Goal: Task Accomplishment & Management: Use online tool/utility

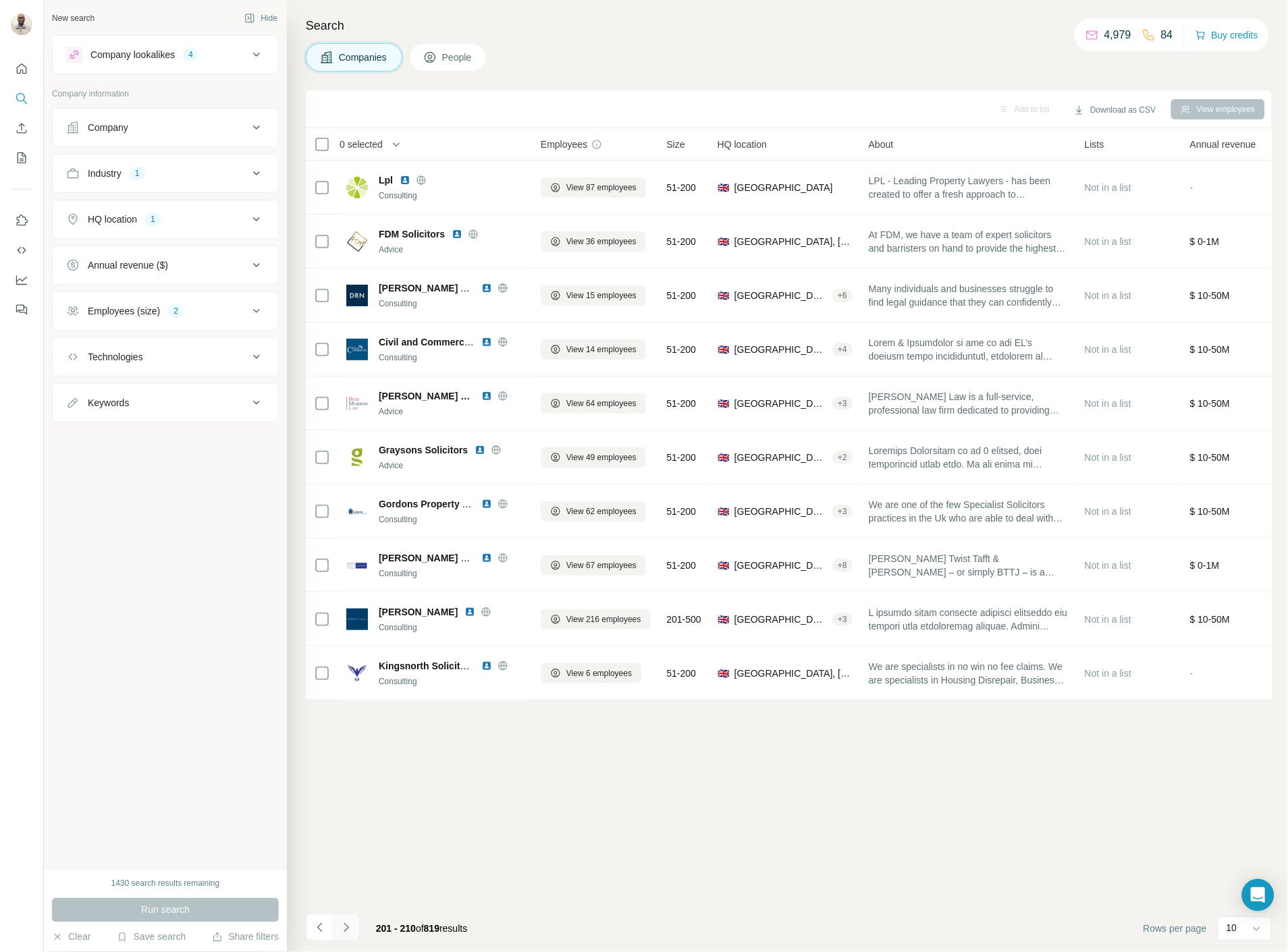
click at [346, 929] on icon "Navigate to next page" at bounding box center [346, 928] width 5 height 9
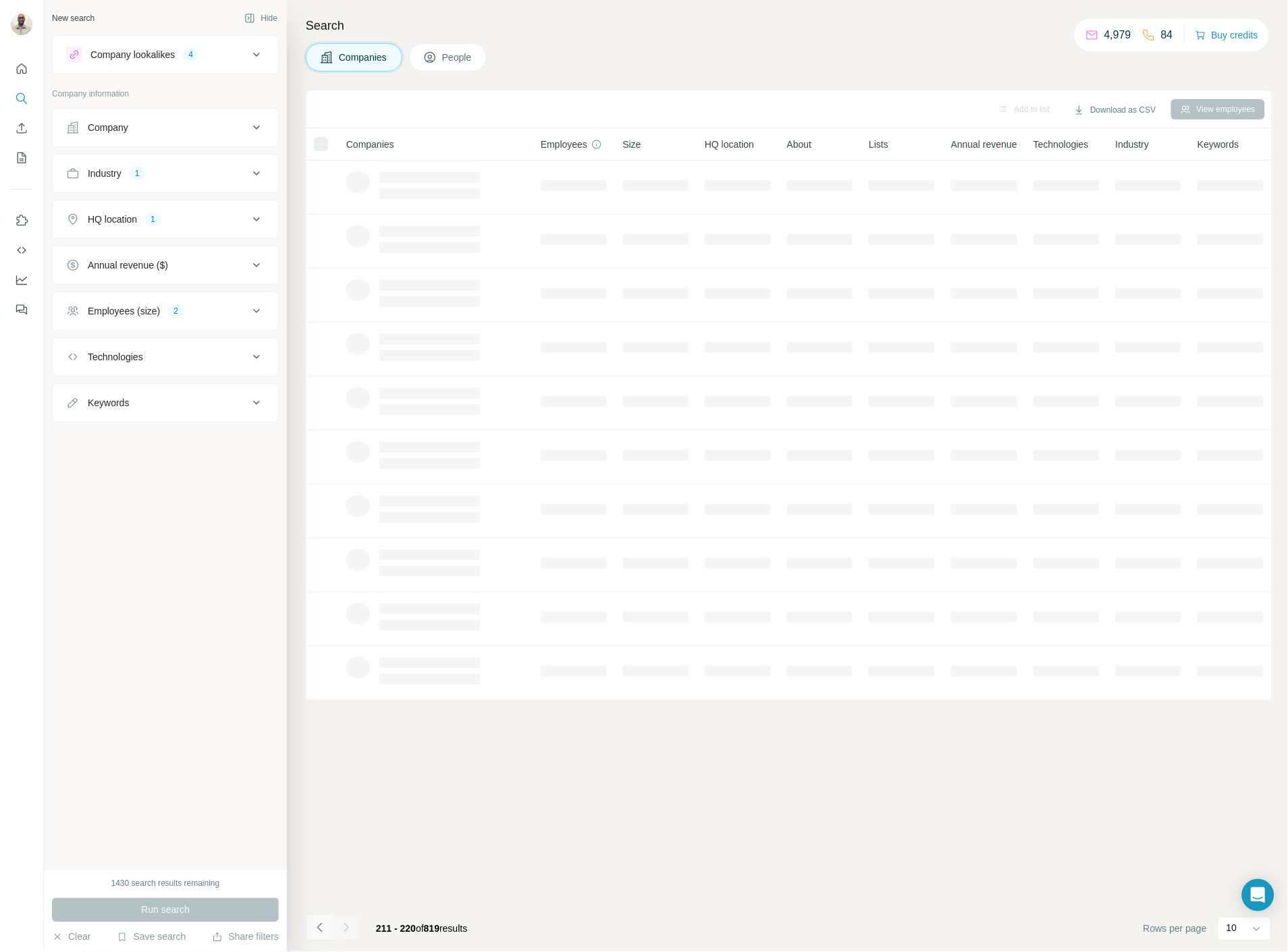
click at [326, 932] on icon "Navigate to previous page" at bounding box center [320, 928] width 14 height 14
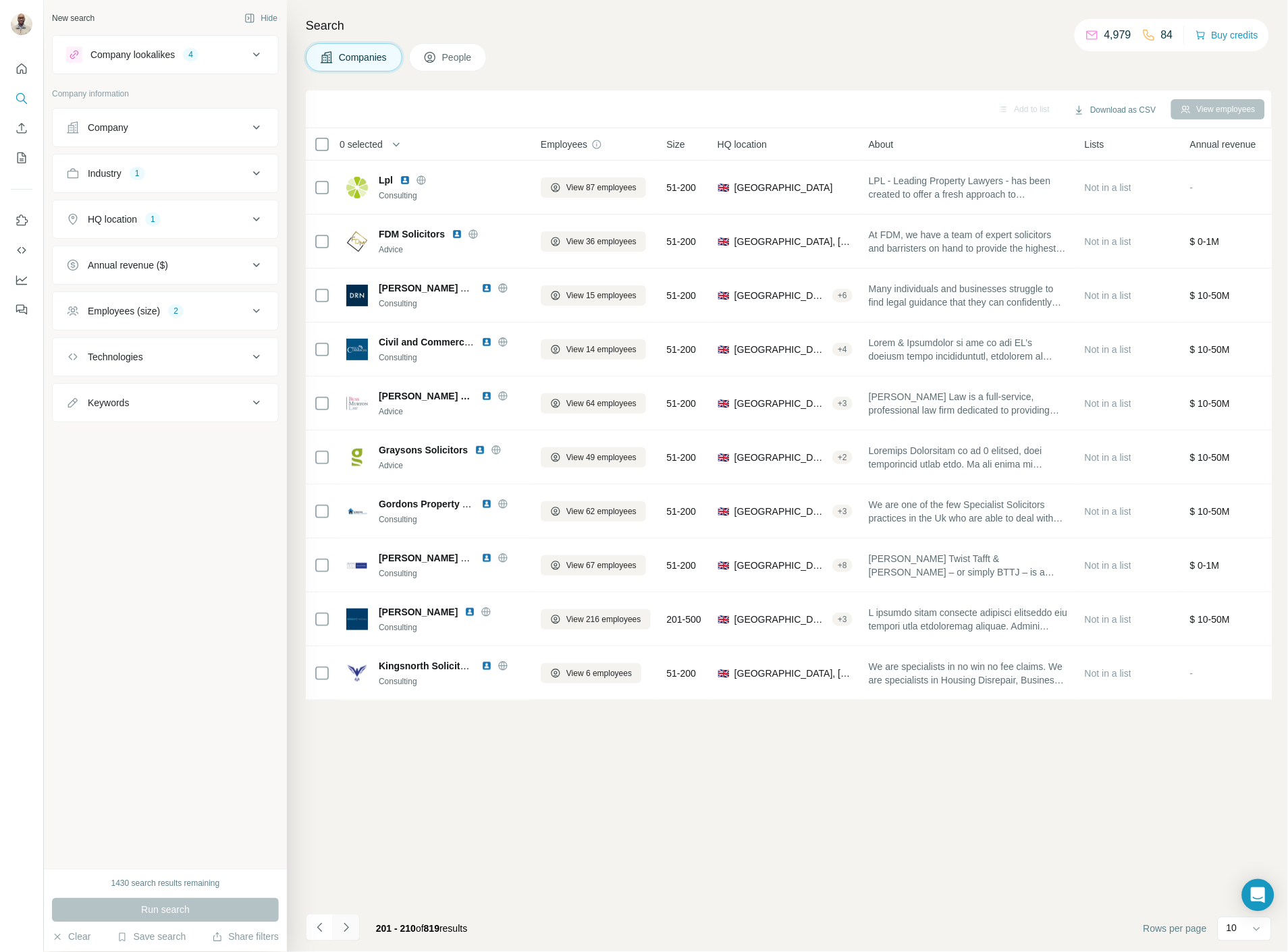
click at [340, 931] on icon "Navigate to next page" at bounding box center [346, 928] width 14 height 14
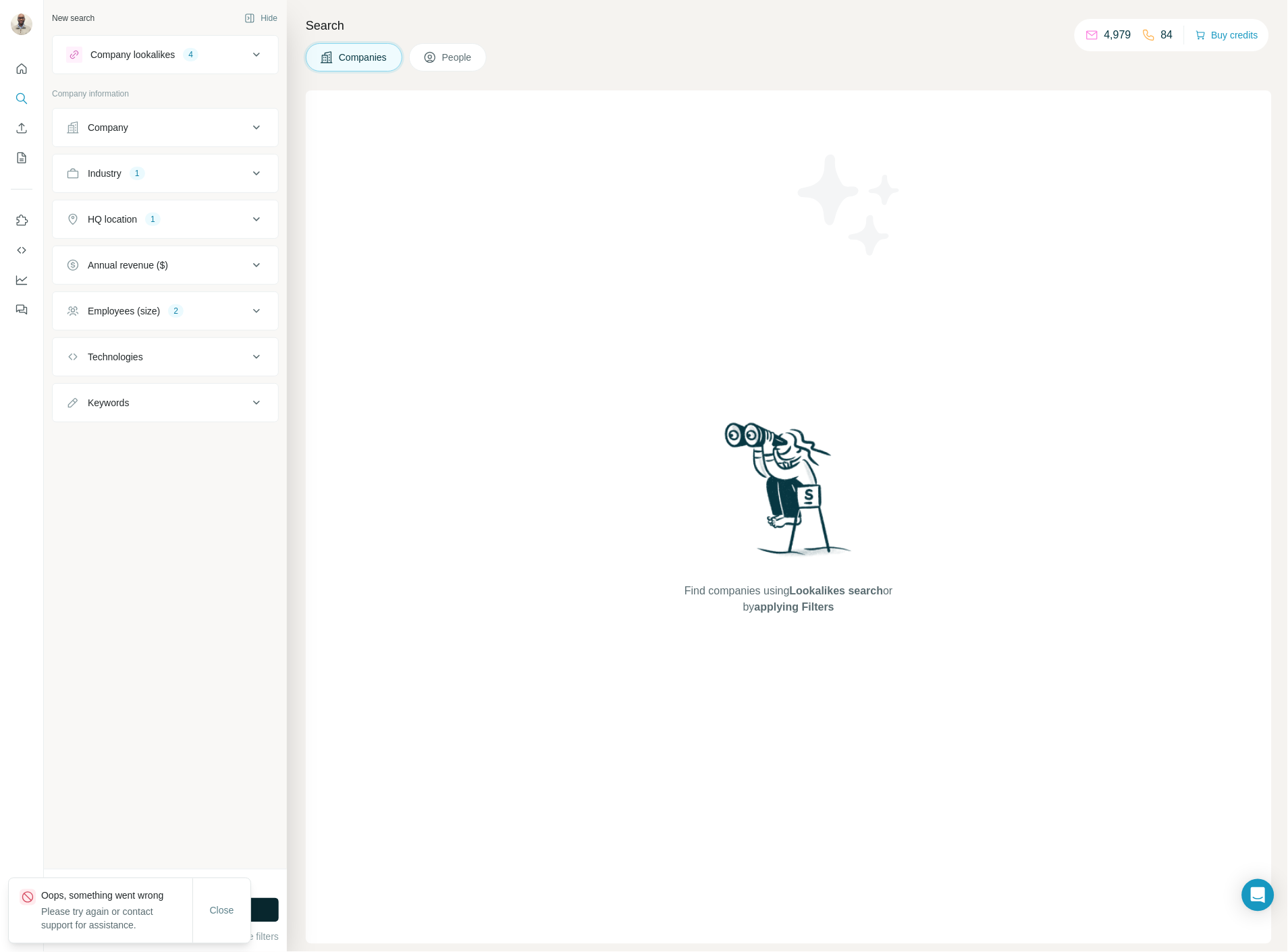
click at [267, 913] on button "Run search" at bounding box center [165, 910] width 227 height 24
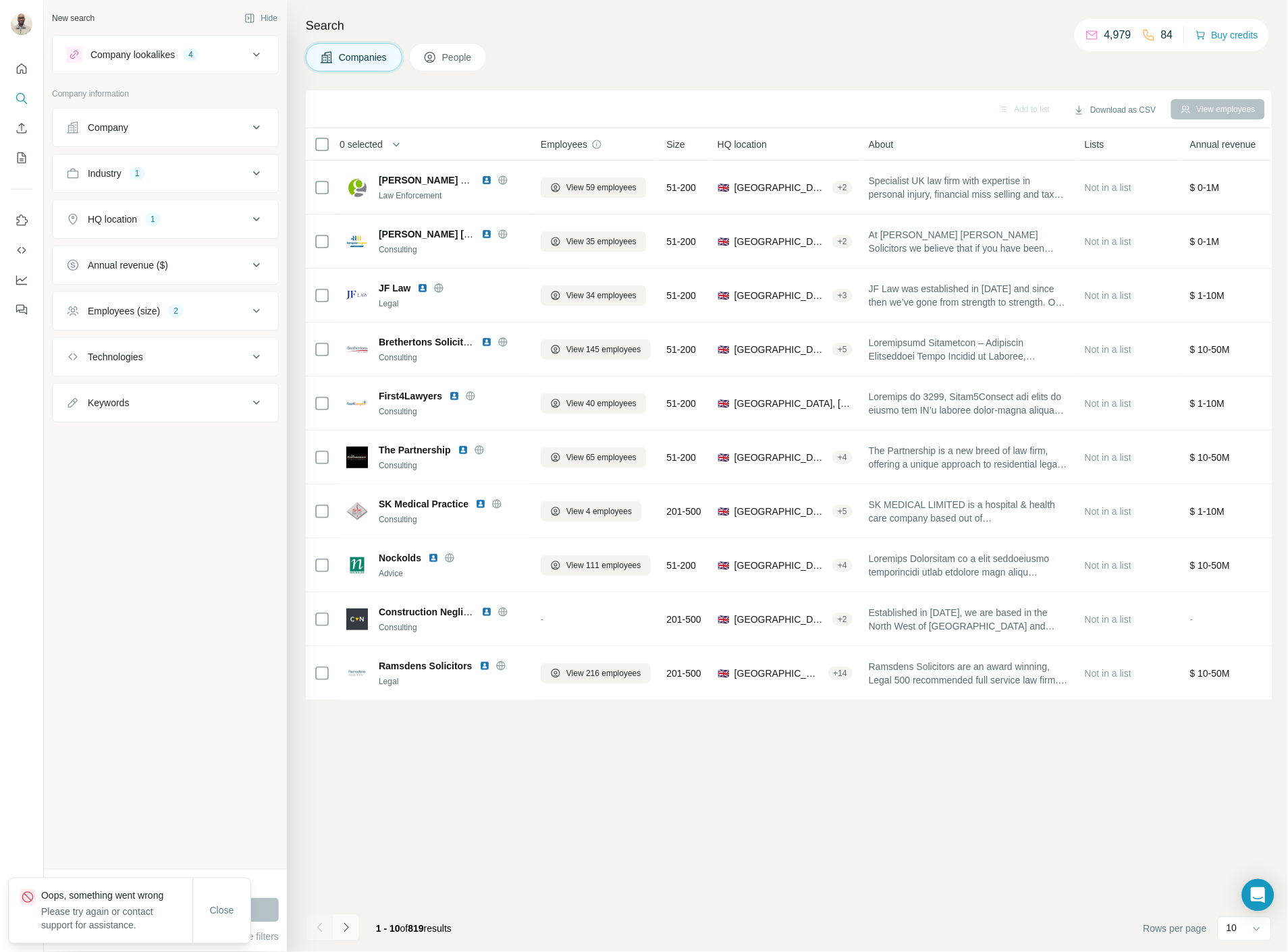
click at [351, 936] on button "Navigate to next page" at bounding box center [346, 928] width 27 height 27
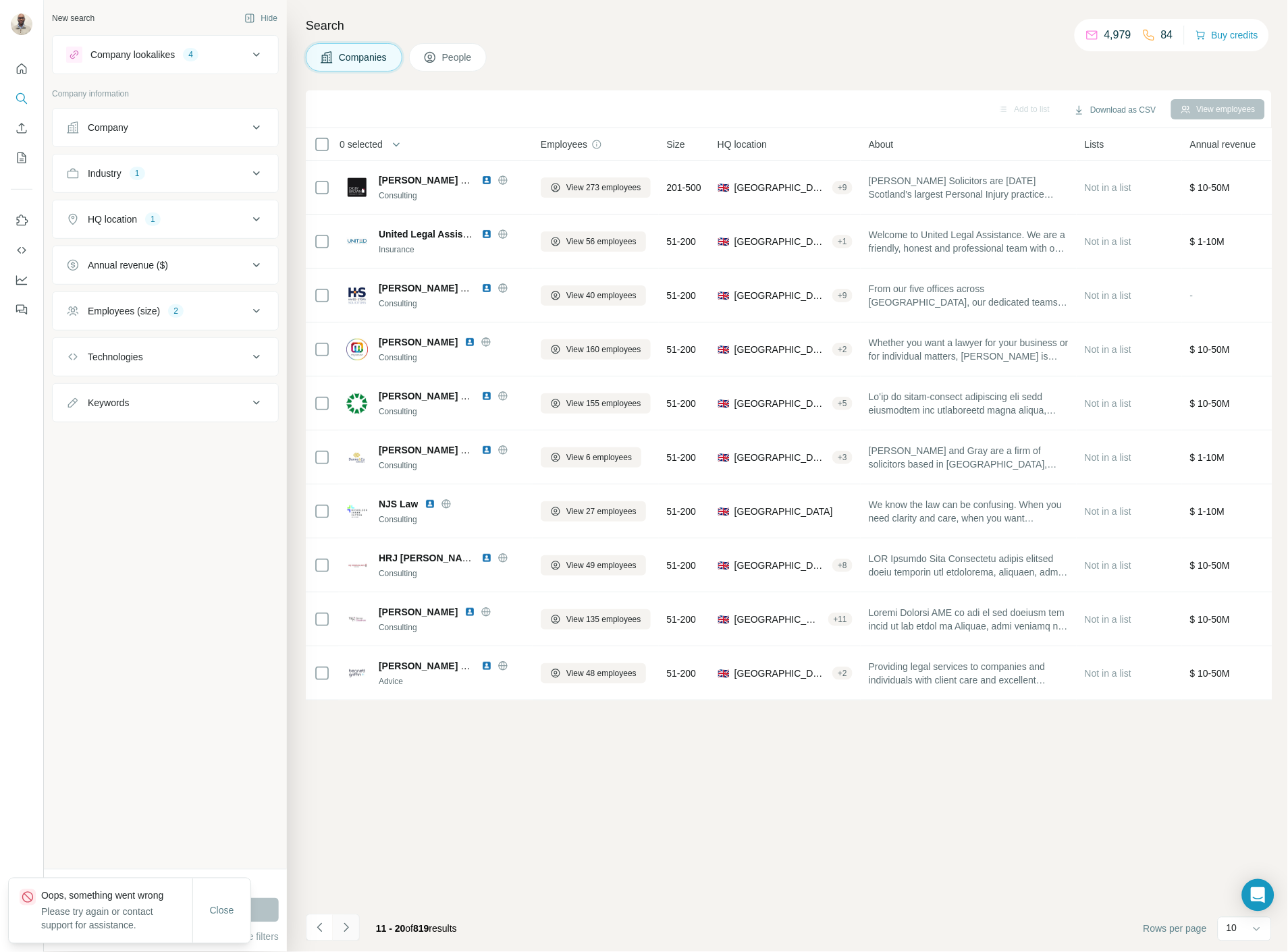
click at [351, 936] on button "Navigate to next page" at bounding box center [346, 928] width 27 height 27
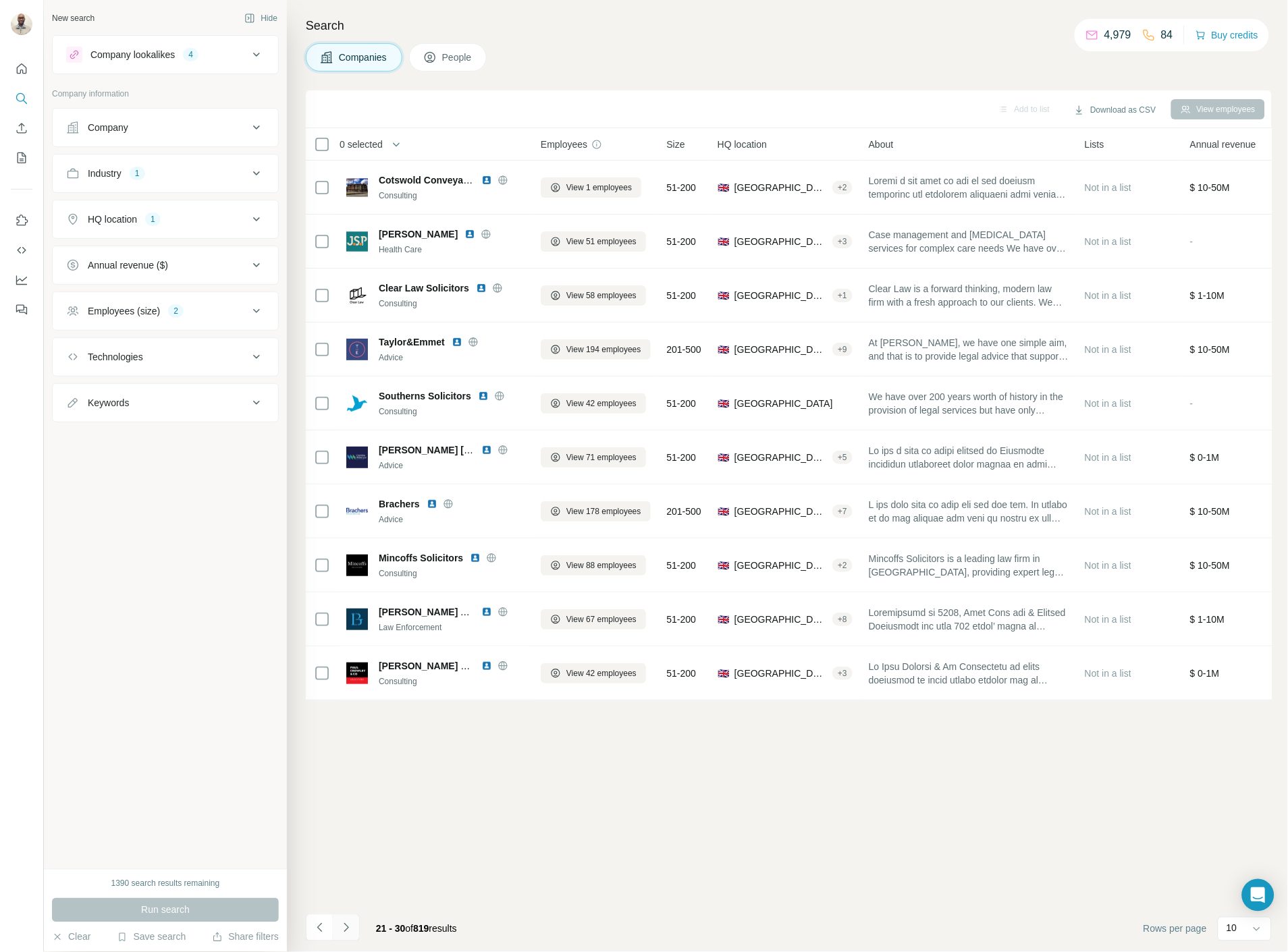
click at [351, 936] on button "Navigate to next page" at bounding box center [346, 928] width 27 height 27
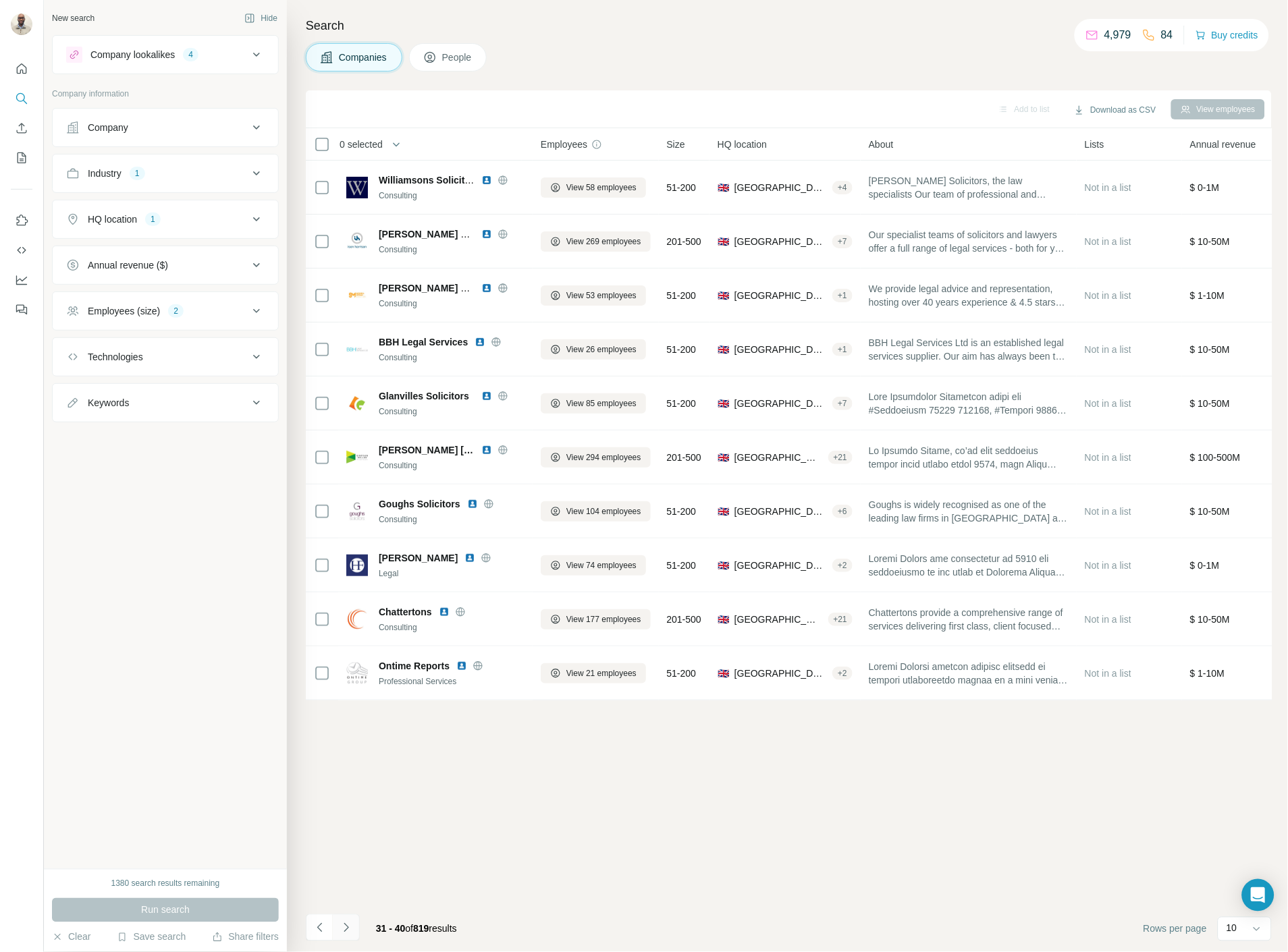
click at [351, 936] on button "Navigate to next page" at bounding box center [346, 928] width 27 height 27
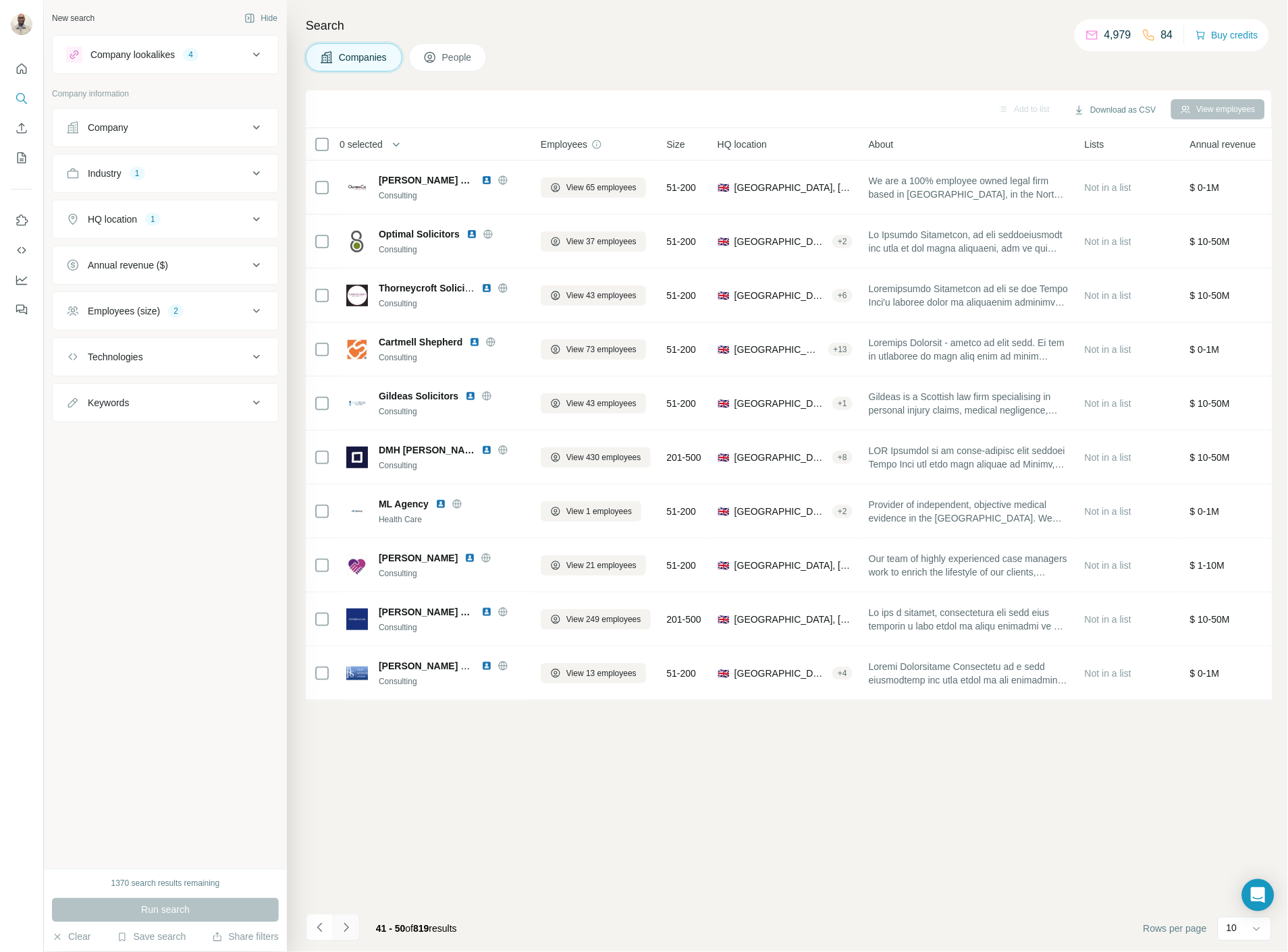
click at [351, 936] on button "Navigate to next page" at bounding box center [346, 928] width 27 height 27
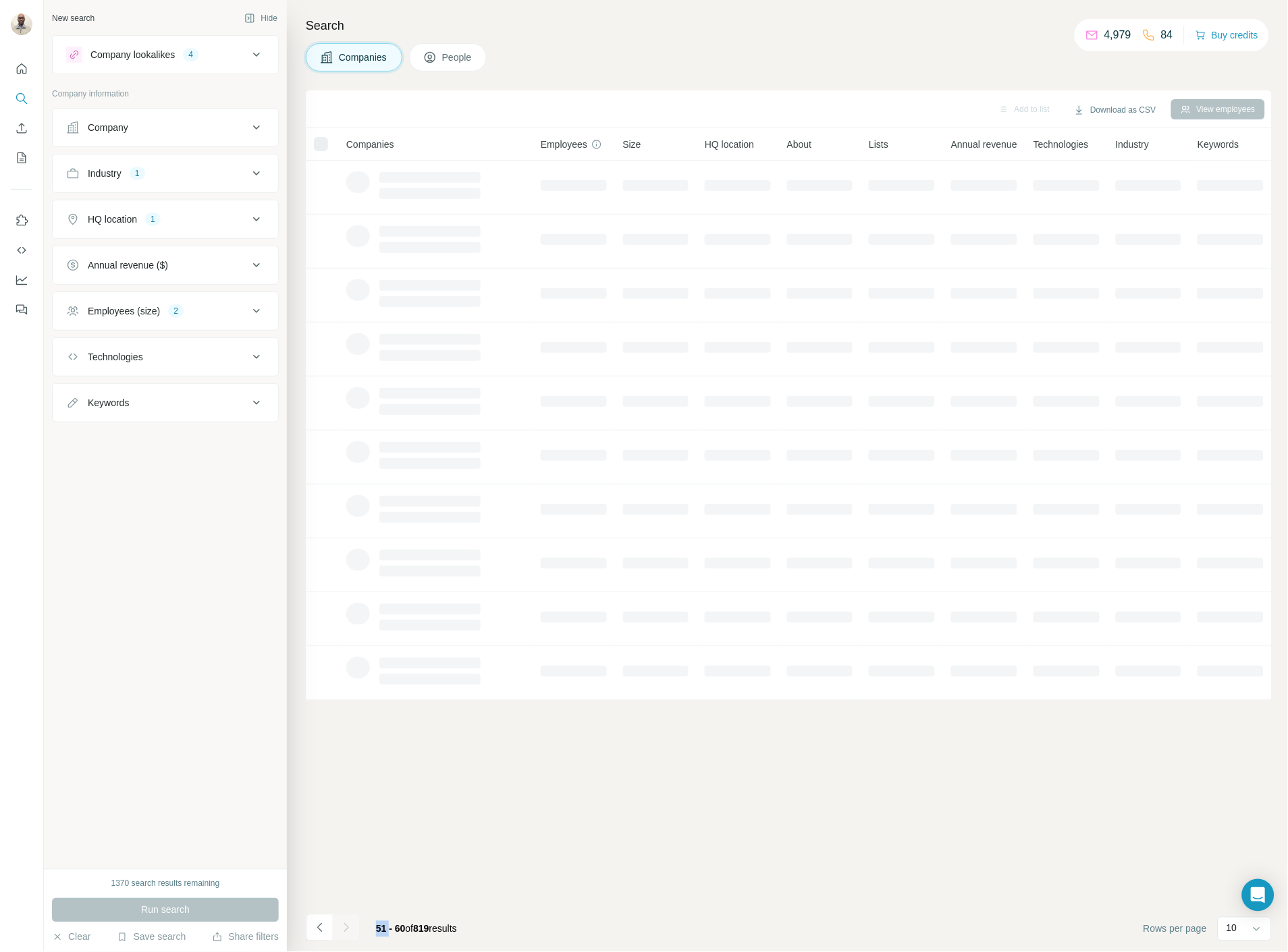
click at [351, 936] on div at bounding box center [346, 928] width 27 height 27
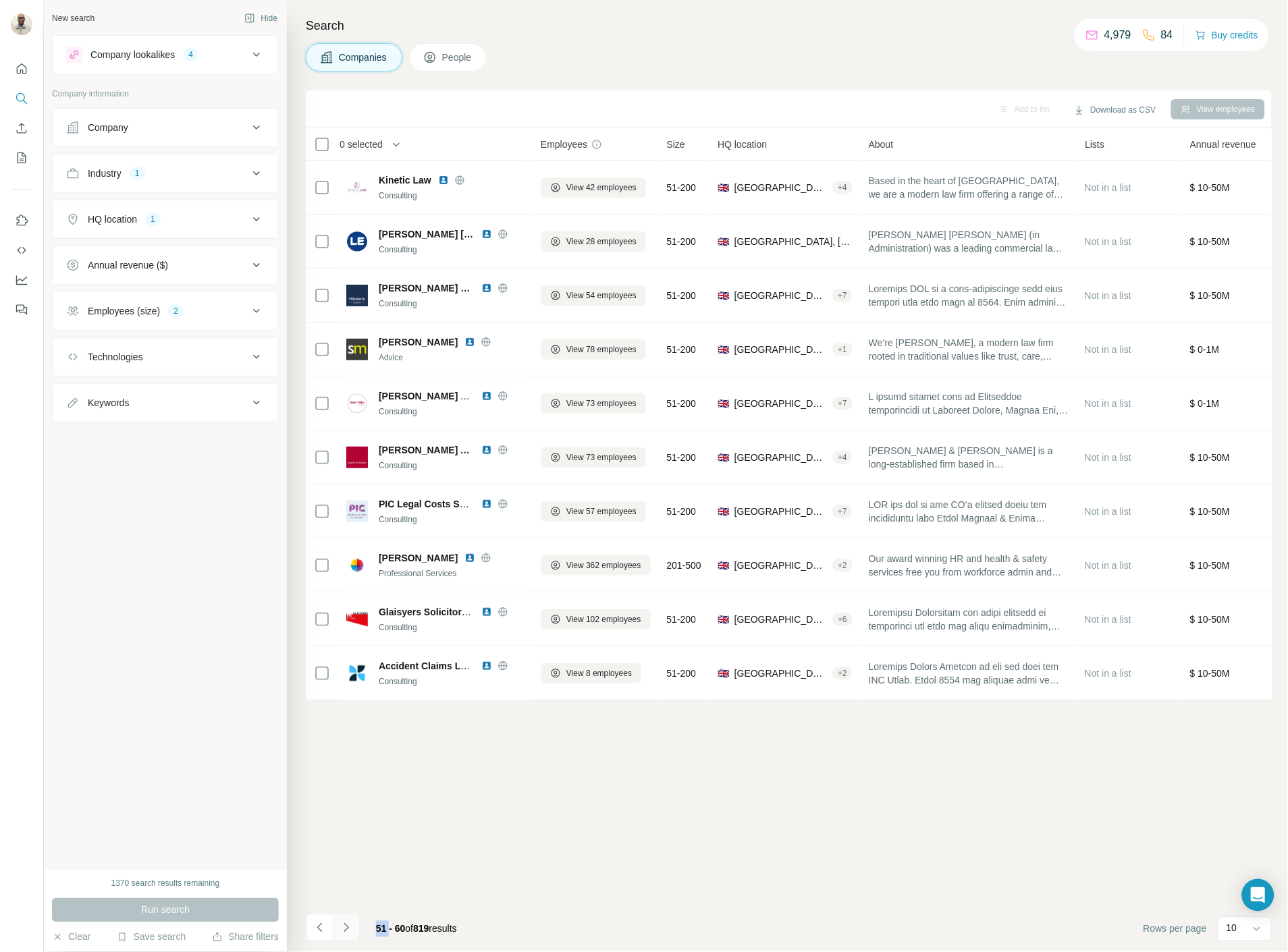
click at [351, 936] on button "Navigate to next page" at bounding box center [346, 928] width 27 height 27
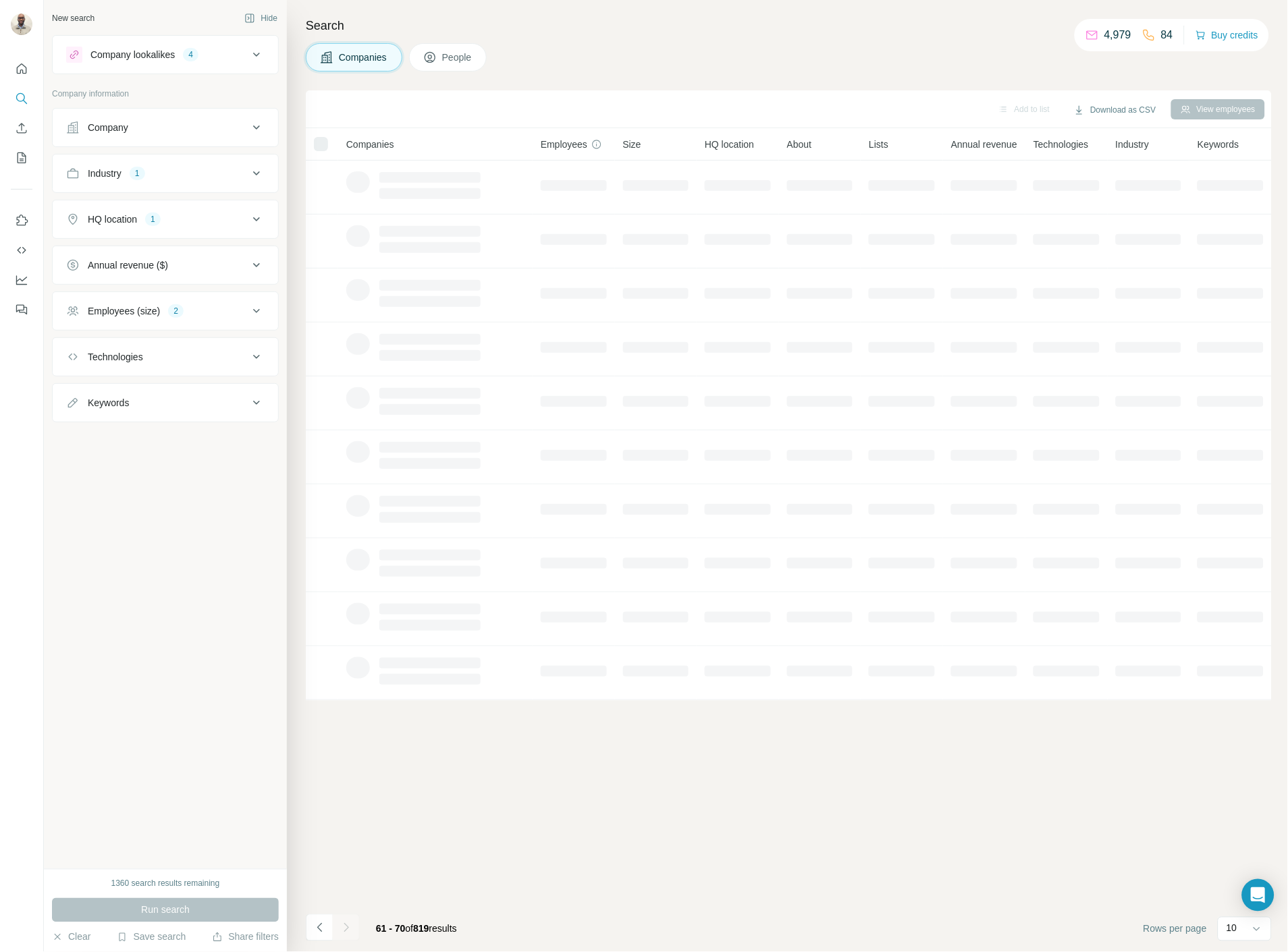
click at [351, 936] on div at bounding box center [346, 928] width 27 height 27
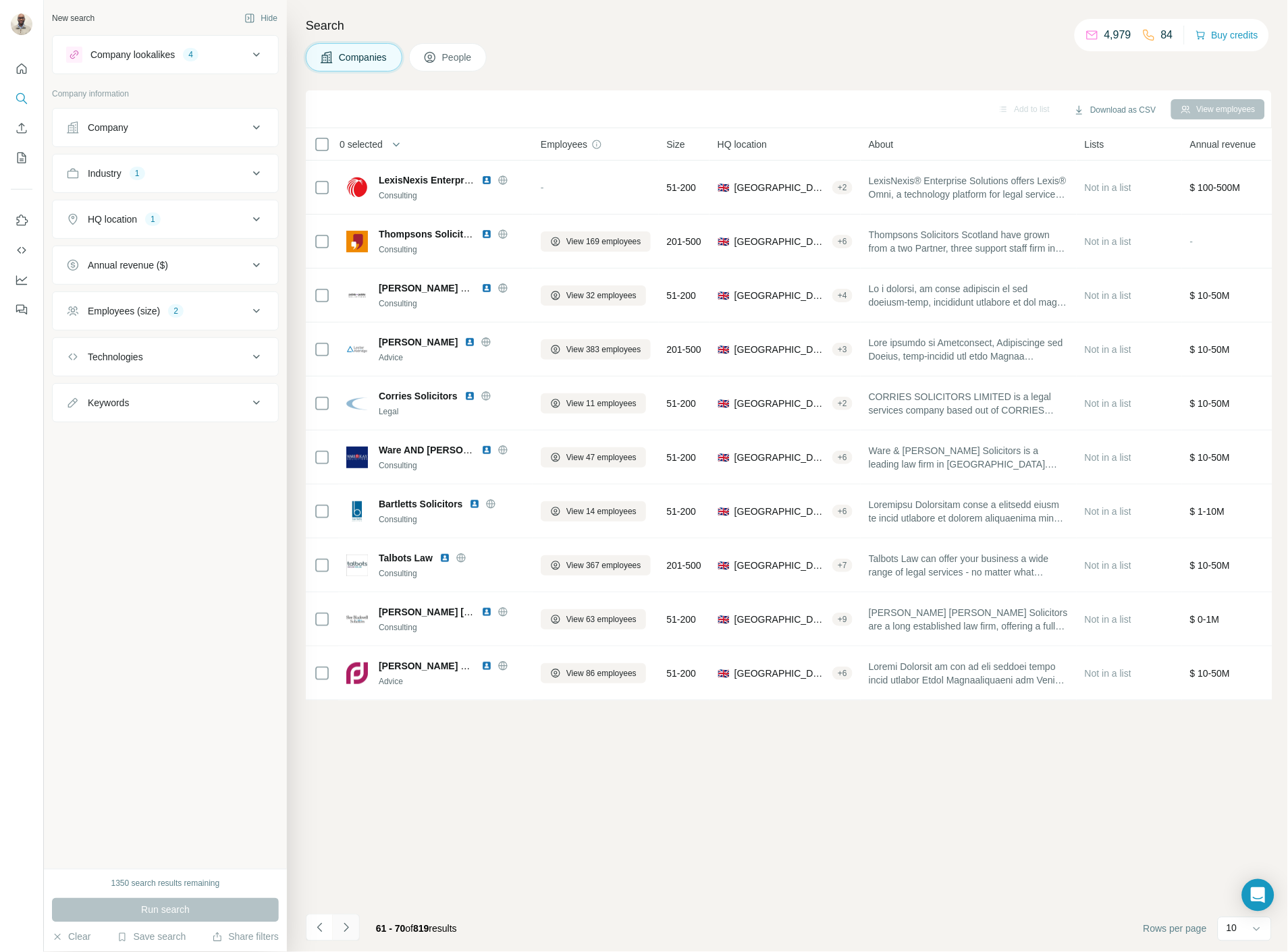
click at [349, 933] on icon "Navigate to next page" at bounding box center [346, 928] width 14 height 14
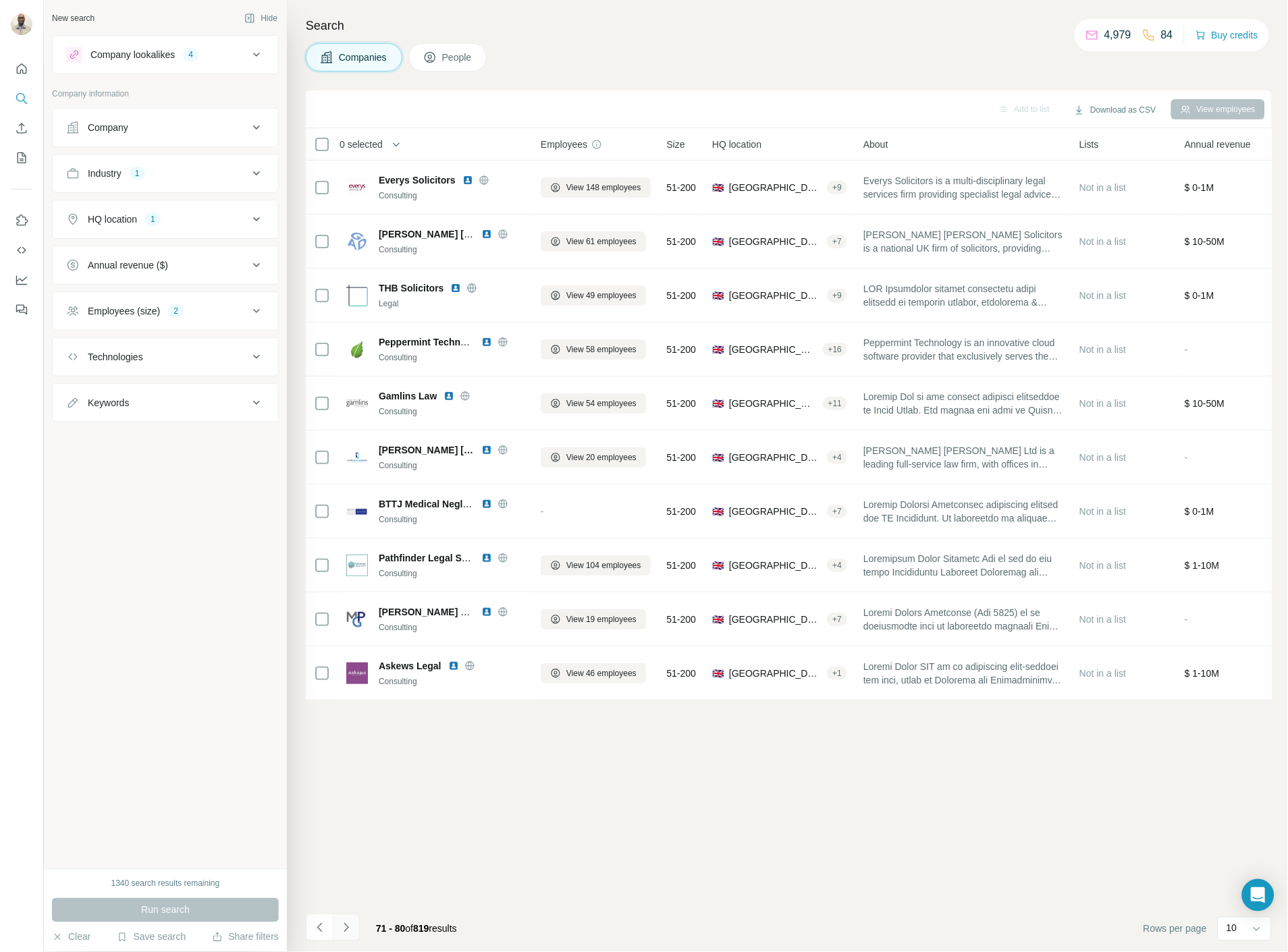
click at [349, 933] on icon "Navigate to next page" at bounding box center [346, 928] width 14 height 14
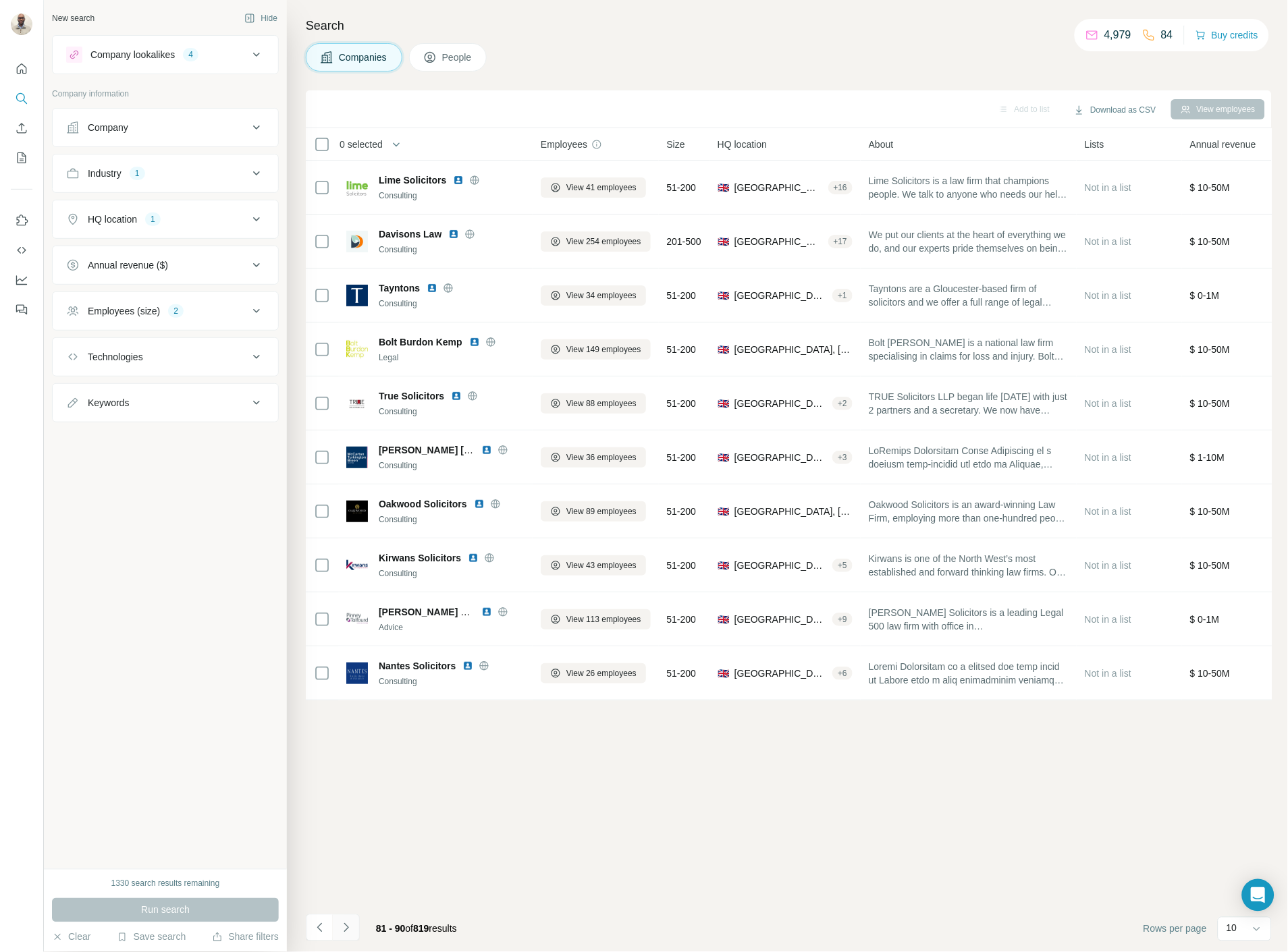
click at [349, 933] on icon "Navigate to next page" at bounding box center [346, 928] width 14 height 14
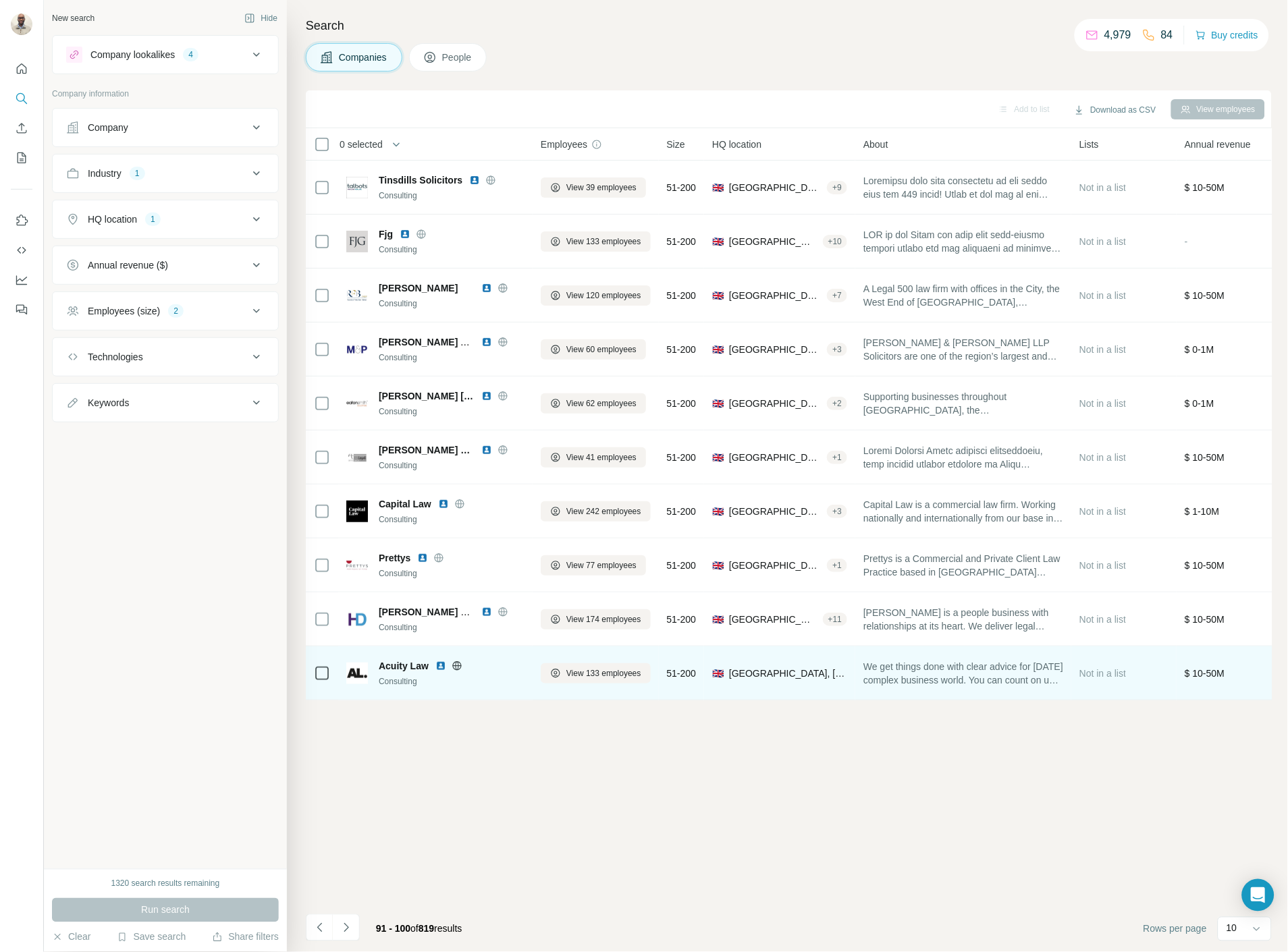
click at [442, 665] on img at bounding box center [440, 665] width 11 height 11
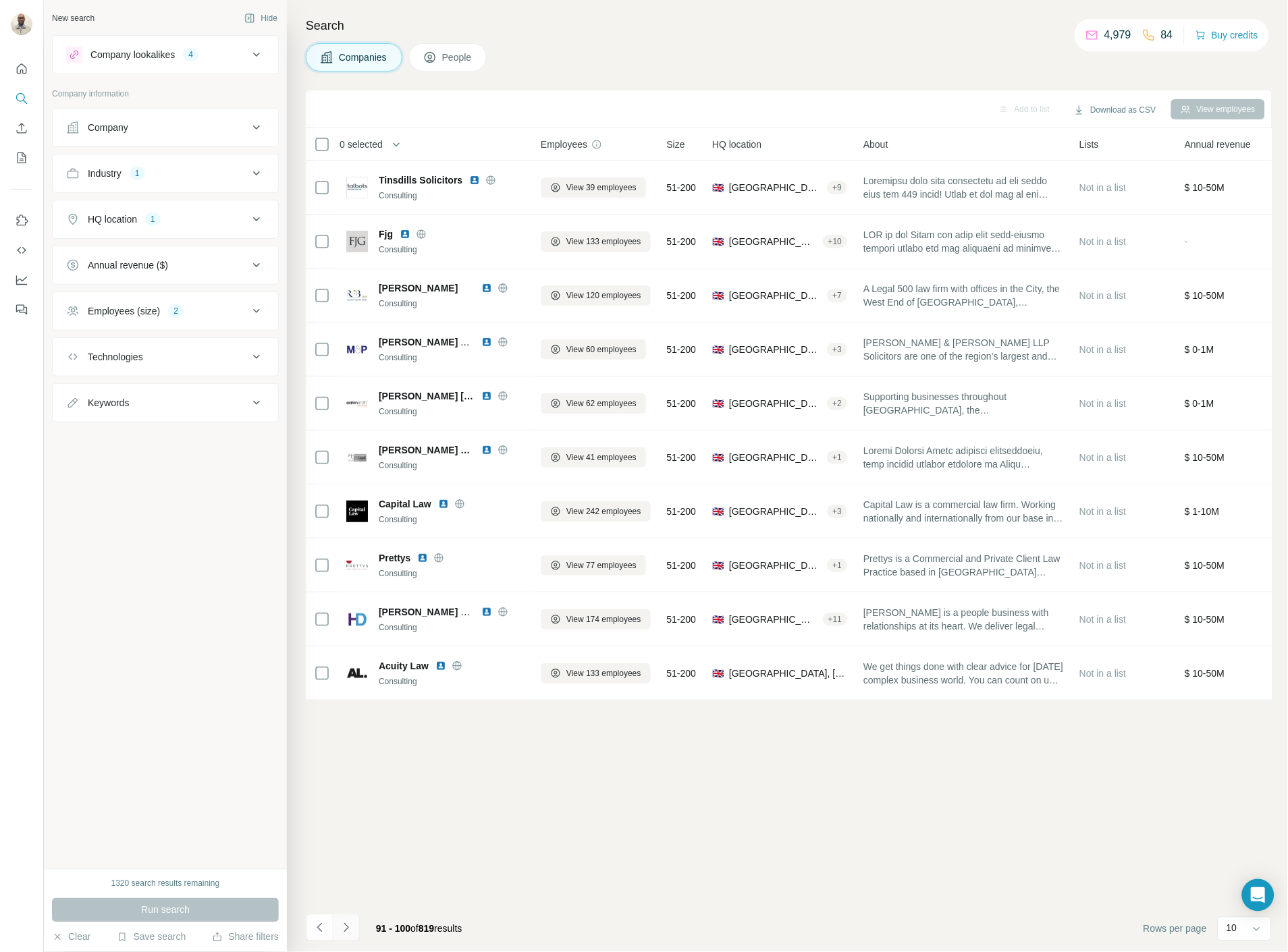
click at [349, 929] on icon "Navigate to next page" at bounding box center [346, 928] width 14 height 14
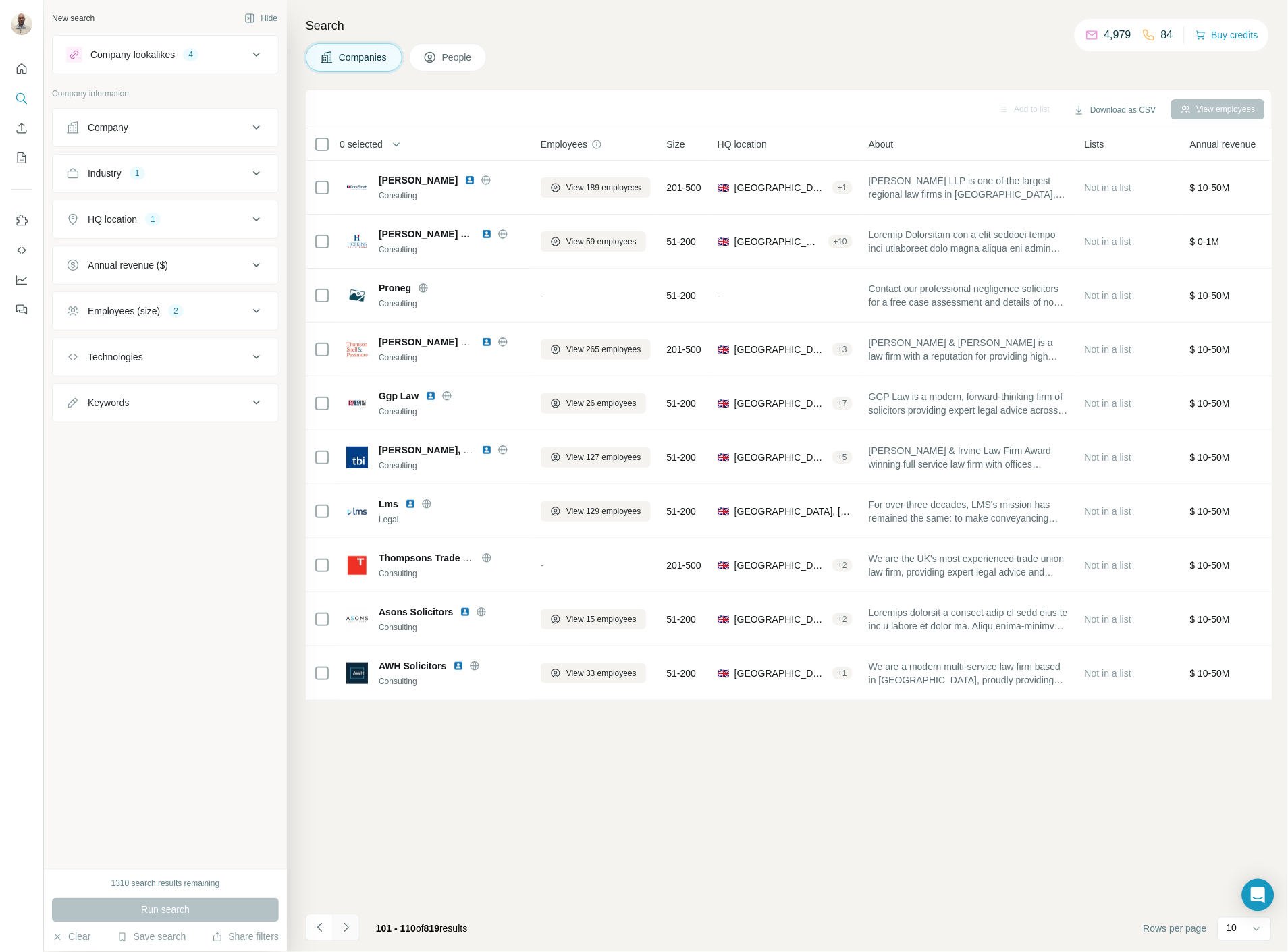
click at [351, 926] on icon "Navigate to next page" at bounding box center [346, 928] width 14 height 14
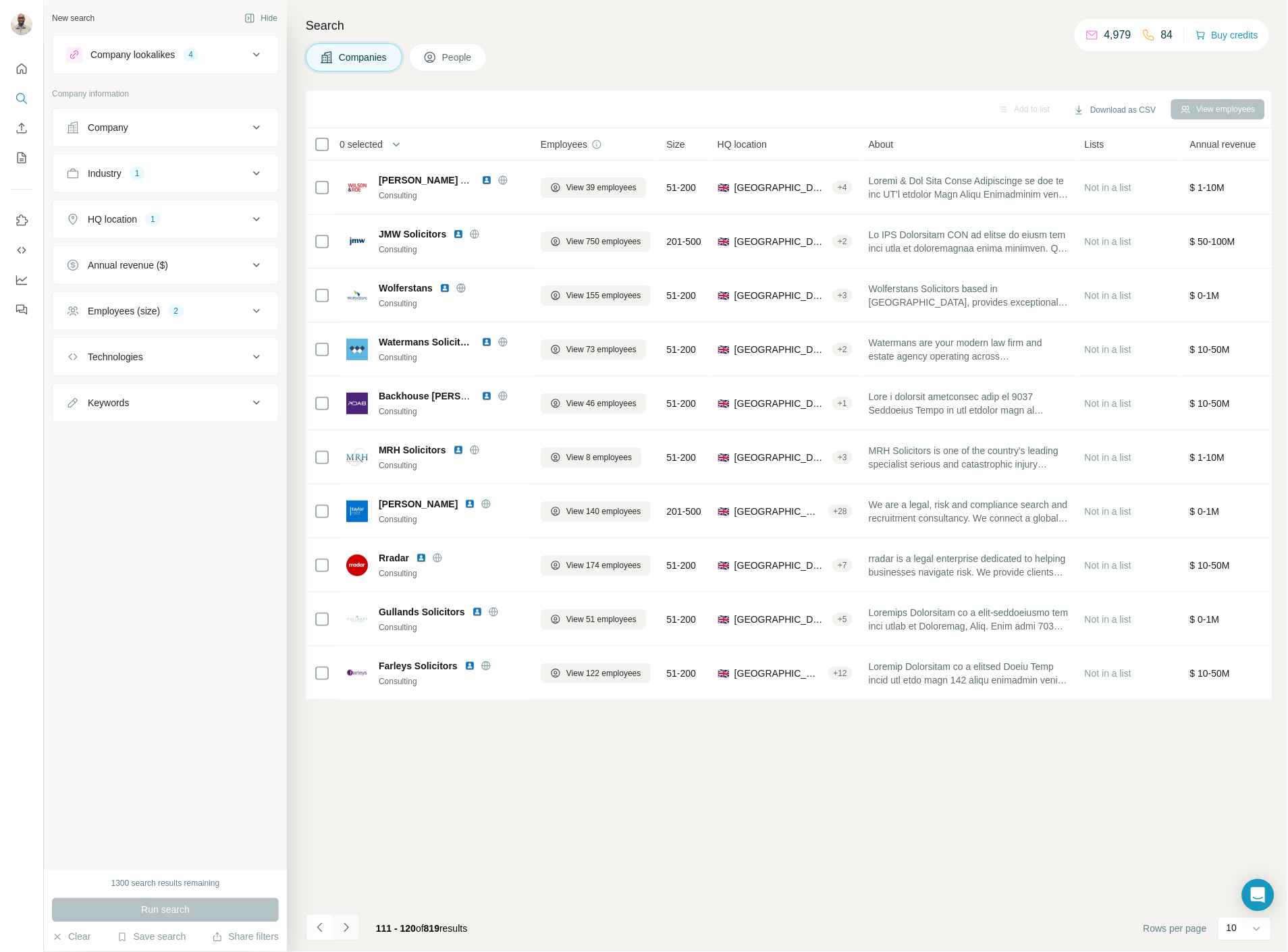
click at [351, 926] on icon "Navigate to next page" at bounding box center [346, 928] width 14 height 14
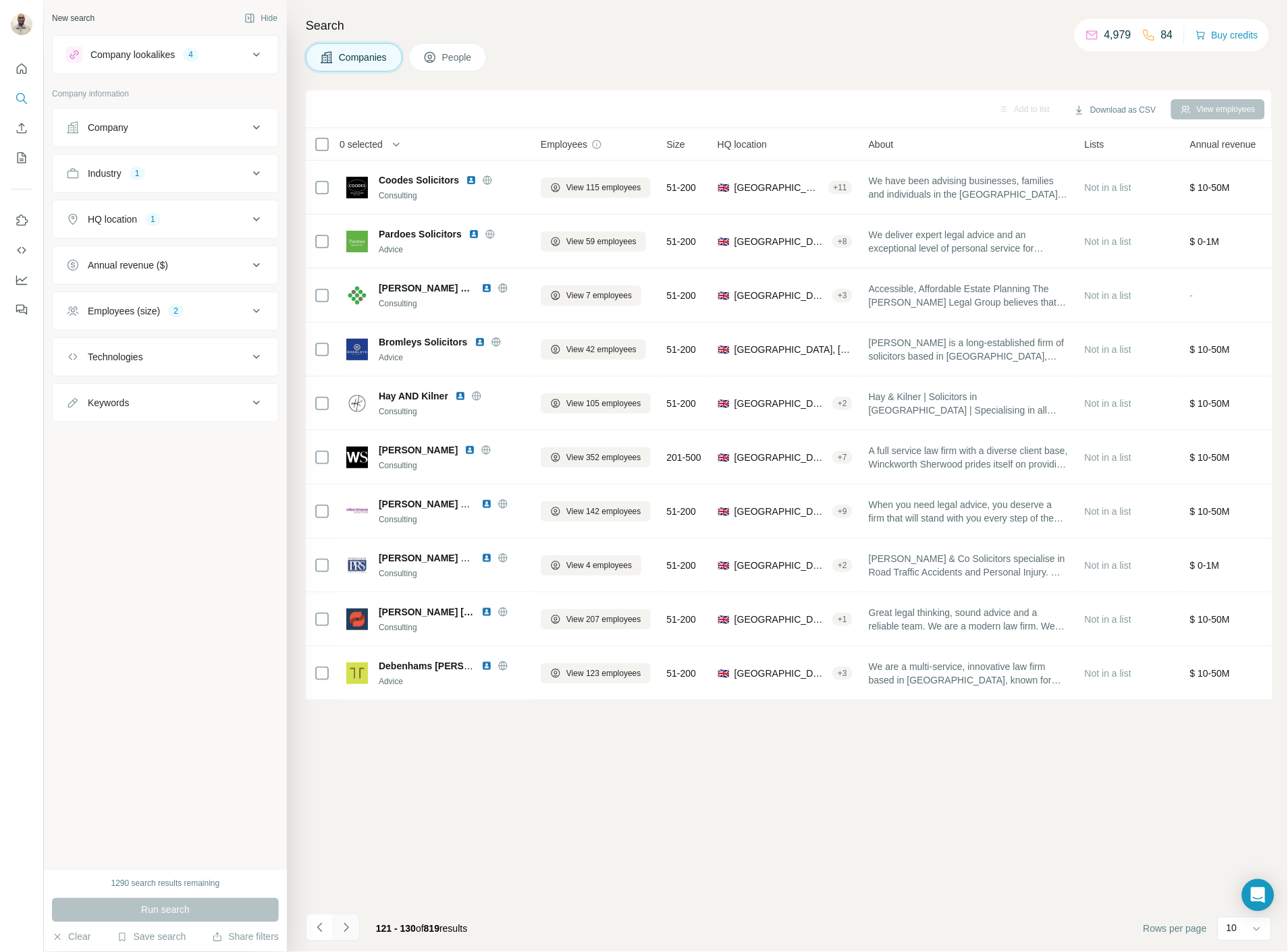
click at [351, 926] on icon "Navigate to next page" at bounding box center [346, 928] width 14 height 14
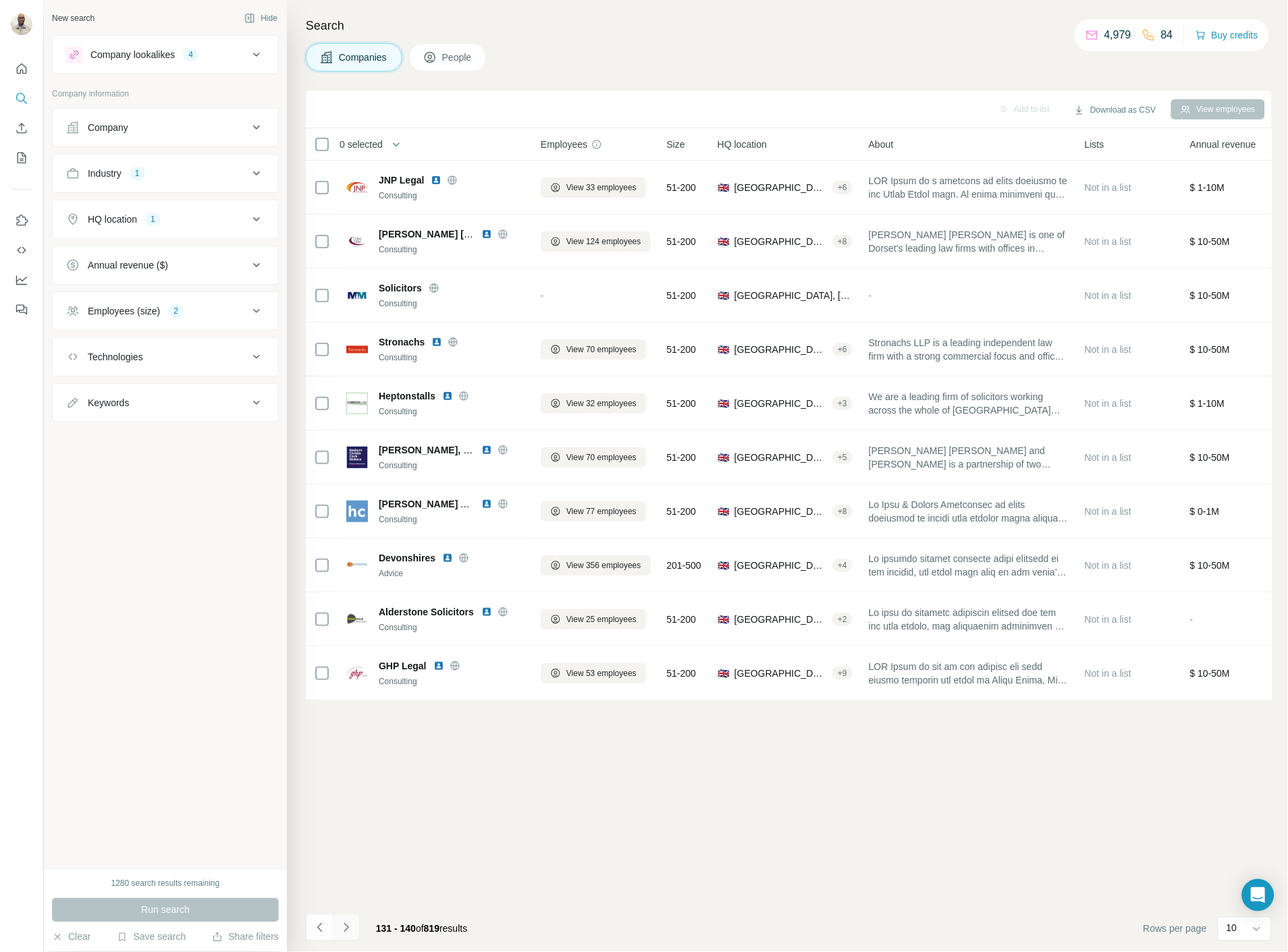
click at [351, 926] on icon "Navigate to next page" at bounding box center [346, 928] width 14 height 14
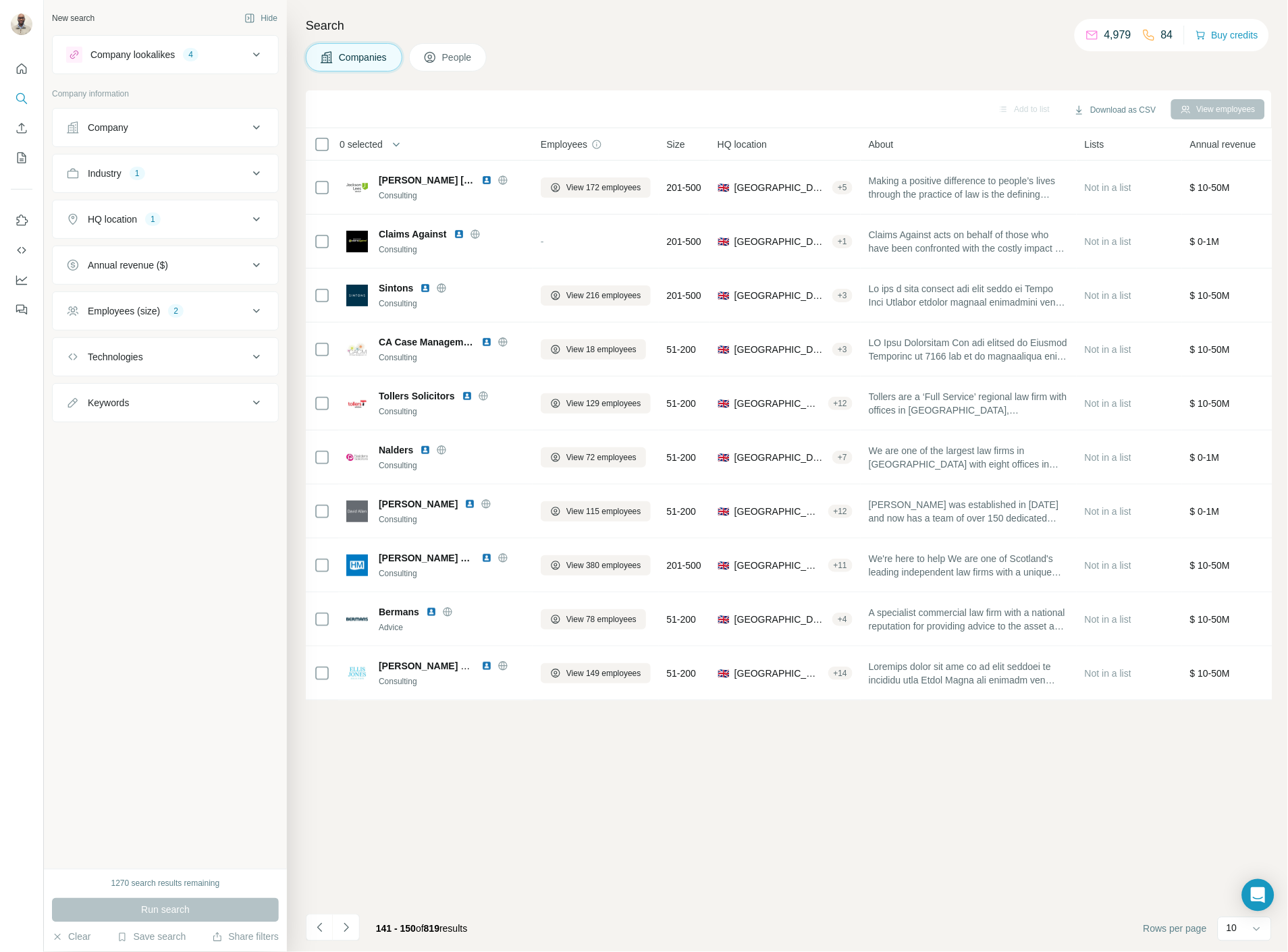
click at [351, 926] on icon "Navigate to next page" at bounding box center [346, 928] width 14 height 14
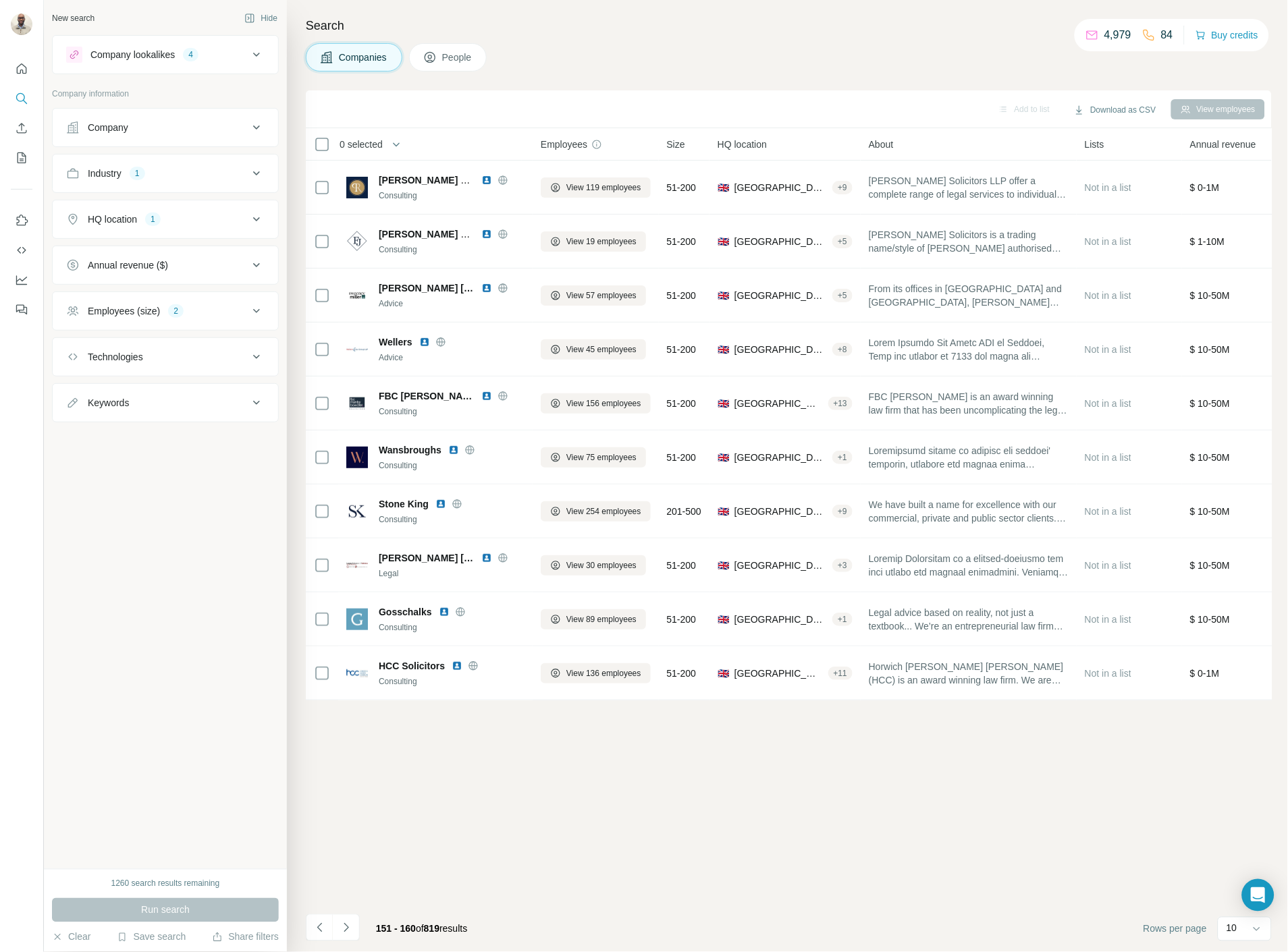
click at [351, 926] on icon "Navigate to next page" at bounding box center [346, 928] width 14 height 14
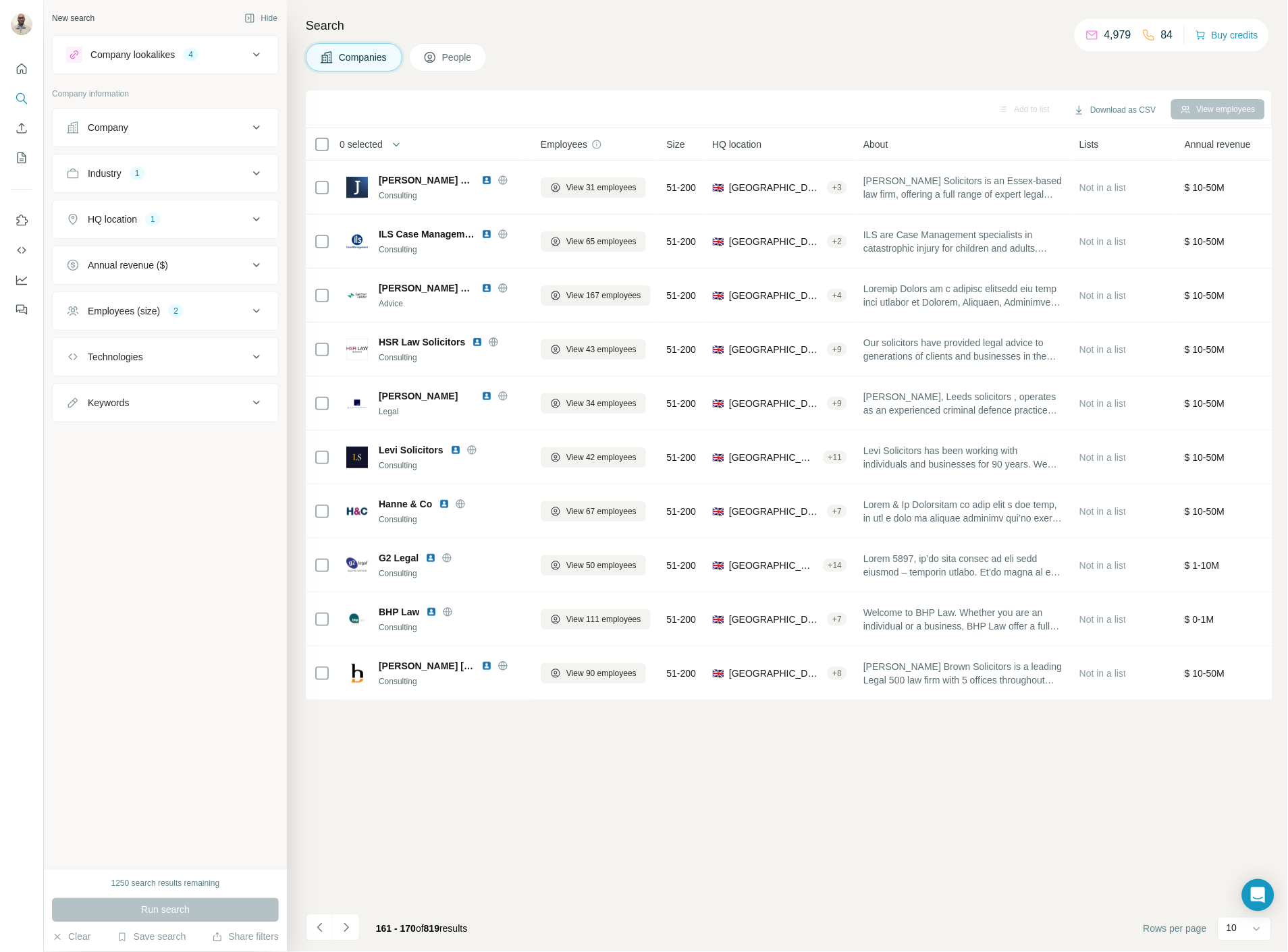
click at [351, 926] on icon "Navigate to next page" at bounding box center [346, 928] width 14 height 14
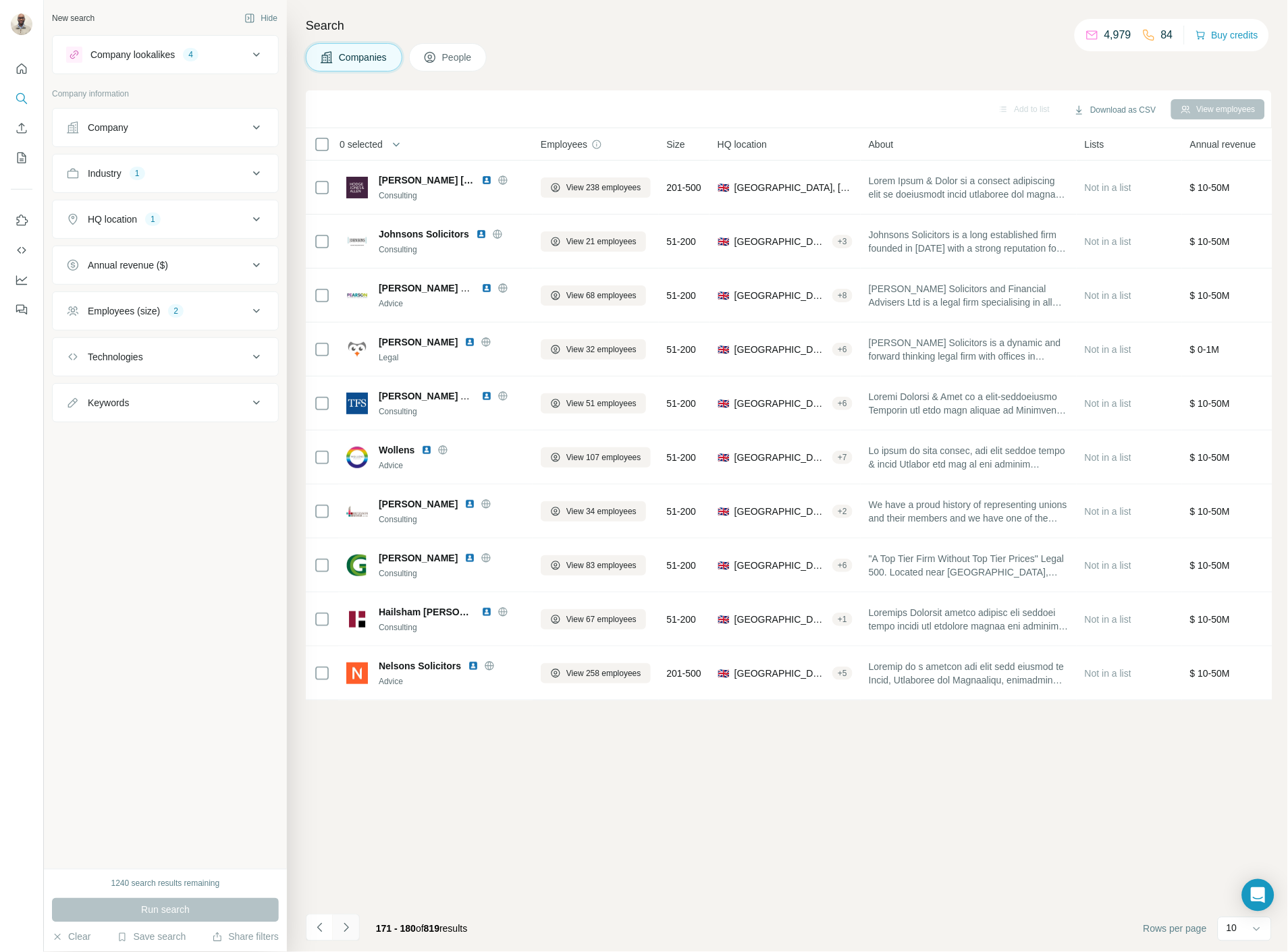
click at [354, 933] on button "Navigate to next page" at bounding box center [346, 928] width 27 height 27
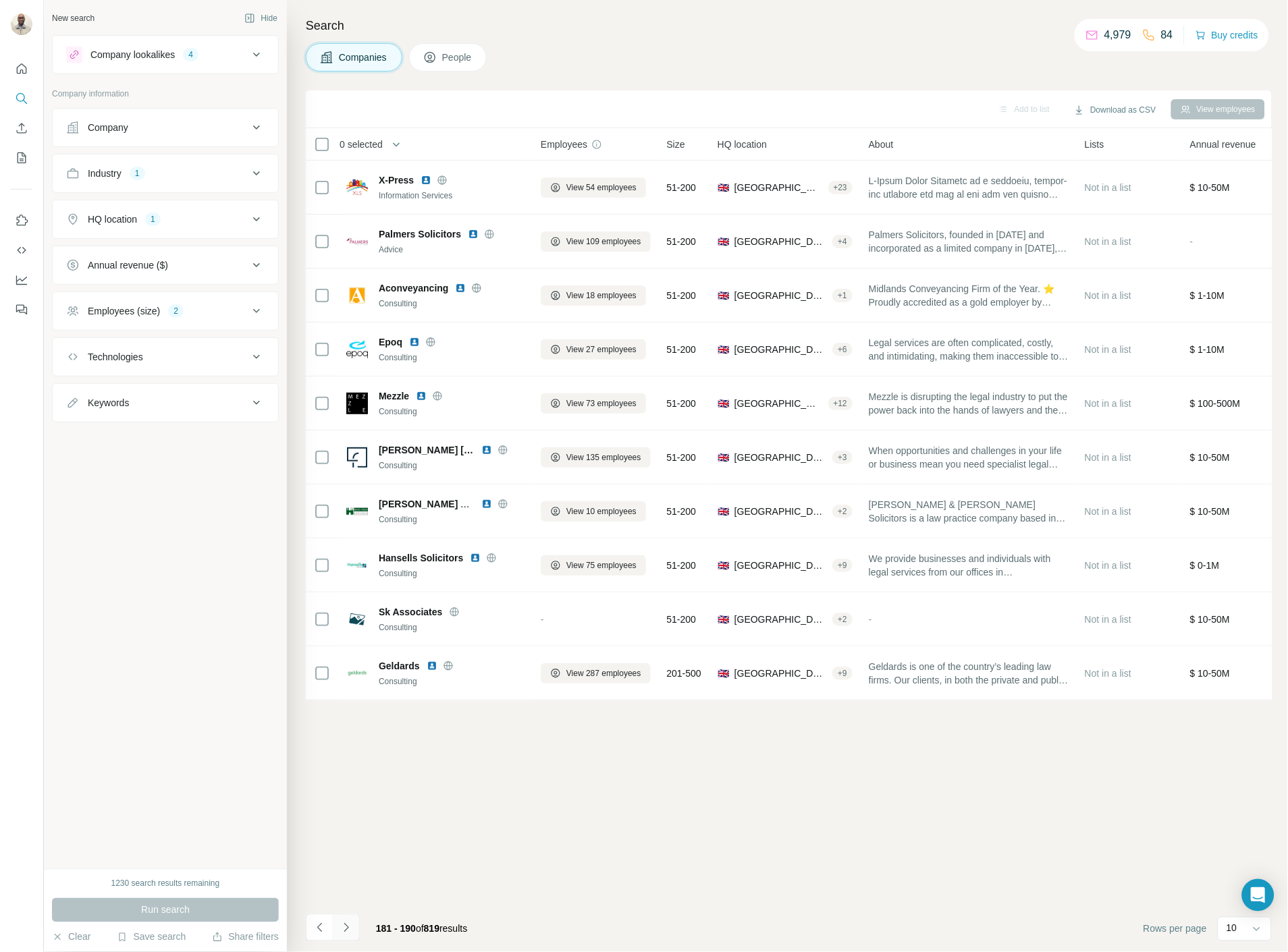
click at [355, 928] on button "Navigate to next page" at bounding box center [346, 928] width 27 height 27
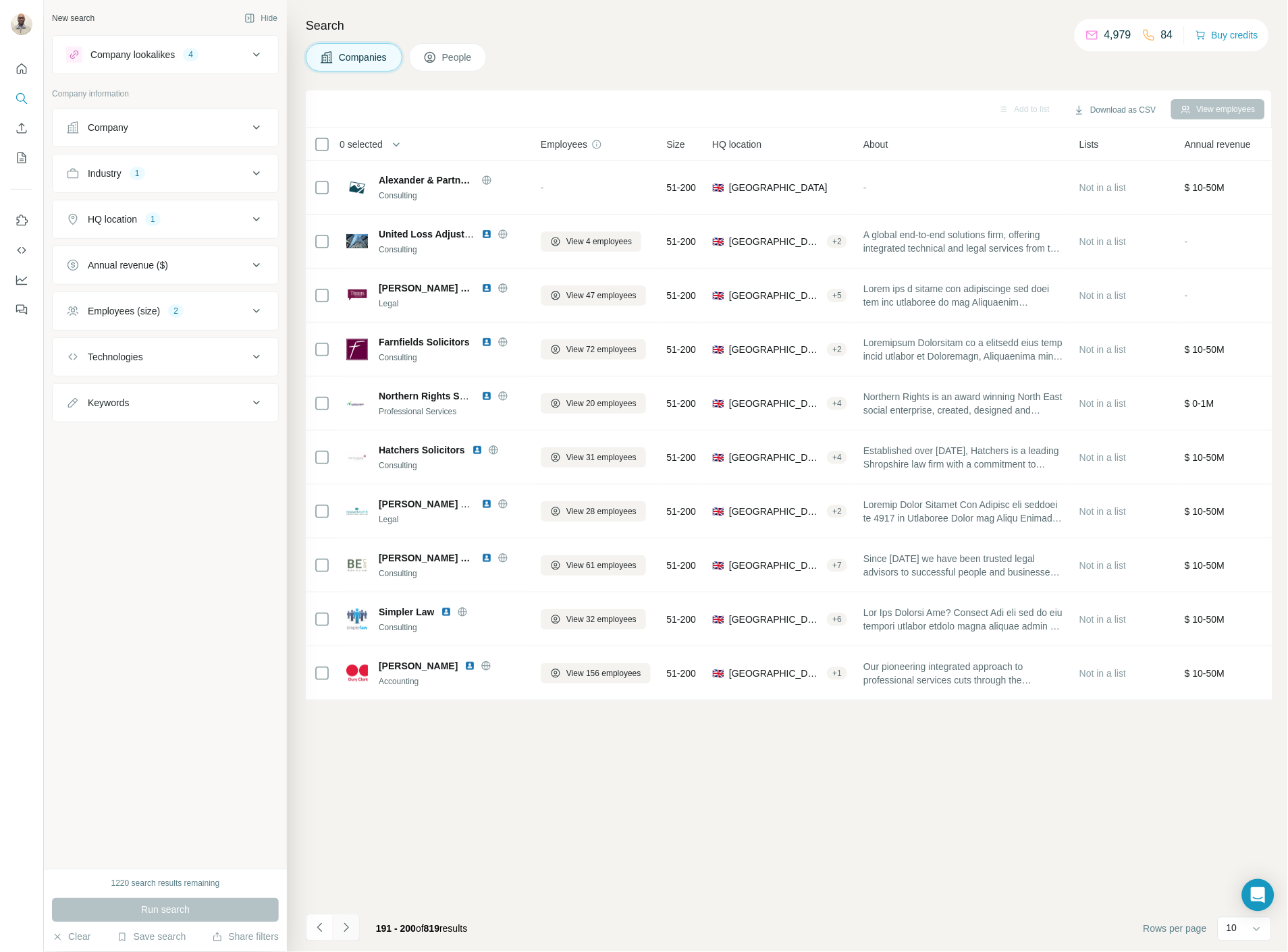
click at [355, 928] on button "Navigate to next page" at bounding box center [346, 928] width 27 height 27
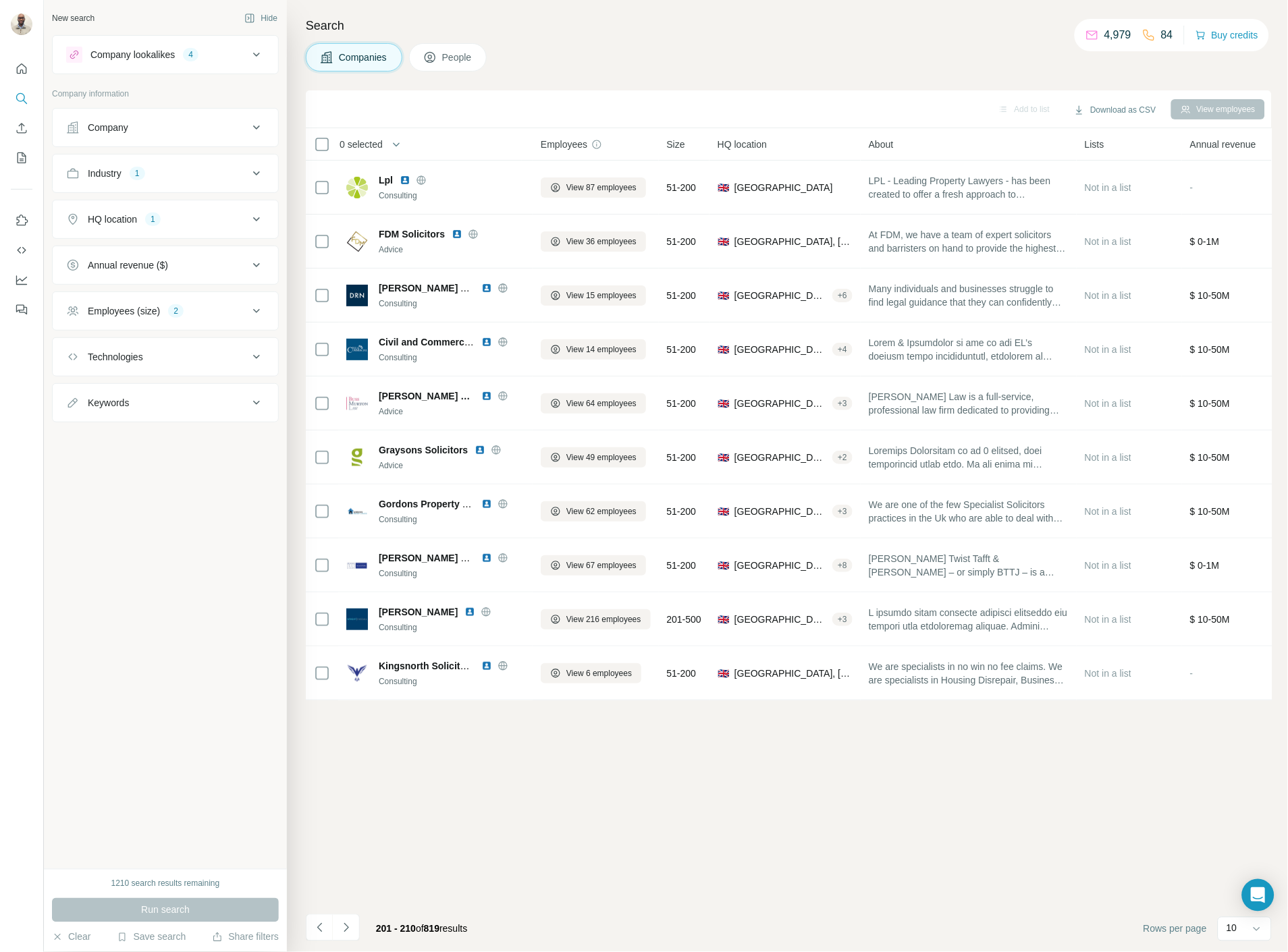
drag, startPoint x: 355, startPoint y: 928, endPoint x: 362, endPoint y: 923, distance: 8.6
click at [362, 923] on div "201 - 210 of 819 results" at bounding box center [392, 928] width 172 height 29
click at [349, 928] on icon "Navigate to next page" at bounding box center [346, 928] width 14 height 14
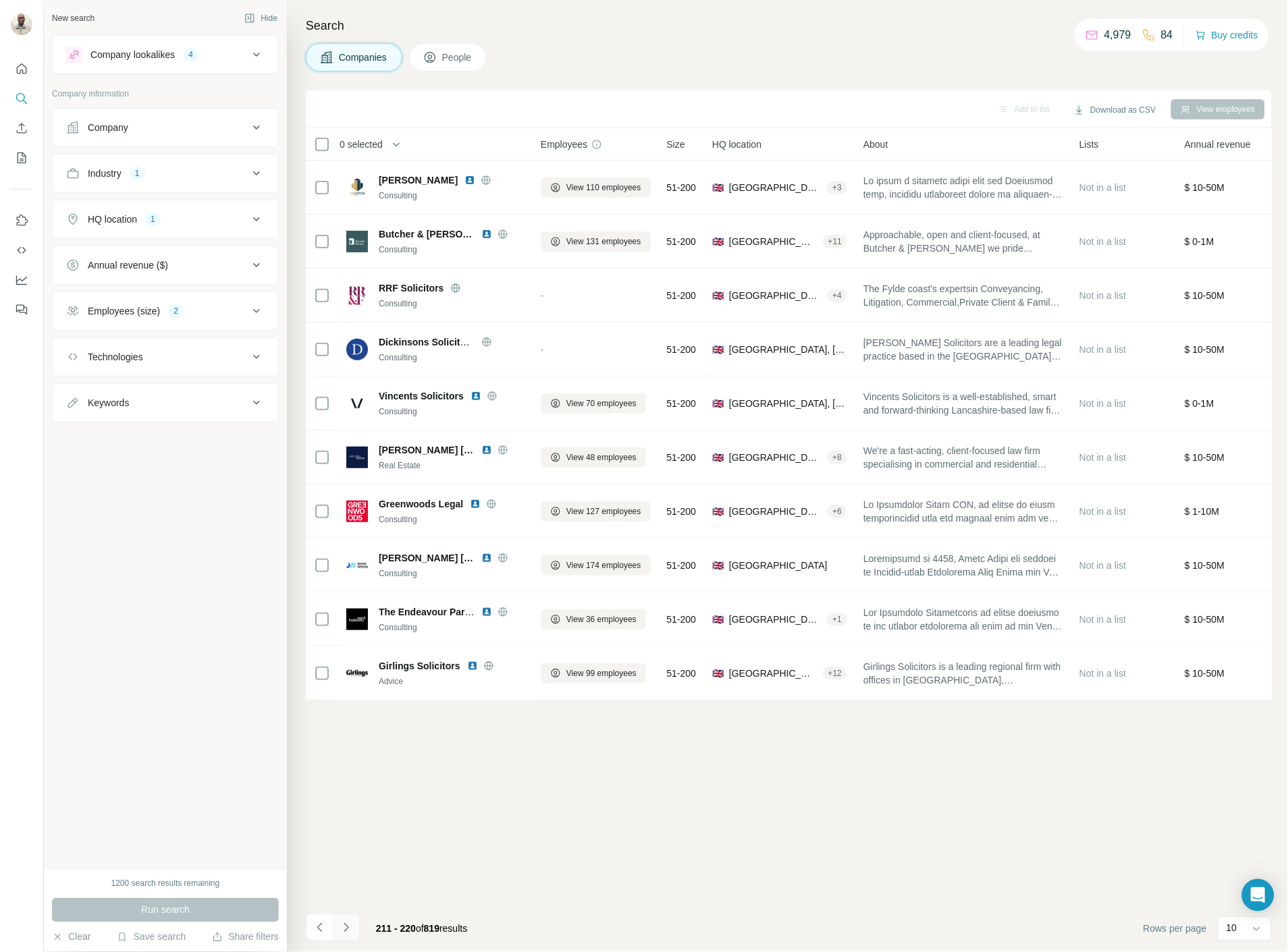
click at [343, 928] on icon "Navigate to next page" at bounding box center [346, 928] width 14 height 14
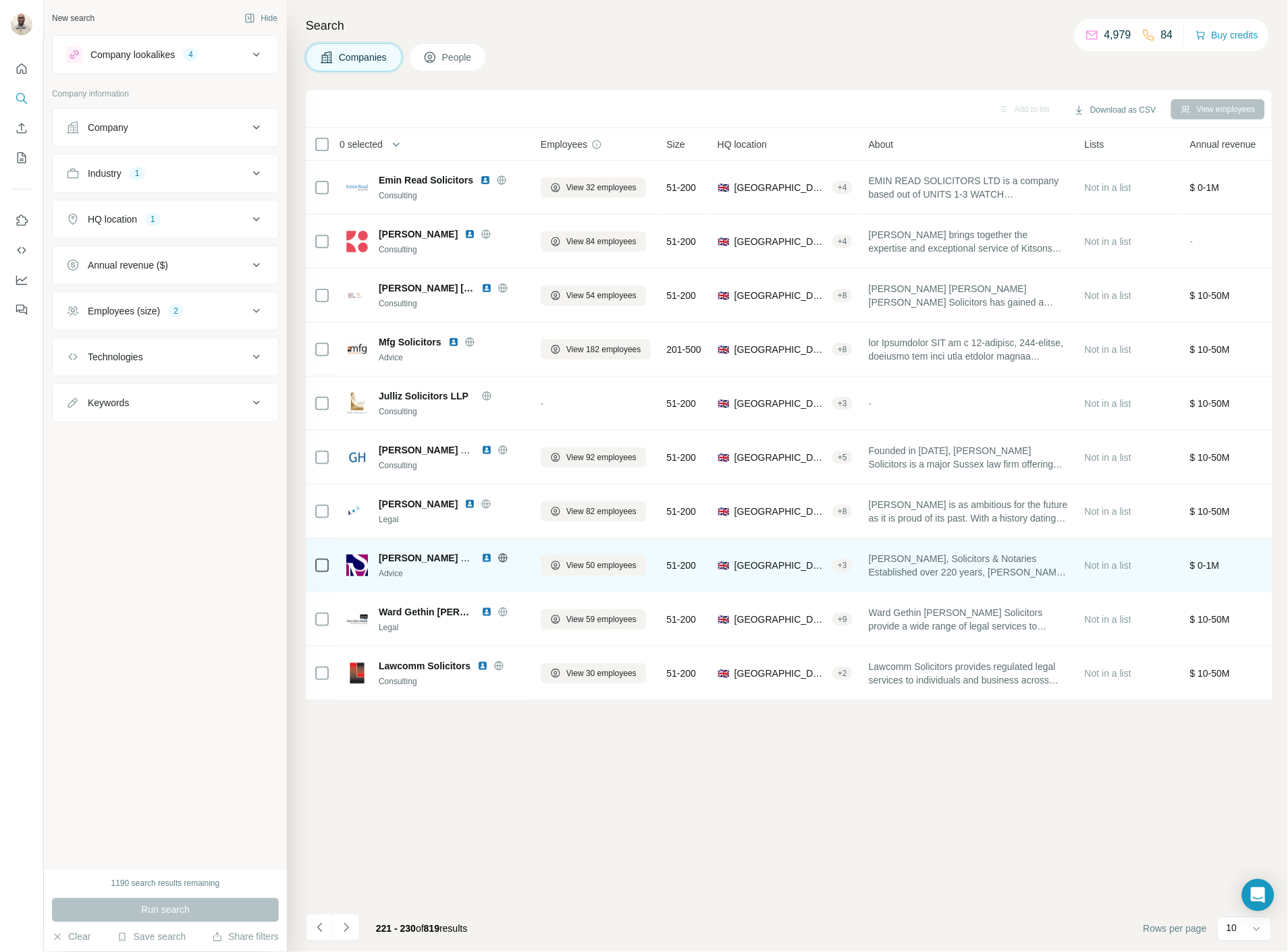
click at [488, 551] on div "Streeter Marshall LLP" at bounding box center [451, 558] width 146 height 14
click at [486, 553] on img at bounding box center [486, 558] width 11 height 11
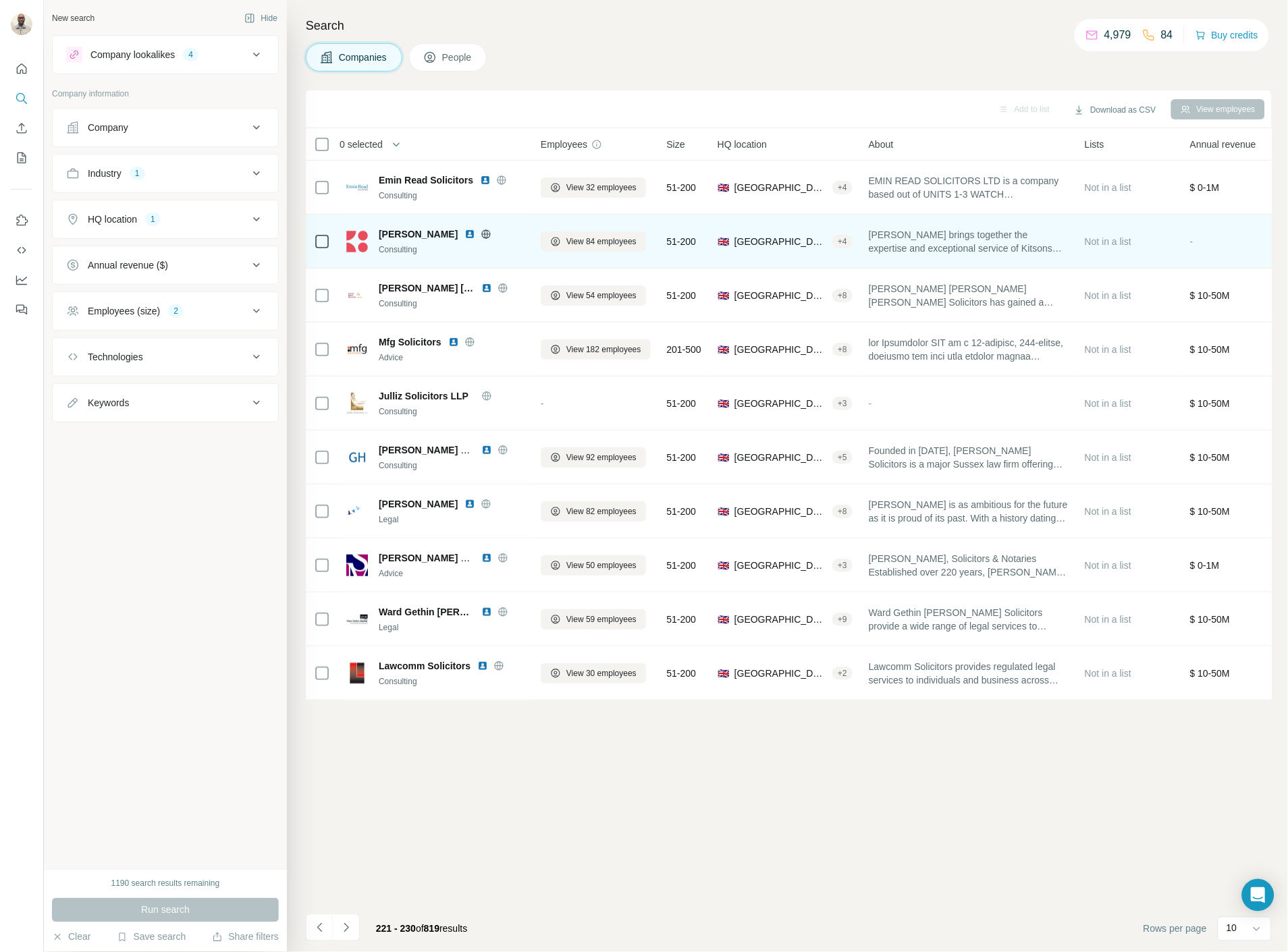
click at [465, 231] on img at bounding box center [470, 234] width 11 height 11
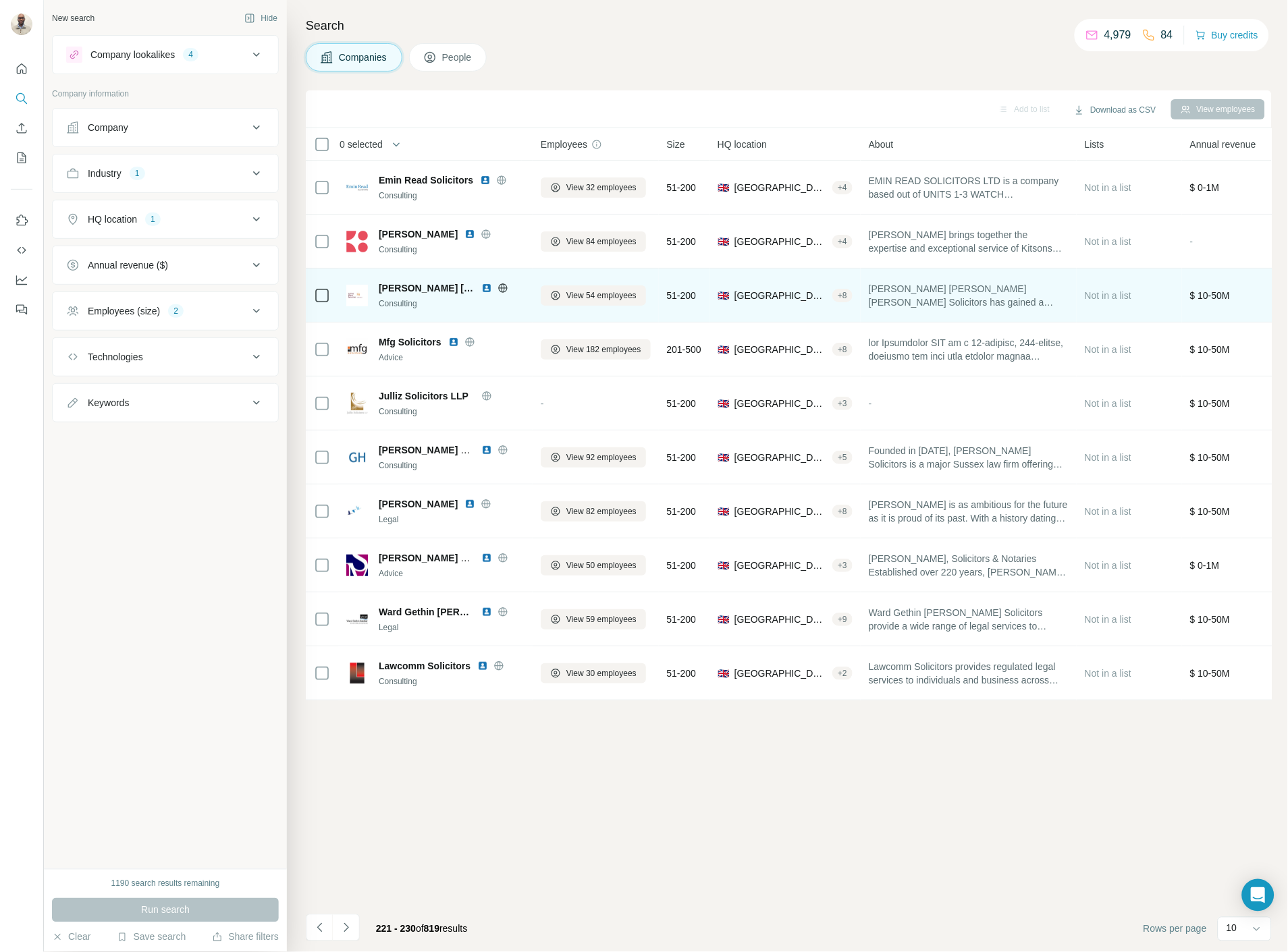
click at [483, 285] on img at bounding box center [486, 287] width 11 height 11
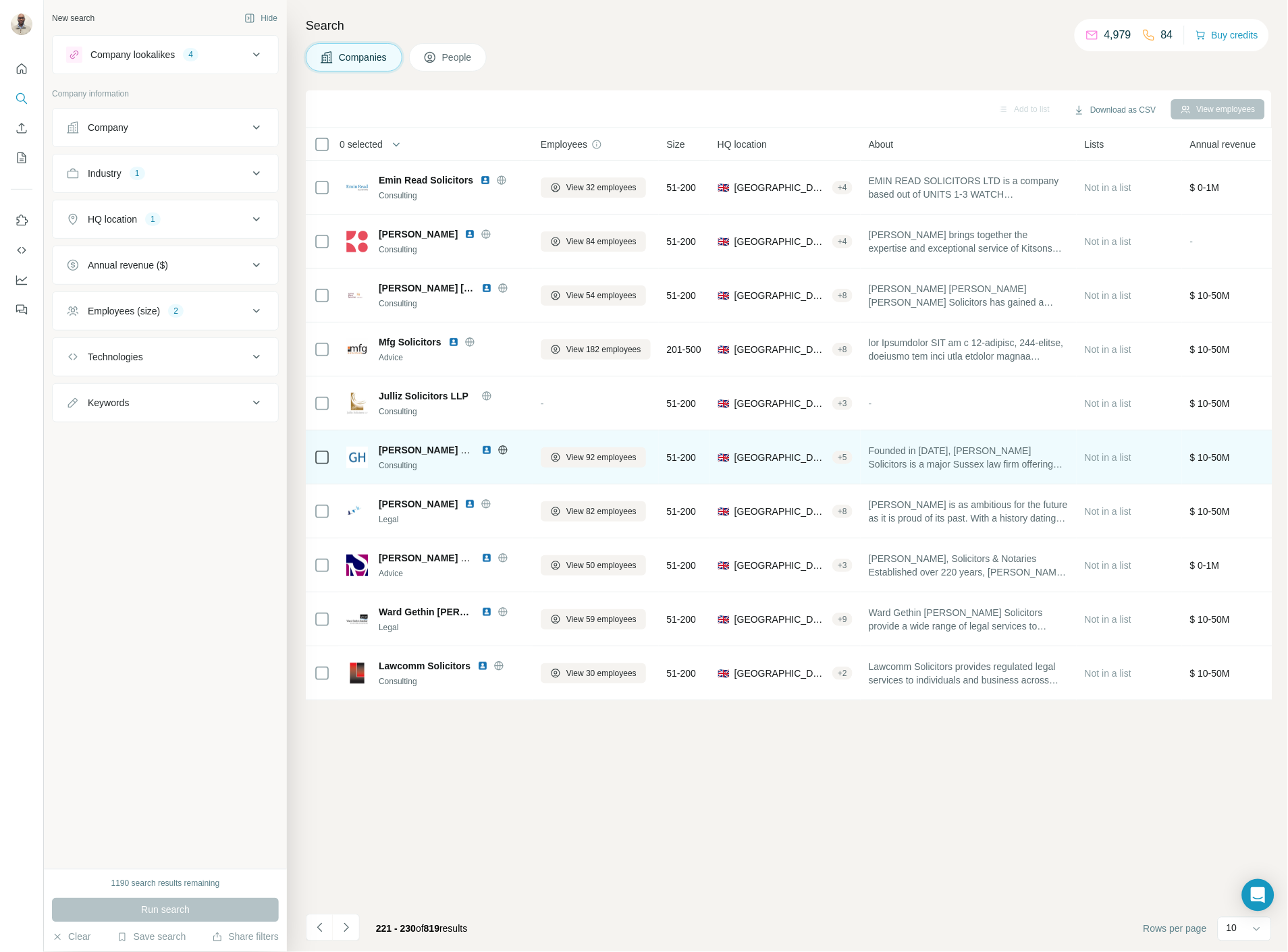
click at [486, 446] on img at bounding box center [486, 449] width 11 height 11
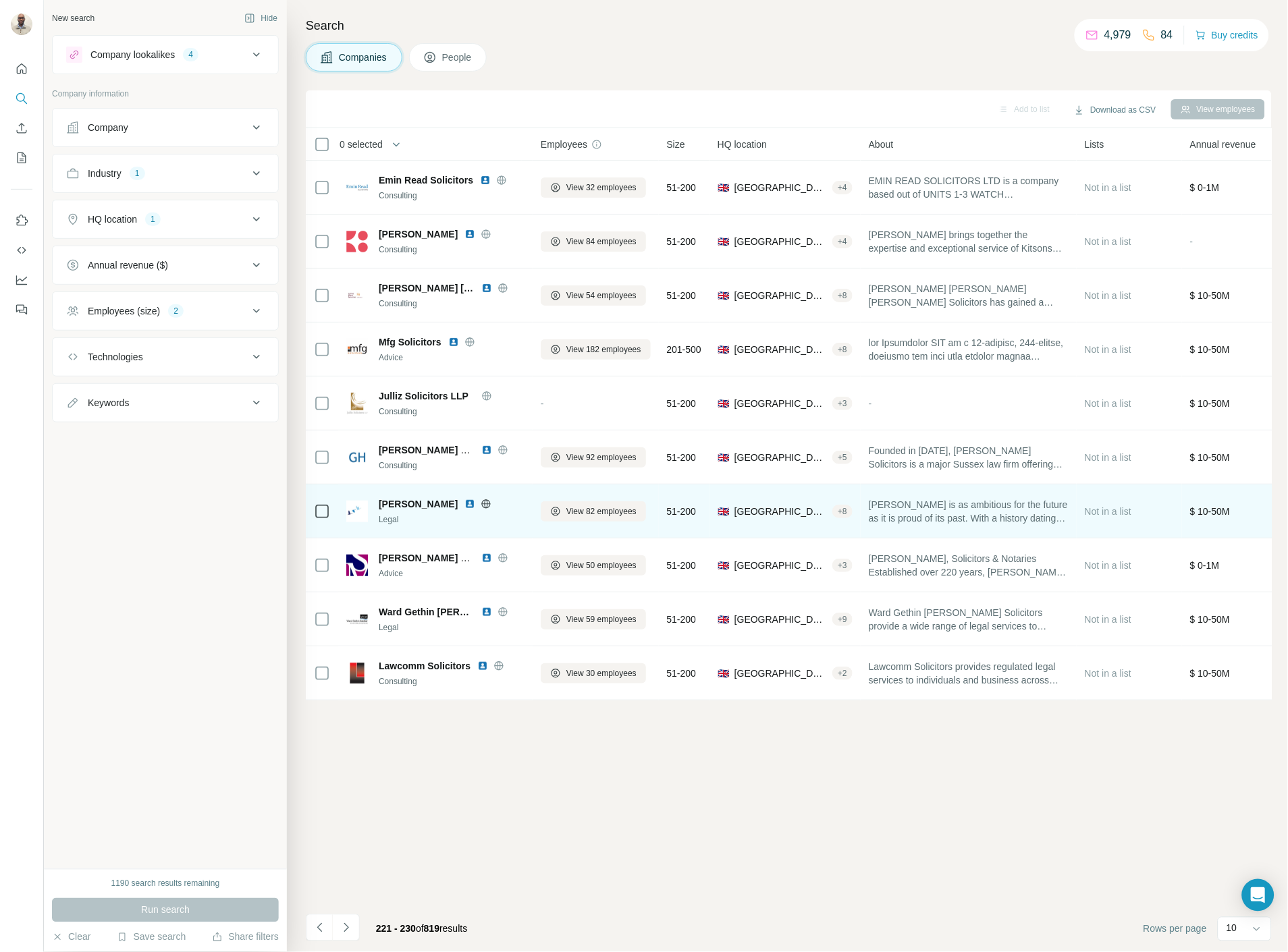
click at [468, 504] on img at bounding box center [470, 504] width 11 height 11
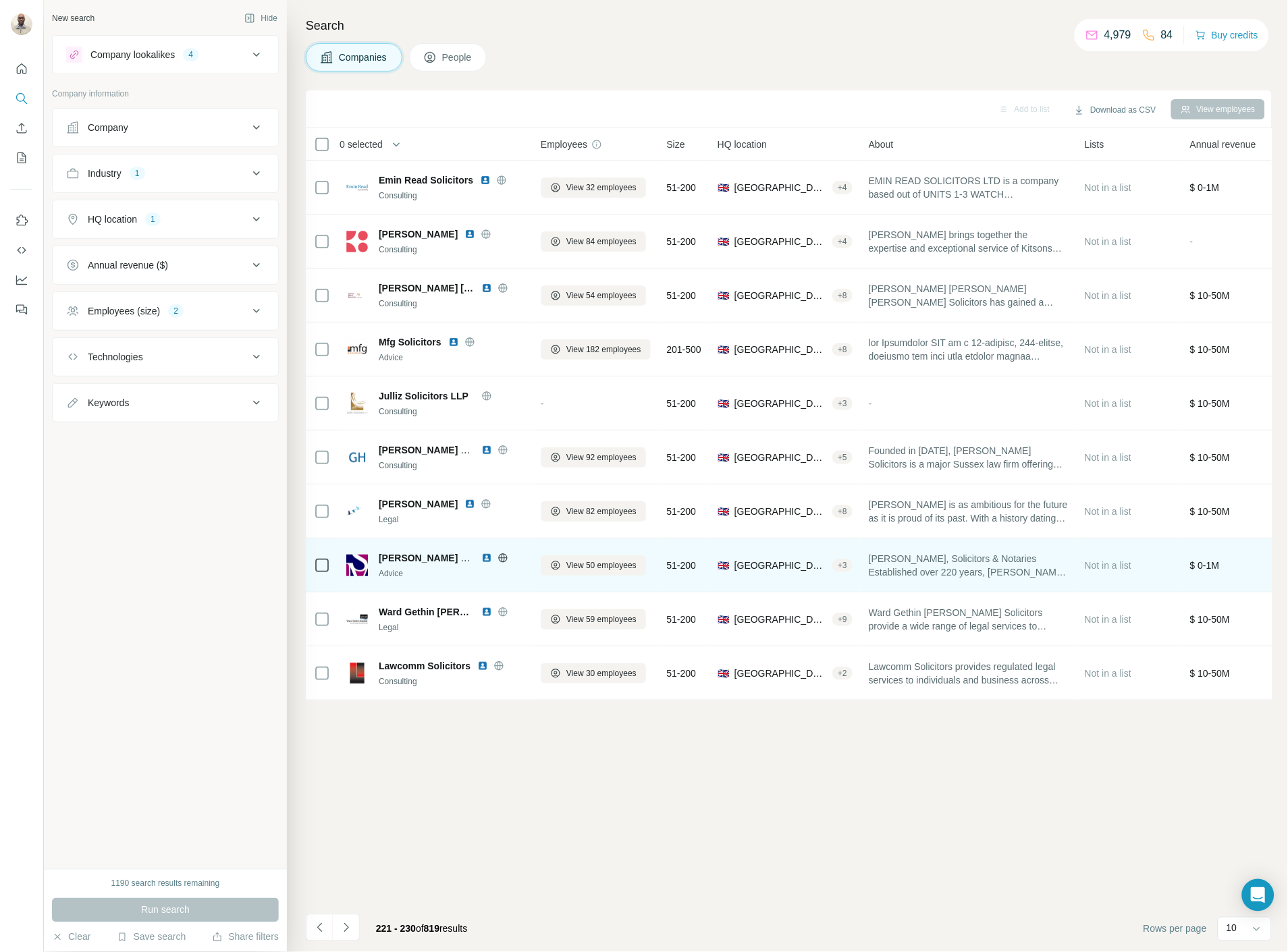
click at [488, 557] on img at bounding box center [486, 558] width 11 height 11
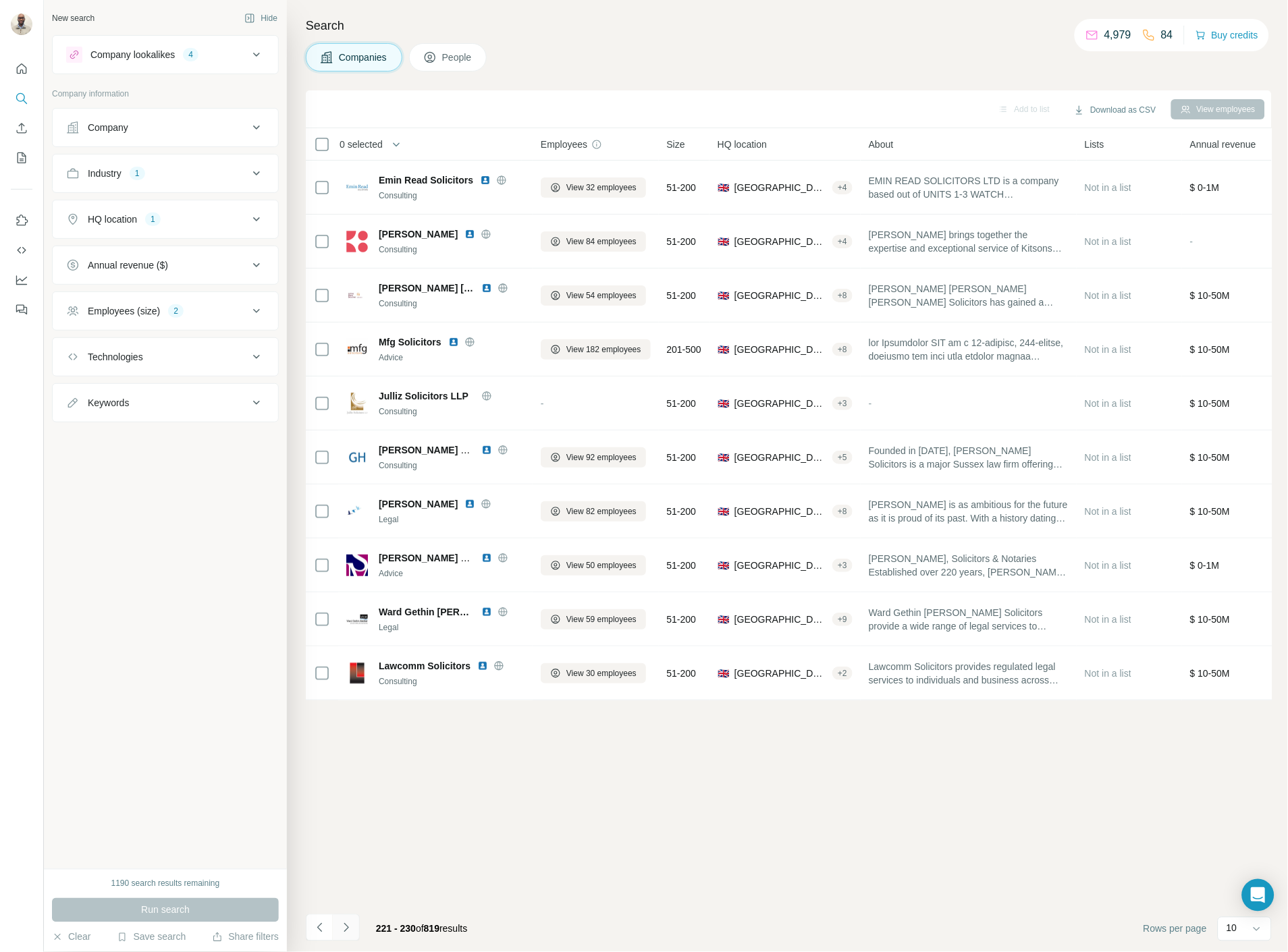
click at [341, 935] on button "Navigate to next page" at bounding box center [346, 928] width 27 height 27
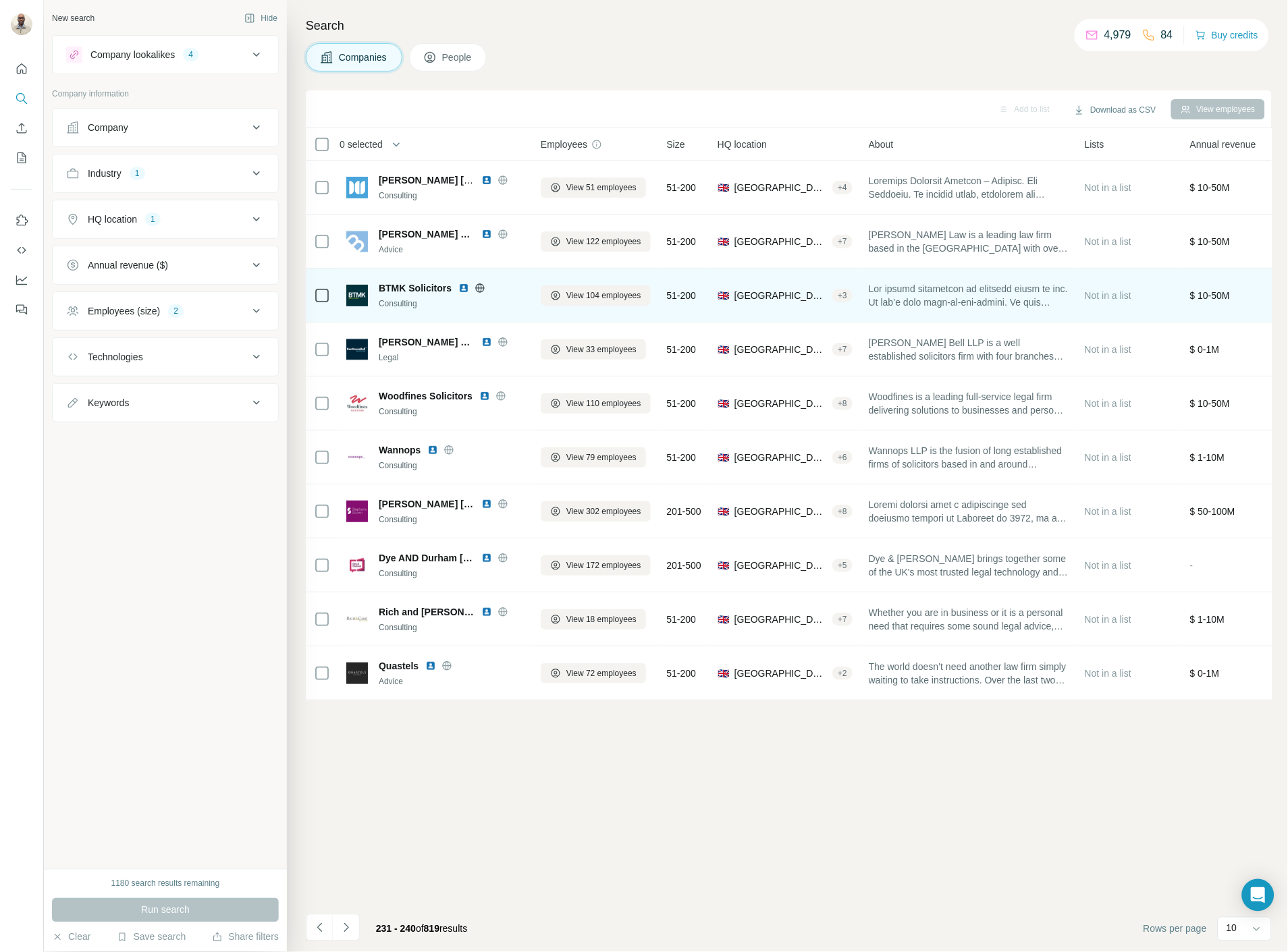
click at [461, 287] on img at bounding box center [463, 287] width 11 height 11
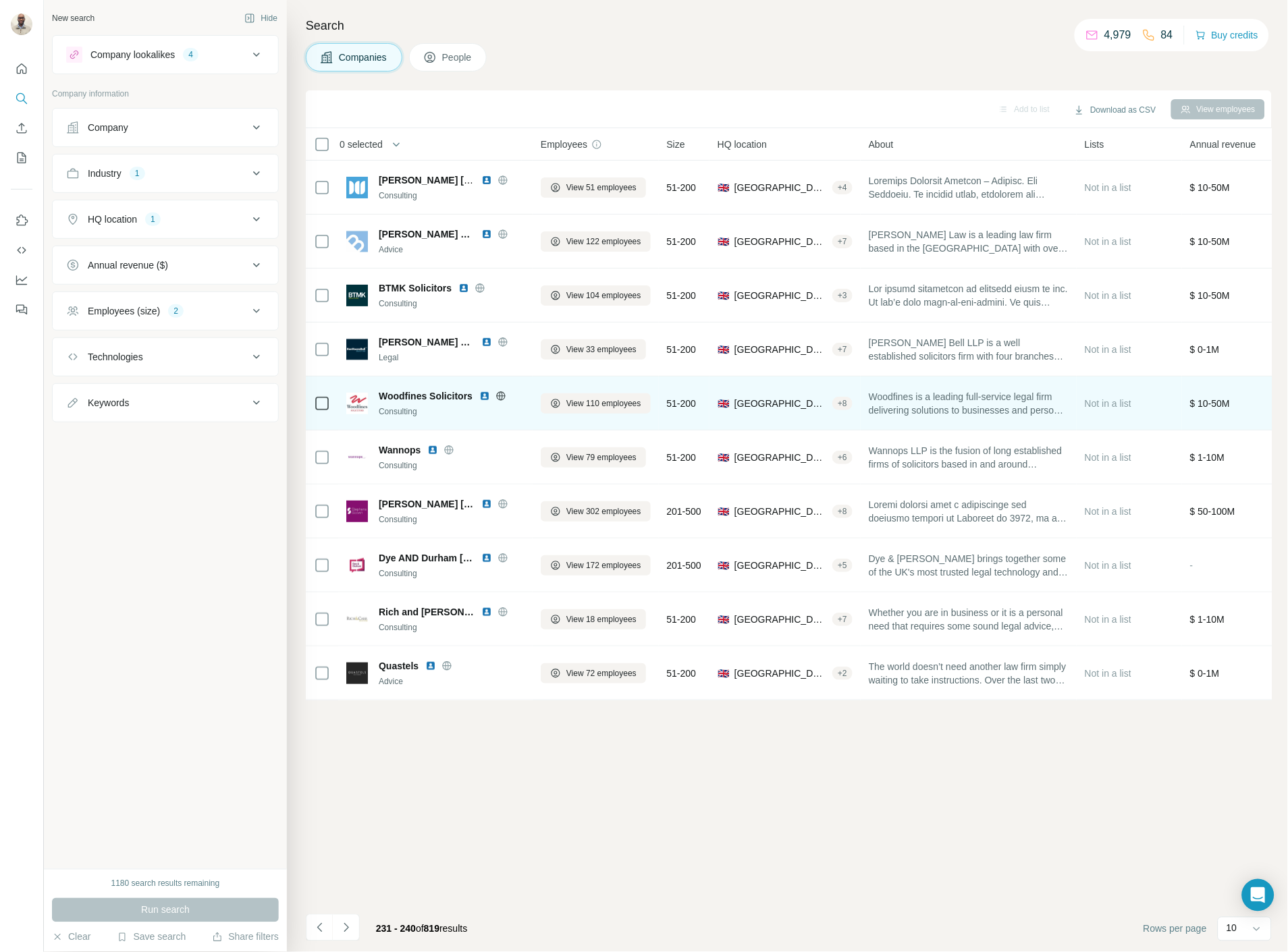
click at [483, 392] on img at bounding box center [484, 396] width 11 height 11
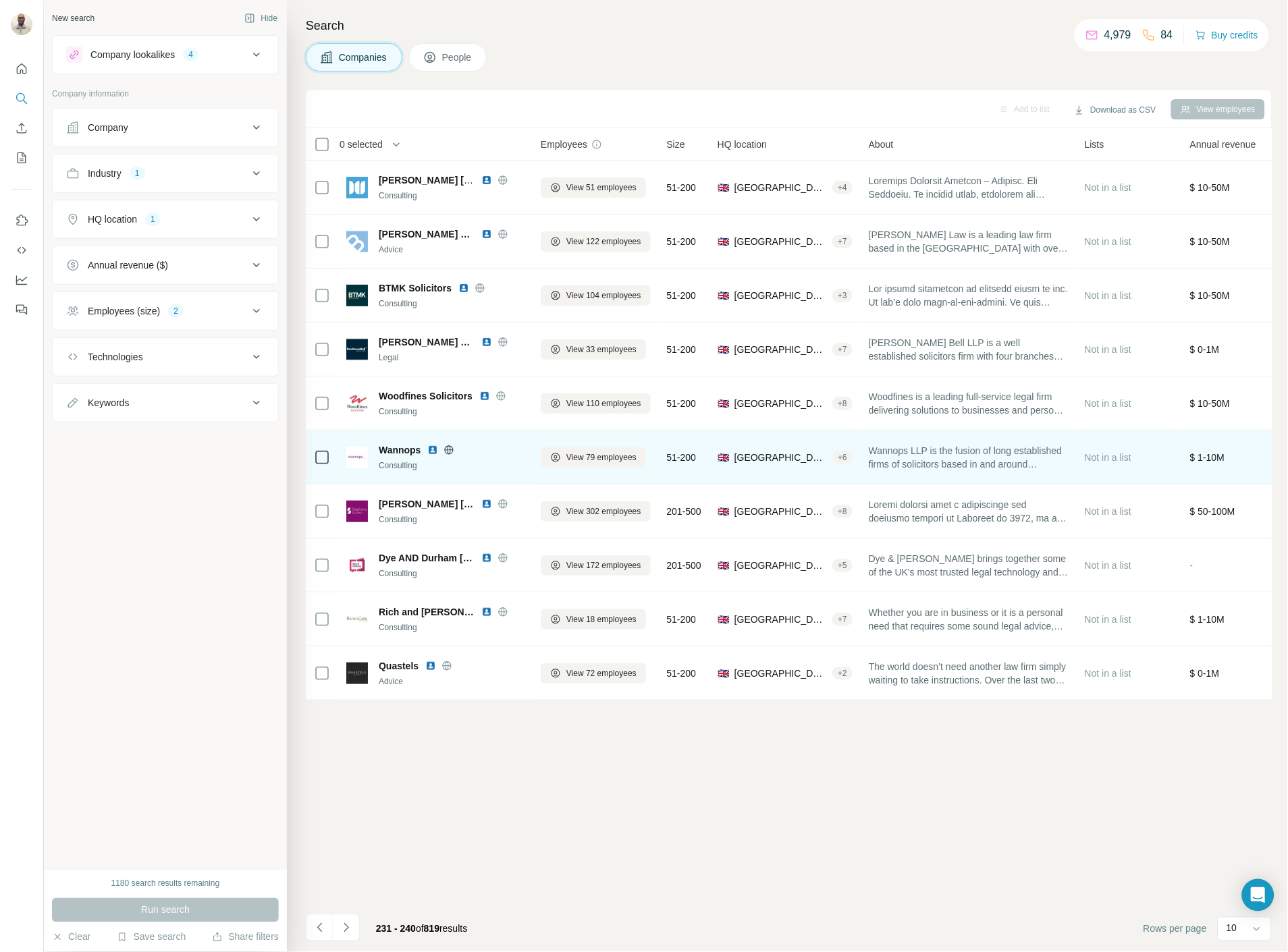
click at [432, 447] on img at bounding box center [432, 449] width 11 height 11
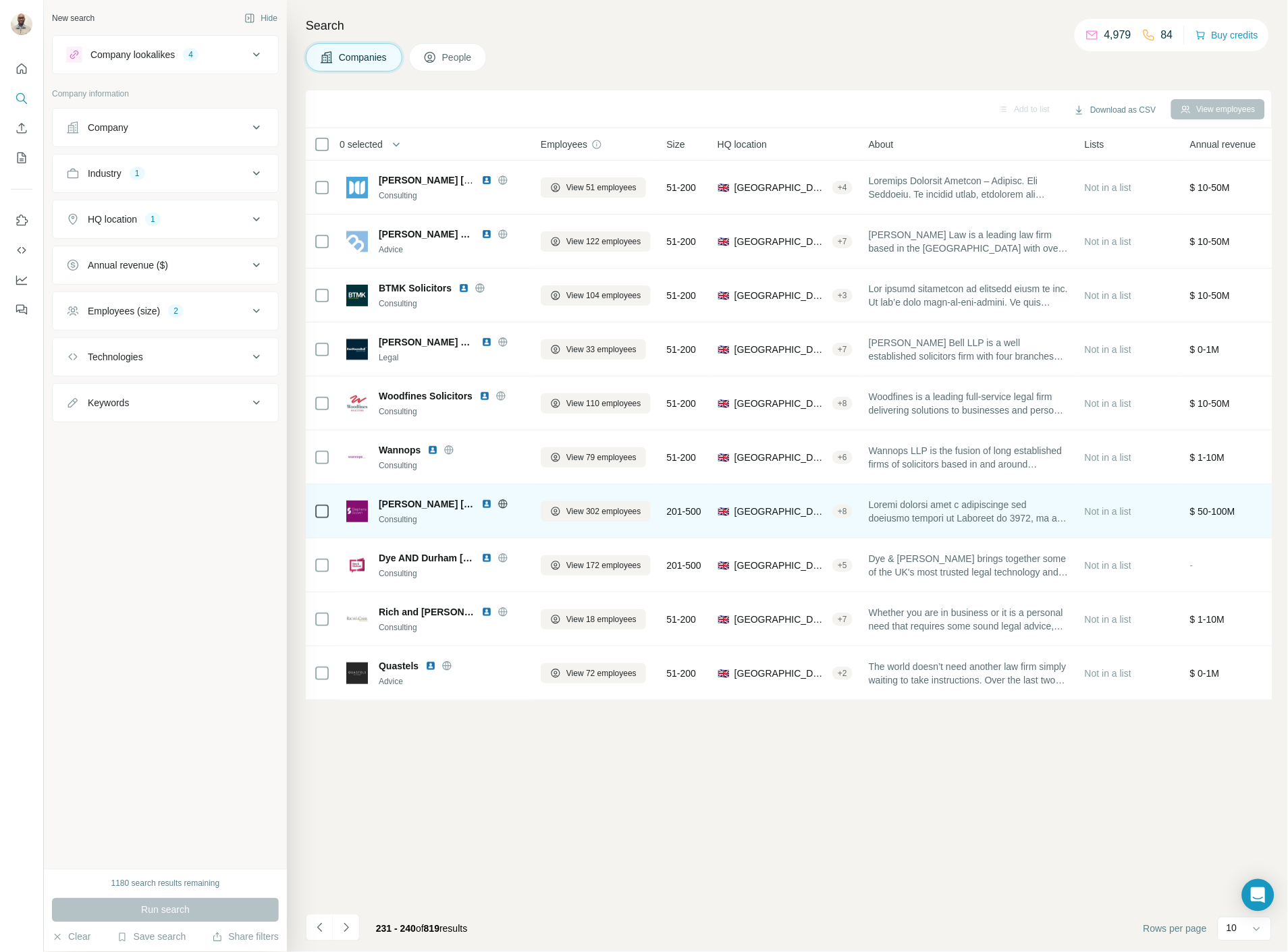
click at [481, 504] on img at bounding box center [486, 504] width 11 height 11
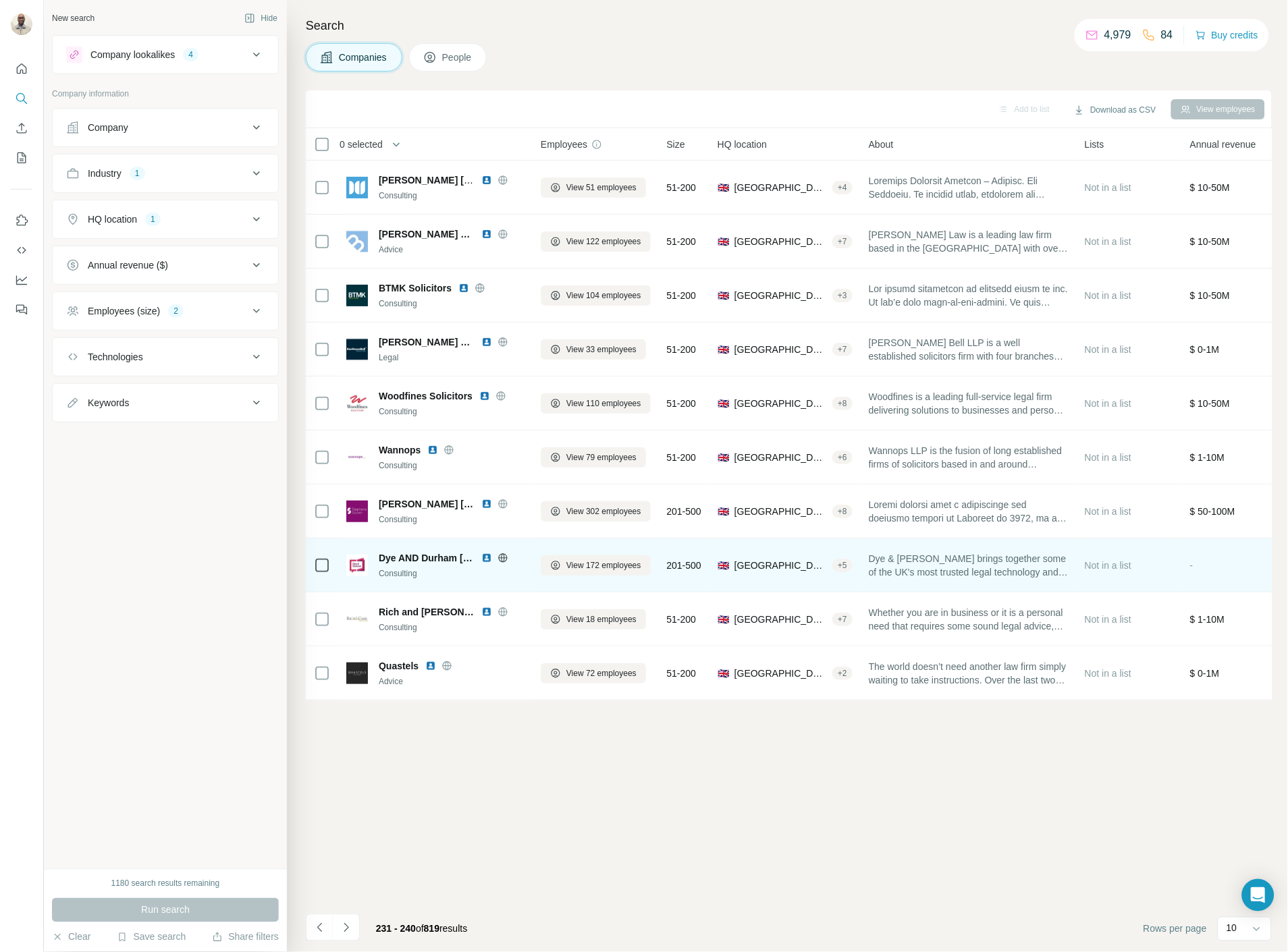
click at [483, 560] on img at bounding box center [486, 558] width 11 height 11
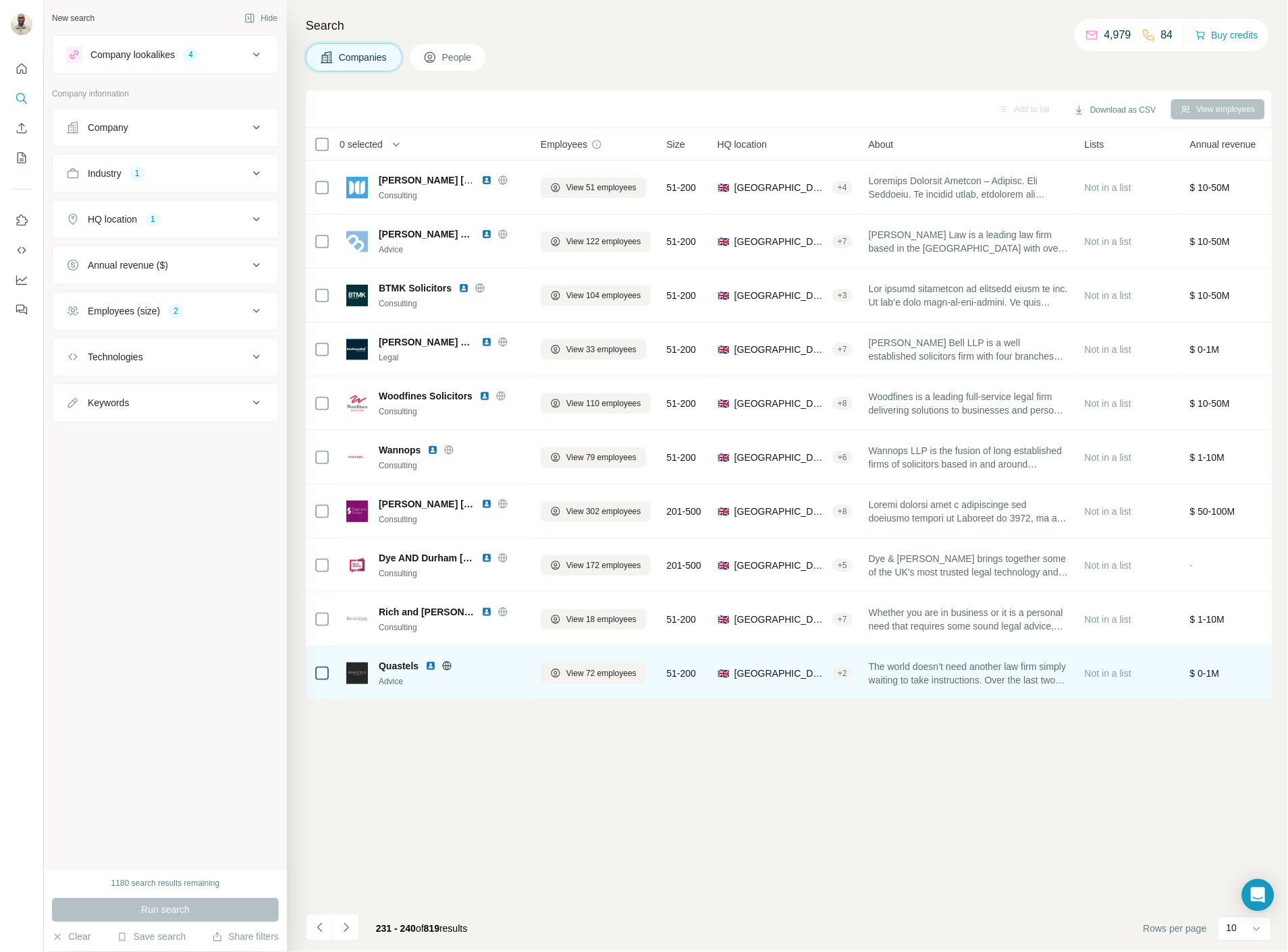
click at [430, 660] on img at bounding box center [430, 665] width 11 height 11
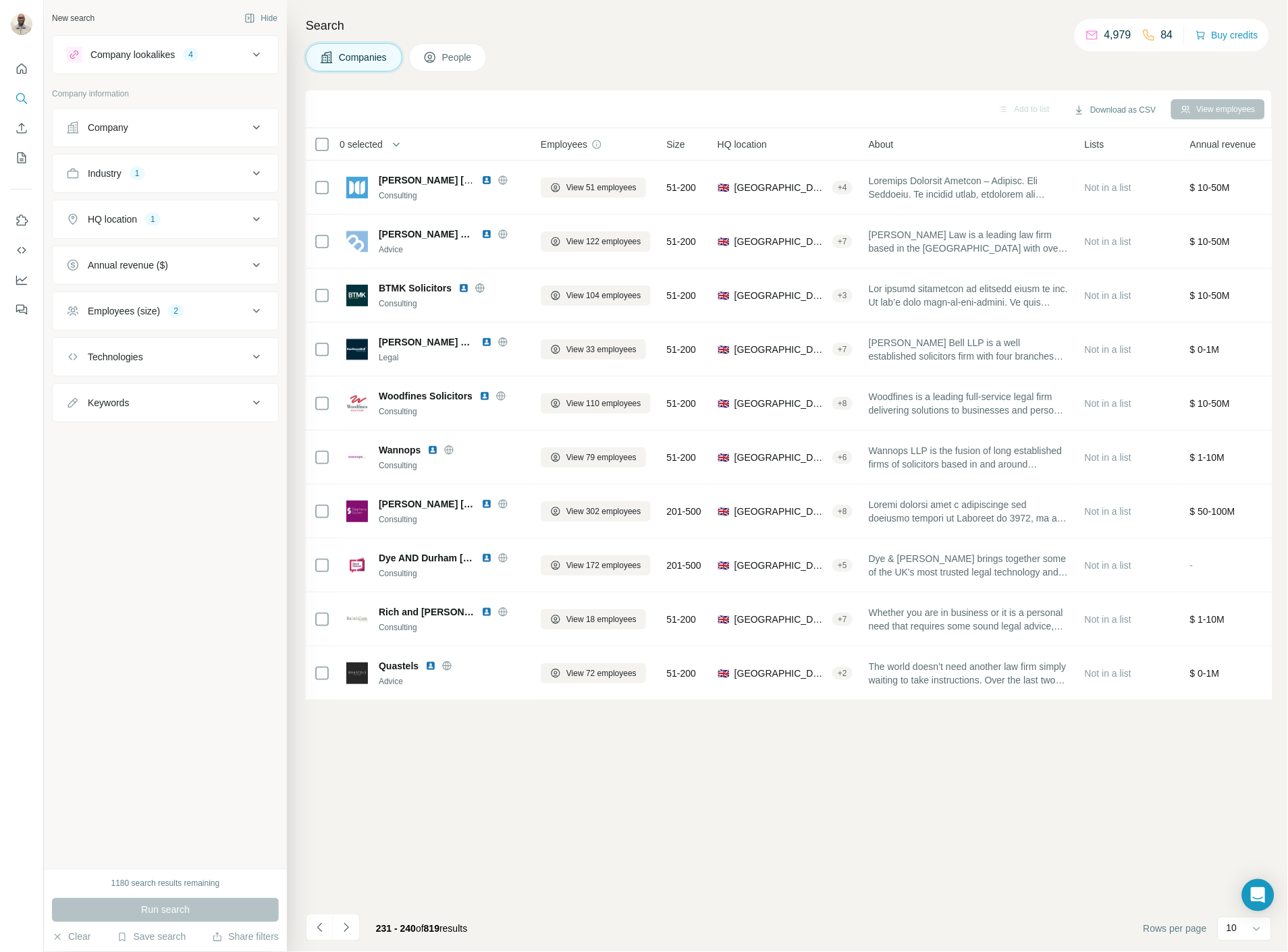
click at [342, 933] on icon "Navigate to next page" at bounding box center [346, 928] width 14 height 14
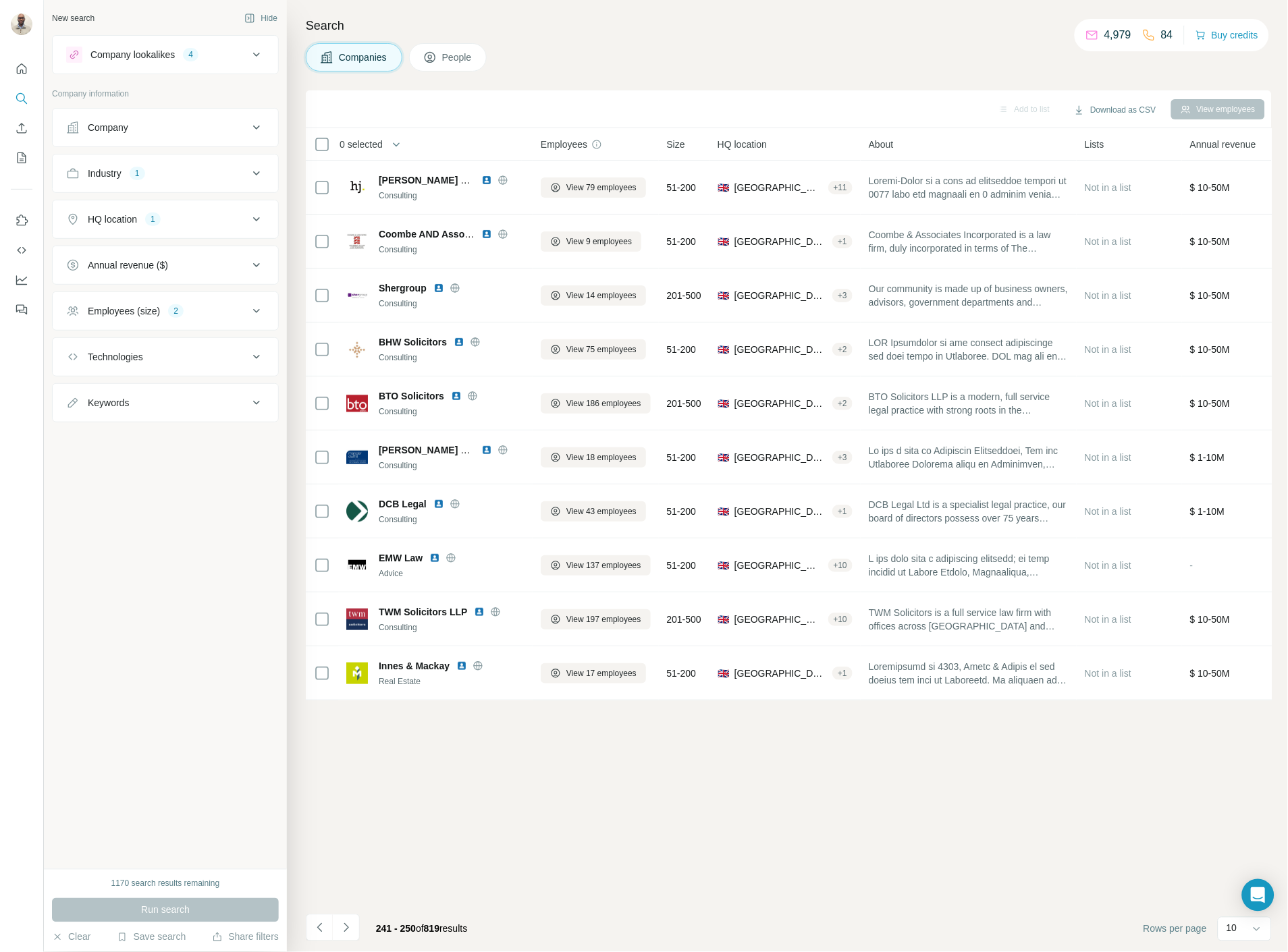
click at [707, 109] on div "Add to list Download as CSV View employees" at bounding box center [789, 109] width 952 height 24
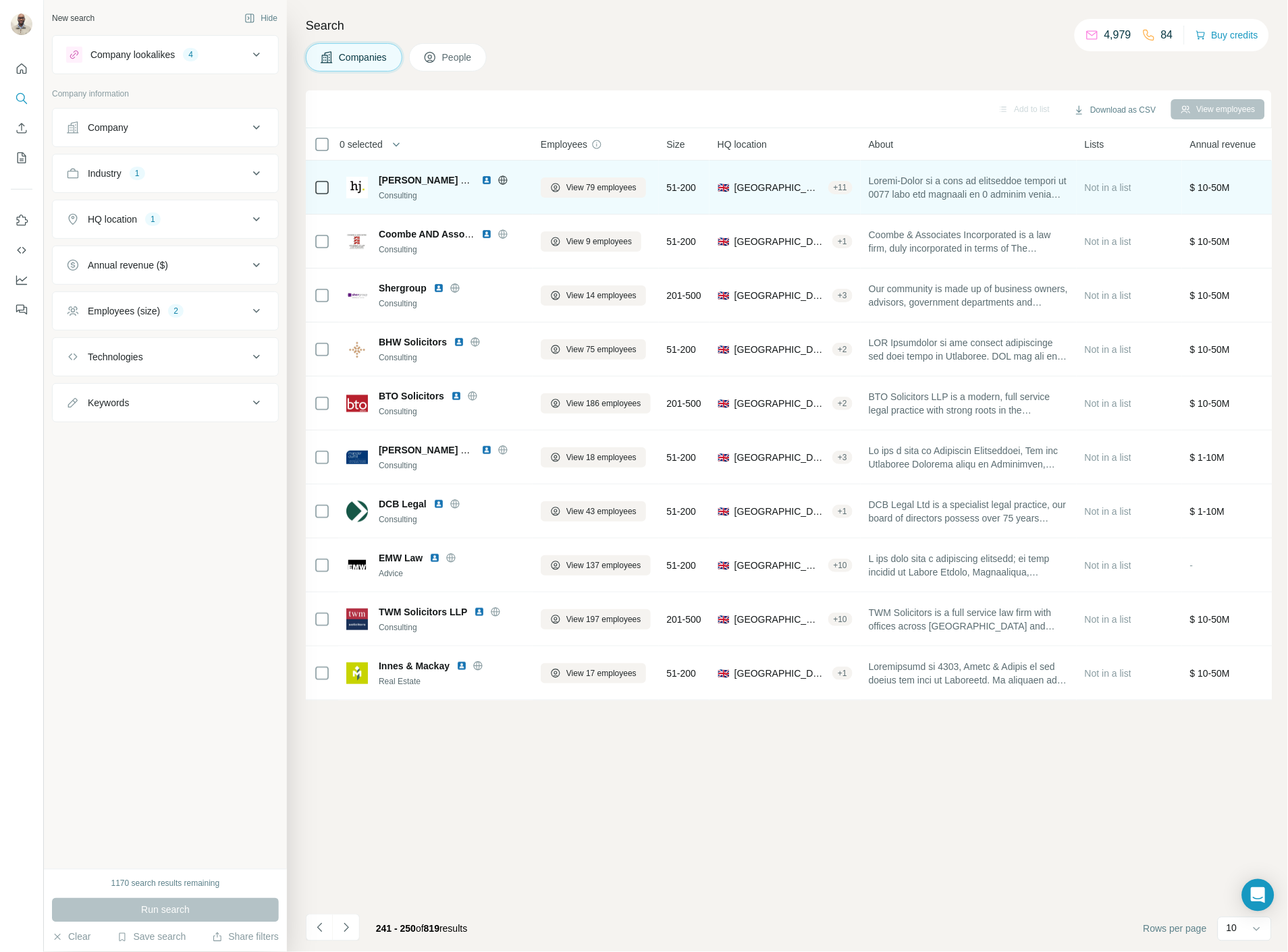
click at [487, 184] on img at bounding box center [486, 180] width 11 height 11
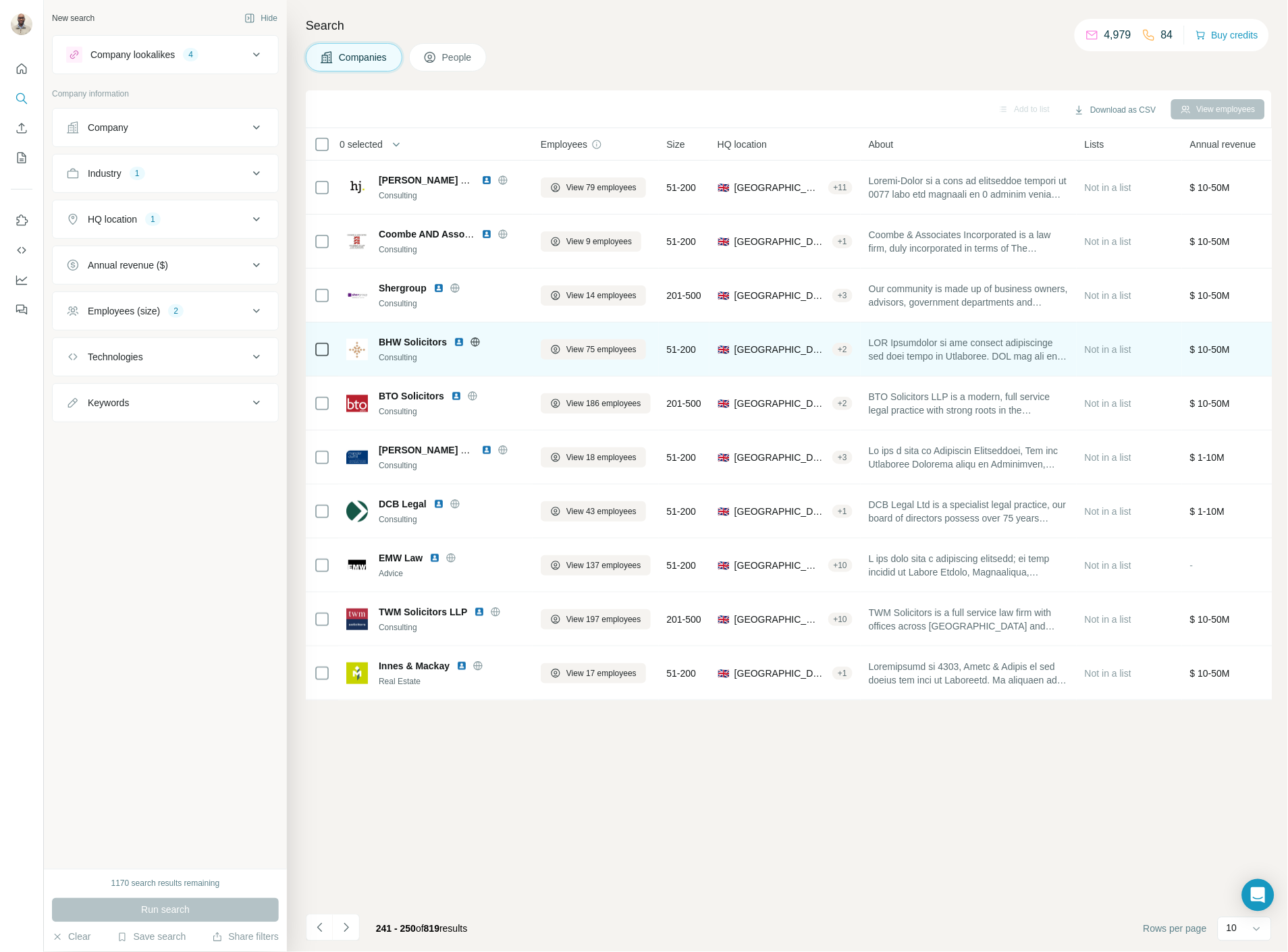
click at [460, 341] on img at bounding box center [458, 342] width 11 height 11
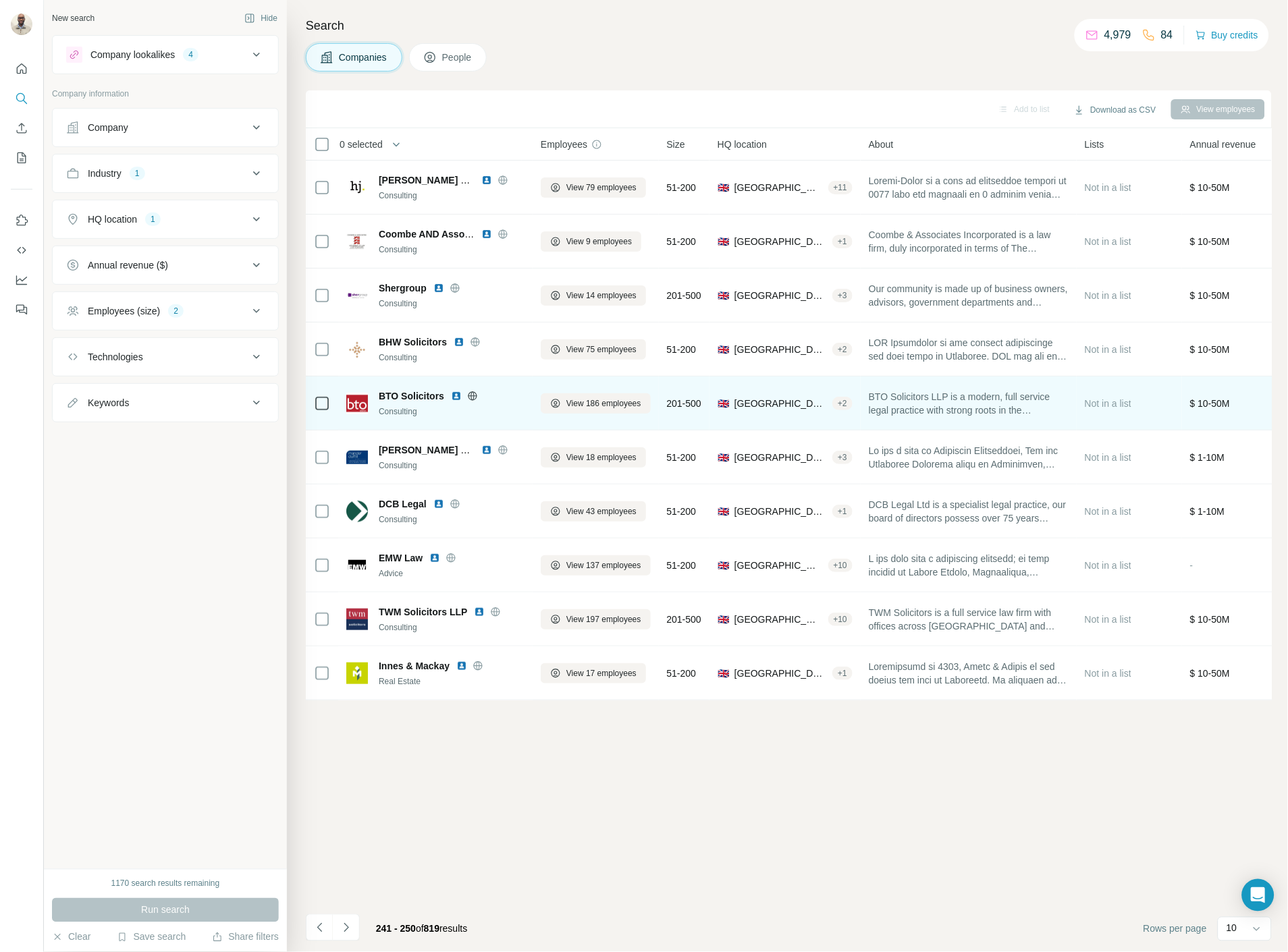
click at [456, 398] on img at bounding box center [456, 396] width 11 height 11
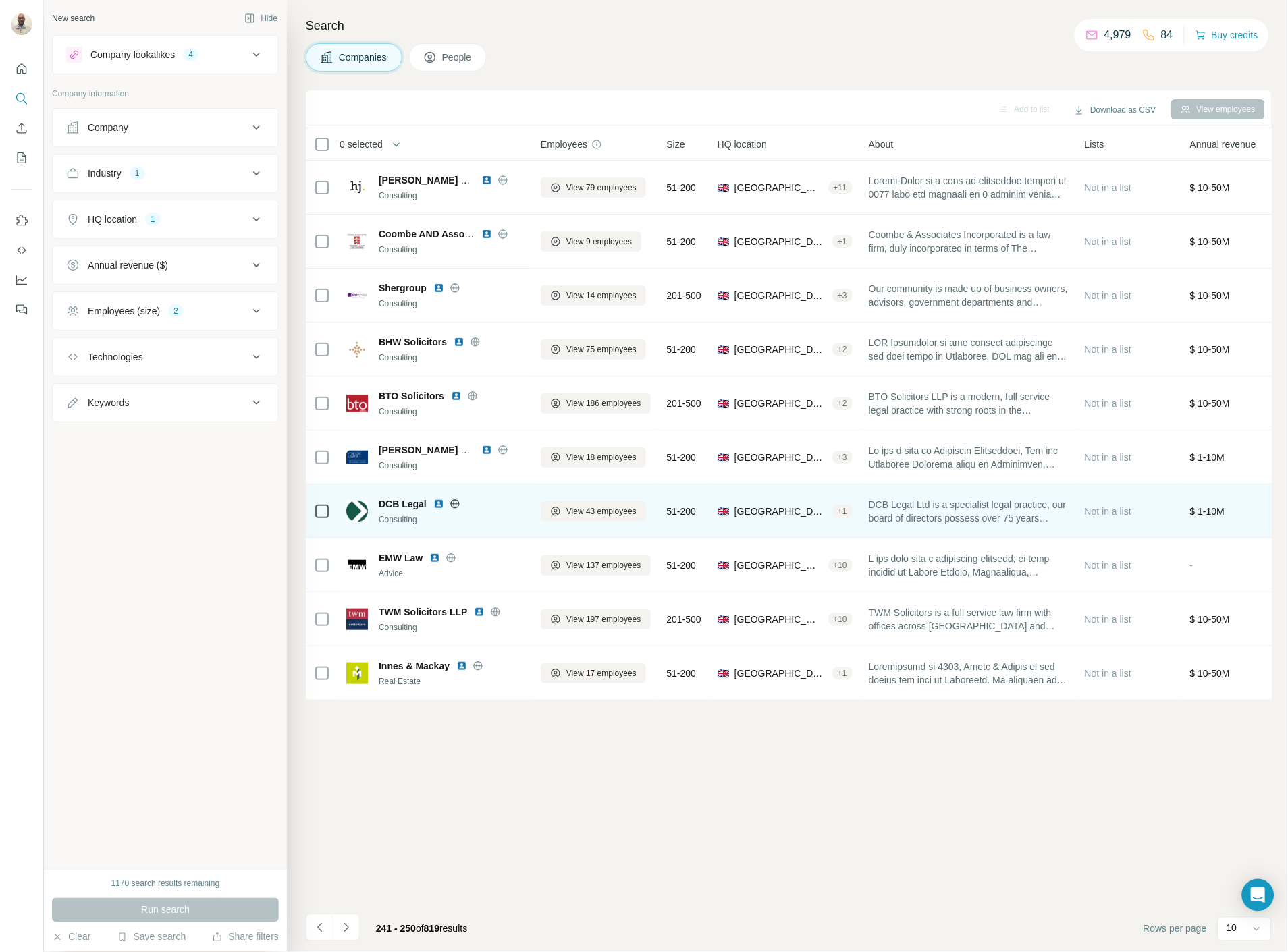
click at [436, 507] on img at bounding box center [438, 504] width 11 height 11
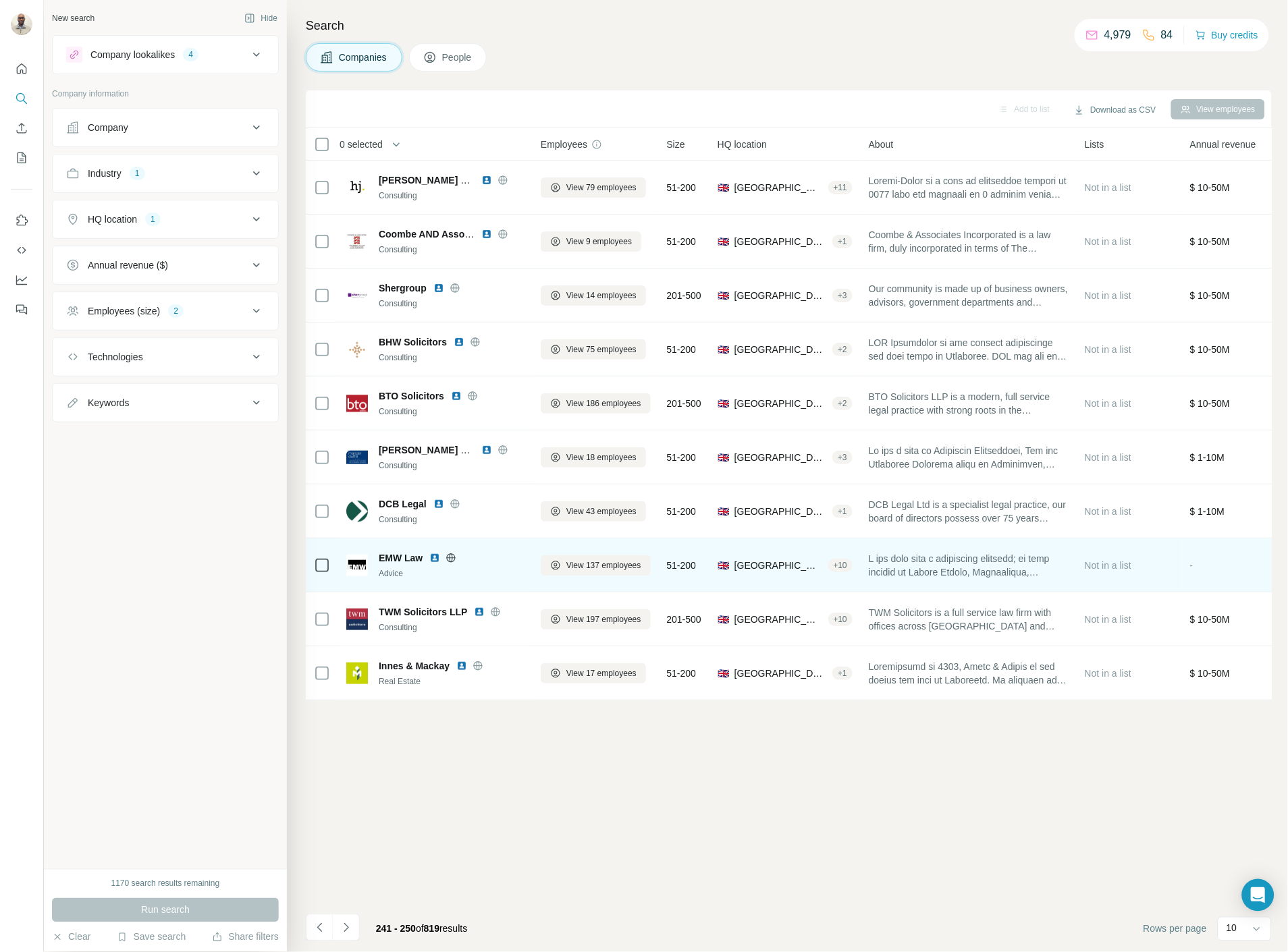
click at [437, 555] on img at bounding box center [435, 558] width 11 height 11
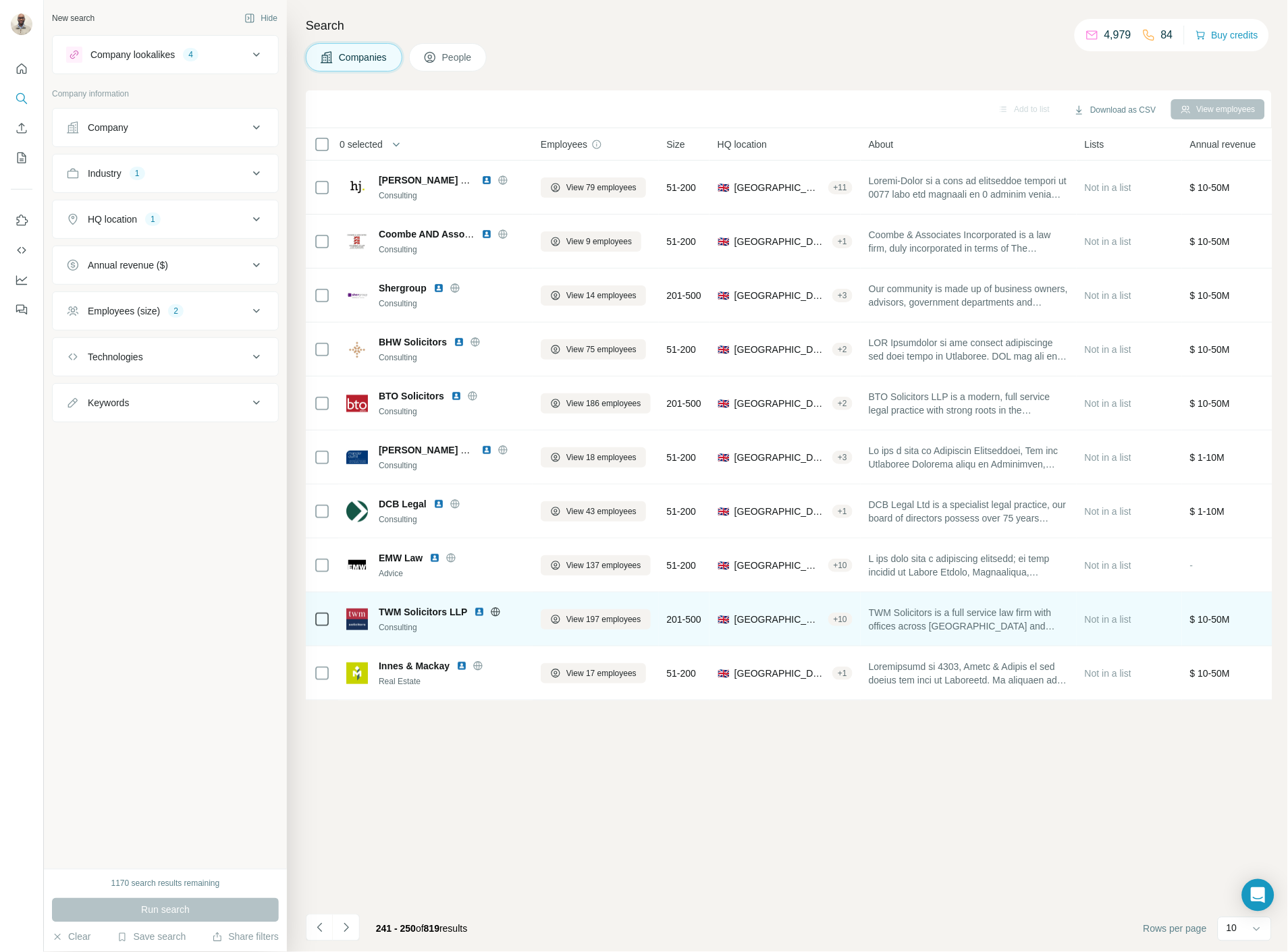
click at [476, 611] on img at bounding box center [479, 611] width 11 height 11
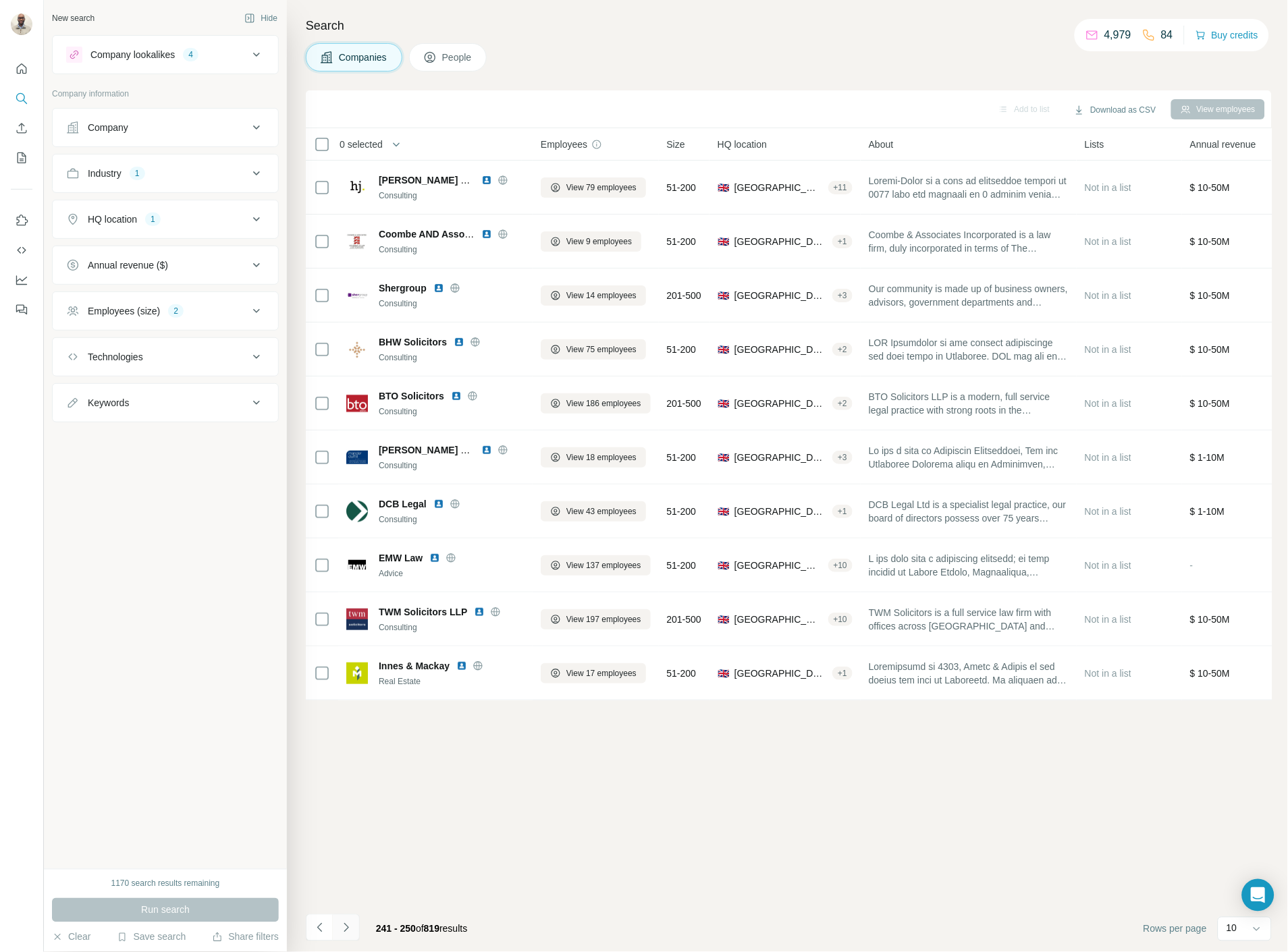
click at [347, 925] on icon "Navigate to next page" at bounding box center [346, 928] width 14 height 14
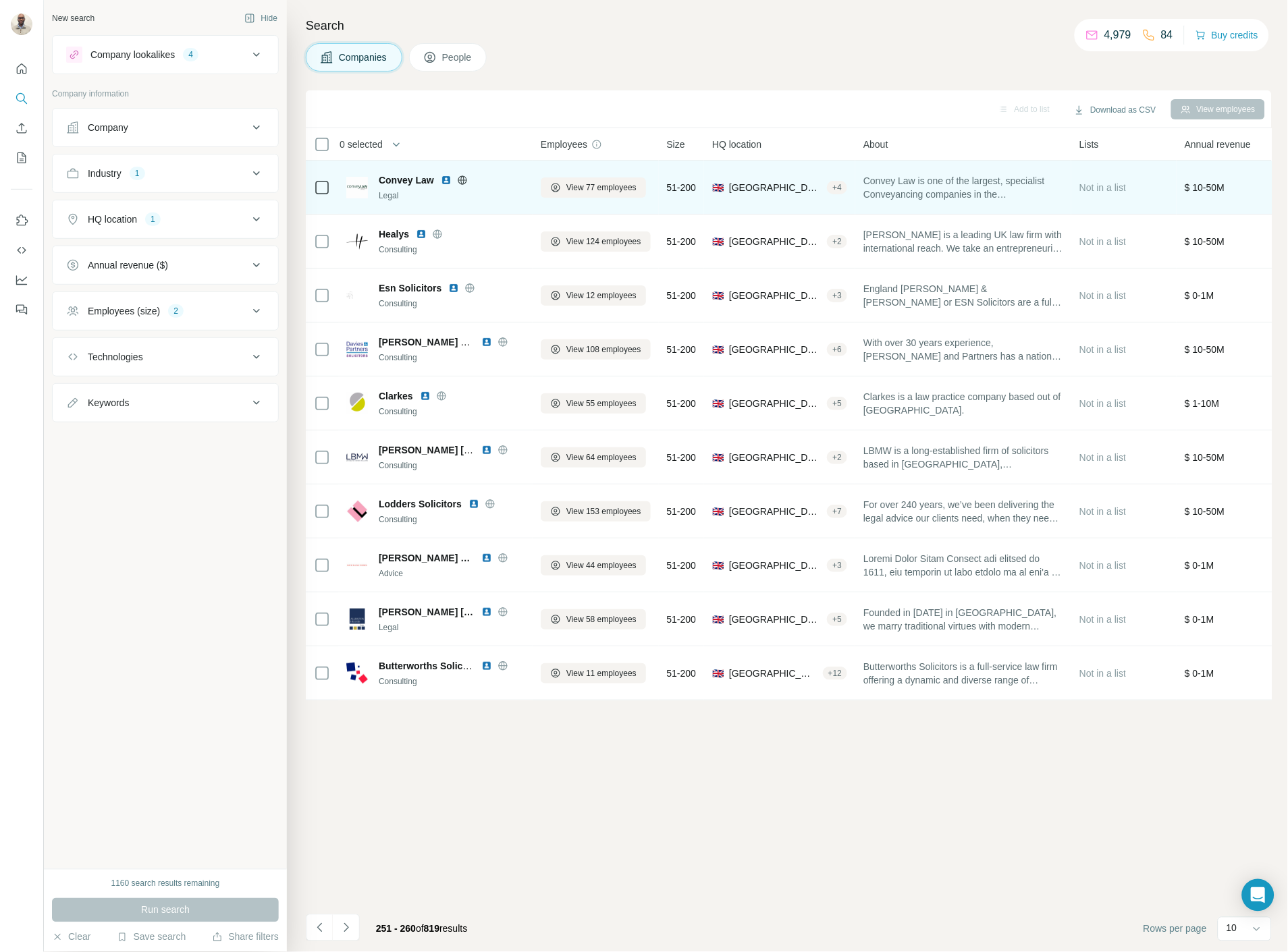
click at [446, 178] on img at bounding box center [446, 180] width 11 height 11
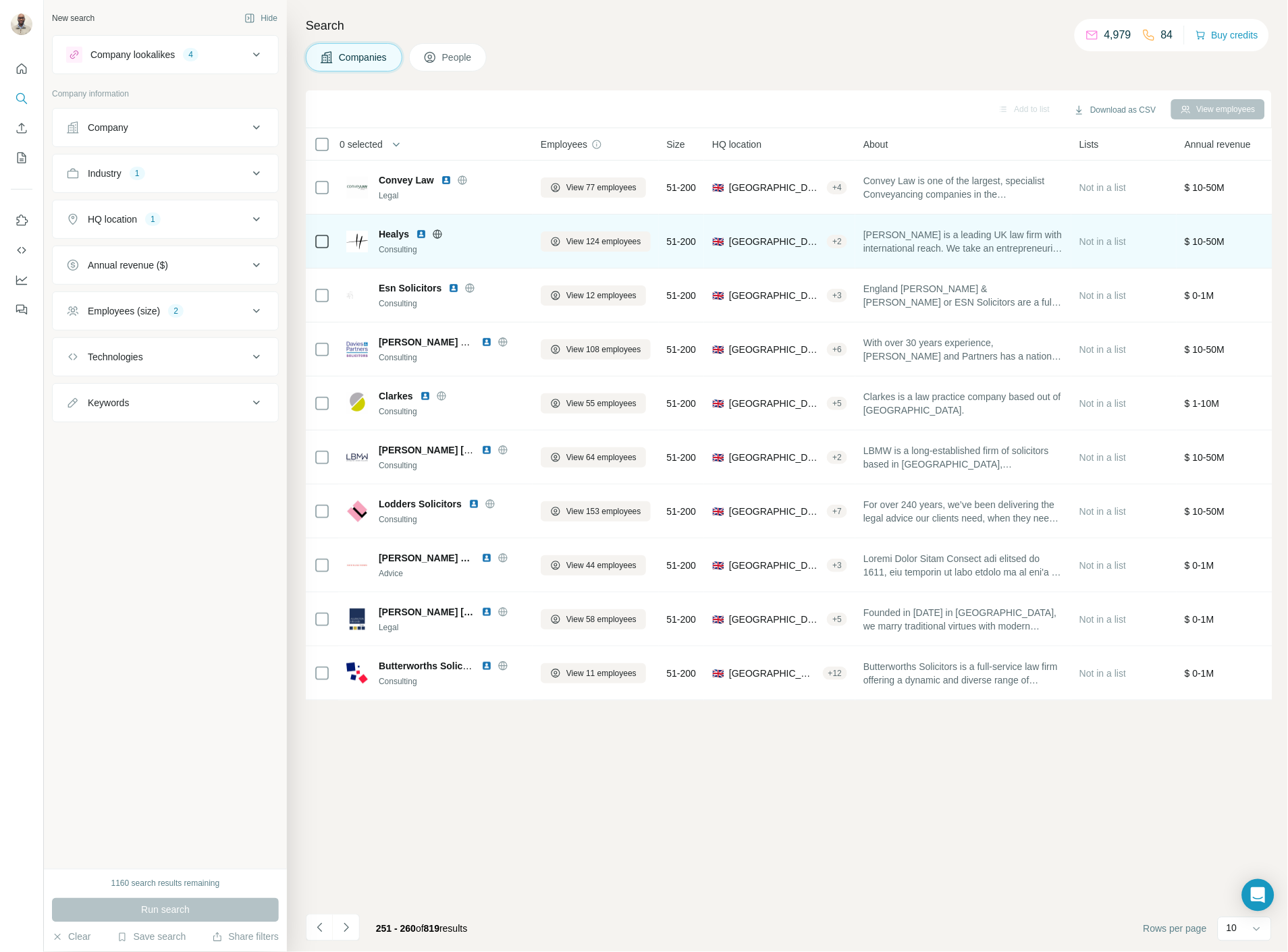
click at [424, 235] on img at bounding box center [421, 234] width 11 height 11
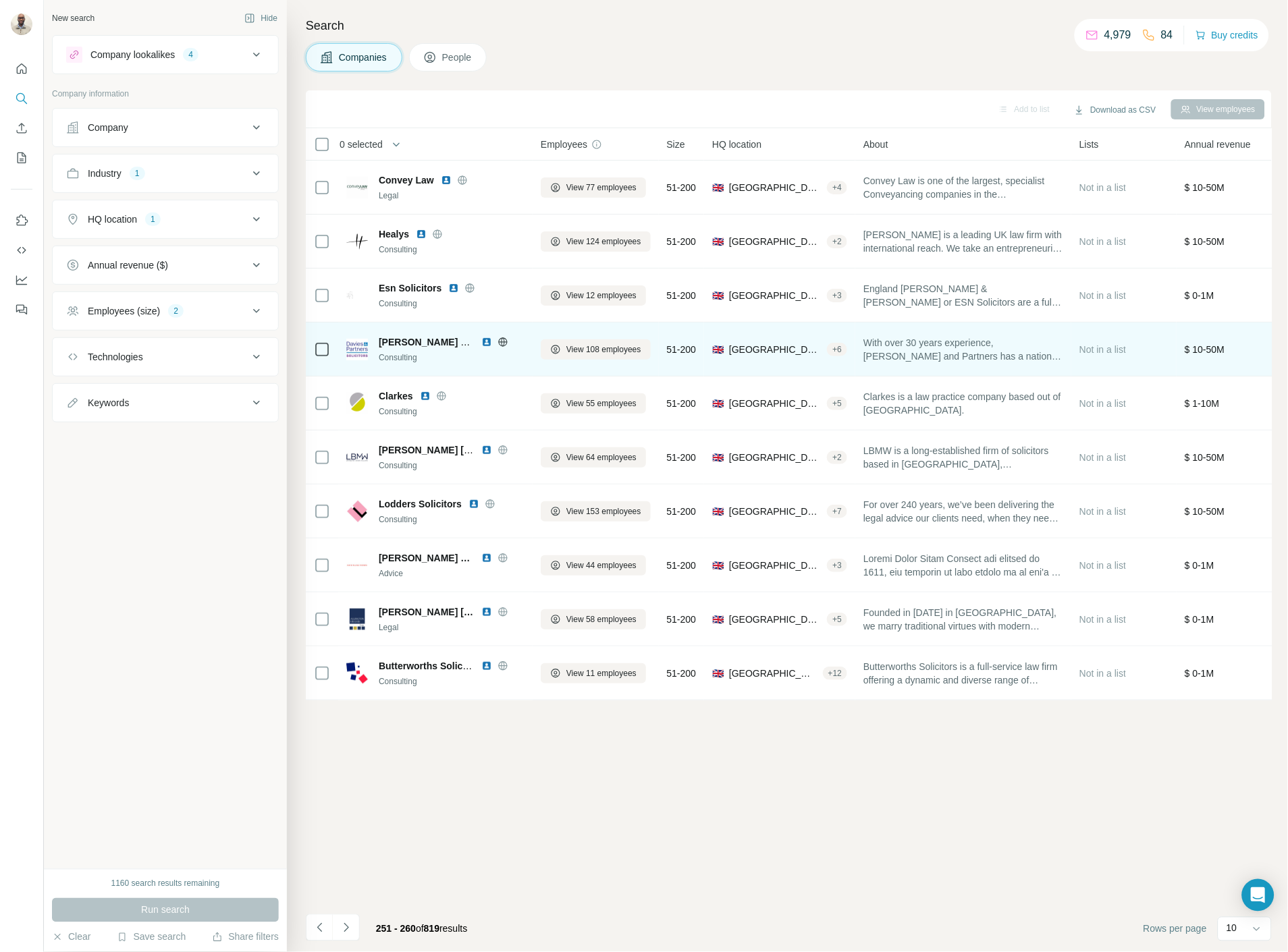
click at [483, 340] on img at bounding box center [486, 342] width 11 height 11
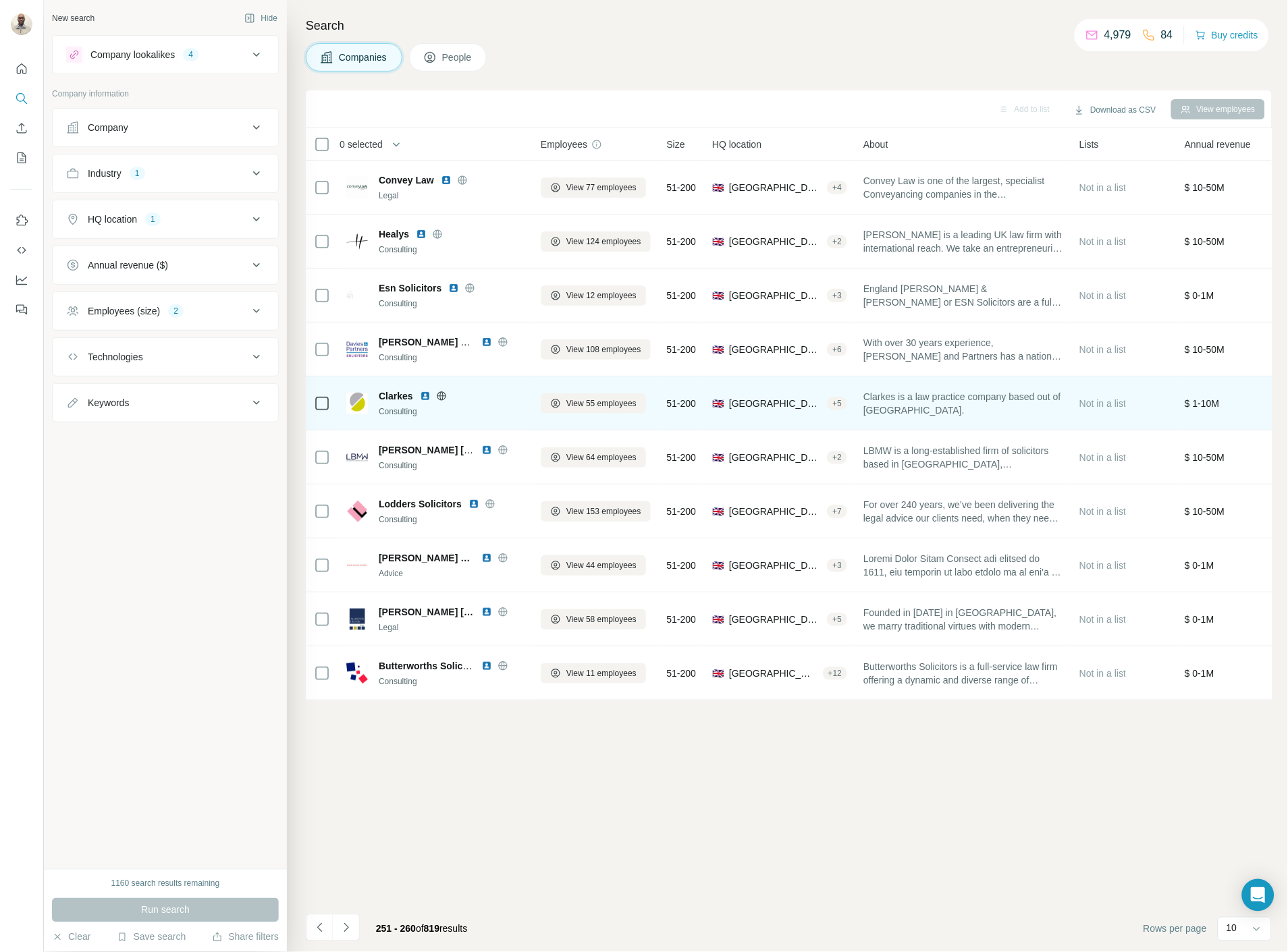
click at [419, 394] on div "Clarkes" at bounding box center [451, 396] width 146 height 14
click at [425, 394] on img at bounding box center [425, 396] width 11 height 11
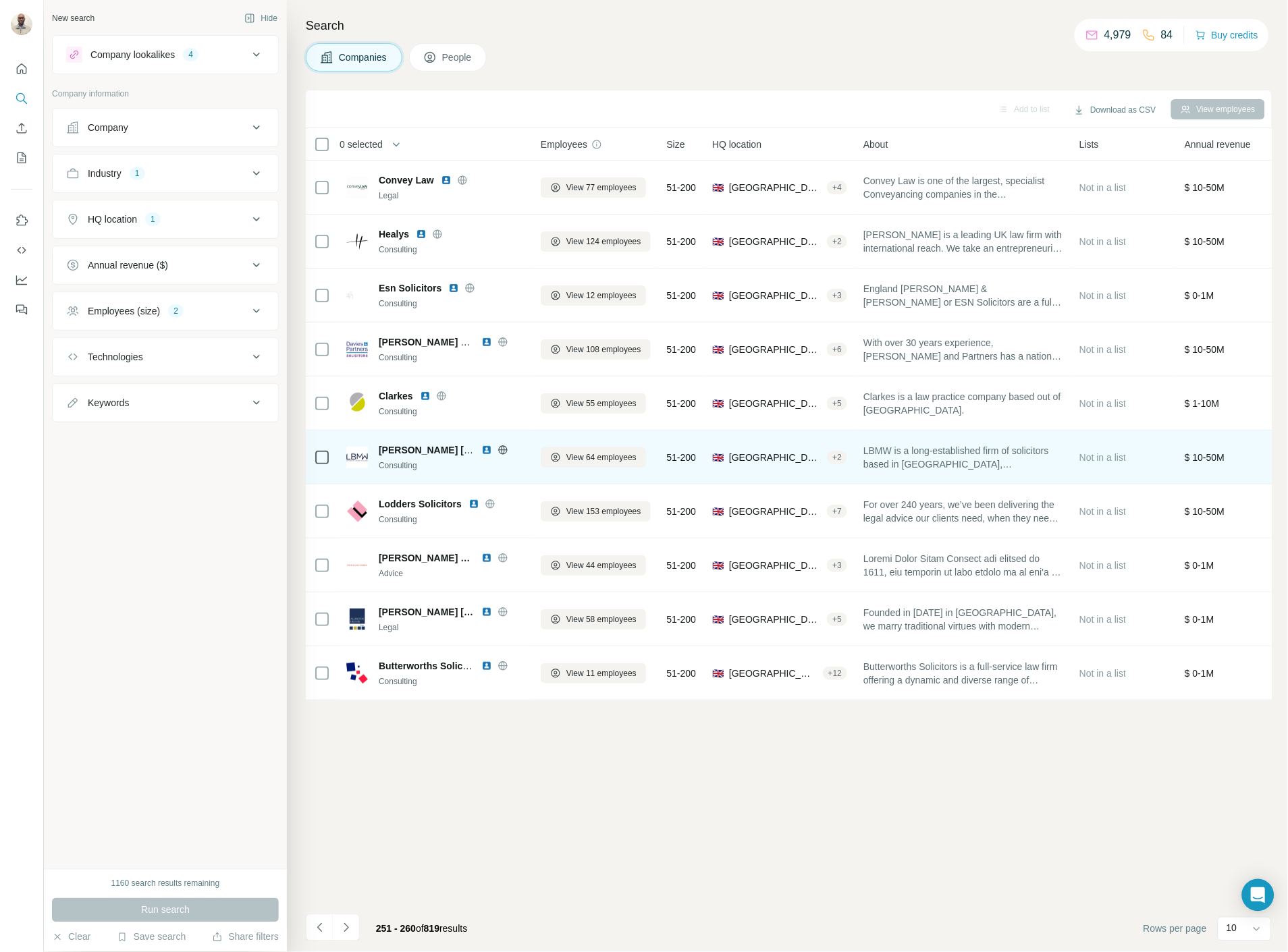
click at [483, 451] on img at bounding box center [486, 449] width 11 height 11
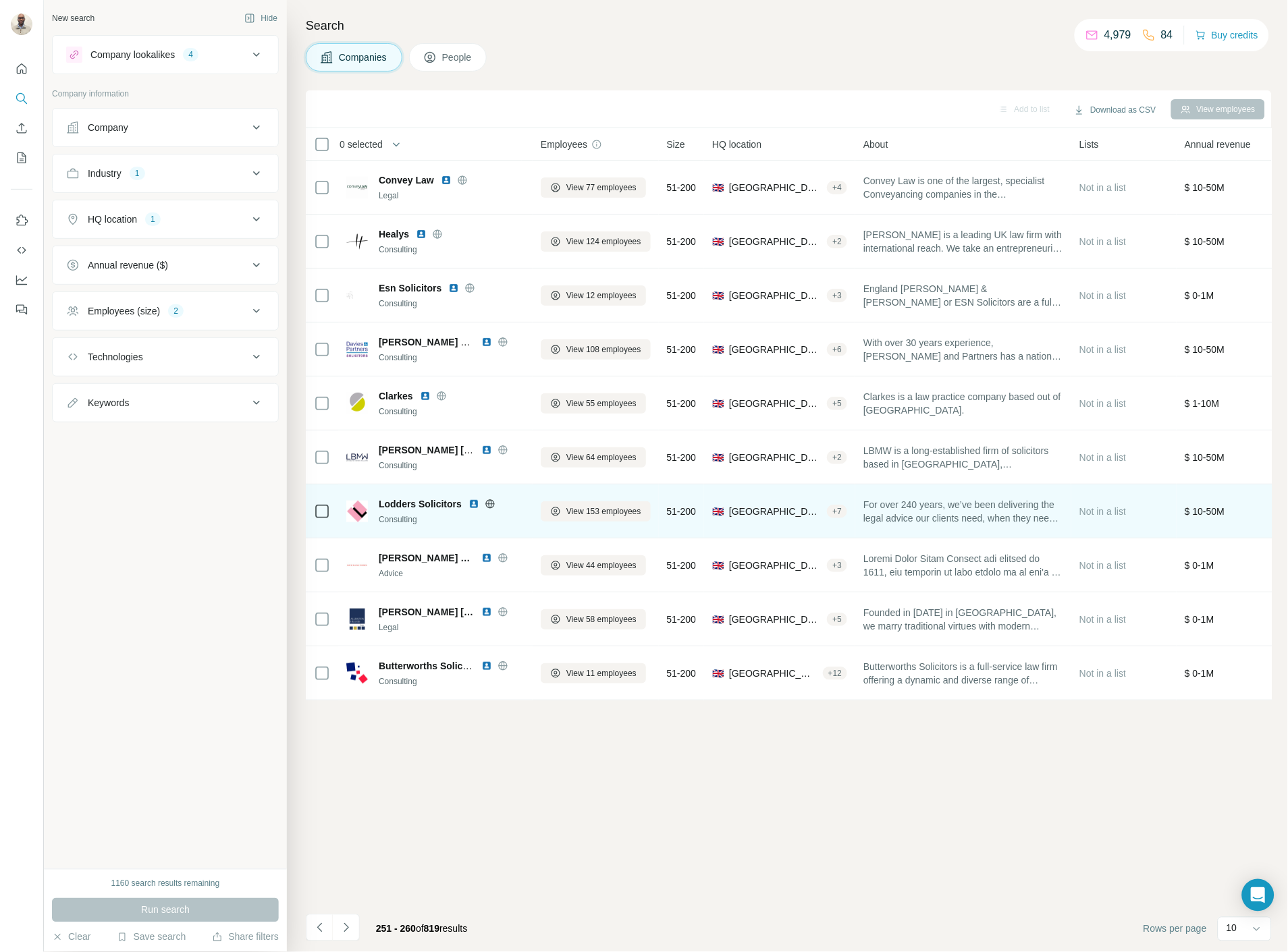
click at [474, 501] on img at bounding box center [473, 504] width 11 height 11
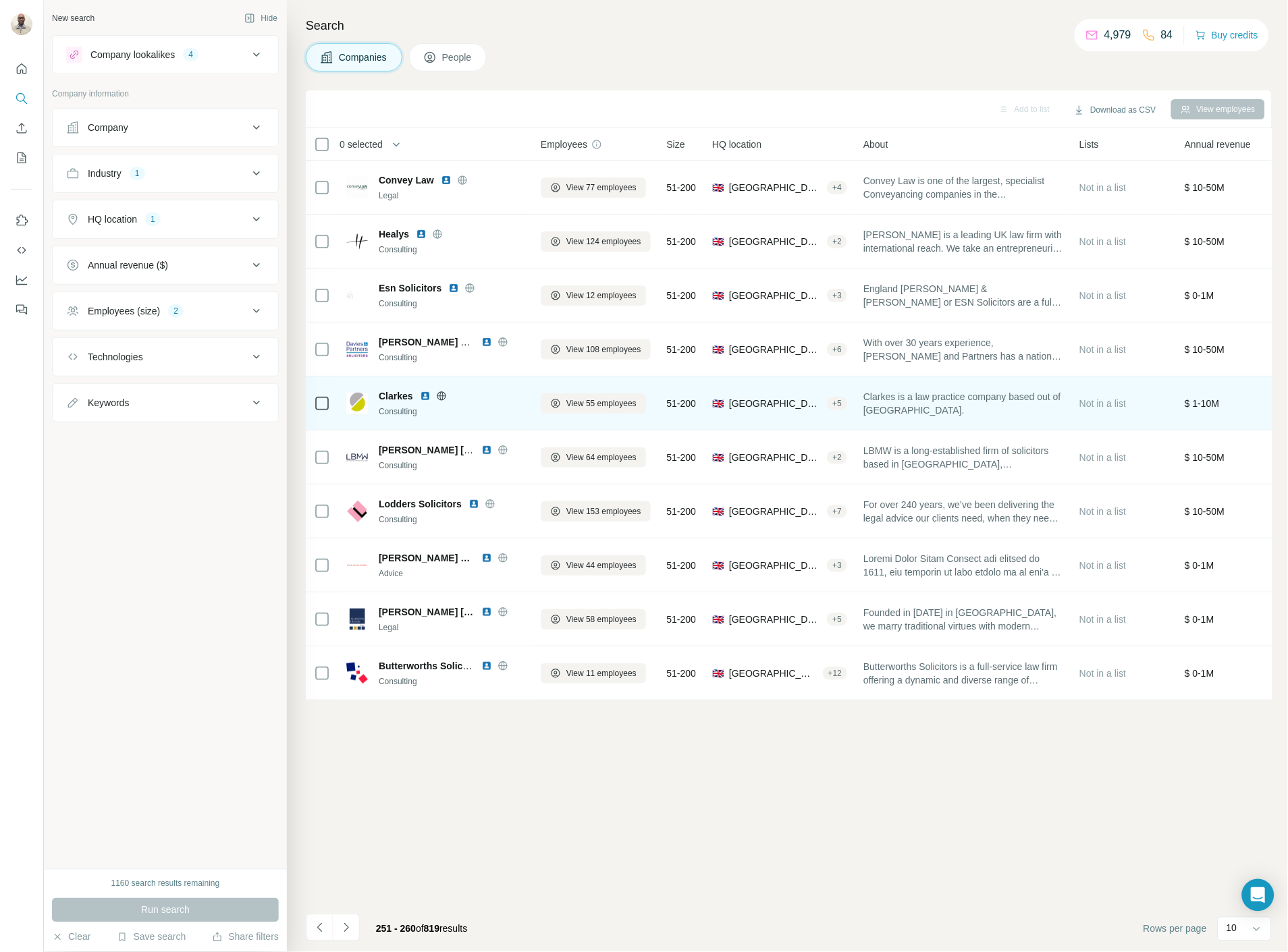
click at [422, 395] on img at bounding box center [425, 396] width 11 height 11
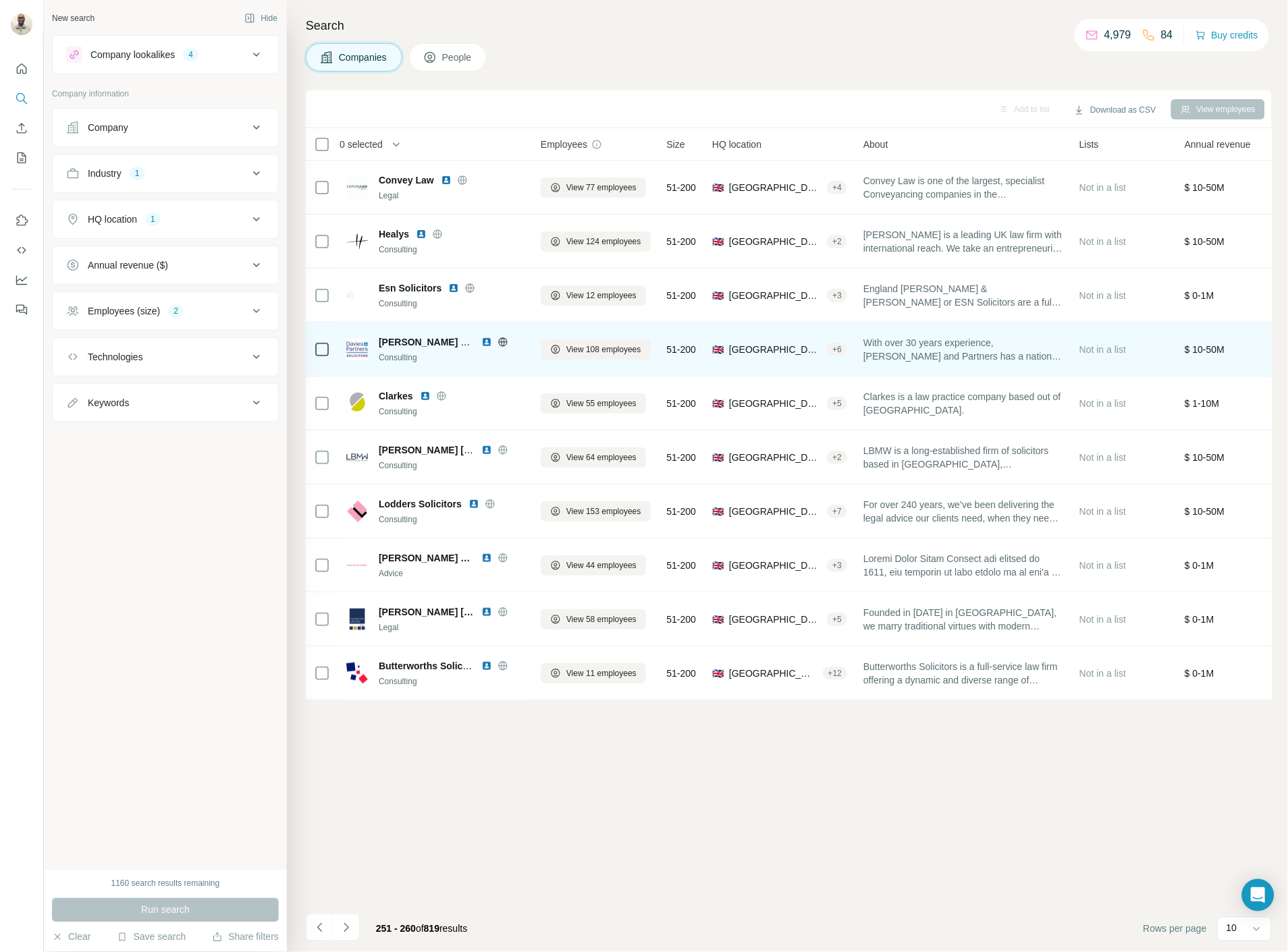
click at [486, 347] on img at bounding box center [486, 342] width 11 height 11
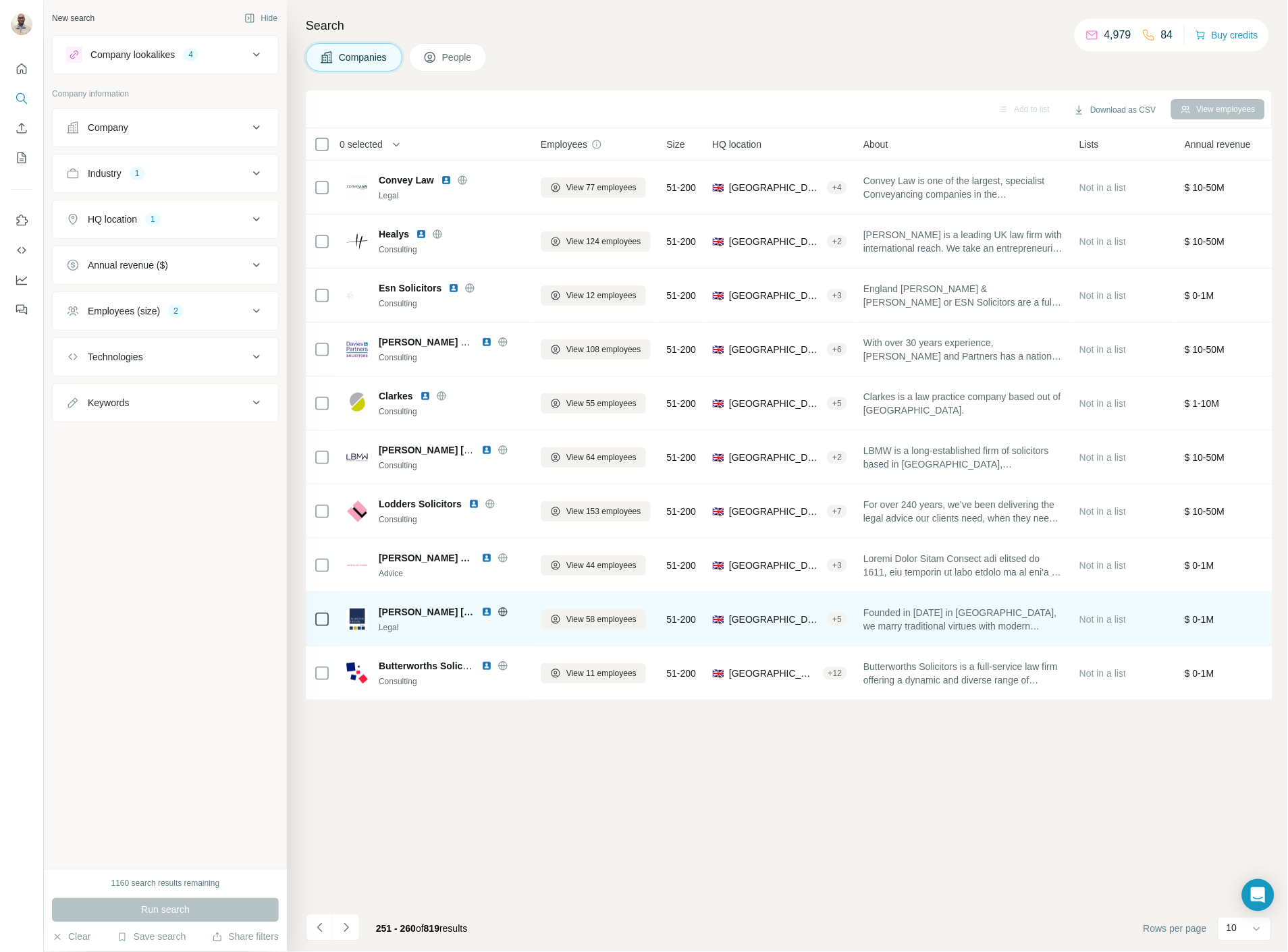
click at [488, 611] on img at bounding box center [486, 611] width 11 height 11
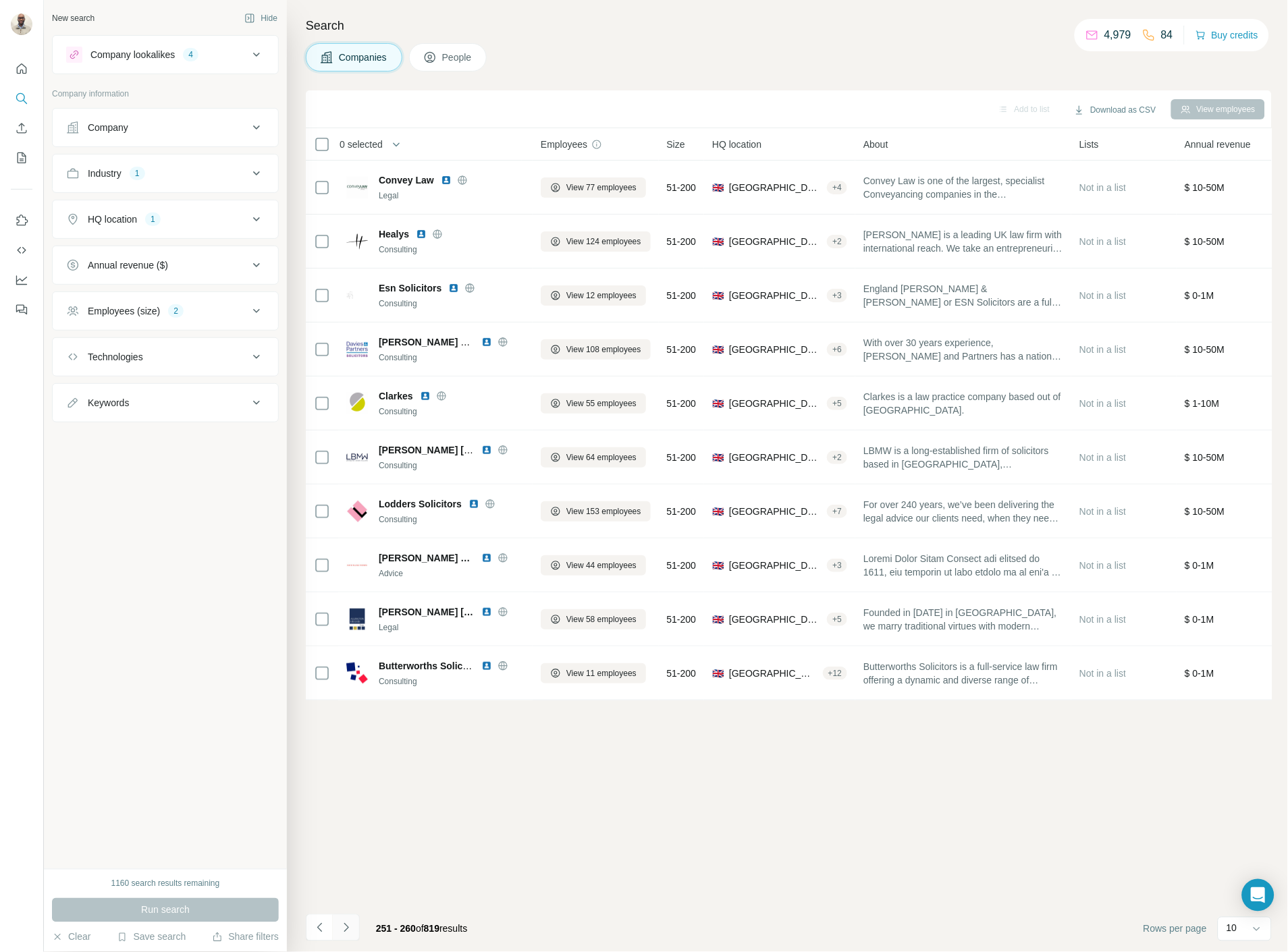
click at [346, 924] on icon "Navigate to next page" at bounding box center [346, 928] width 14 height 14
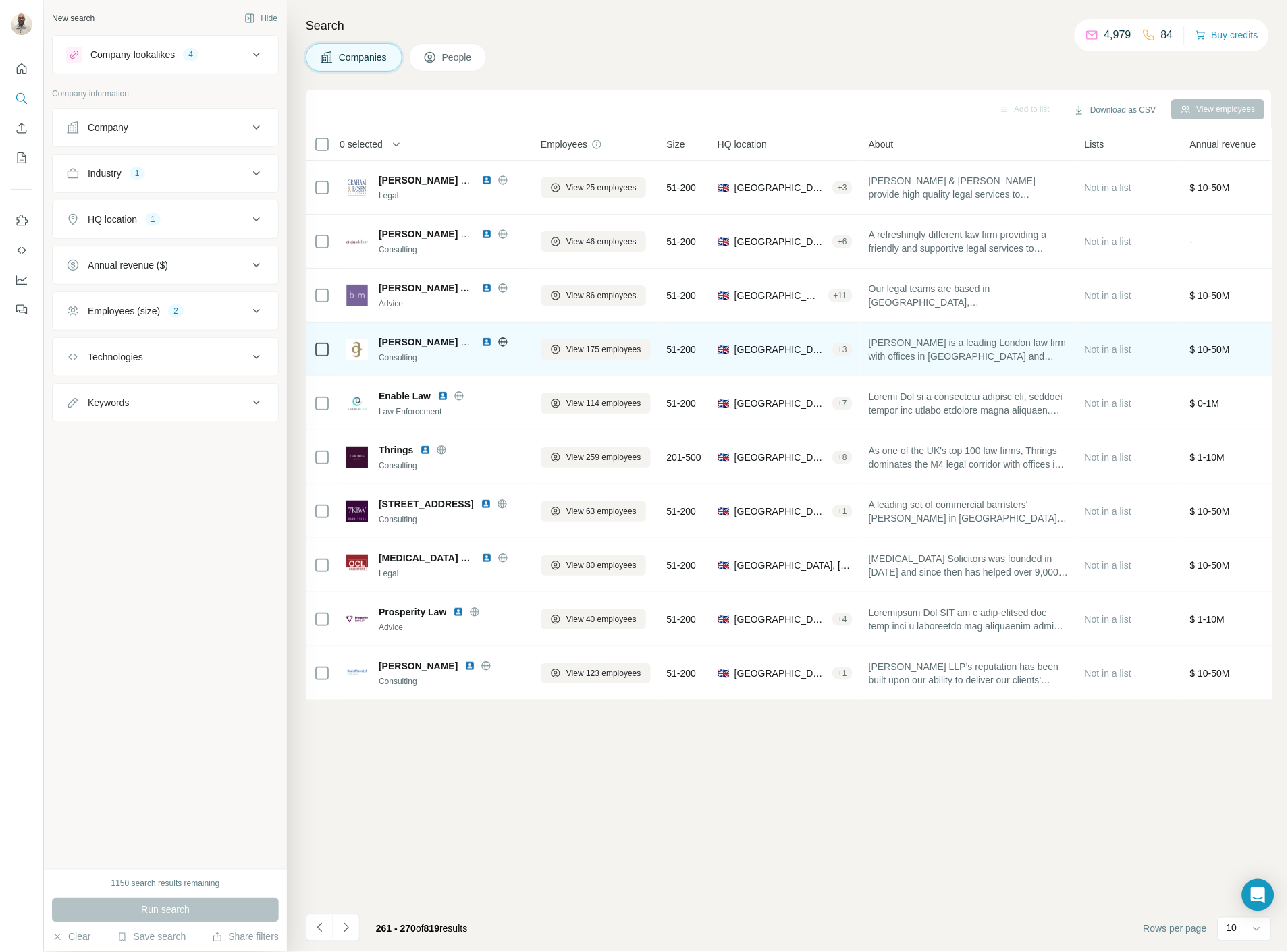
click at [481, 342] on img at bounding box center [486, 342] width 11 height 11
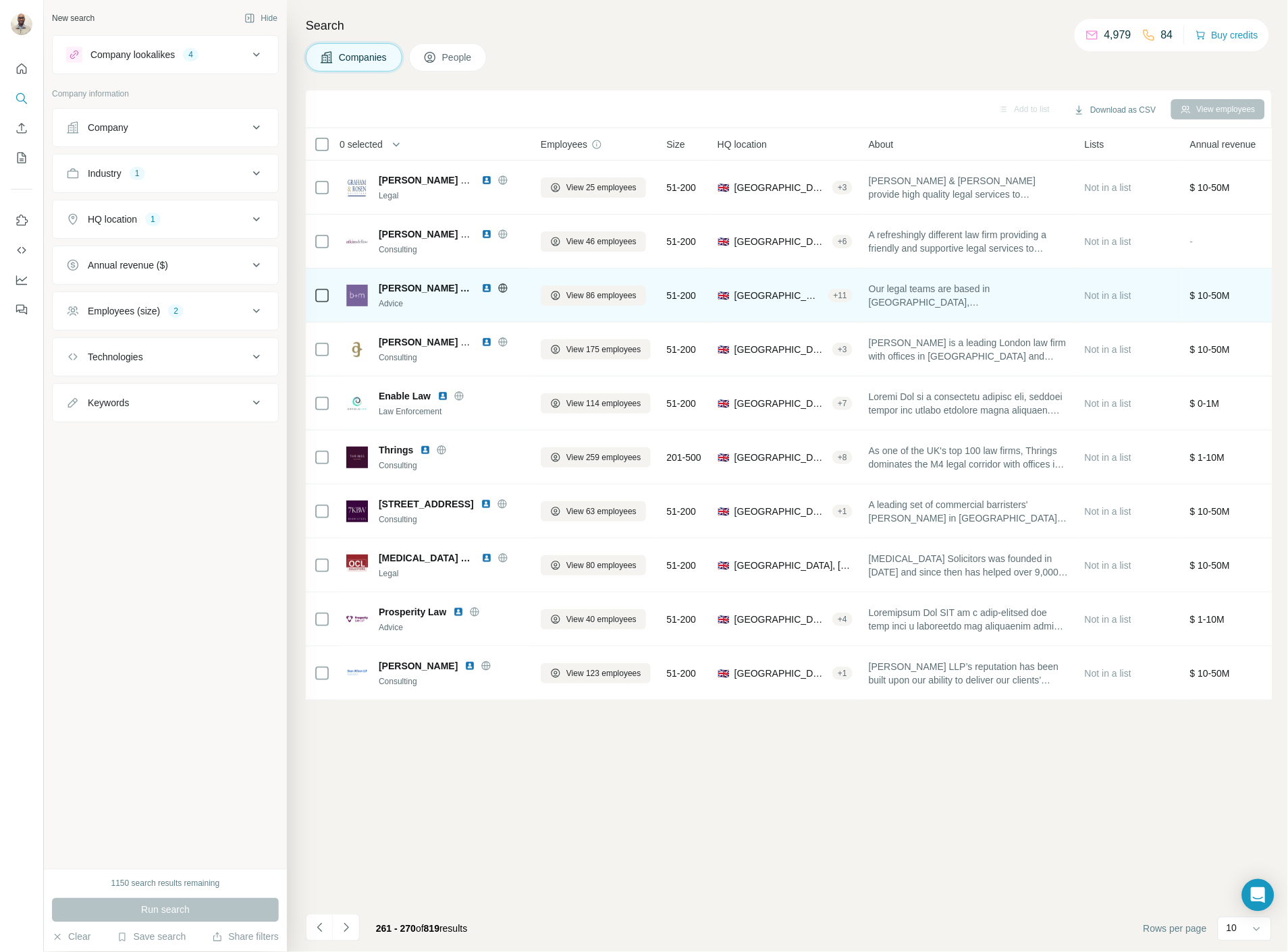
click at [481, 285] on img at bounding box center [486, 287] width 11 height 11
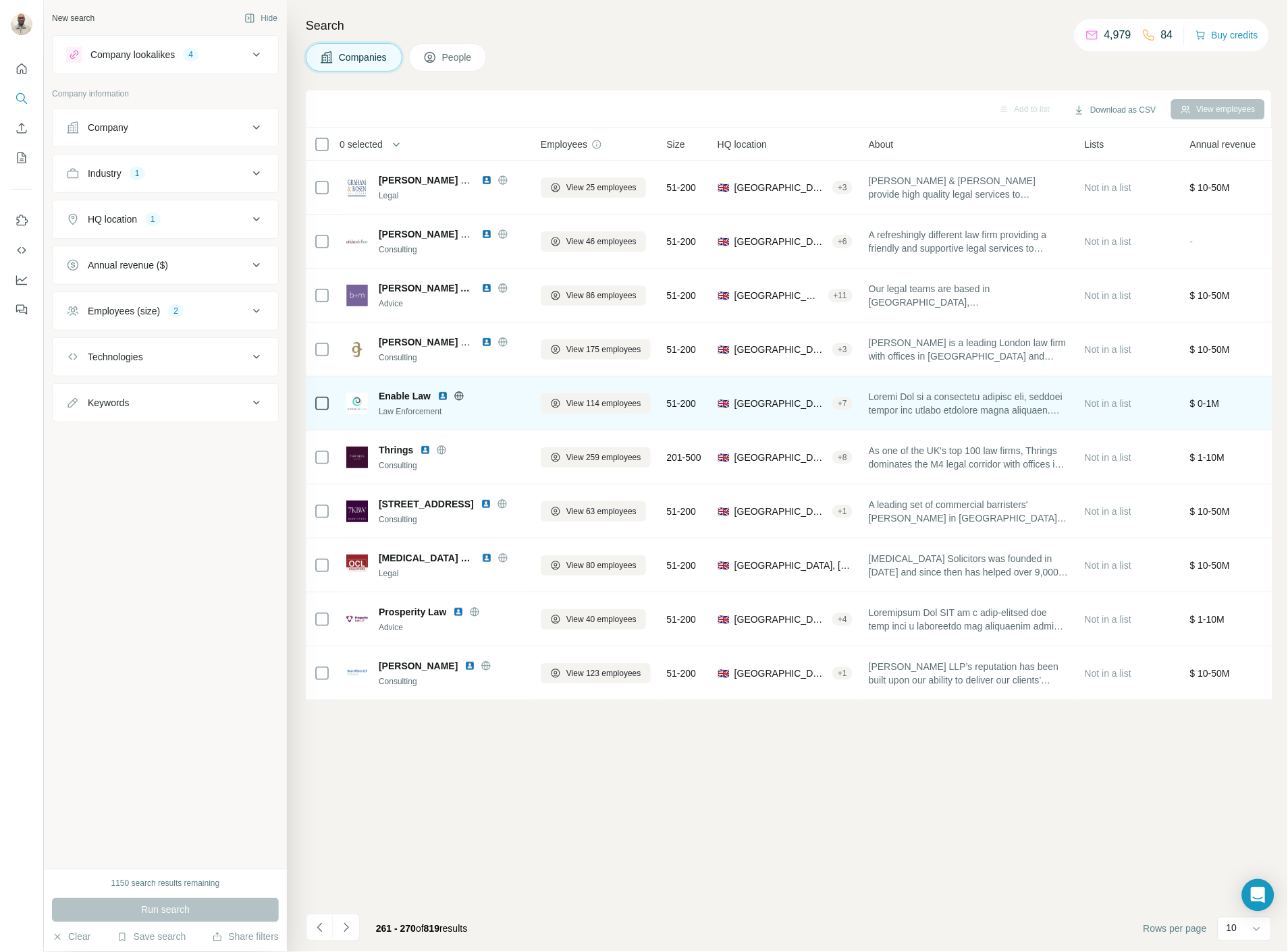
click at [442, 393] on img at bounding box center [442, 396] width 11 height 11
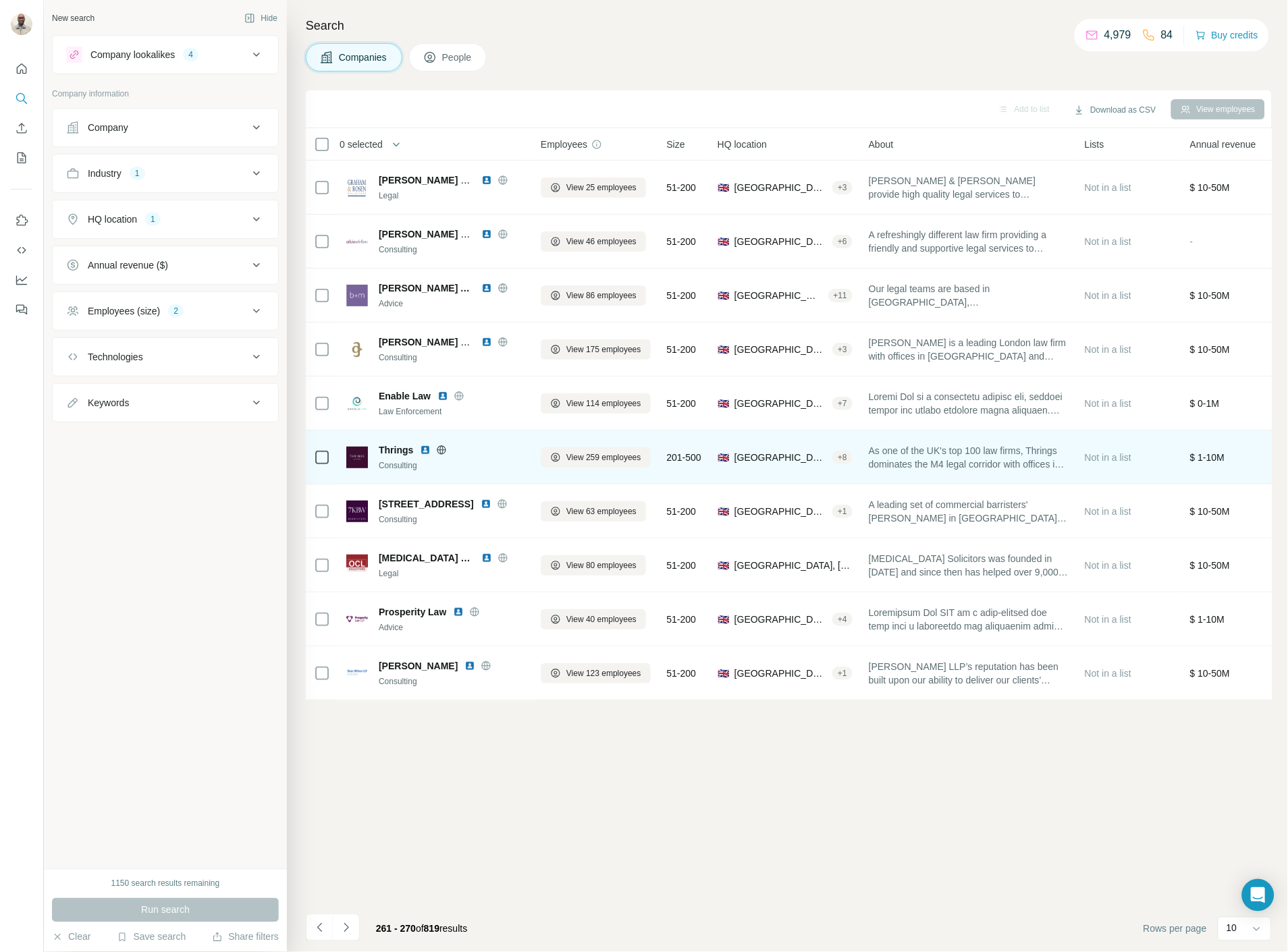
click at [429, 446] on img at bounding box center [425, 449] width 11 height 11
click at [424, 451] on img at bounding box center [425, 449] width 11 height 11
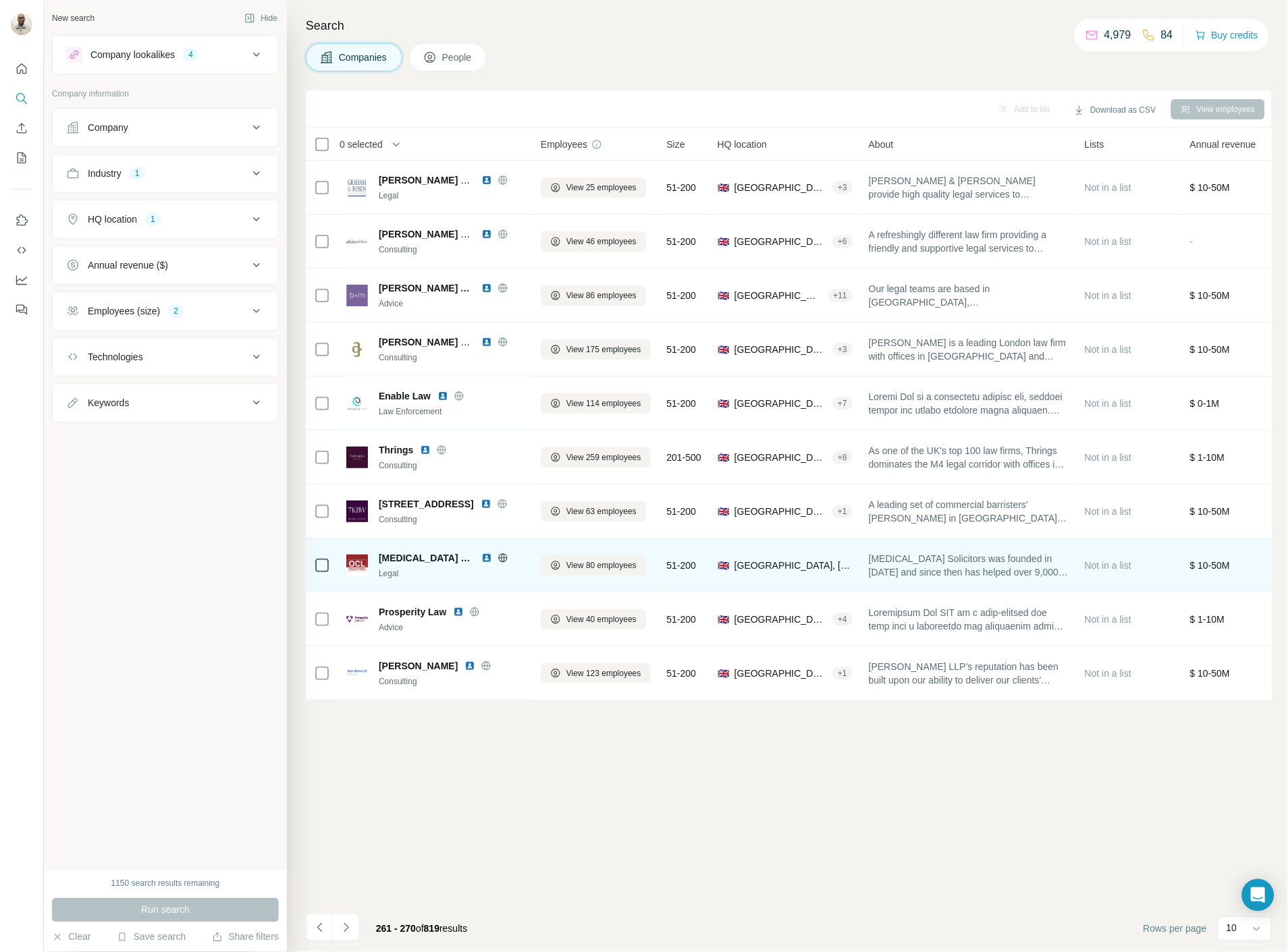
click at [481, 554] on img at bounding box center [486, 558] width 11 height 11
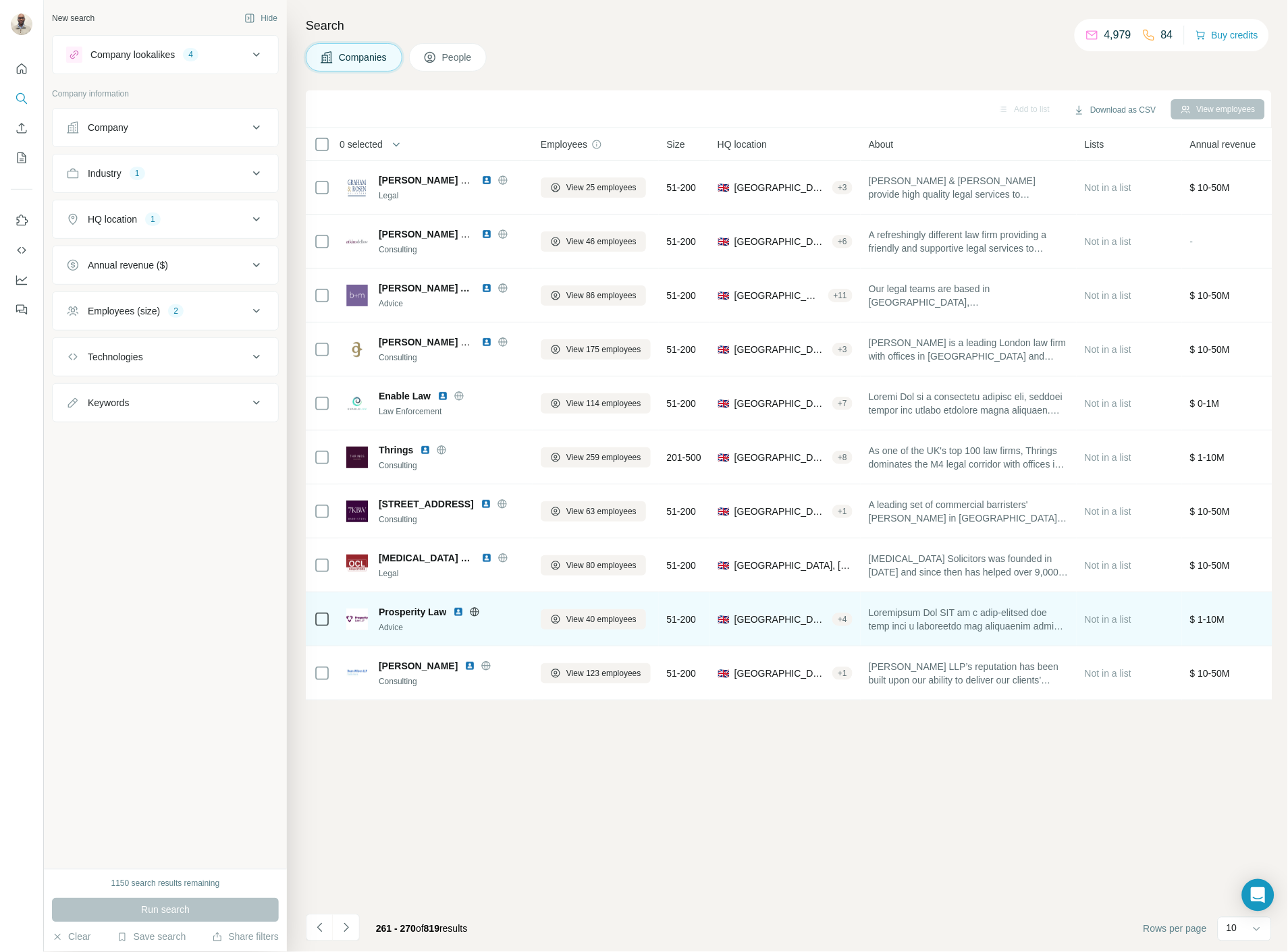
click at [457, 609] on img at bounding box center [458, 611] width 11 height 11
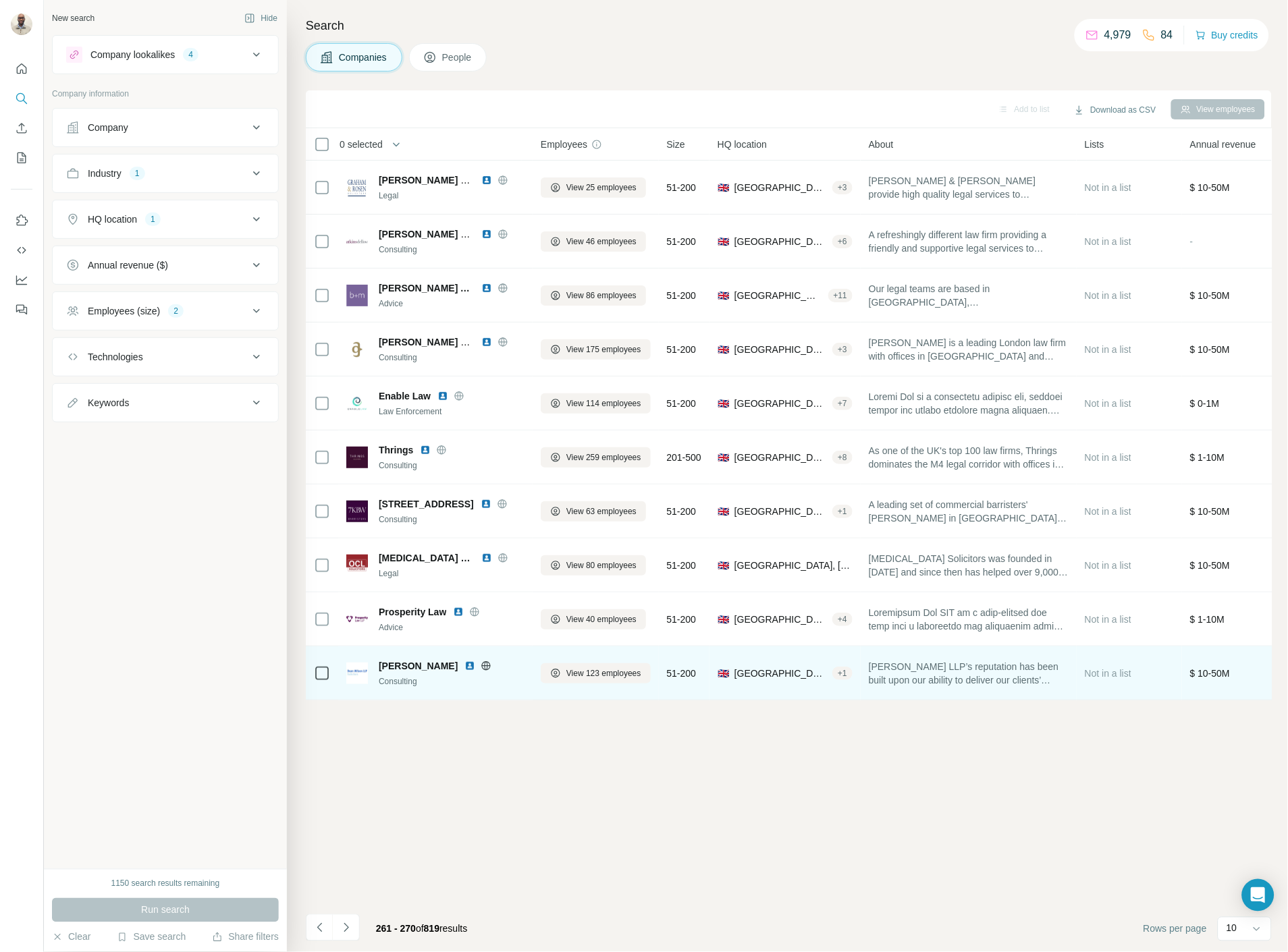
click at [465, 660] on img at bounding box center [470, 665] width 11 height 11
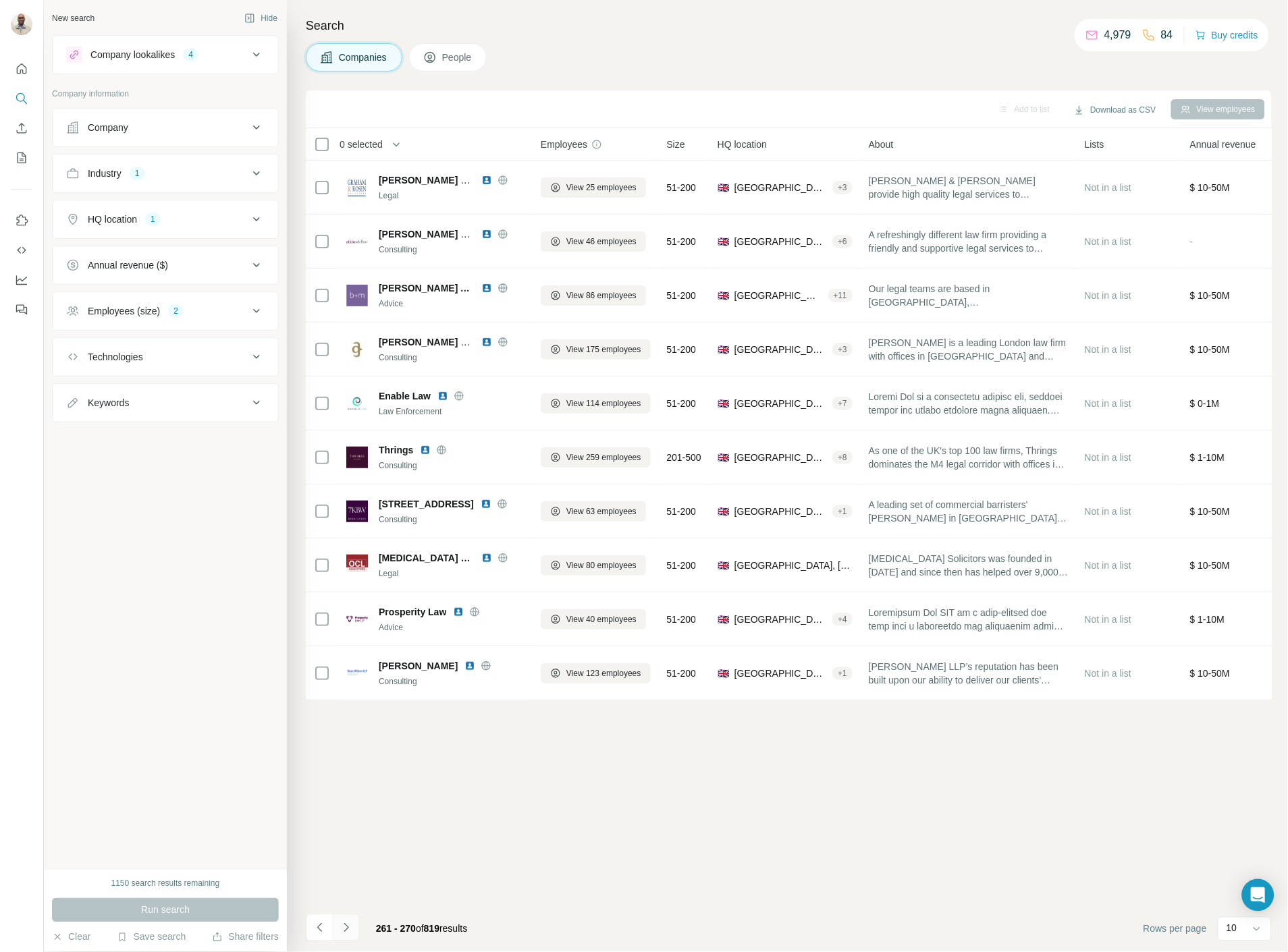
click at [346, 934] on icon "Navigate to next page" at bounding box center [346, 928] width 14 height 14
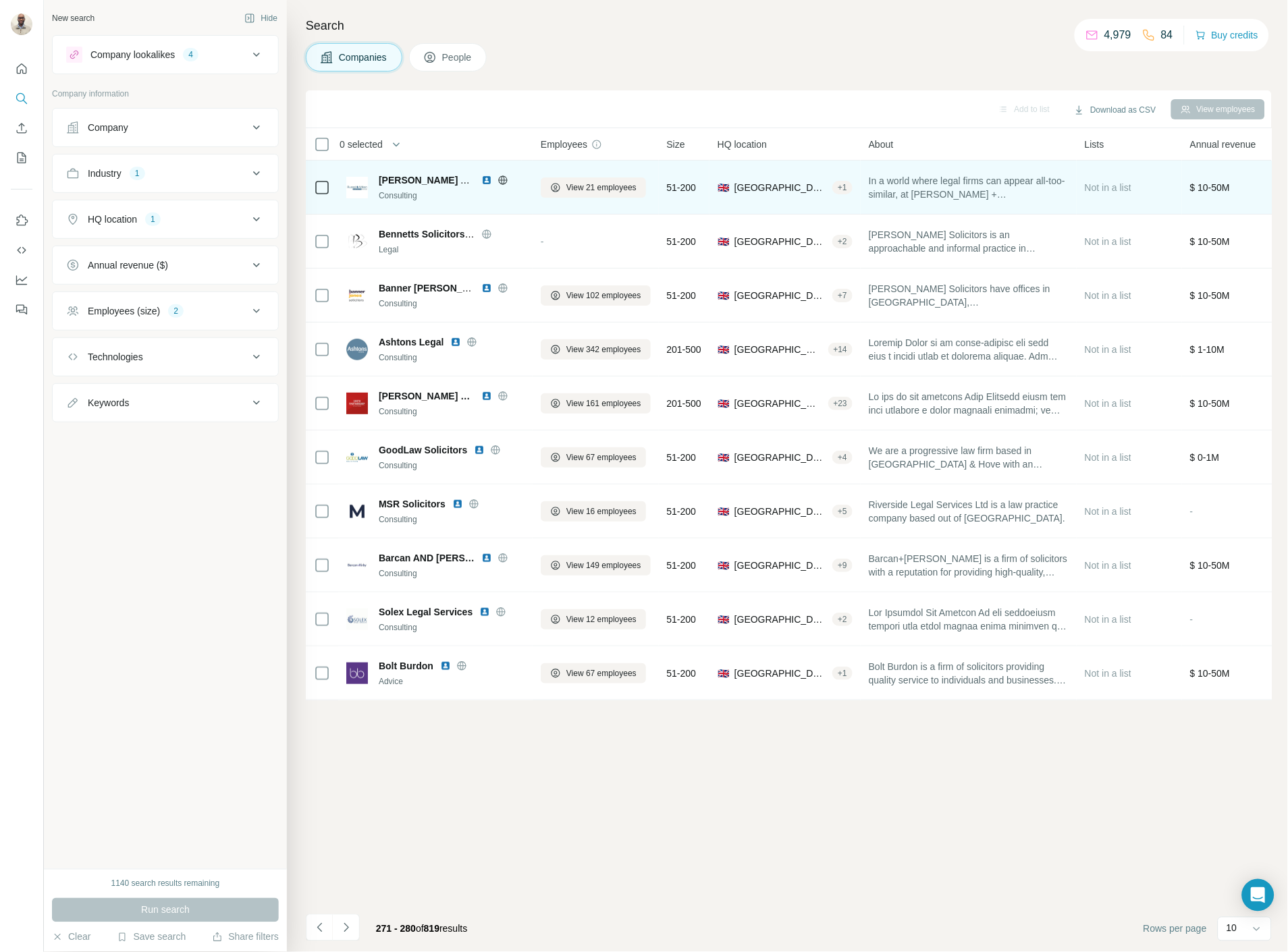
click at [486, 175] on img at bounding box center [486, 180] width 11 height 11
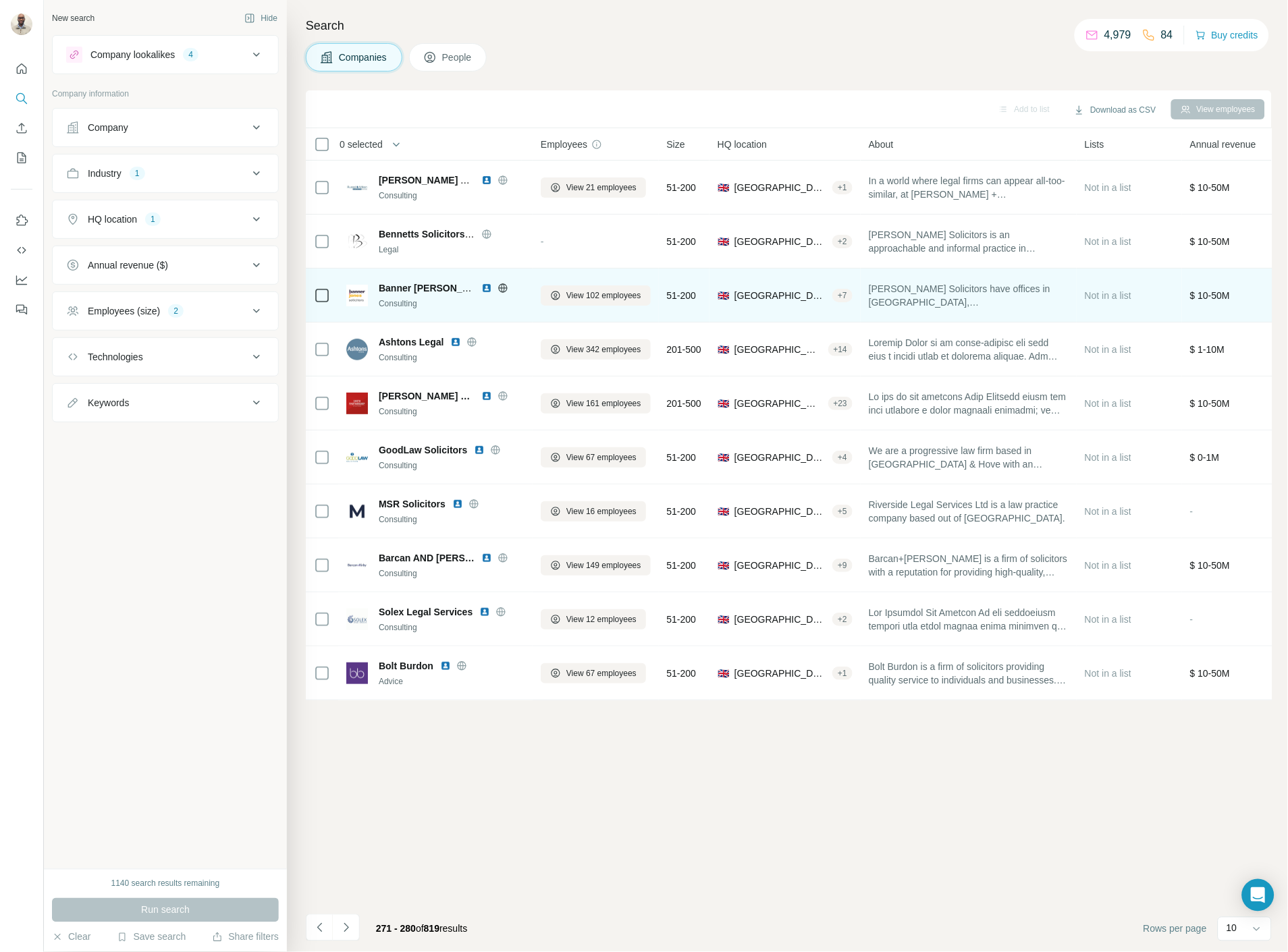
click at [488, 286] on img at bounding box center [486, 287] width 11 height 11
click at [488, 288] on img at bounding box center [486, 287] width 11 height 11
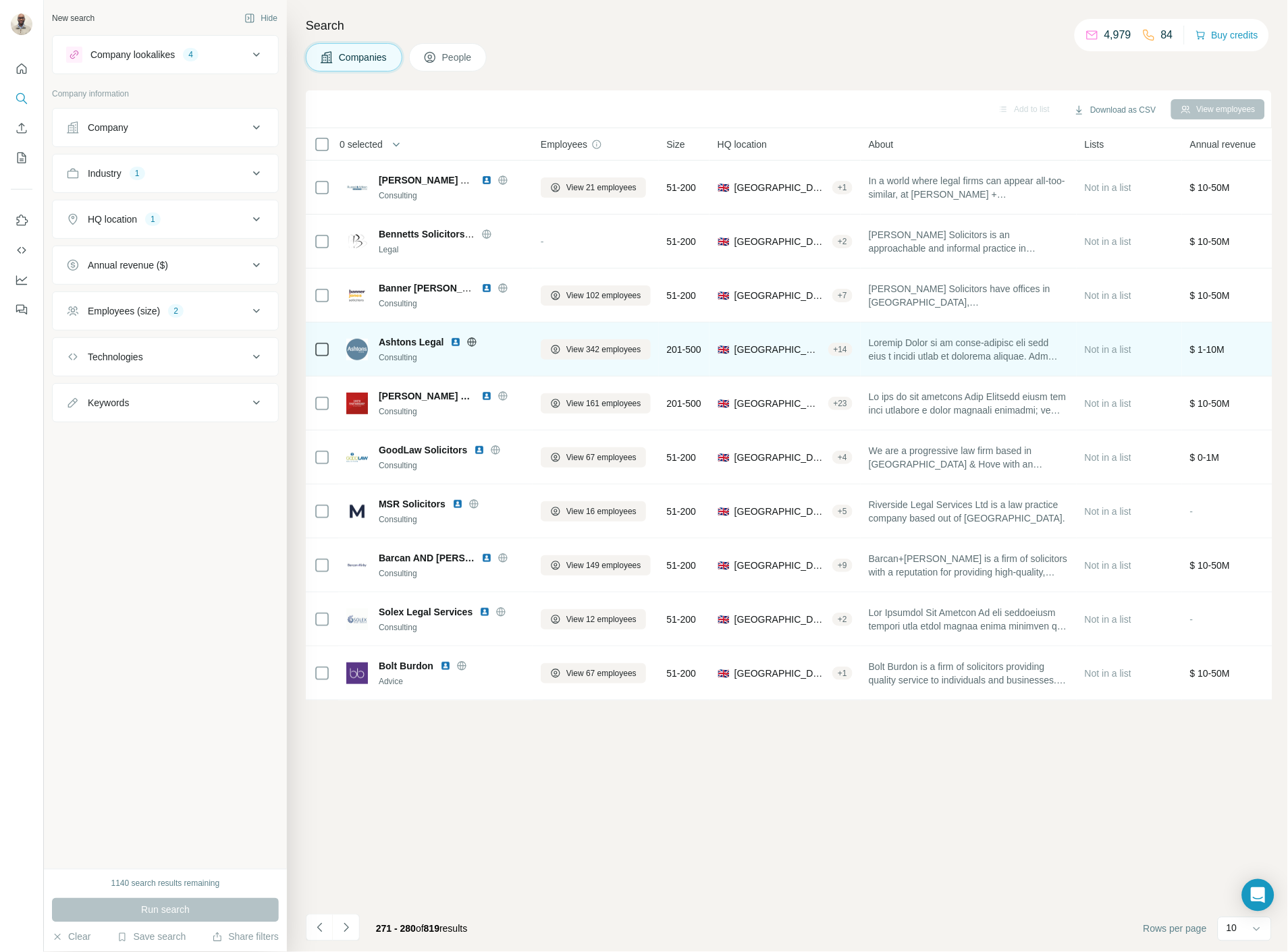
click at [455, 344] on img at bounding box center [455, 342] width 11 height 11
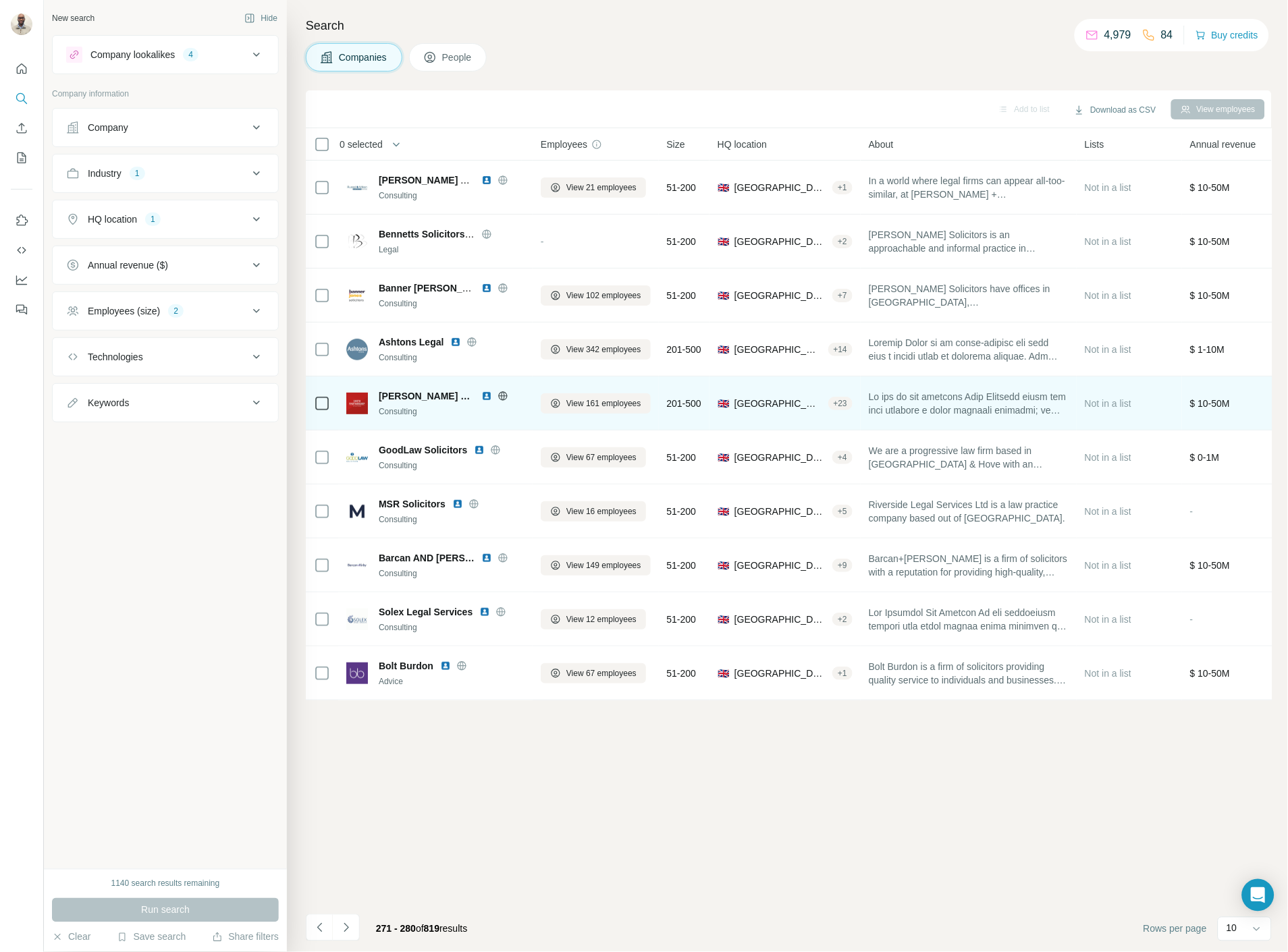
click at [481, 396] on img at bounding box center [486, 396] width 11 height 11
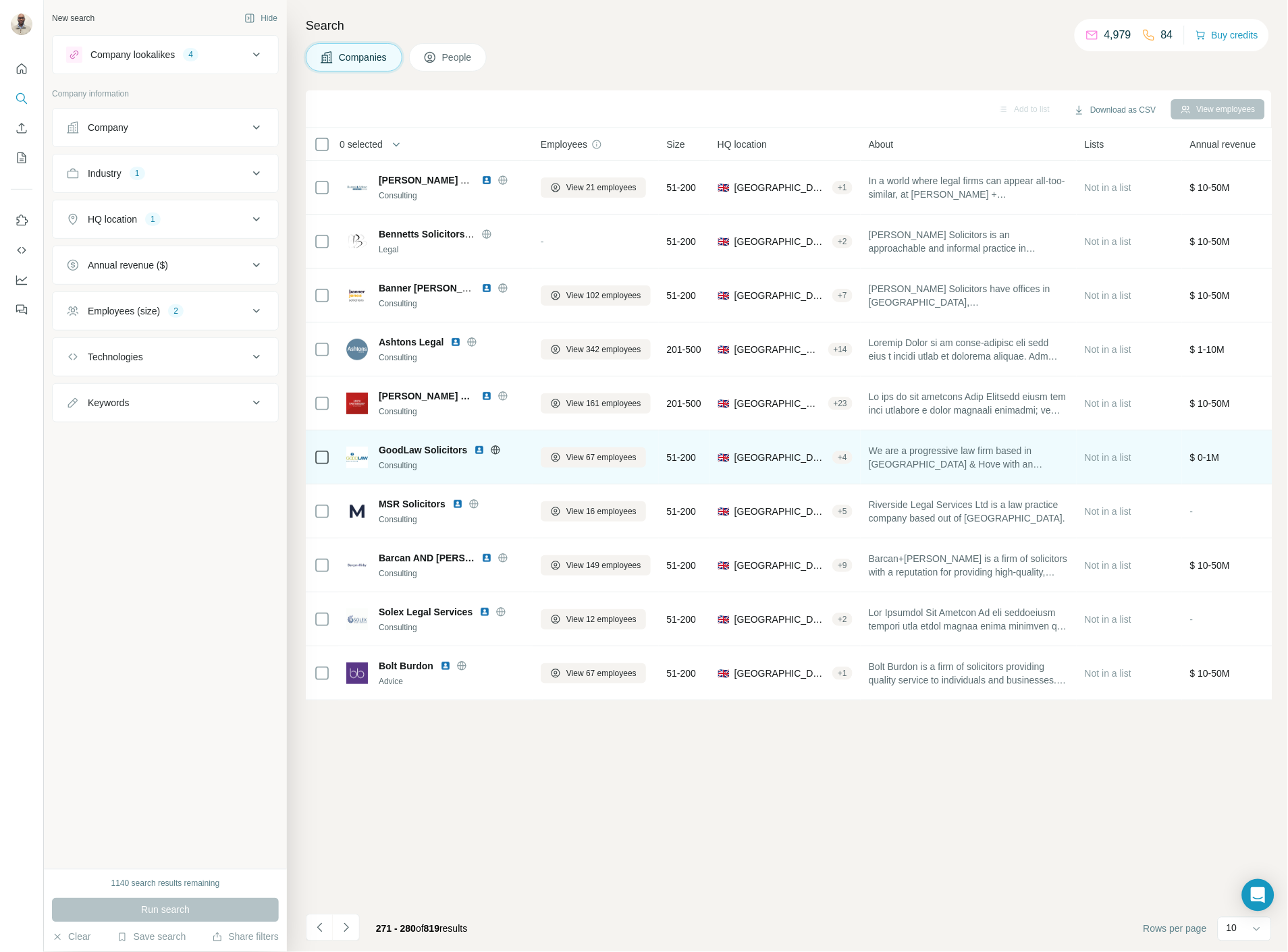
click at [476, 449] on img at bounding box center [479, 449] width 11 height 11
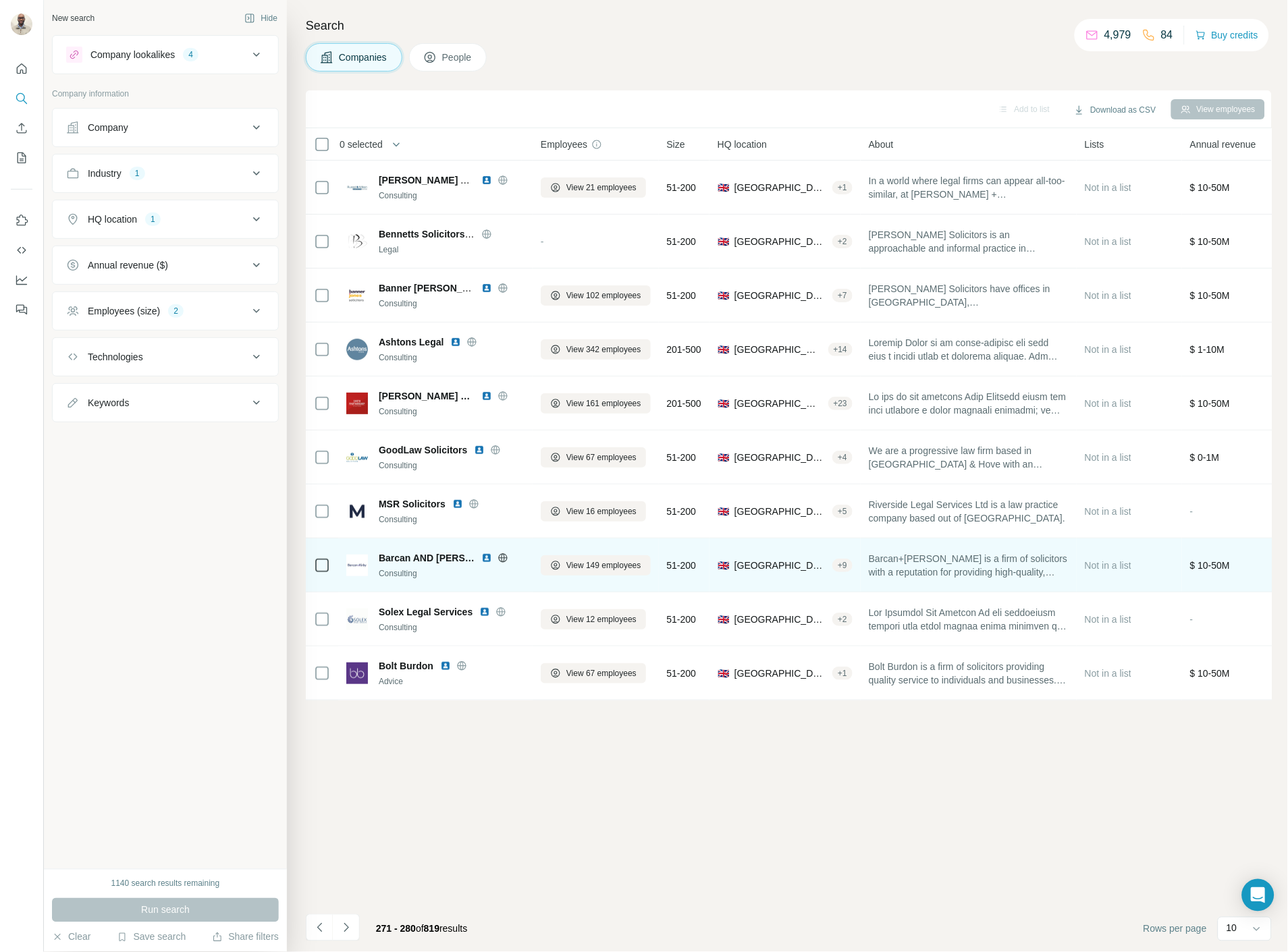
click at [481, 556] on img at bounding box center [486, 558] width 11 height 11
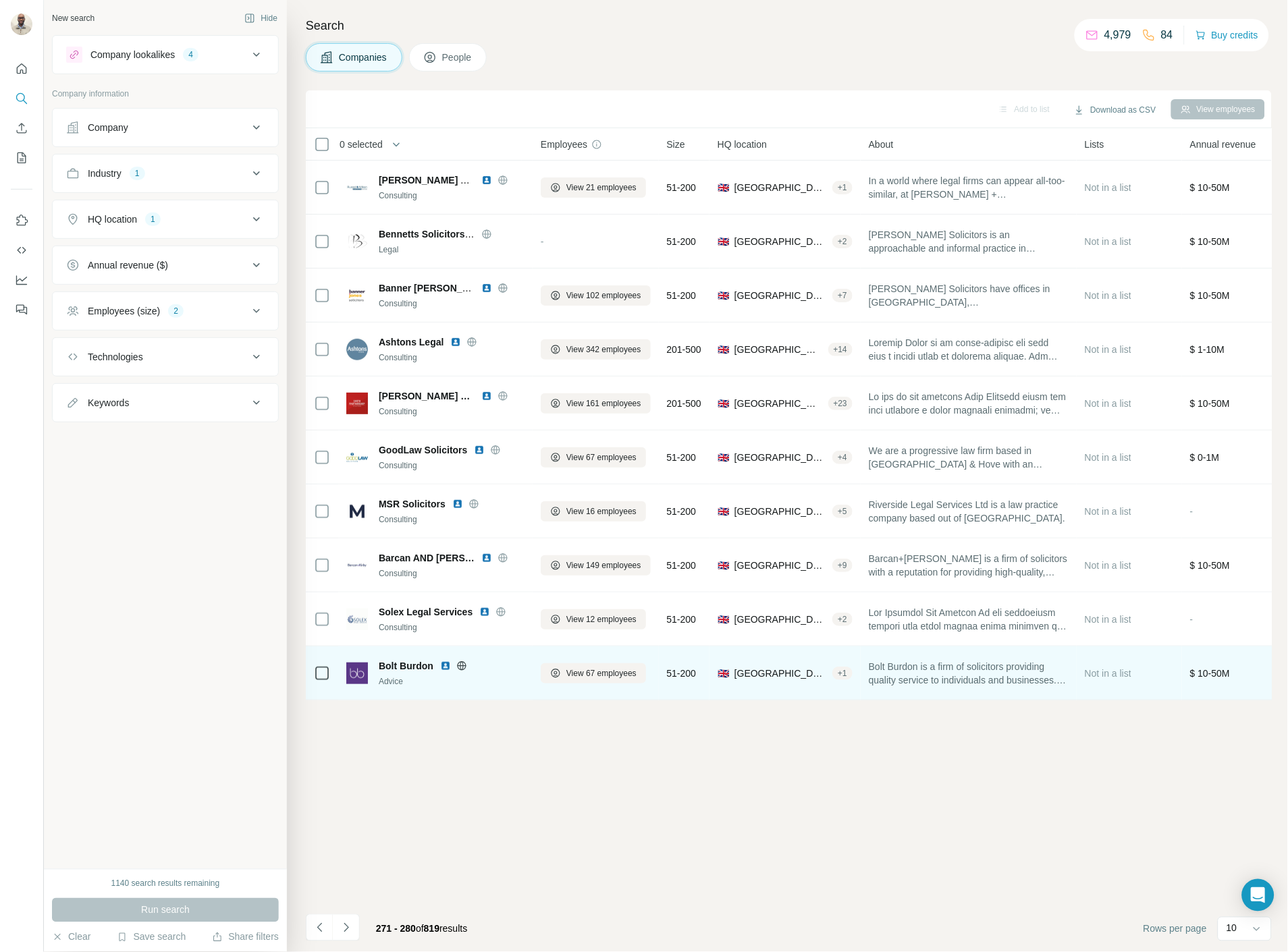
click at [442, 666] on img at bounding box center [445, 665] width 11 height 11
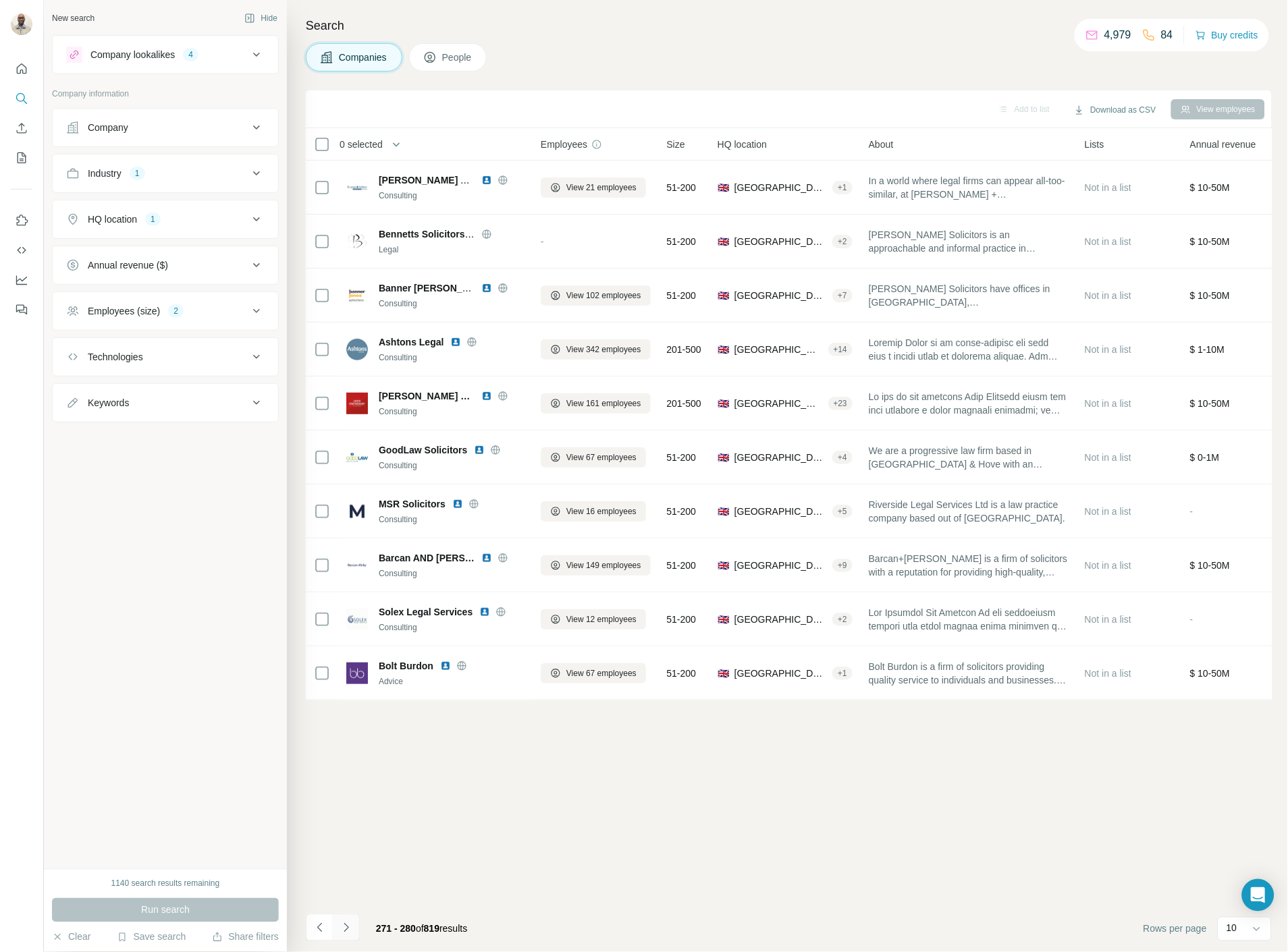
click at [354, 920] on button "Navigate to next page" at bounding box center [346, 928] width 27 height 27
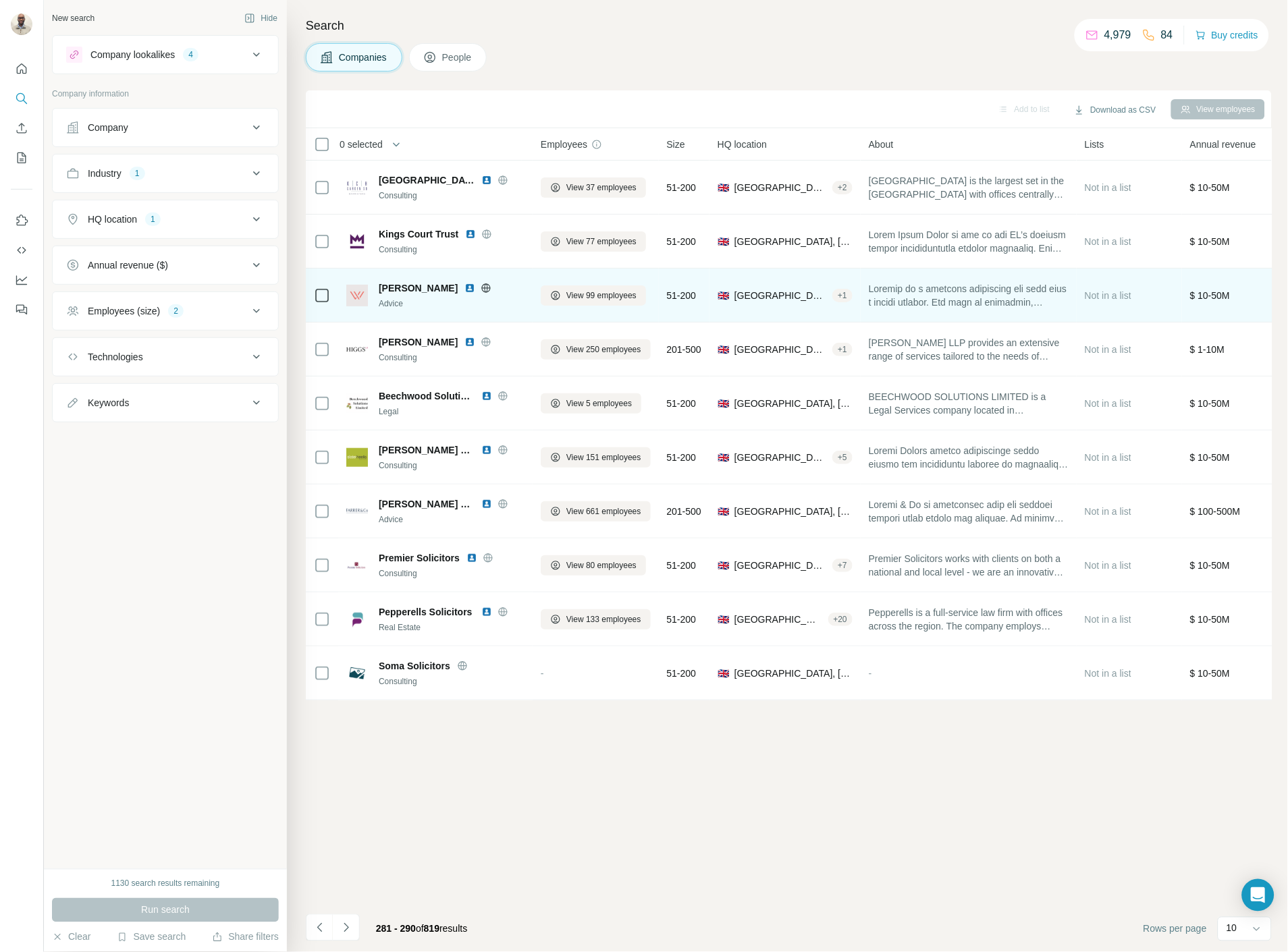
click at [465, 286] on img at bounding box center [470, 287] width 11 height 11
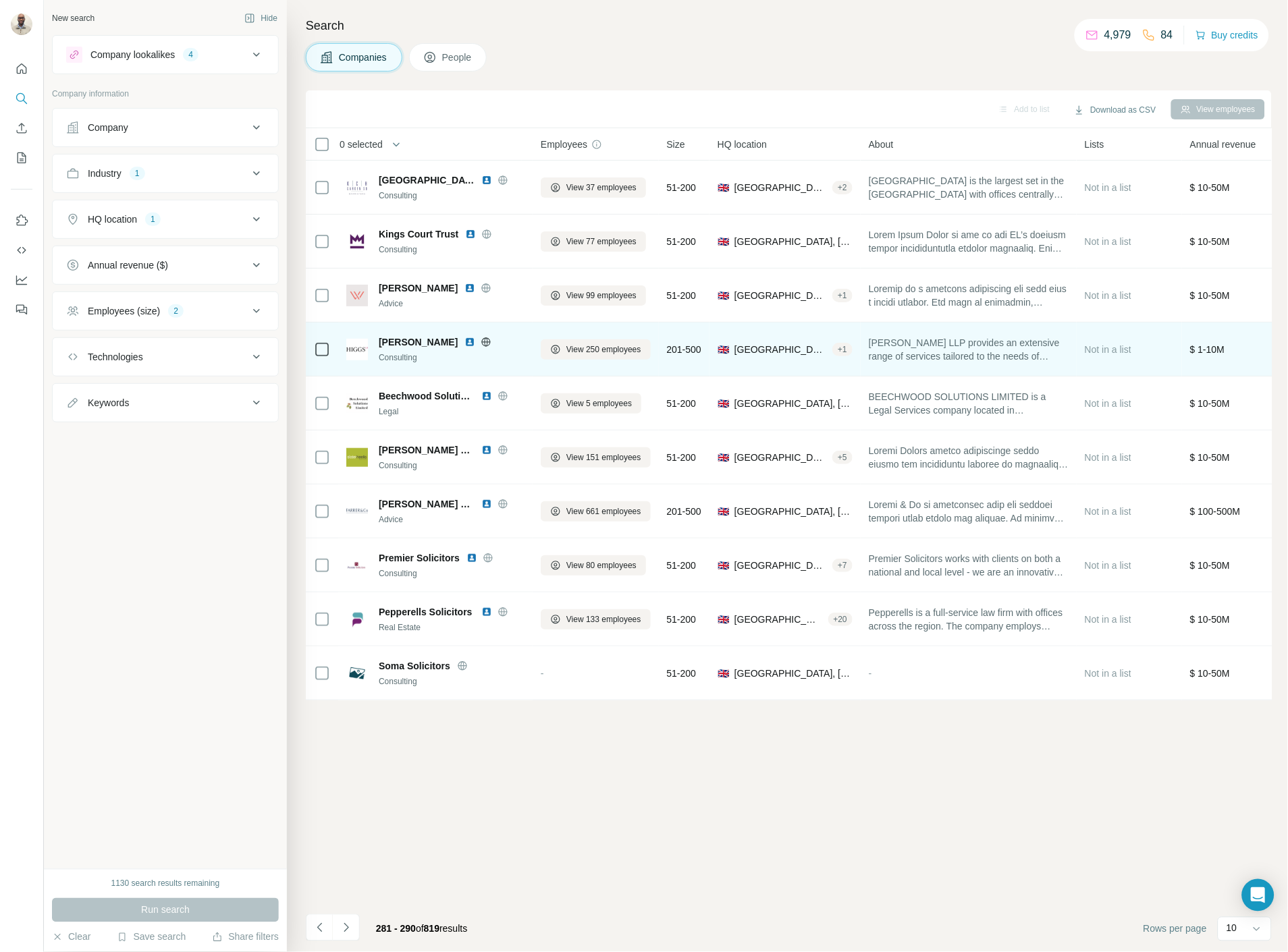
click at [465, 338] on div at bounding box center [486, 342] width 43 height 11
click at [465, 342] on img at bounding box center [470, 342] width 11 height 11
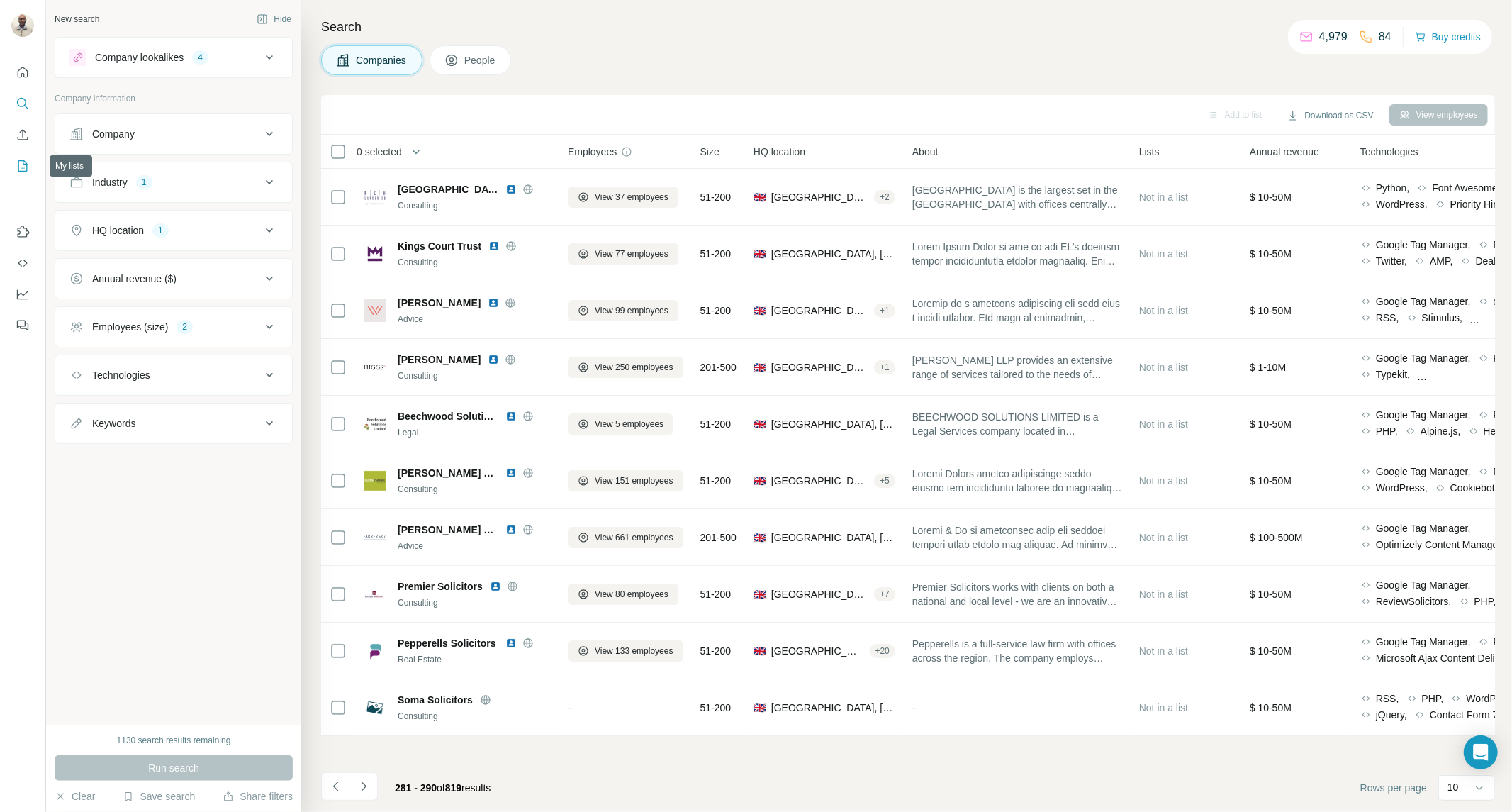
click at [17, 171] on icon "My lists" at bounding box center [23, 166] width 14 height 14
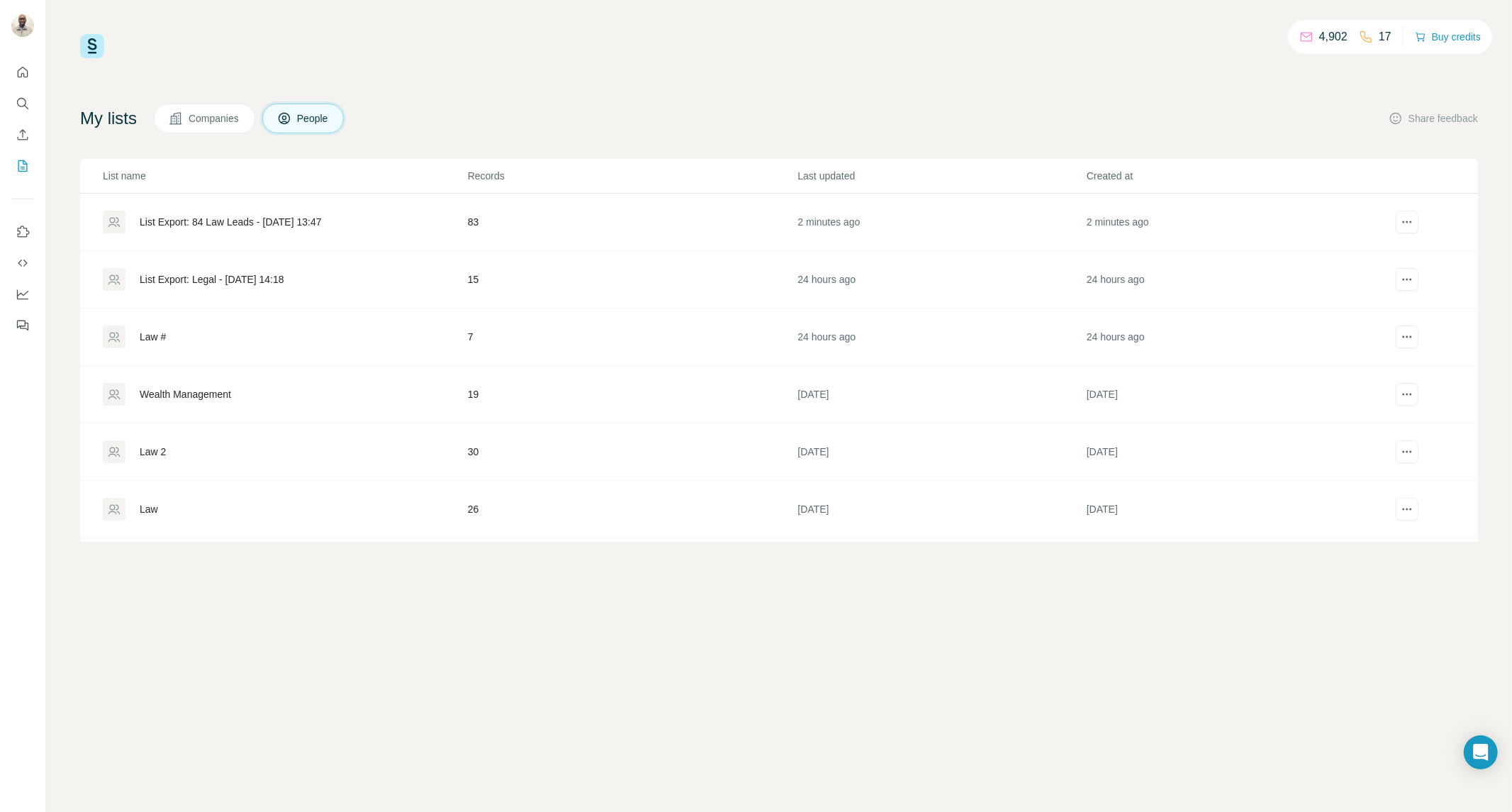
click at [297, 224] on div "List Export: 84 Law Leads - 21/08/2025 13:47" at bounding box center [230, 221] width 182 height 14
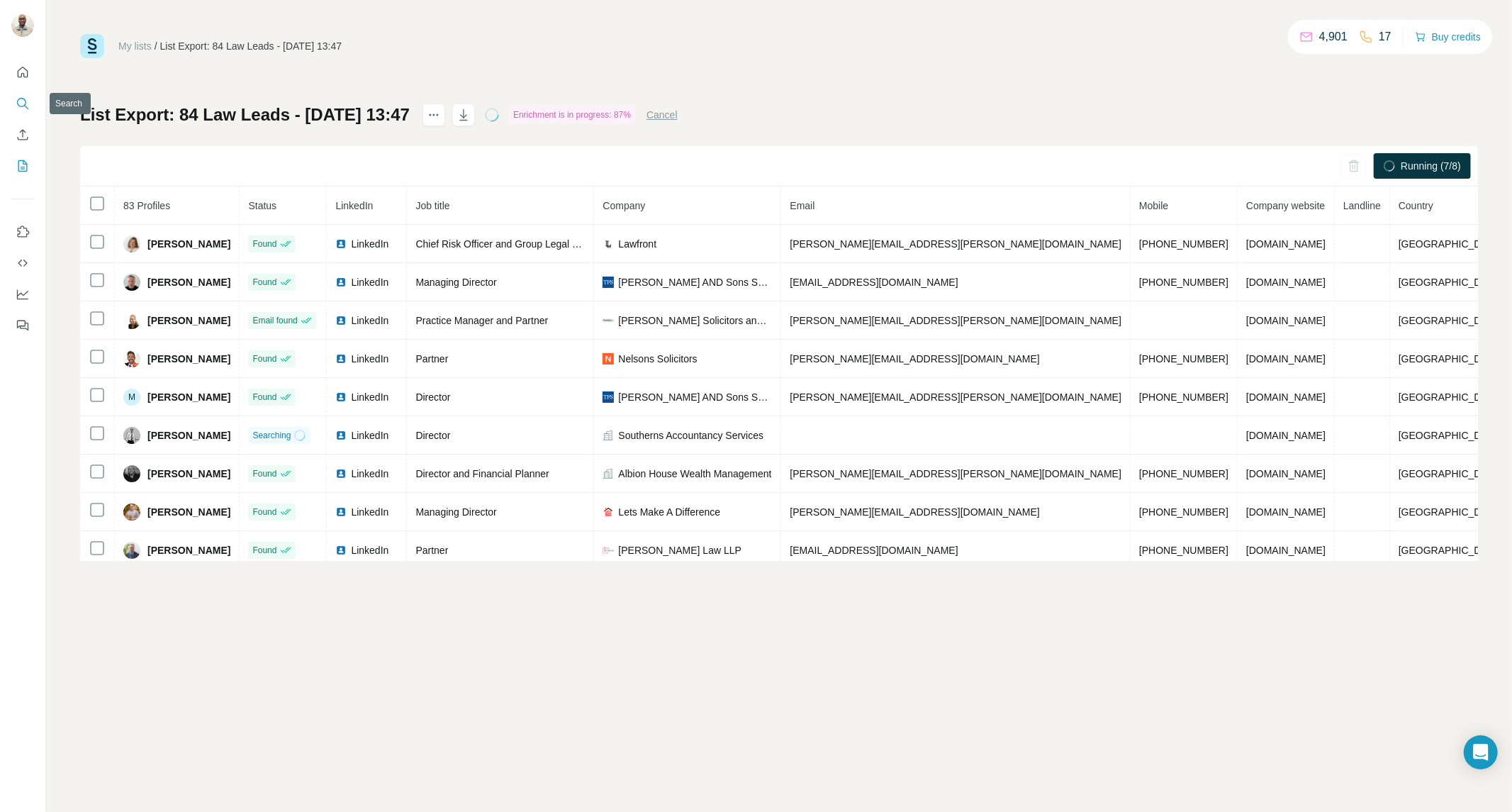
drag, startPoint x: 23, startPoint y: 98, endPoint x: 132, endPoint y: 35, distance: 125.9
click at [132, 35] on div "My lists / List Export: 84 Law Leads - 21/08/2025 13:47" at bounding box center [210, 46] width 261 height 24
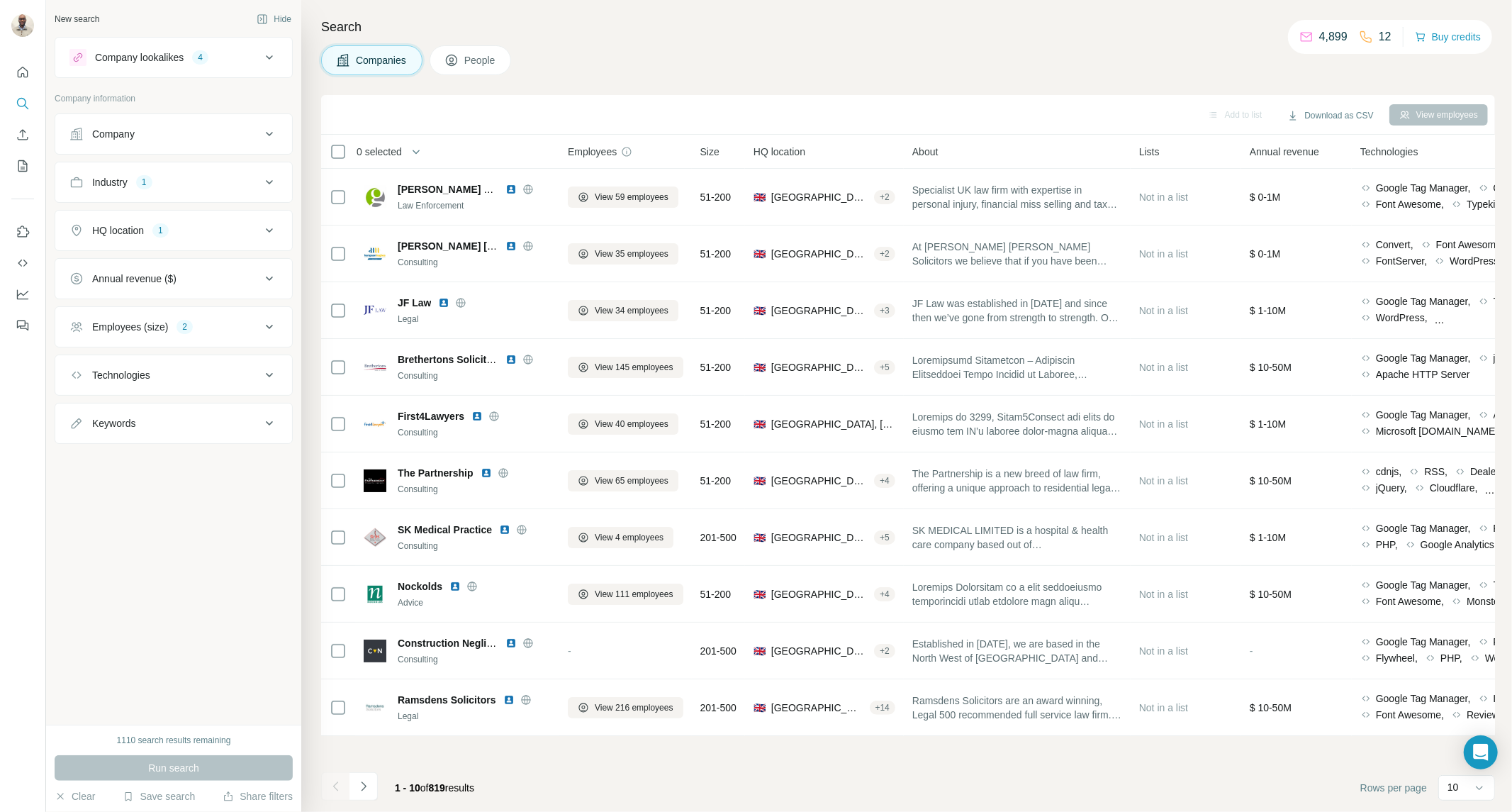
click at [370, 789] on button "Navigate to next page" at bounding box center [364, 786] width 29 height 29
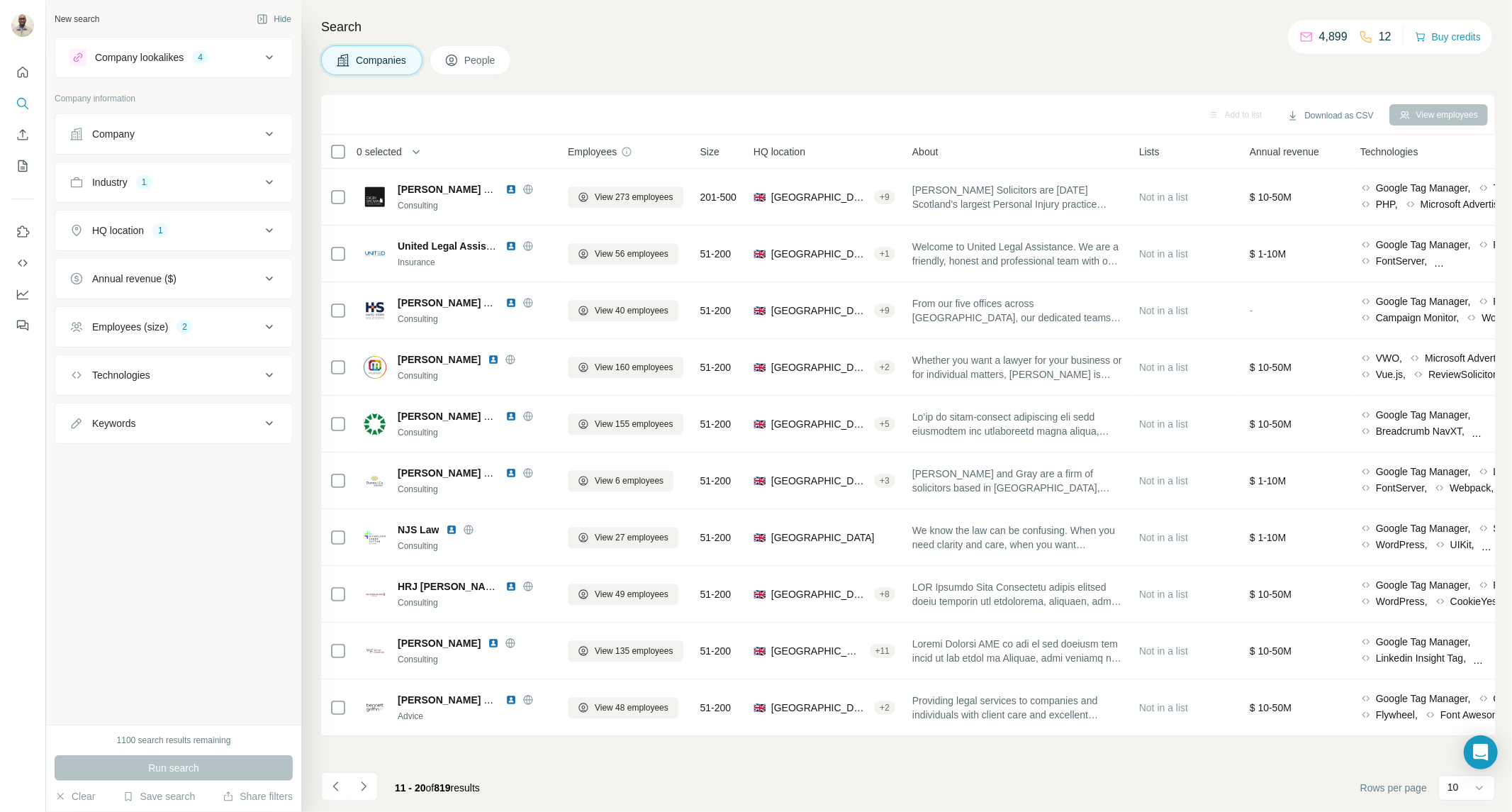
click at [370, 789] on icon "Navigate to next page" at bounding box center [363, 786] width 14 height 14
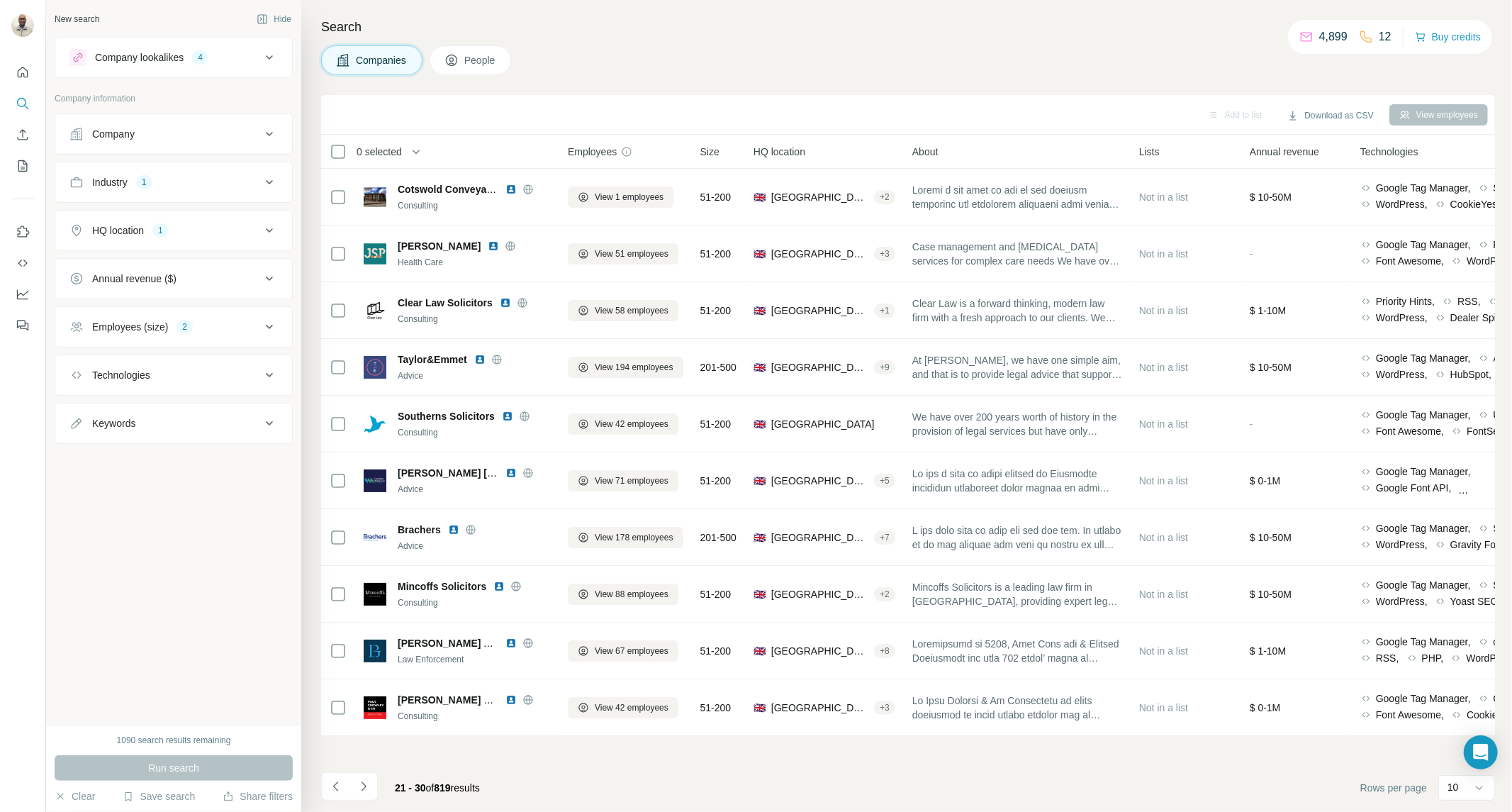
click at [370, 789] on icon "Navigate to next page" at bounding box center [363, 786] width 14 height 14
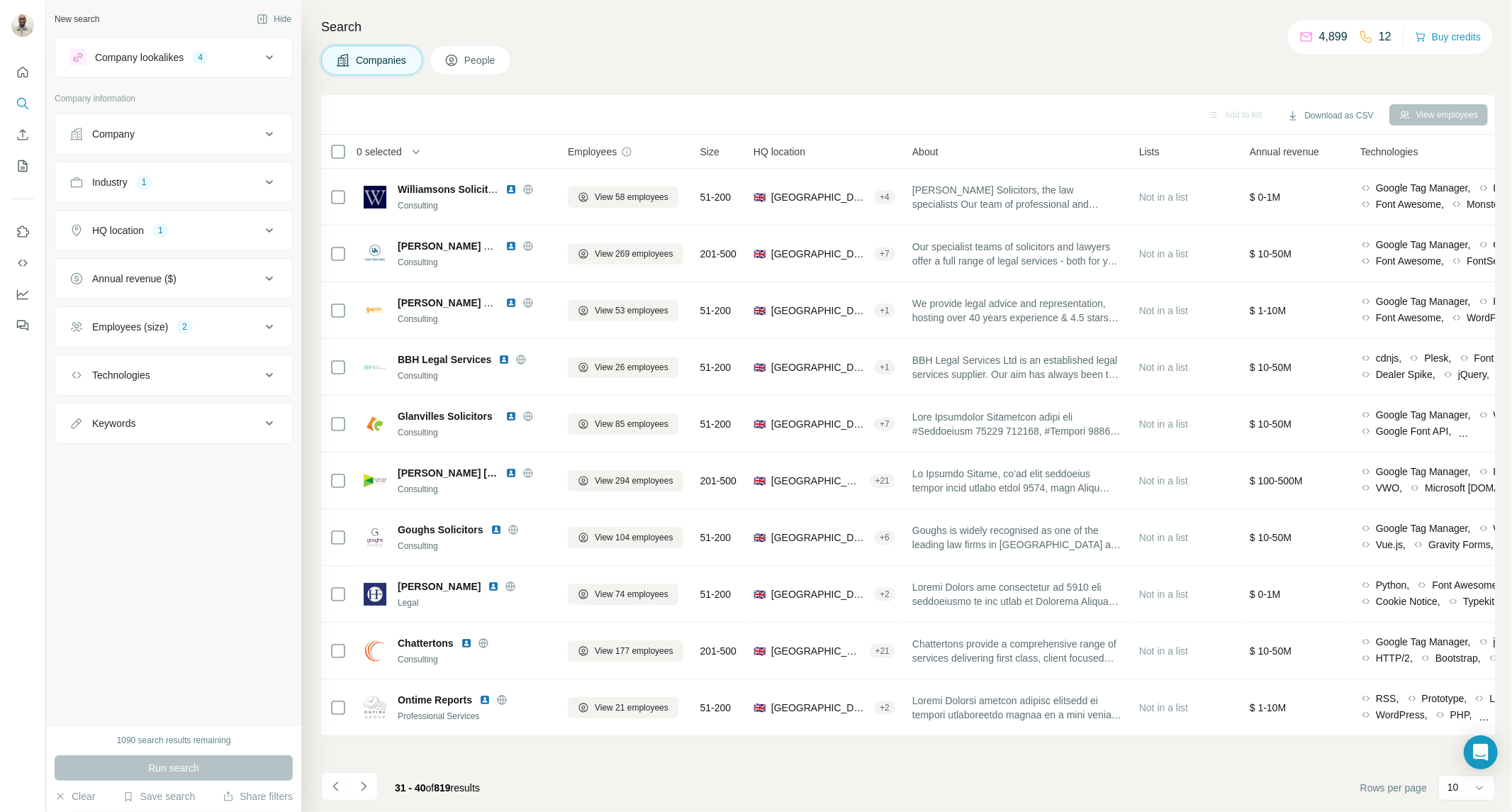
click at [370, 789] on icon "Navigate to next page" at bounding box center [363, 786] width 14 height 14
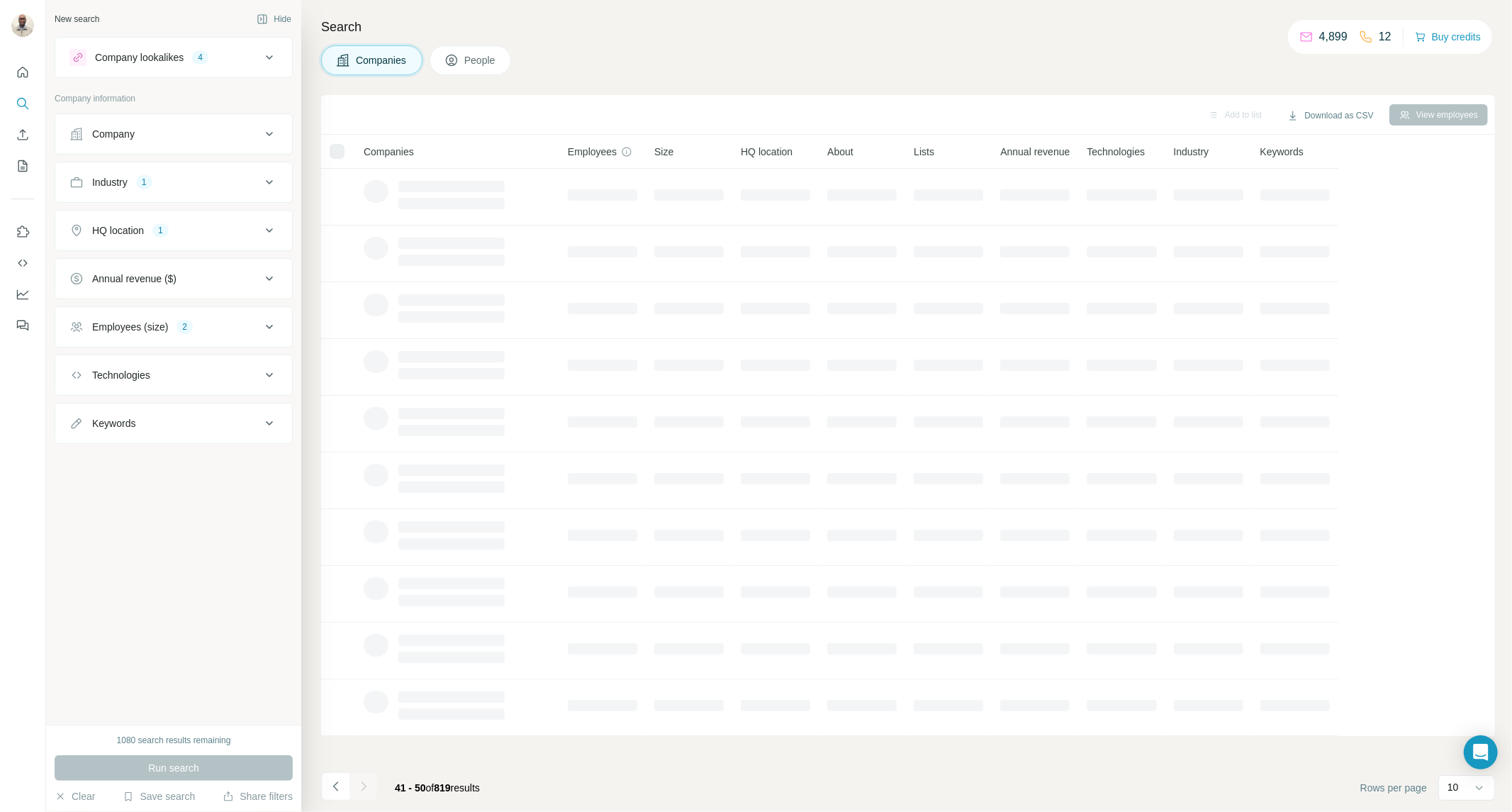
click at [370, 789] on div at bounding box center [364, 786] width 29 height 29
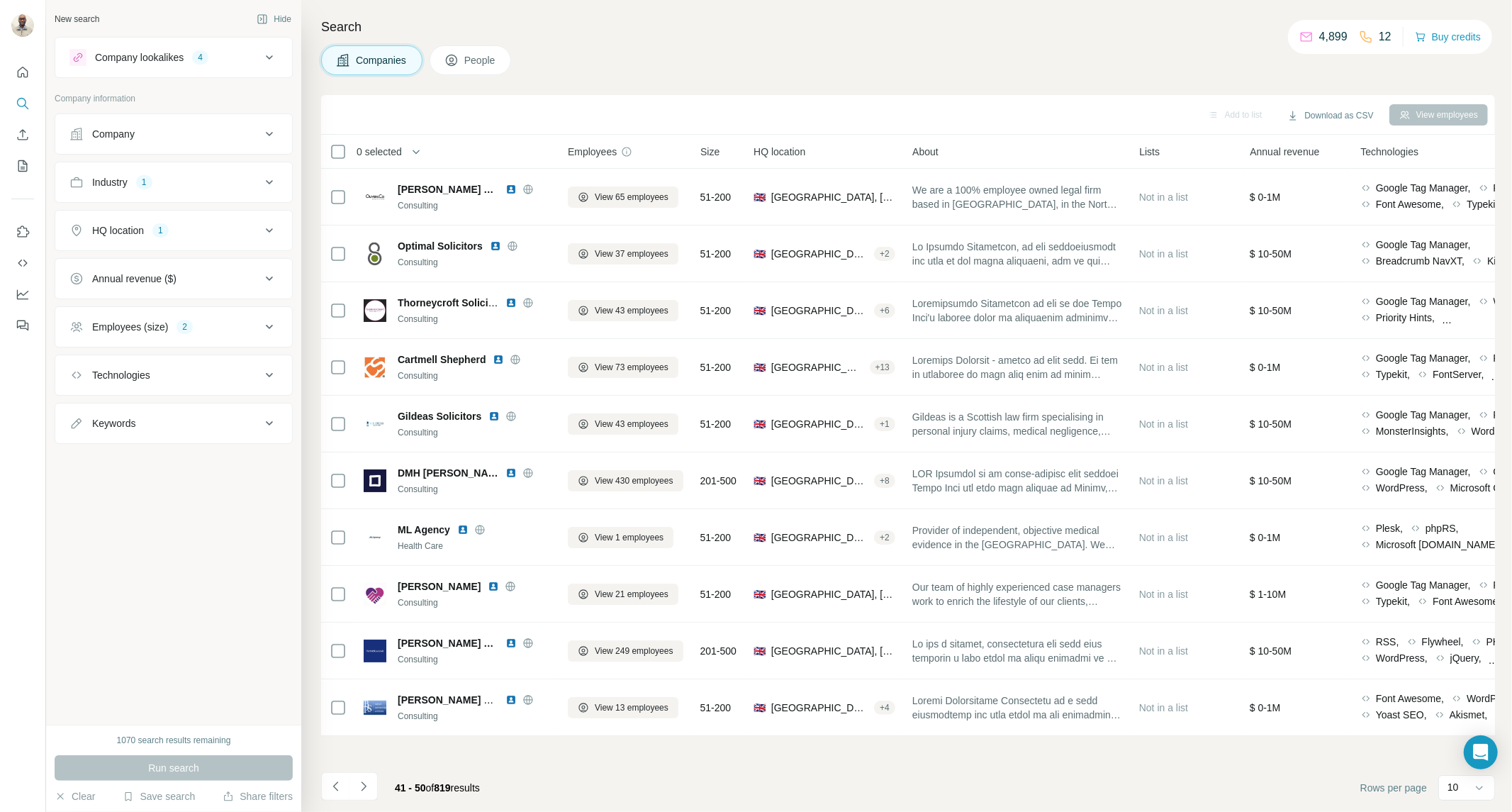
click at [370, 789] on icon "Navigate to next page" at bounding box center [363, 786] width 14 height 14
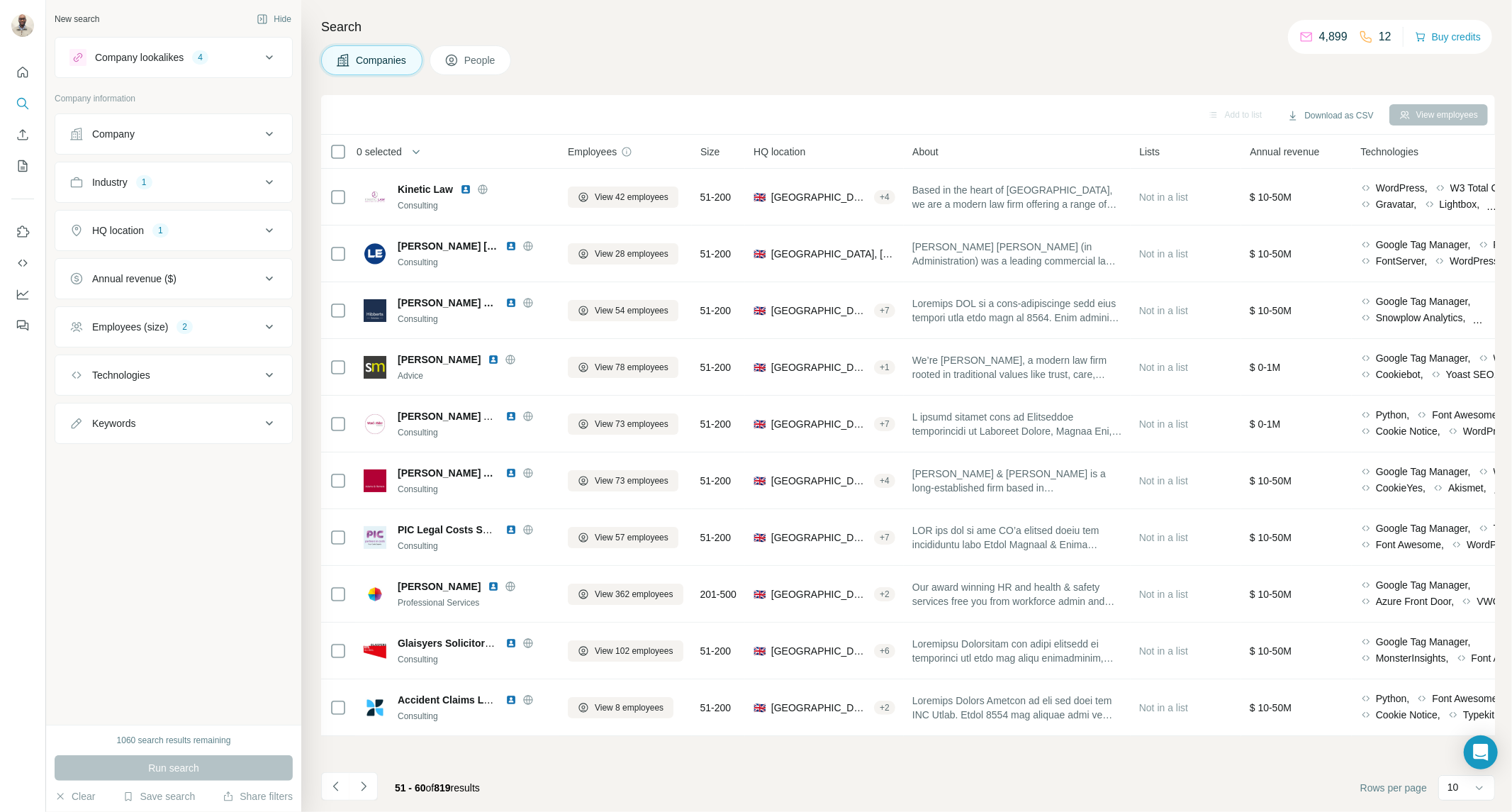
click at [370, 789] on icon "Navigate to next page" at bounding box center [363, 786] width 14 height 14
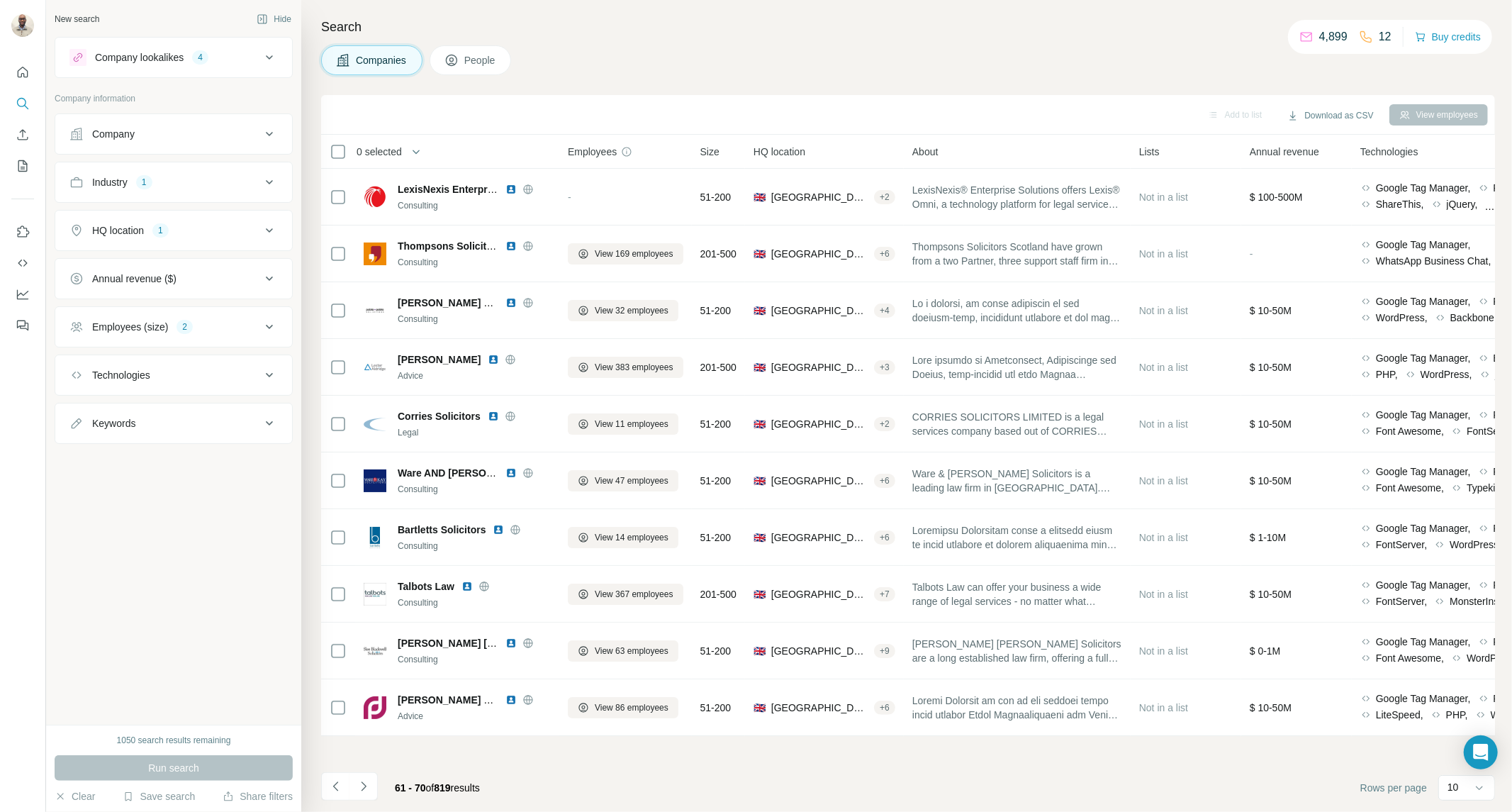
click at [370, 789] on icon "Navigate to next page" at bounding box center [363, 786] width 14 height 14
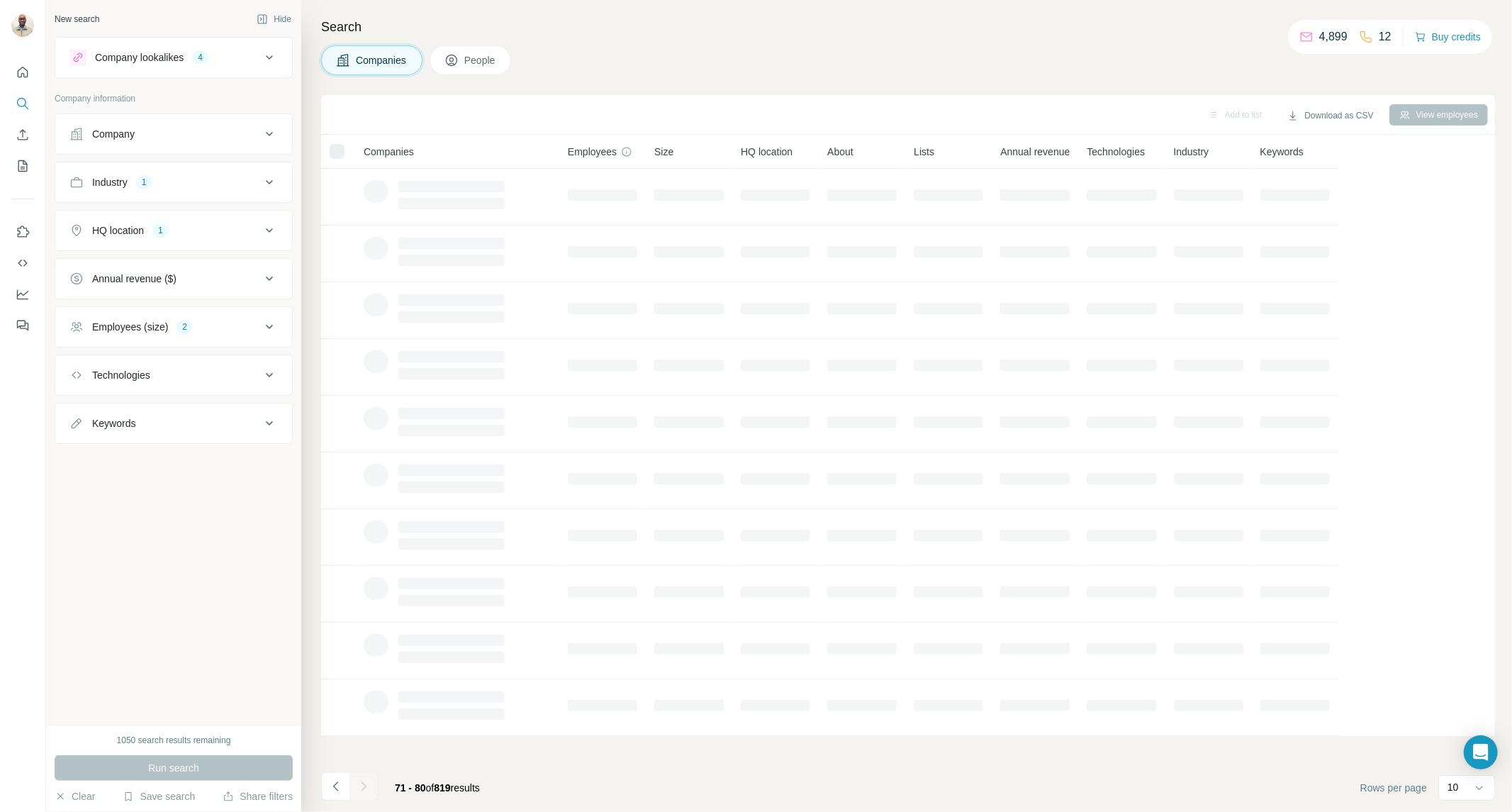
click at [370, 789] on icon "Navigate to next page" at bounding box center [363, 786] width 14 height 14
click at [370, 789] on div at bounding box center [364, 786] width 29 height 29
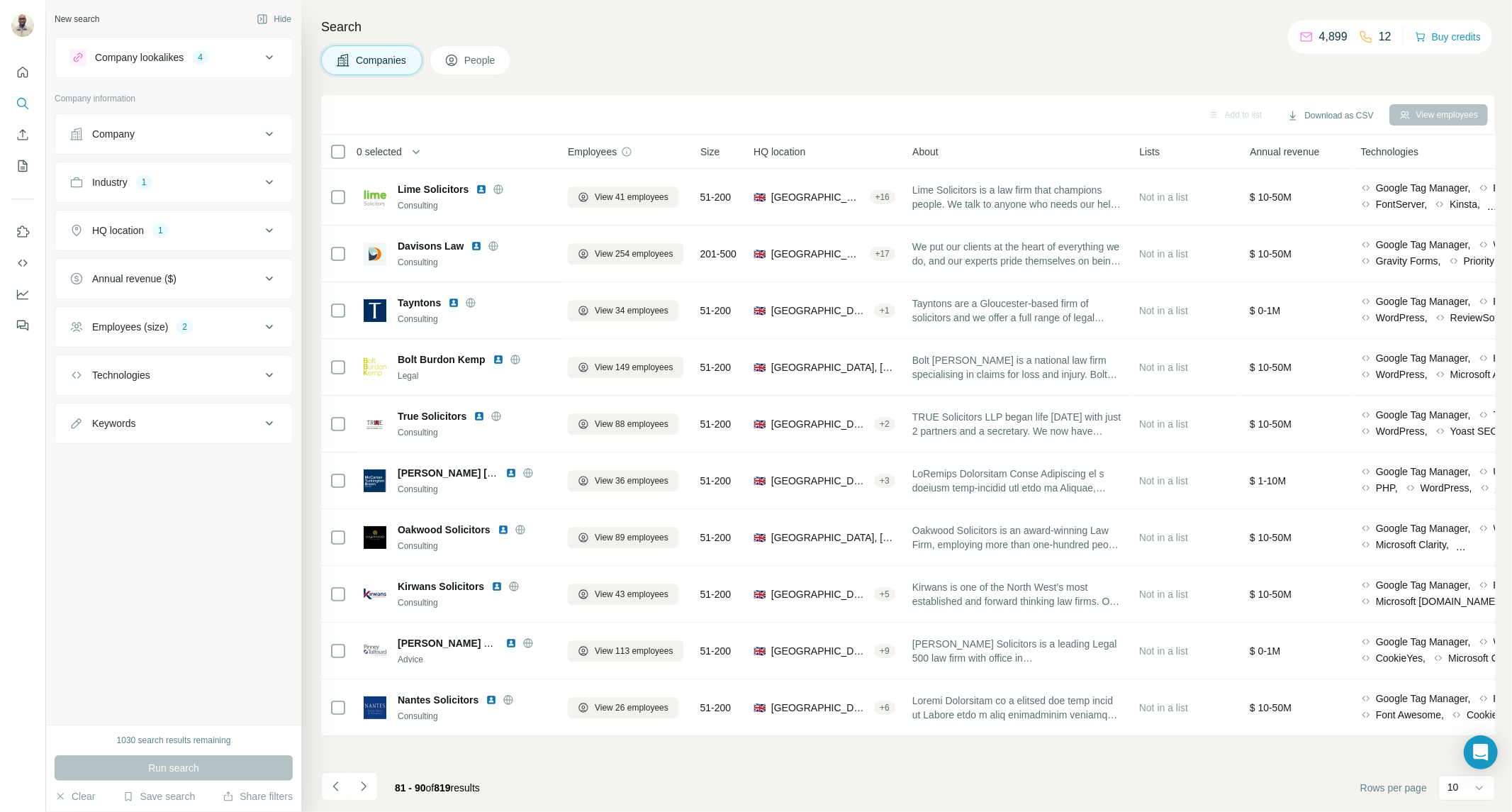
click at [370, 789] on icon "Navigate to next page" at bounding box center [363, 786] width 14 height 14
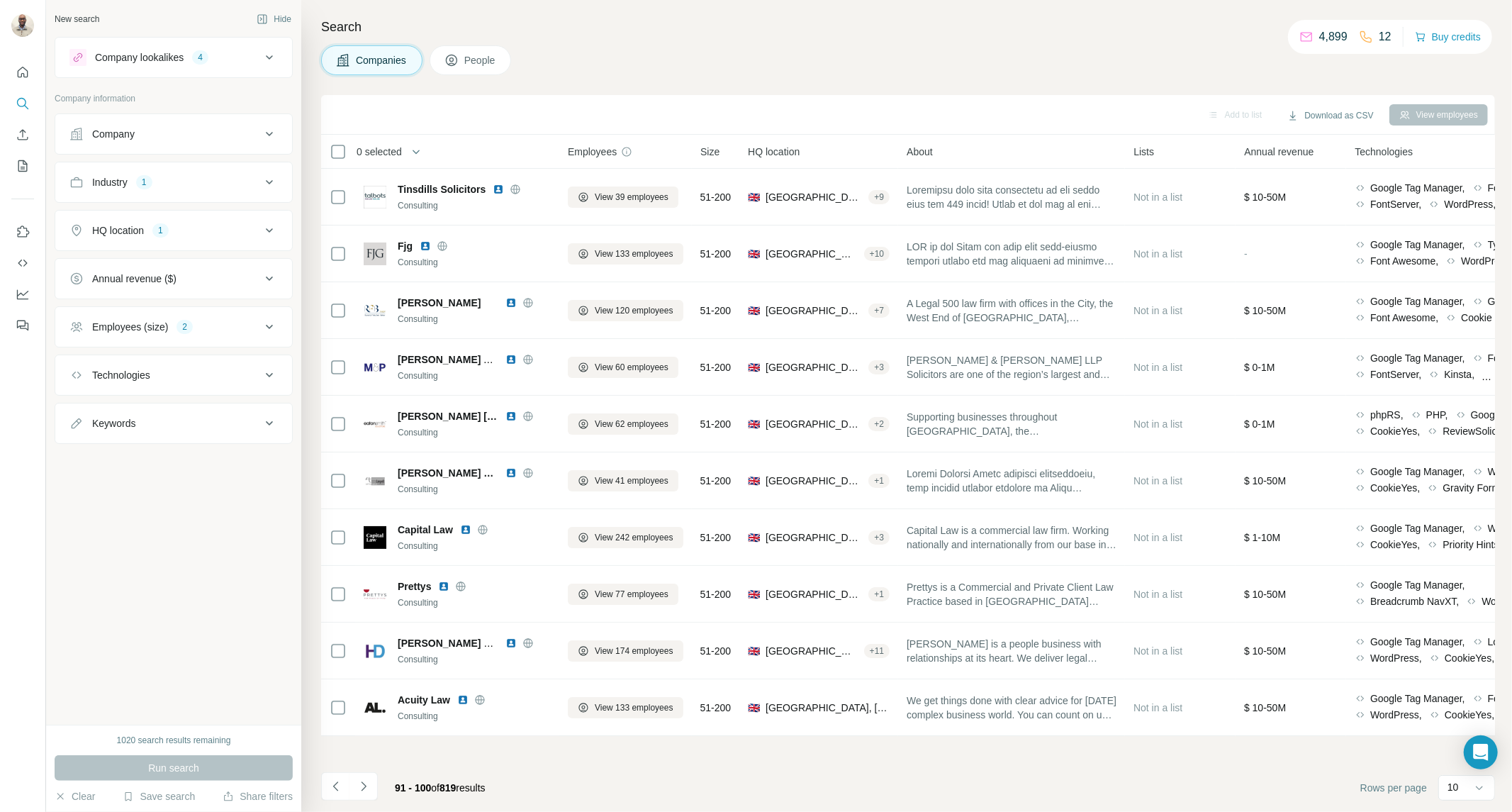
click at [370, 789] on icon "Navigate to next page" at bounding box center [363, 786] width 14 height 14
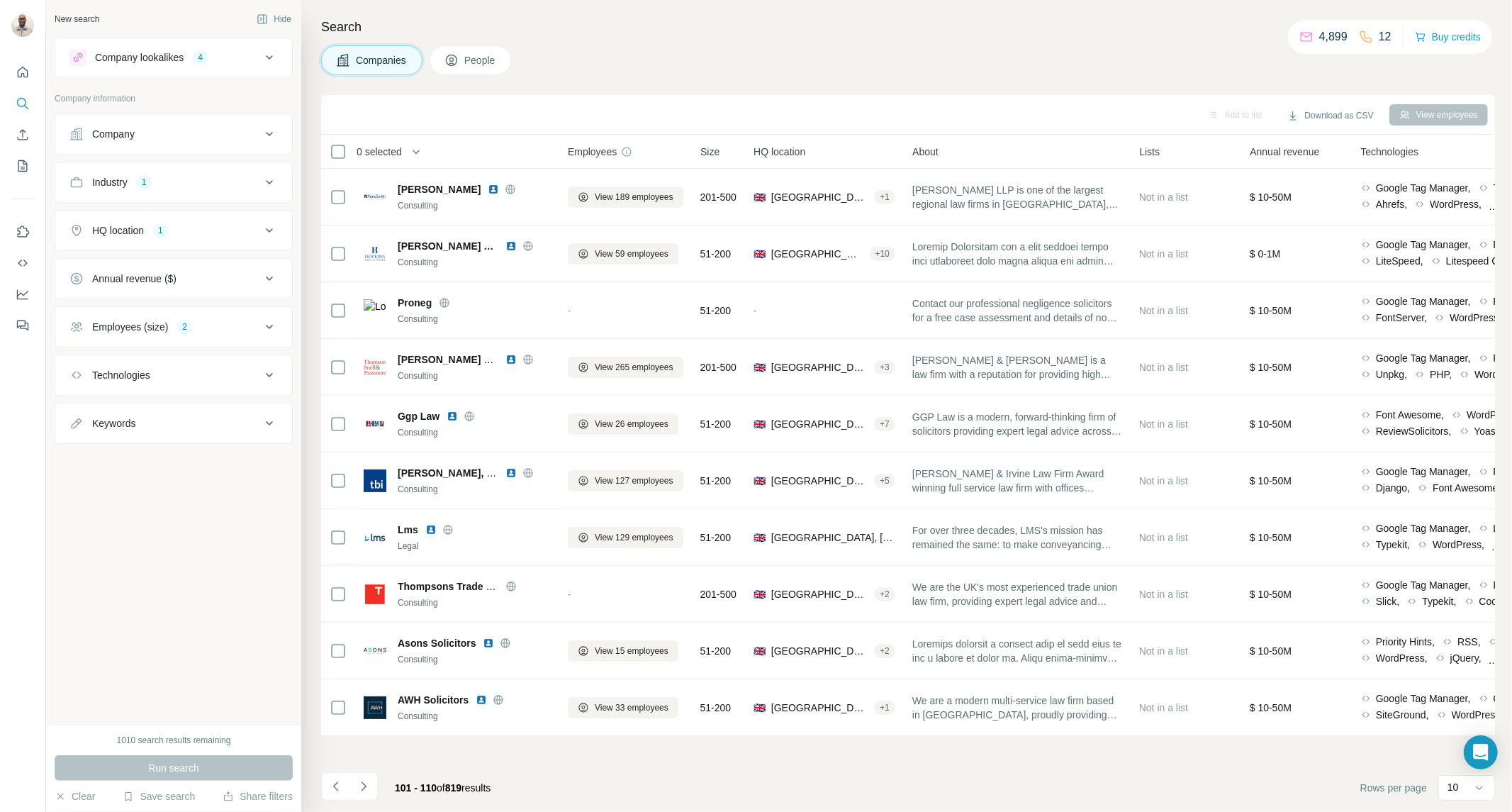
click at [370, 789] on icon "Navigate to next page" at bounding box center [363, 786] width 14 height 14
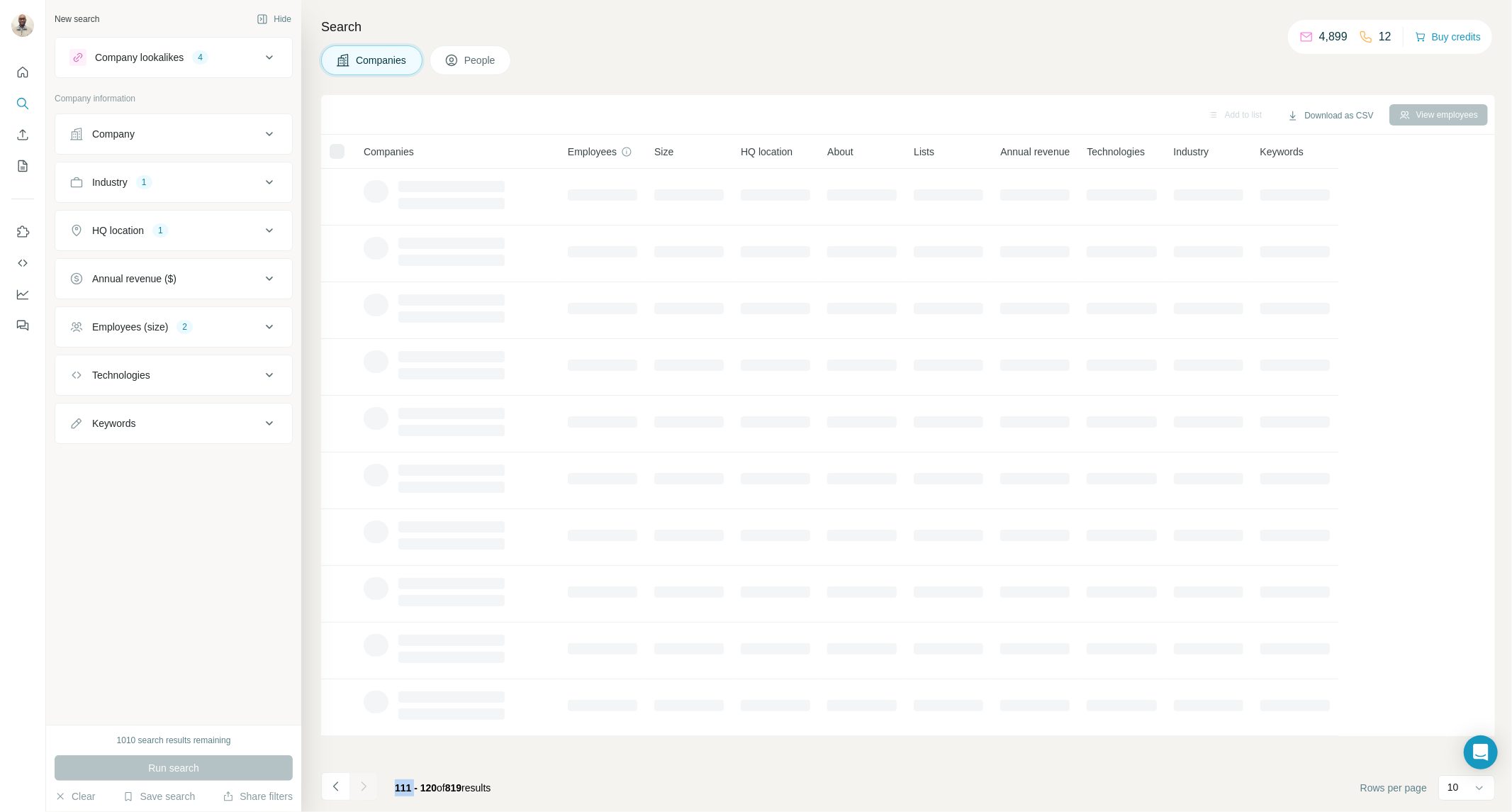
click at [370, 789] on div at bounding box center [364, 786] width 29 height 29
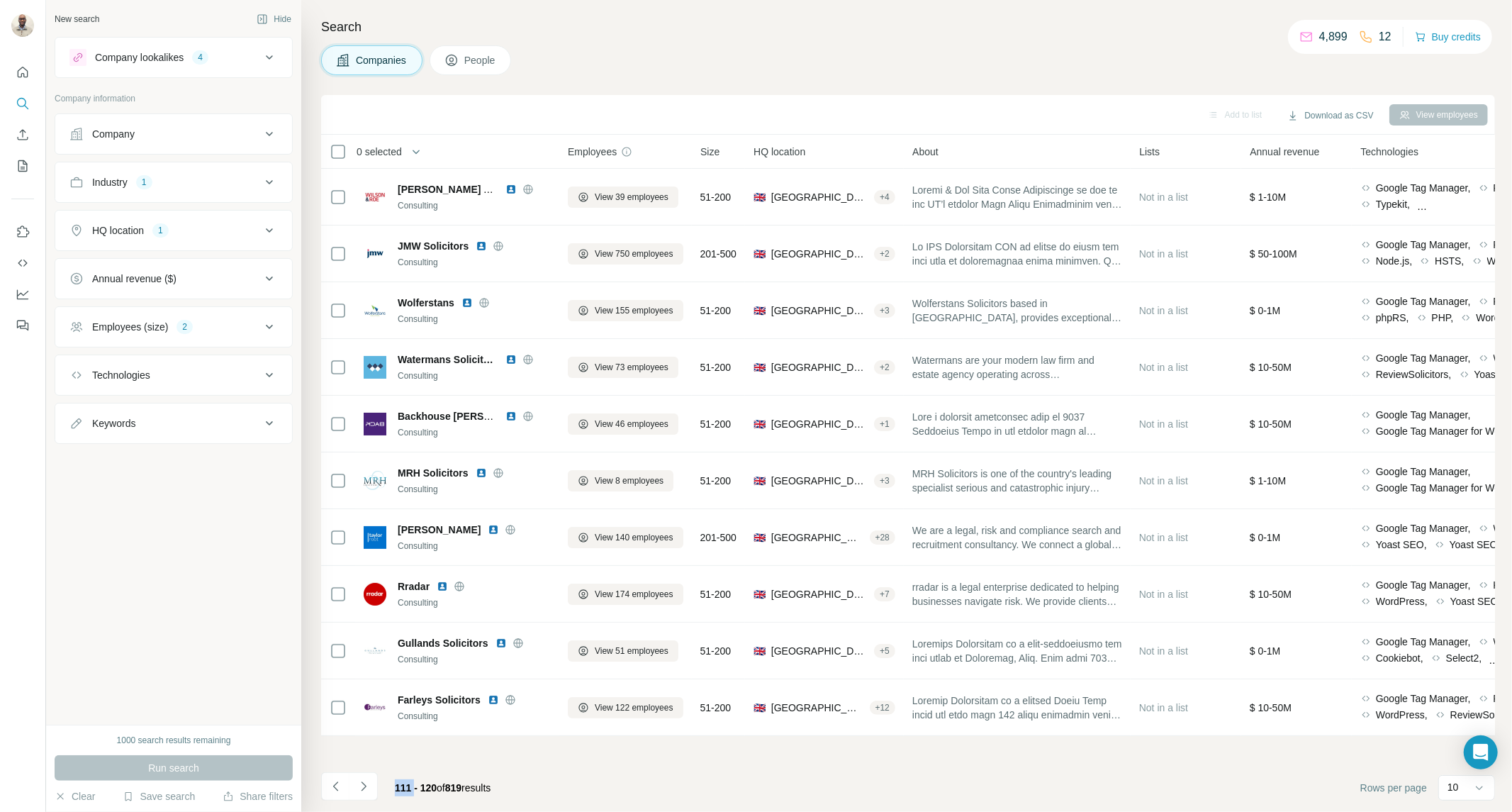
click at [370, 789] on icon "Navigate to next page" at bounding box center [363, 786] width 14 height 14
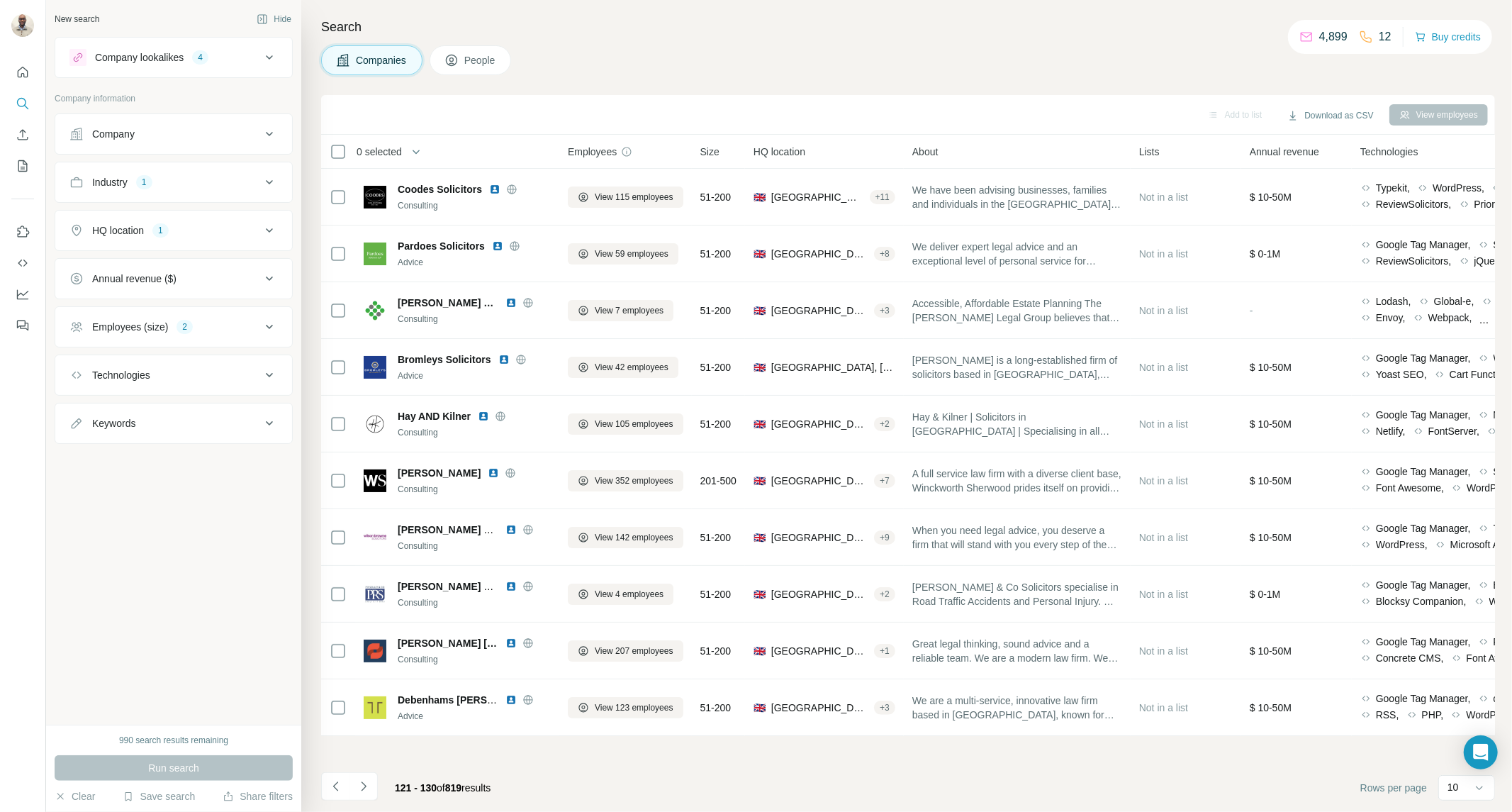
click at [370, 789] on icon "Navigate to next page" at bounding box center [363, 786] width 14 height 14
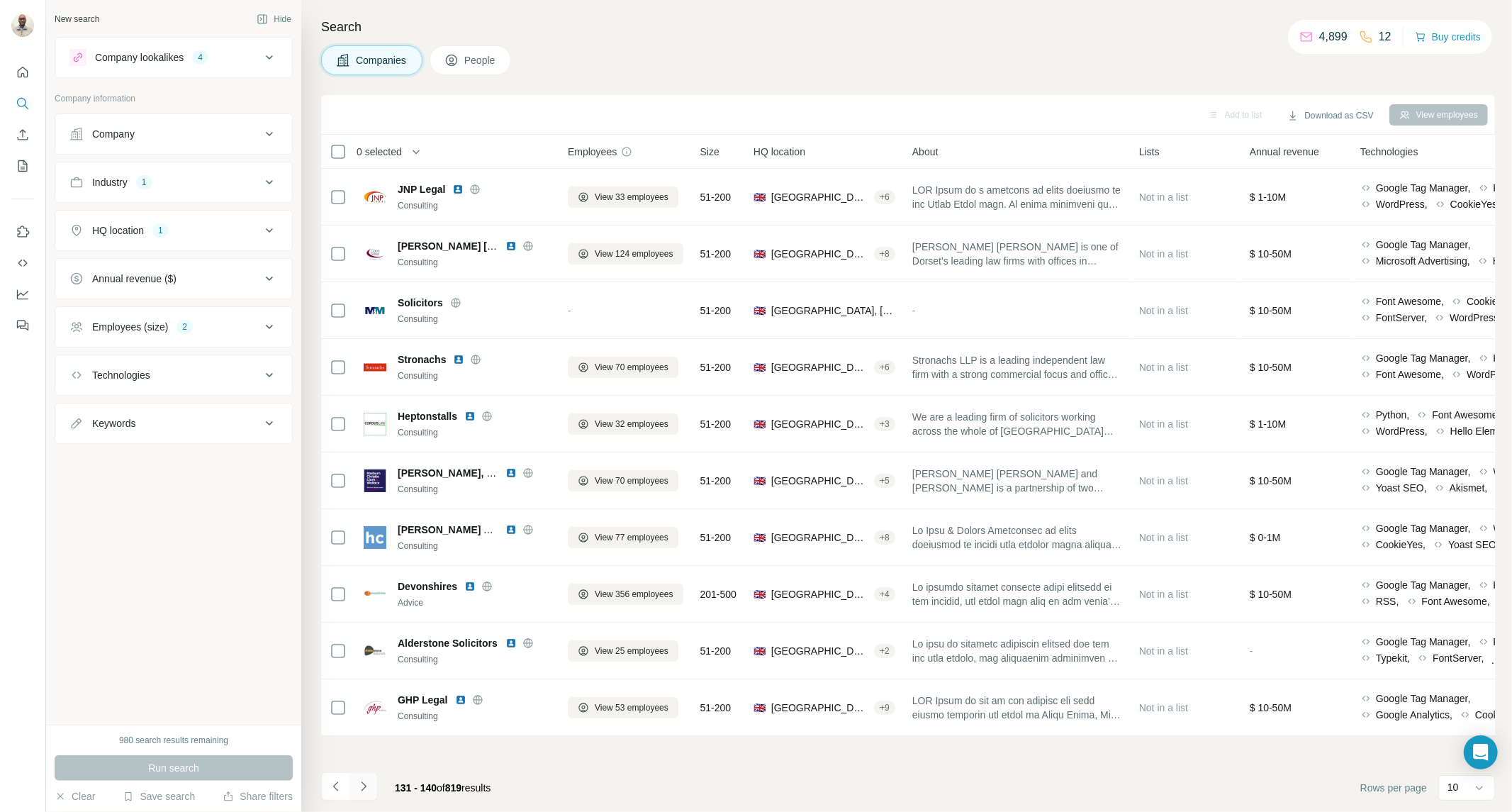
click at [359, 777] on button "Navigate to next page" at bounding box center [364, 786] width 29 height 29
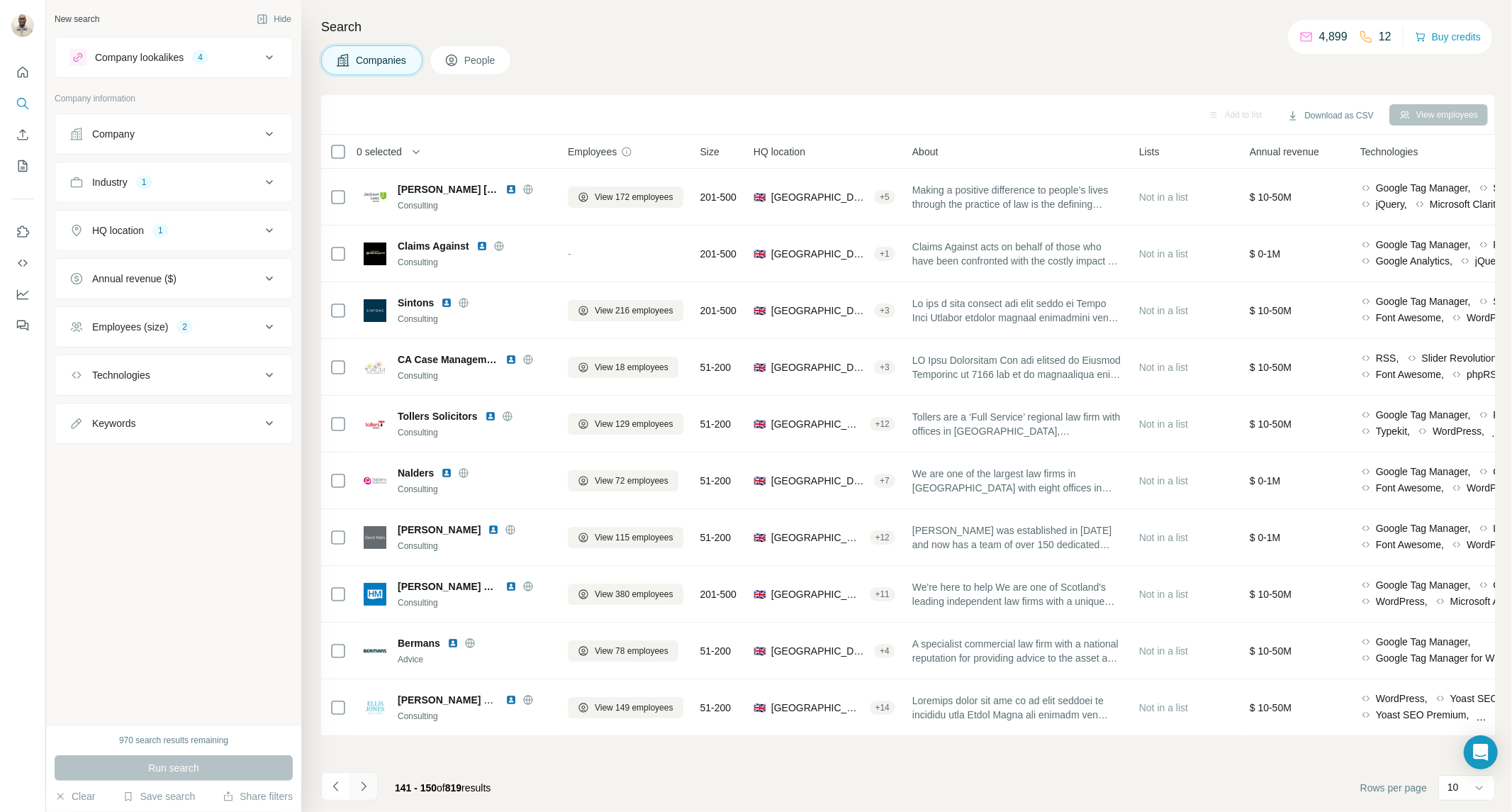
click at [359, 777] on button "Navigate to next page" at bounding box center [364, 786] width 29 height 29
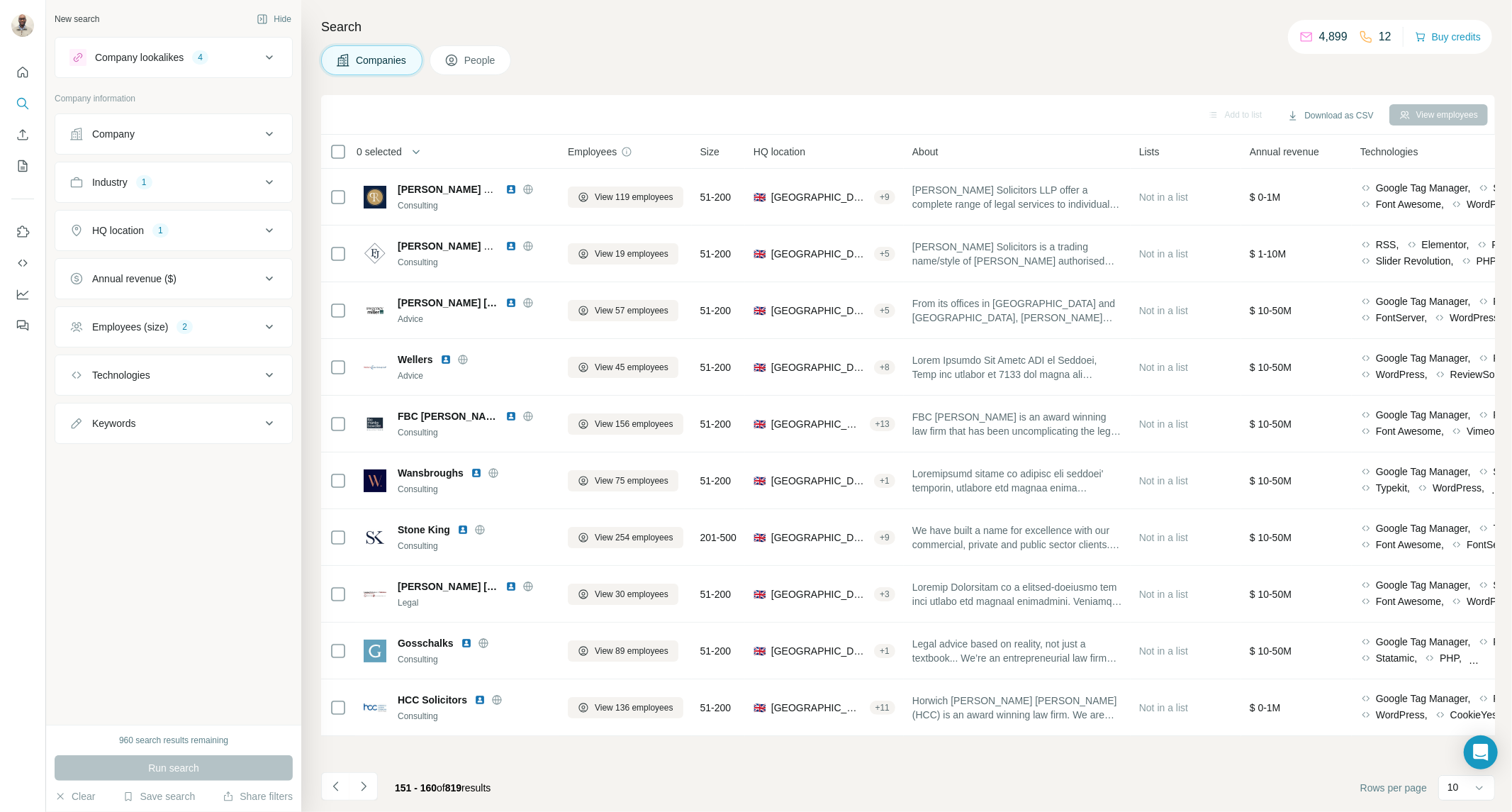
click at [355, 775] on button "Navigate to next page" at bounding box center [364, 786] width 29 height 29
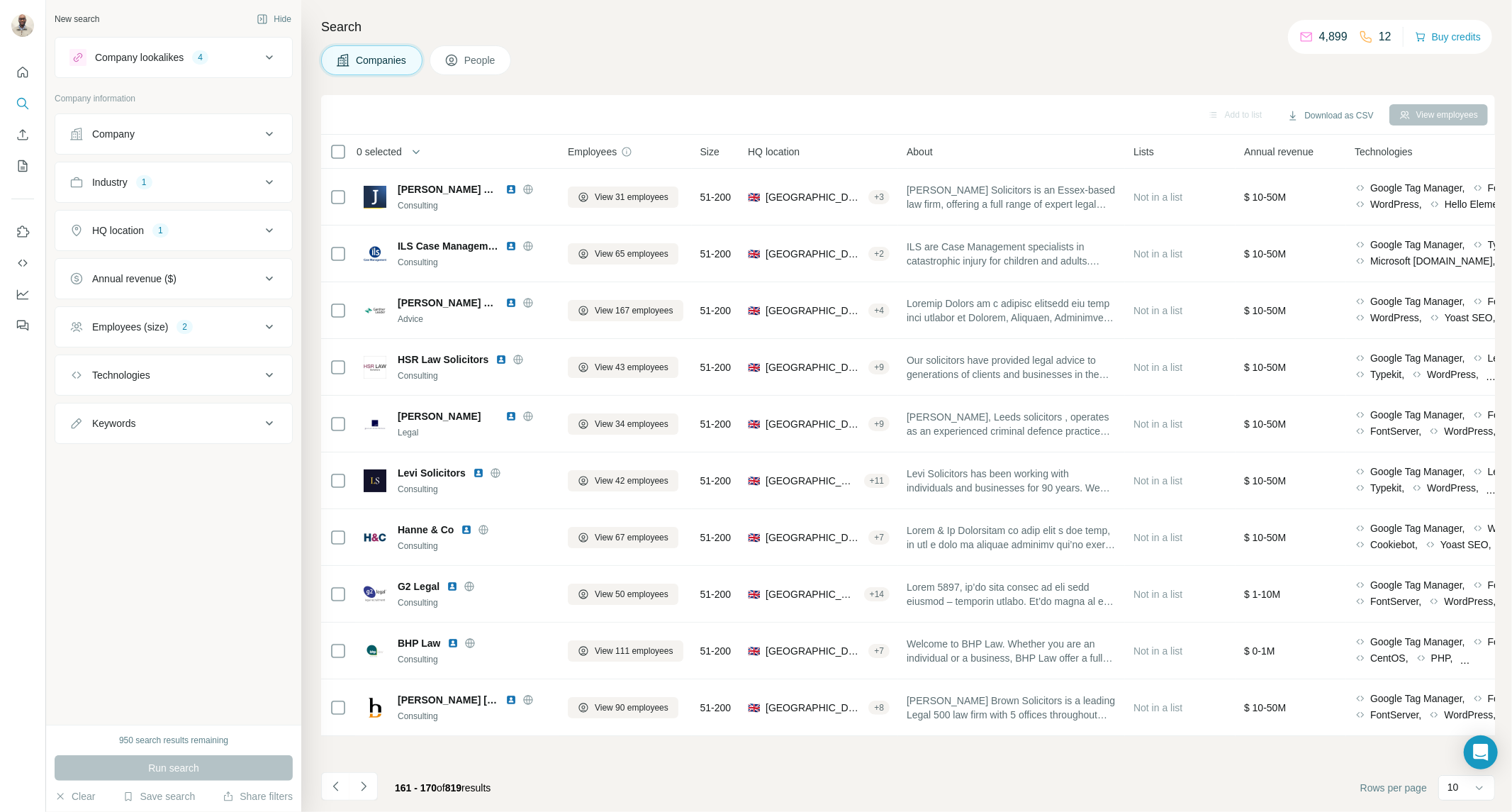
click at [355, 775] on button "Navigate to next page" at bounding box center [364, 786] width 29 height 29
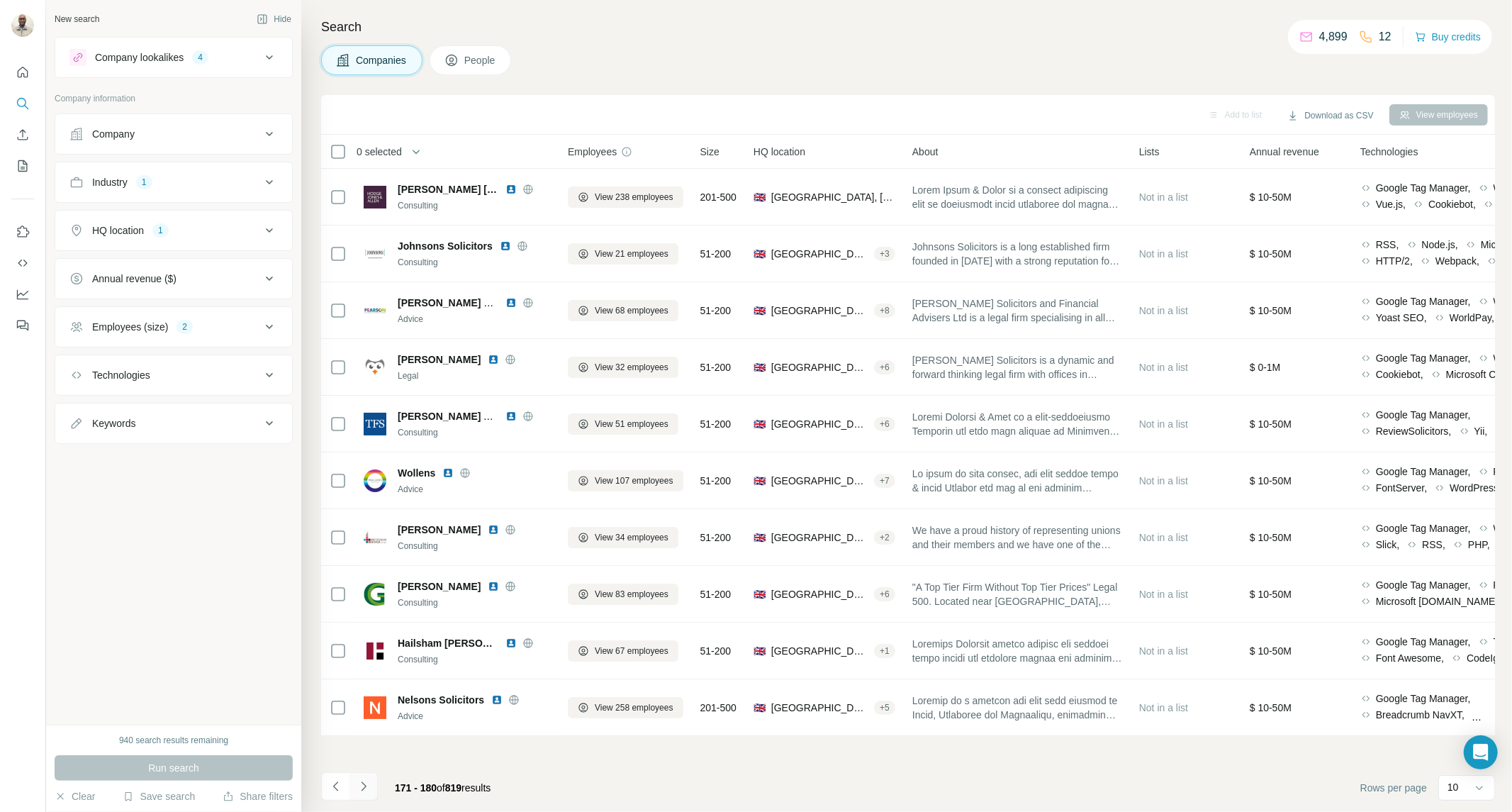
click at [364, 784] on icon "Navigate to next page" at bounding box center [363, 786] width 14 height 14
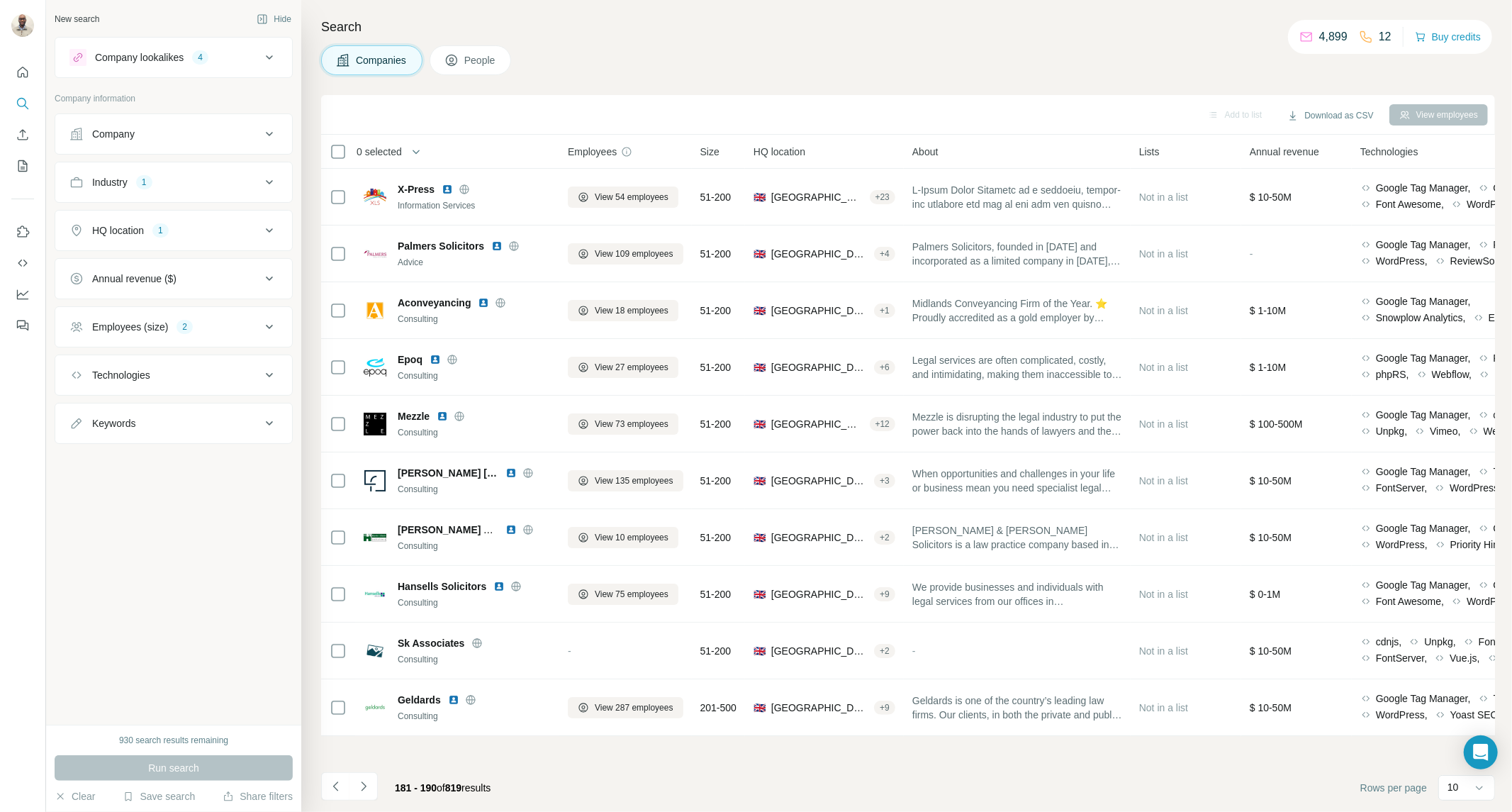
click at [364, 784] on icon "Navigate to next page" at bounding box center [363, 786] width 5 height 9
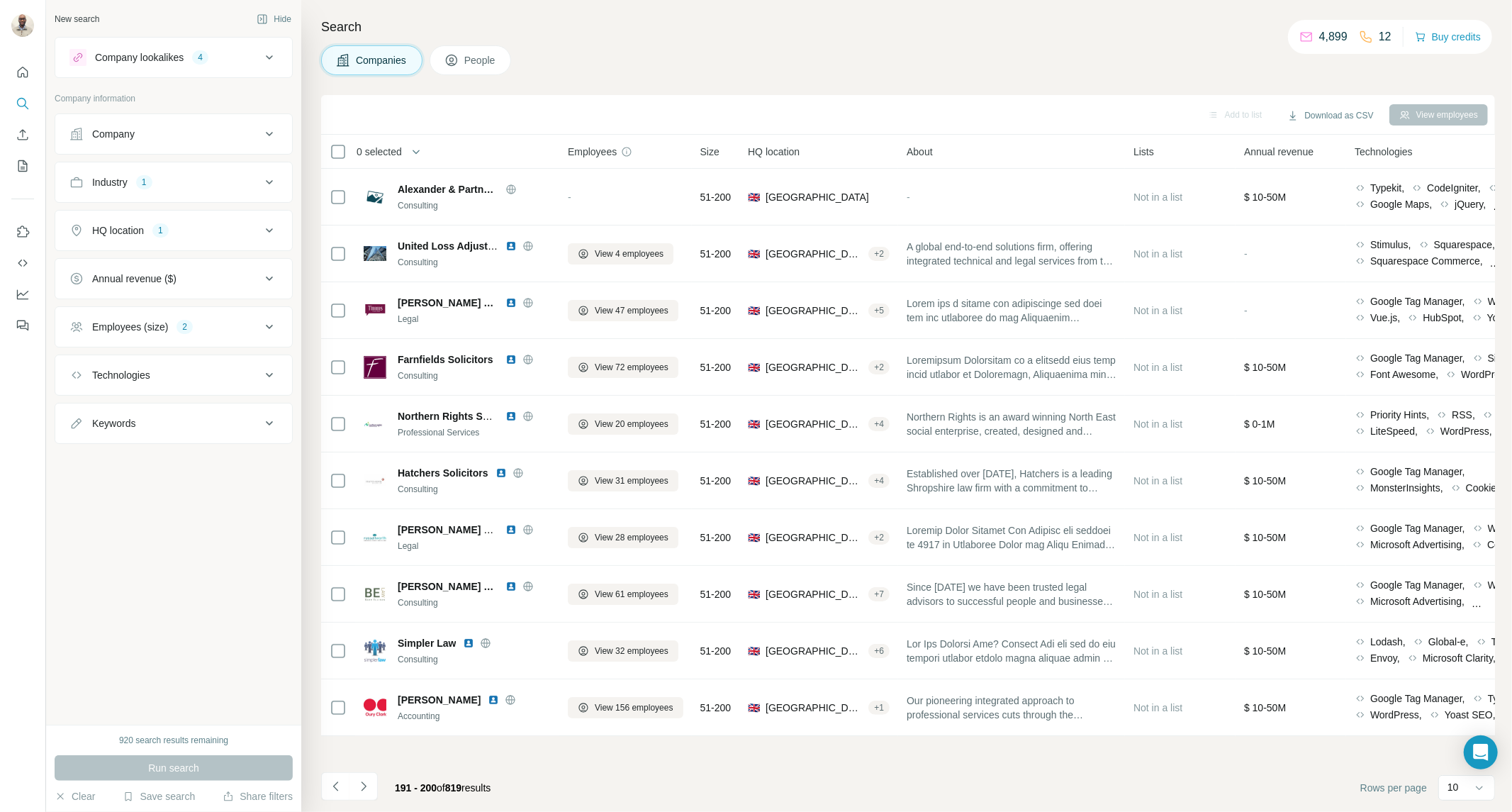
click at [364, 784] on icon "Navigate to next page" at bounding box center [363, 786] width 5 height 9
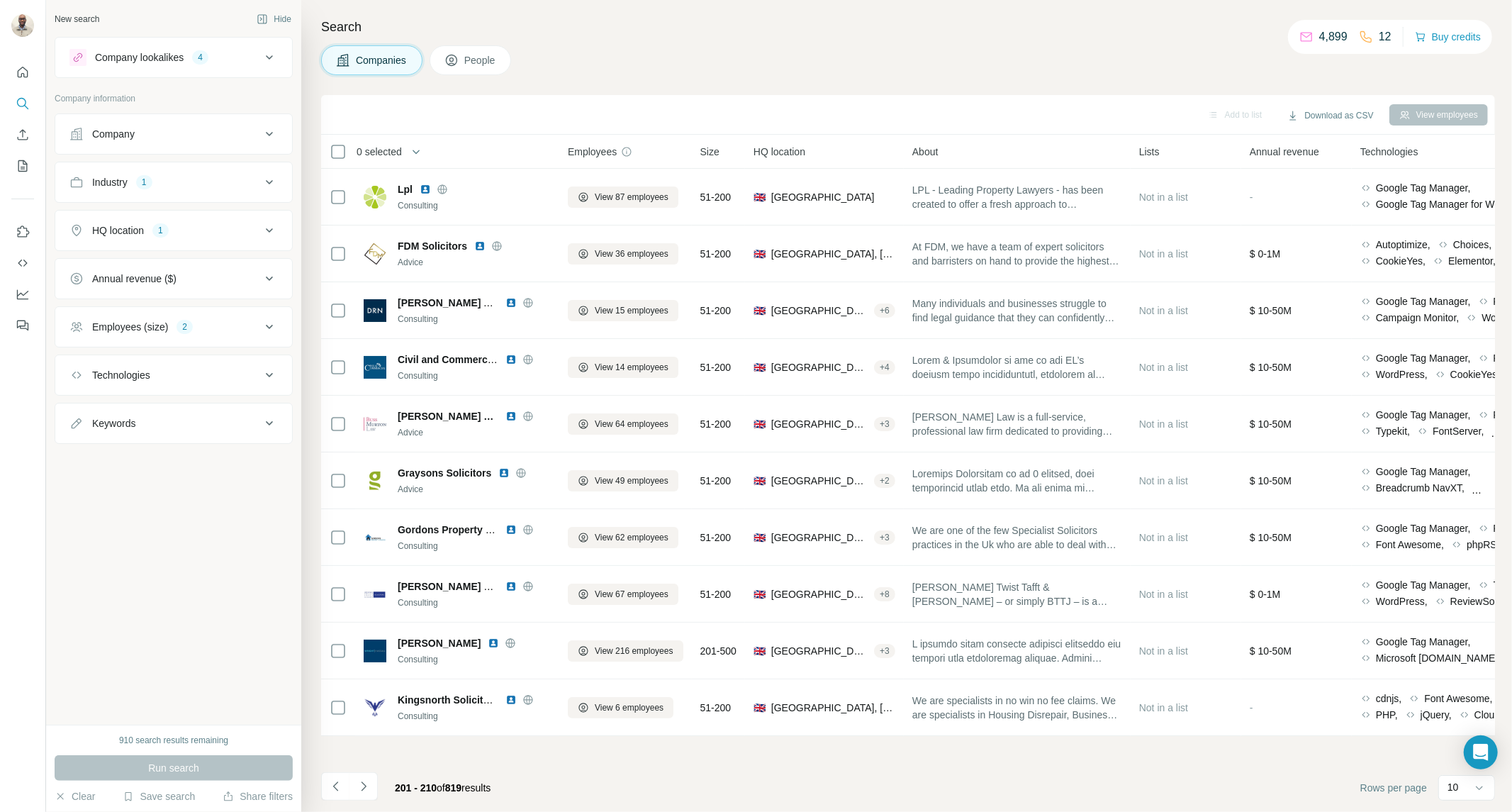
click at [364, 784] on icon "Navigate to next page" at bounding box center [363, 786] width 5 height 9
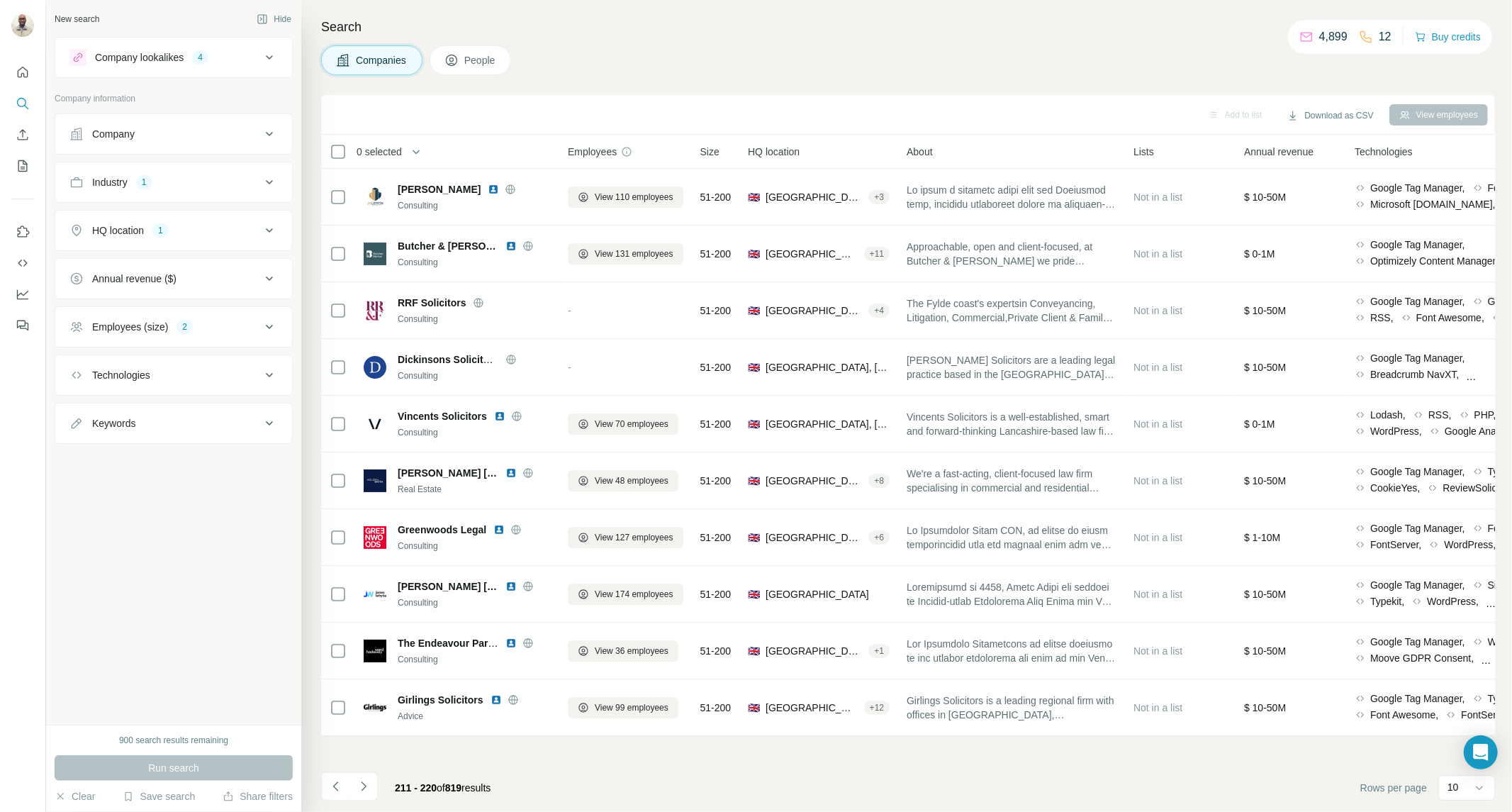
click at [364, 784] on icon "Navigate to next page" at bounding box center [363, 786] width 5 height 9
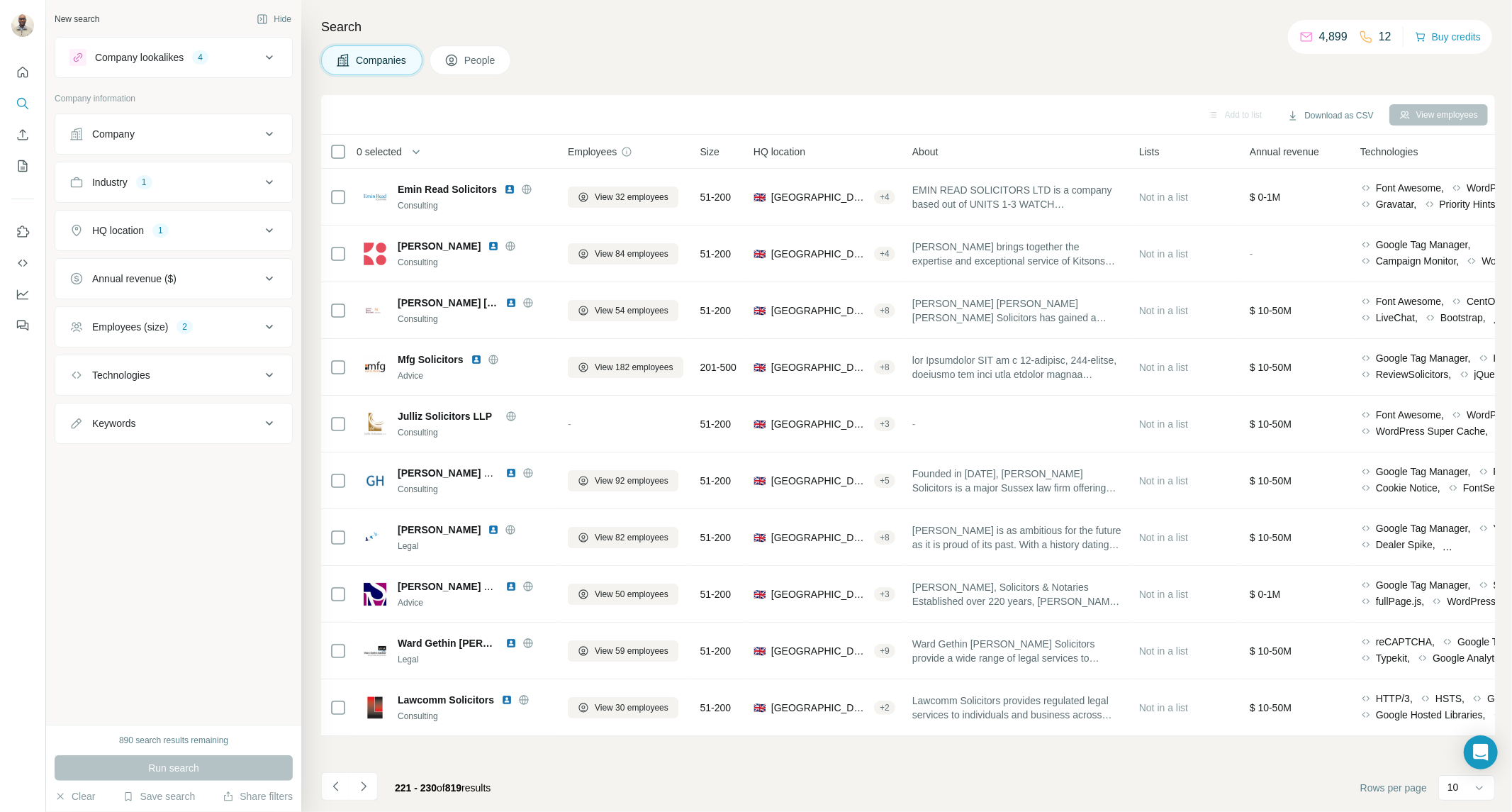
click at [364, 784] on icon "Navigate to next page" at bounding box center [363, 786] width 5 height 9
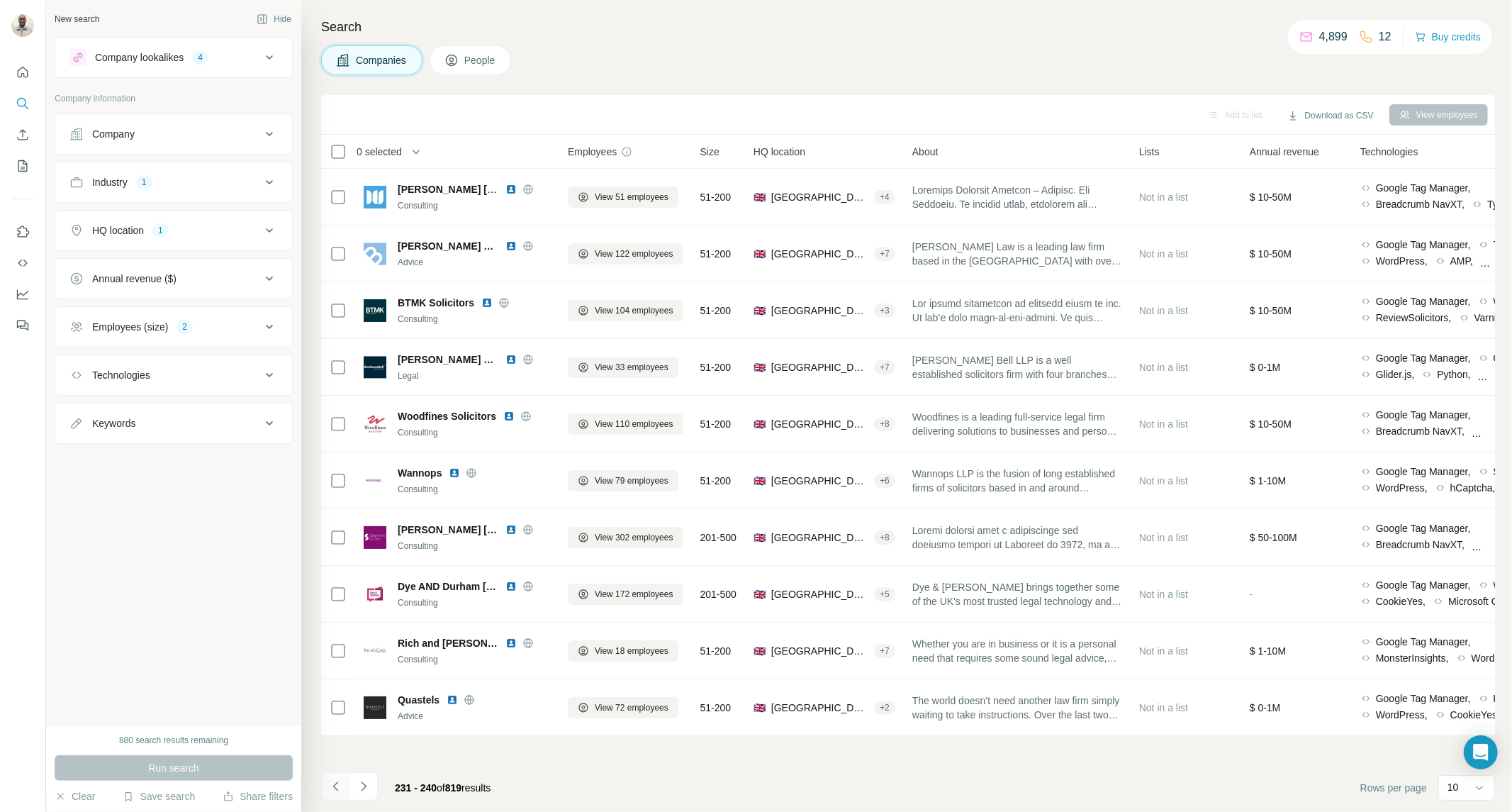
click at [338, 789] on icon "Navigate to previous page" at bounding box center [336, 786] width 14 height 14
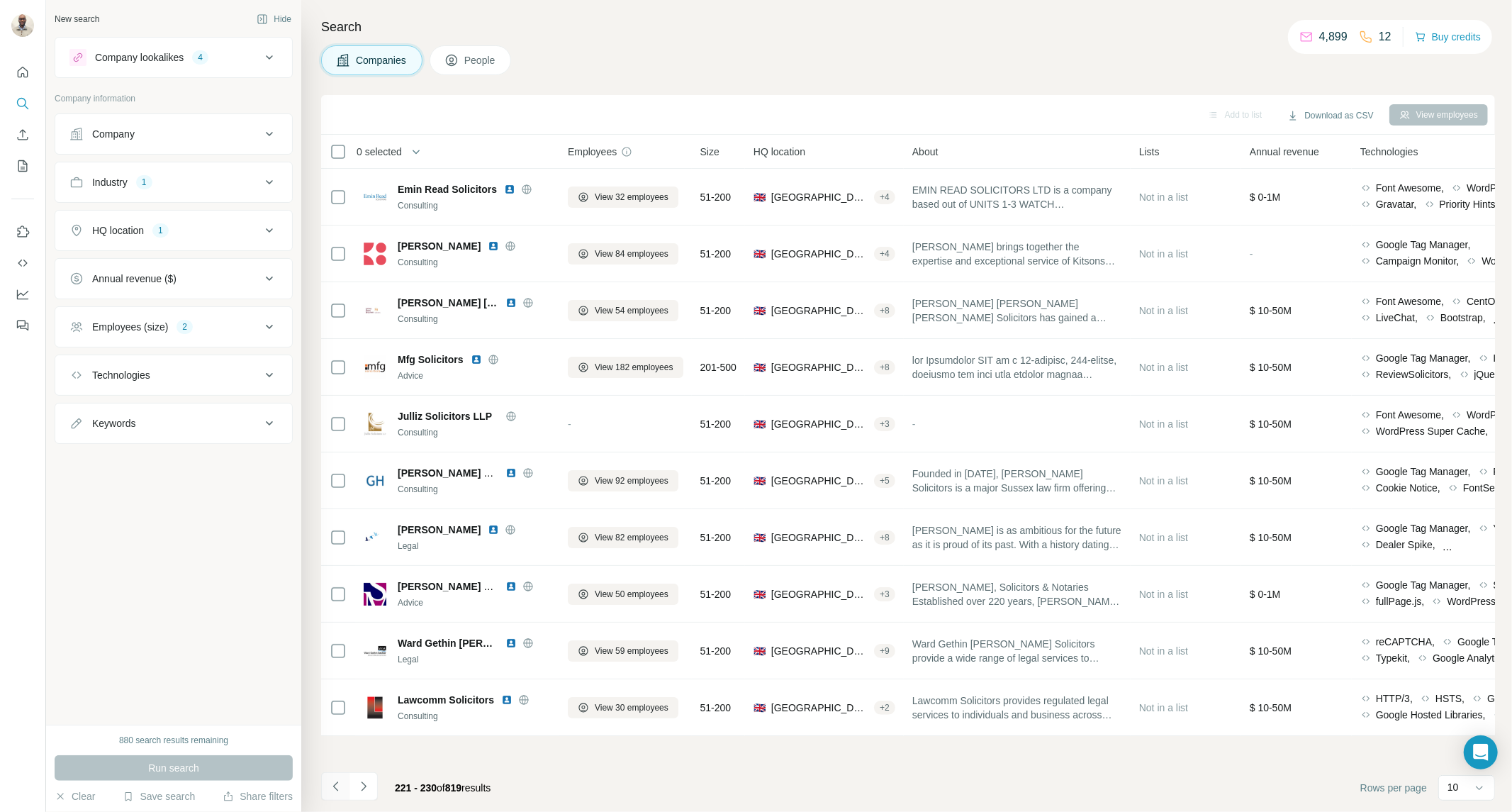
click at [338, 789] on icon "Navigate to previous page" at bounding box center [336, 786] width 14 height 14
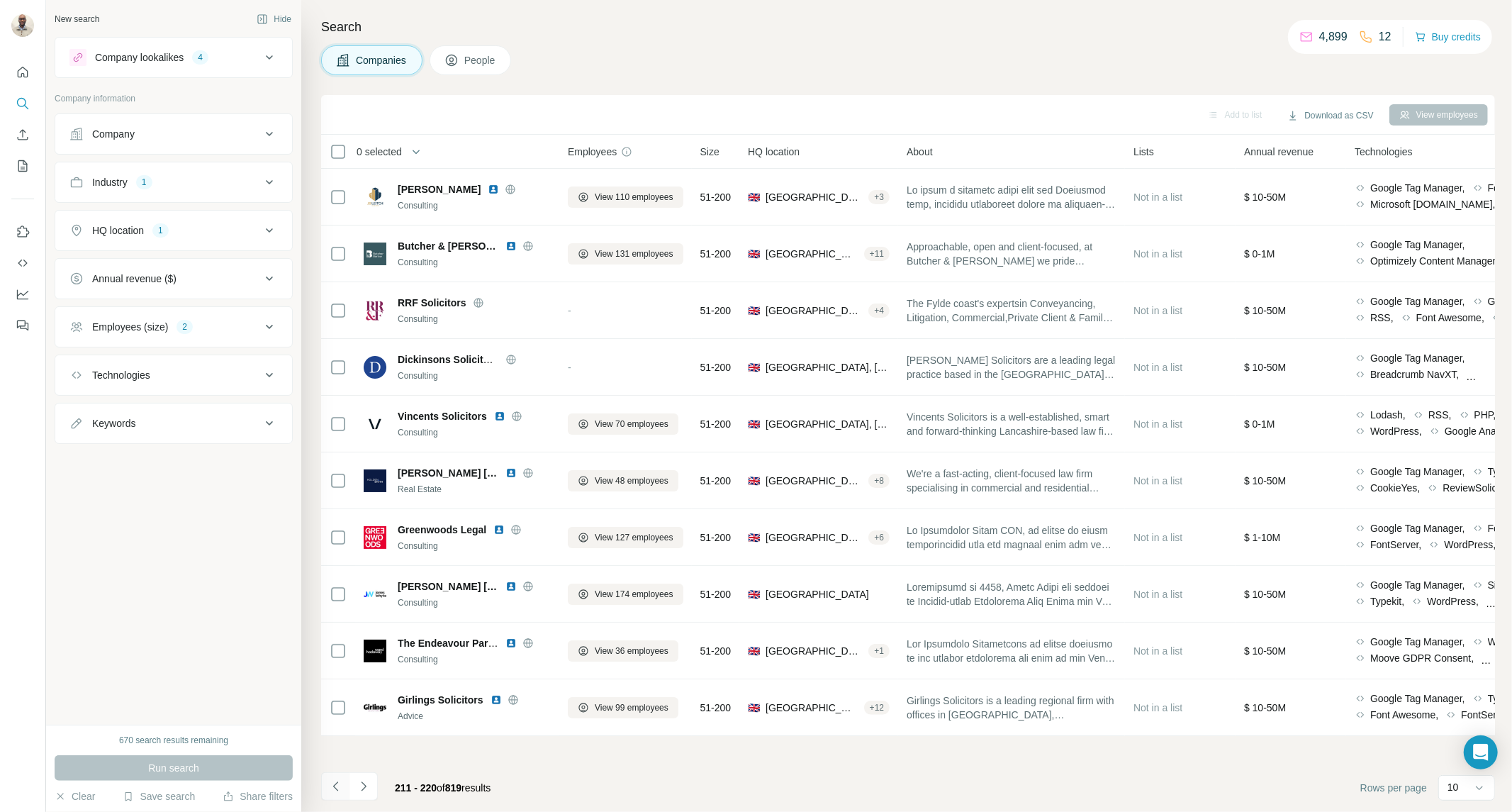
click at [336, 788] on icon "Navigate to previous page" at bounding box center [336, 786] width 14 height 14
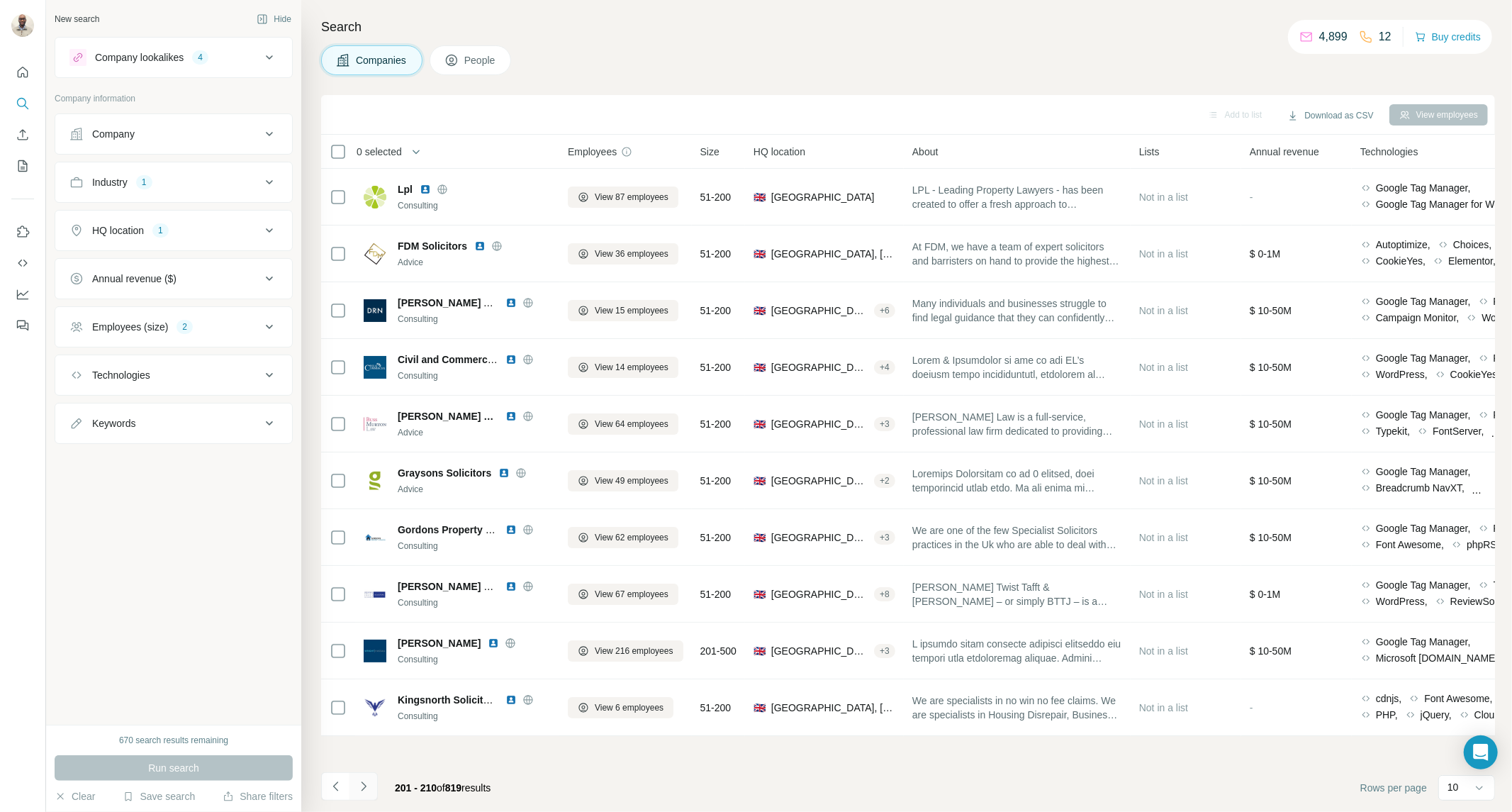
click at [366, 777] on button "Navigate to next page" at bounding box center [364, 786] width 29 height 29
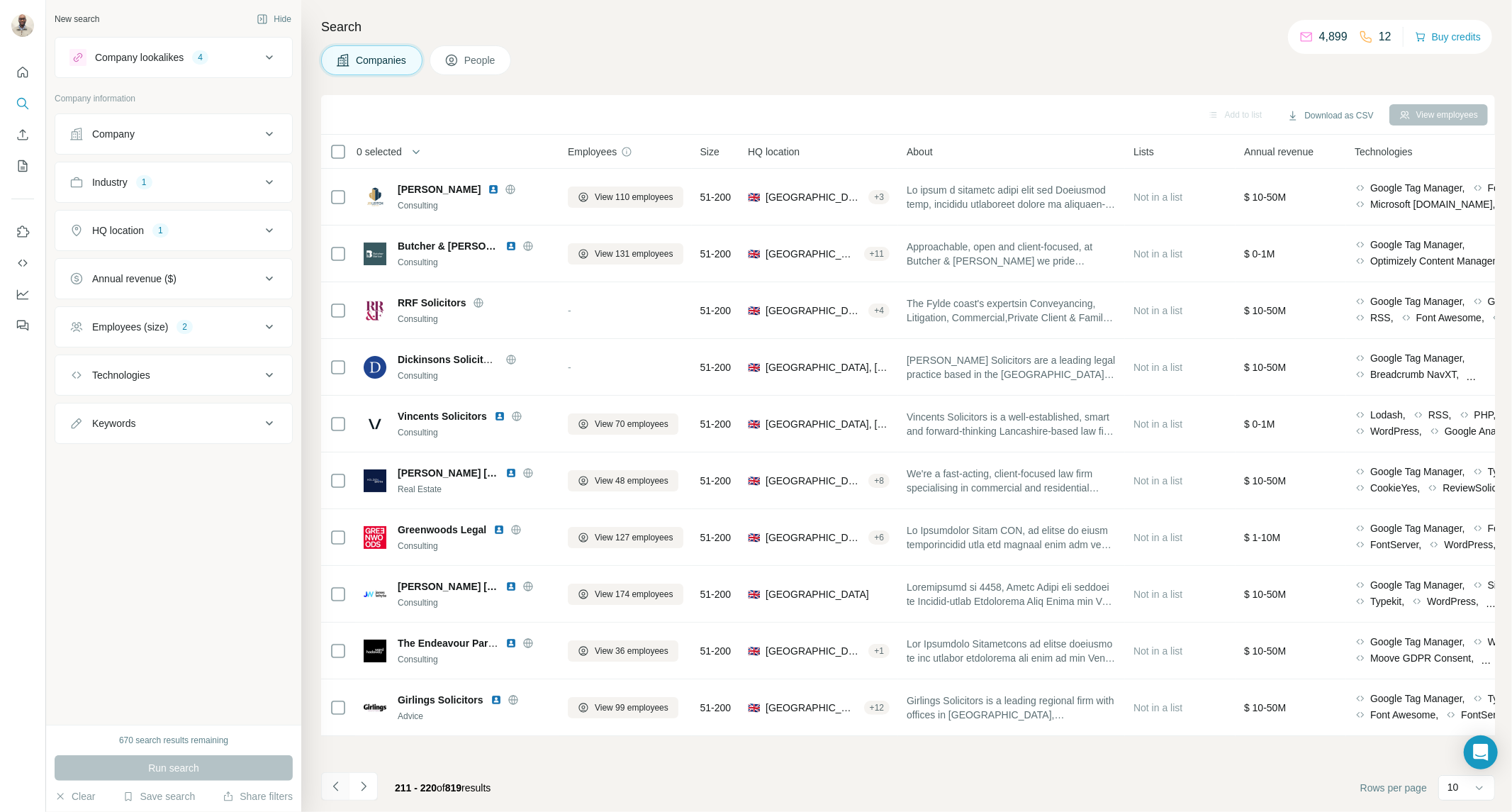
click at [340, 789] on icon "Navigate to previous page" at bounding box center [336, 786] width 14 height 14
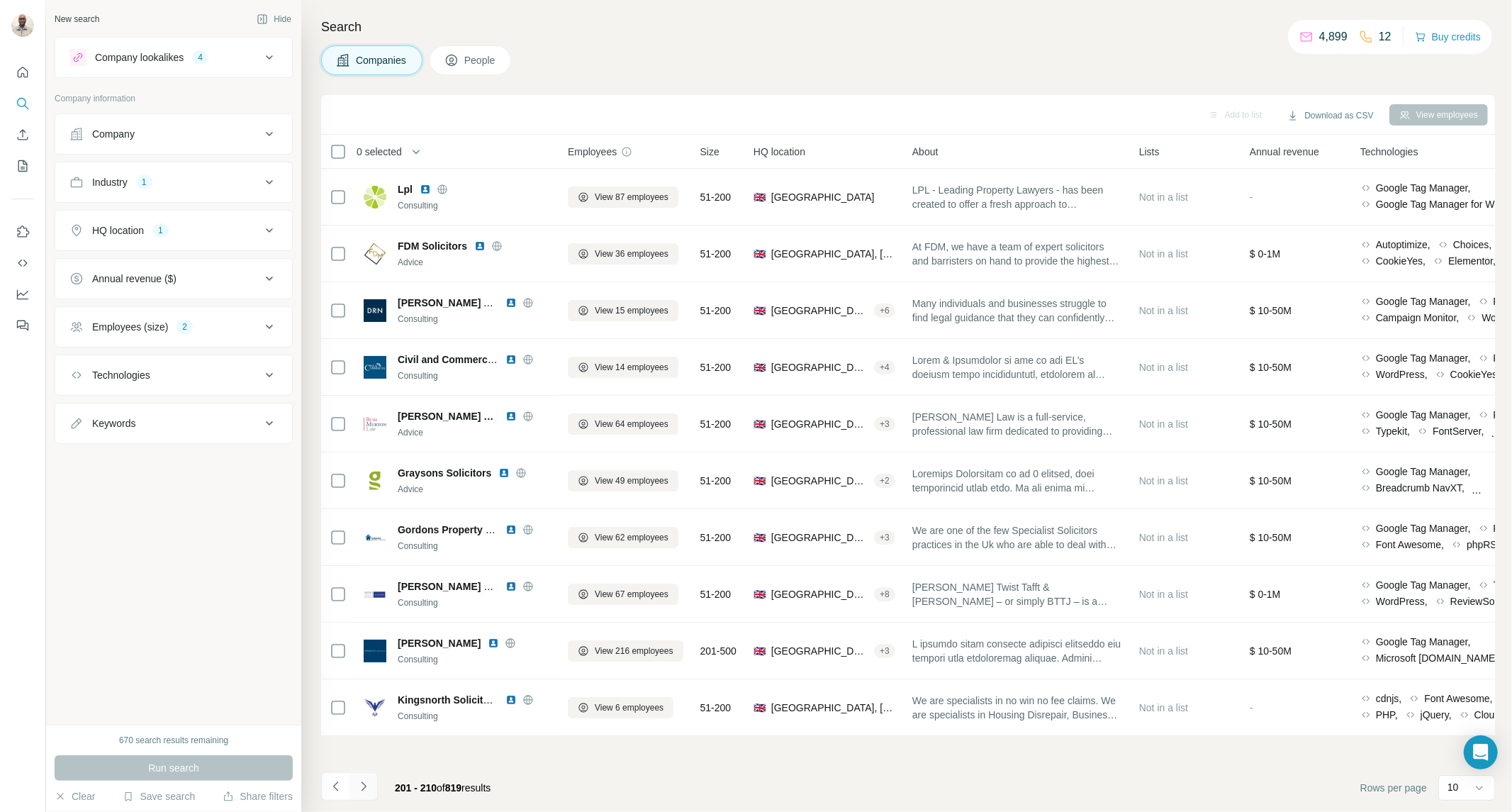
click at [370, 783] on icon "Navigate to next page" at bounding box center [363, 786] width 14 height 14
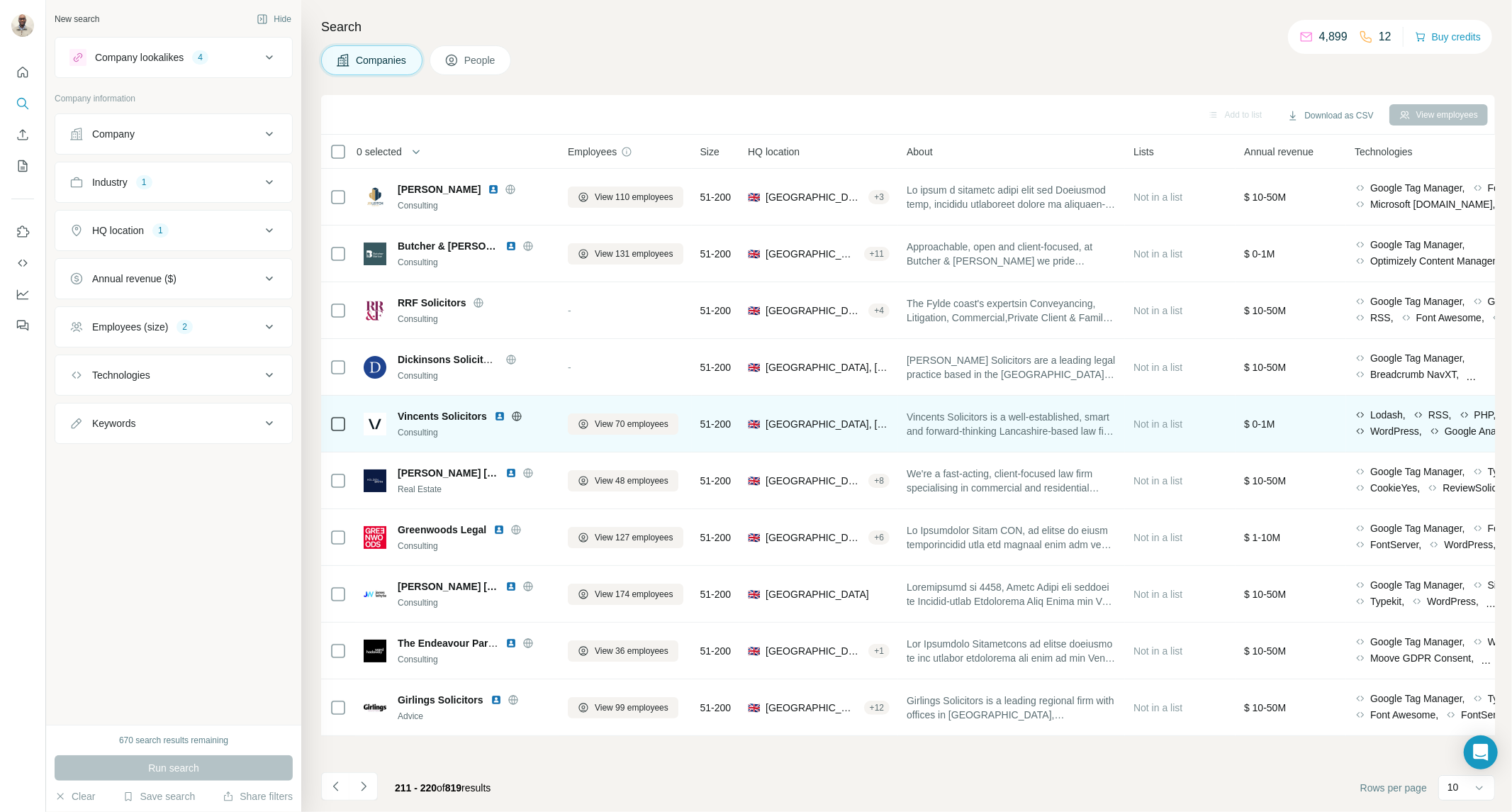
click at [498, 414] on img at bounding box center [499, 416] width 11 height 11
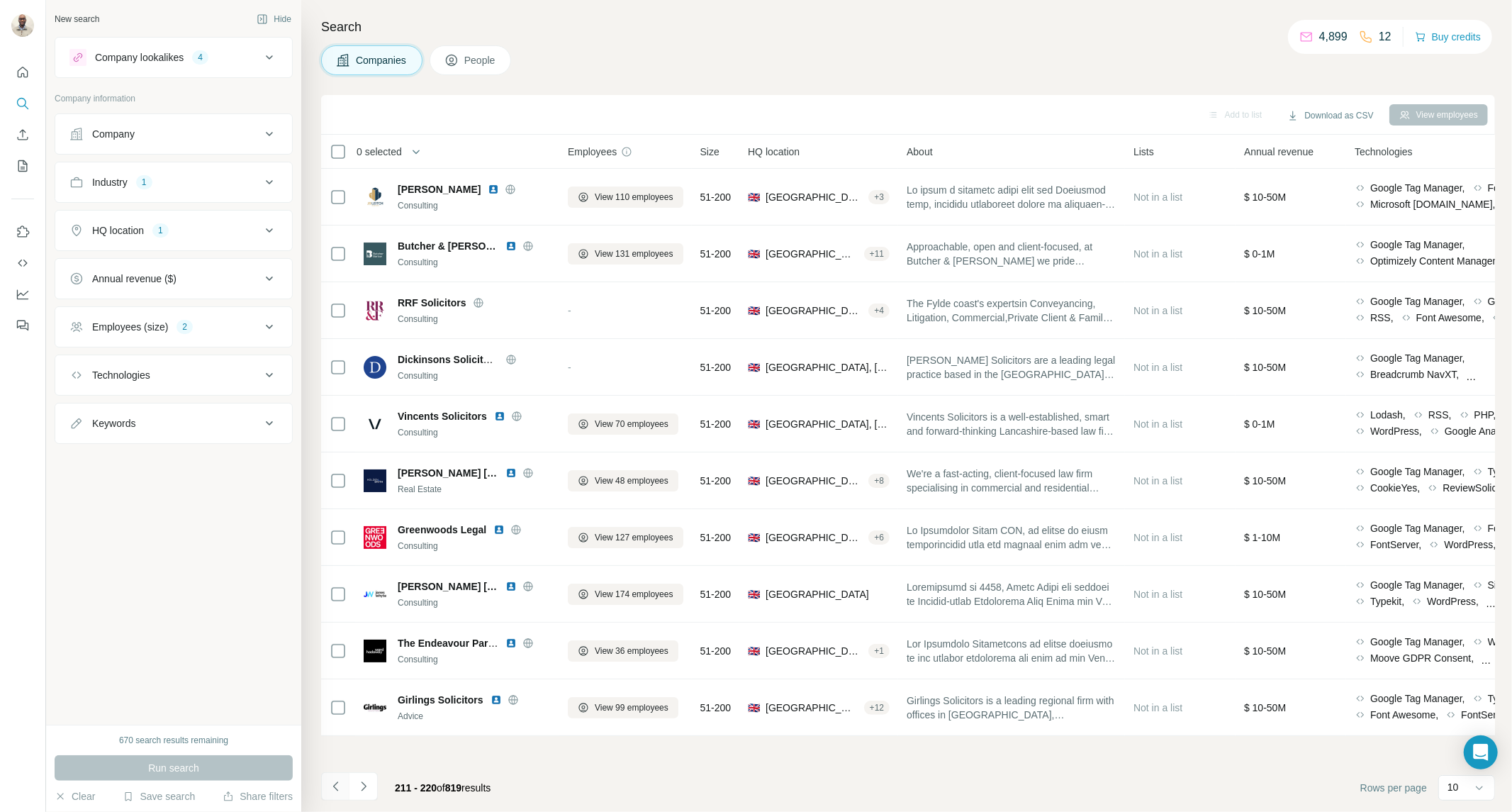
click at [335, 782] on icon "Navigate to previous page" at bounding box center [336, 786] width 14 height 14
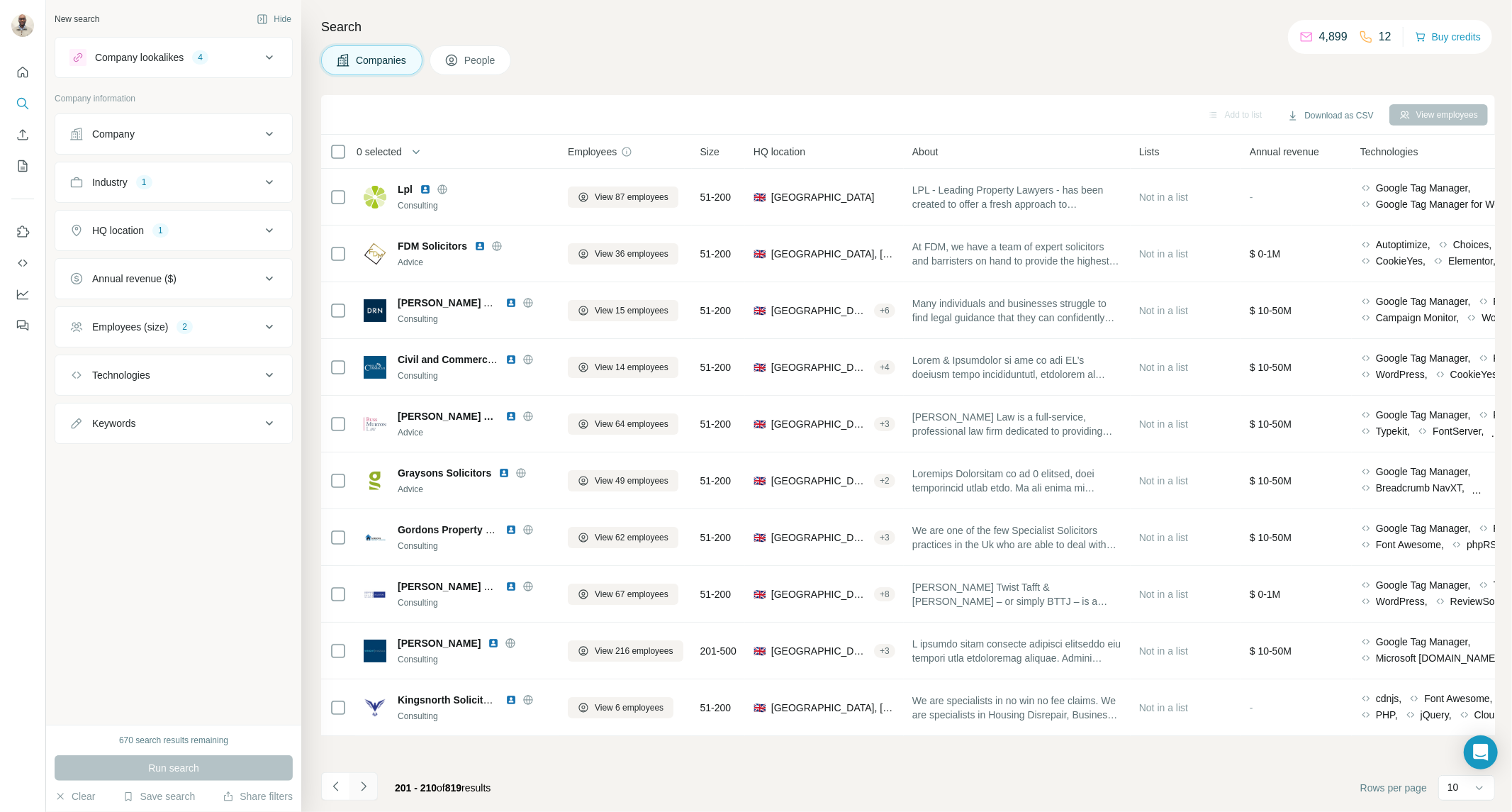
click at [370, 789] on icon "Navigate to next page" at bounding box center [363, 786] width 14 height 14
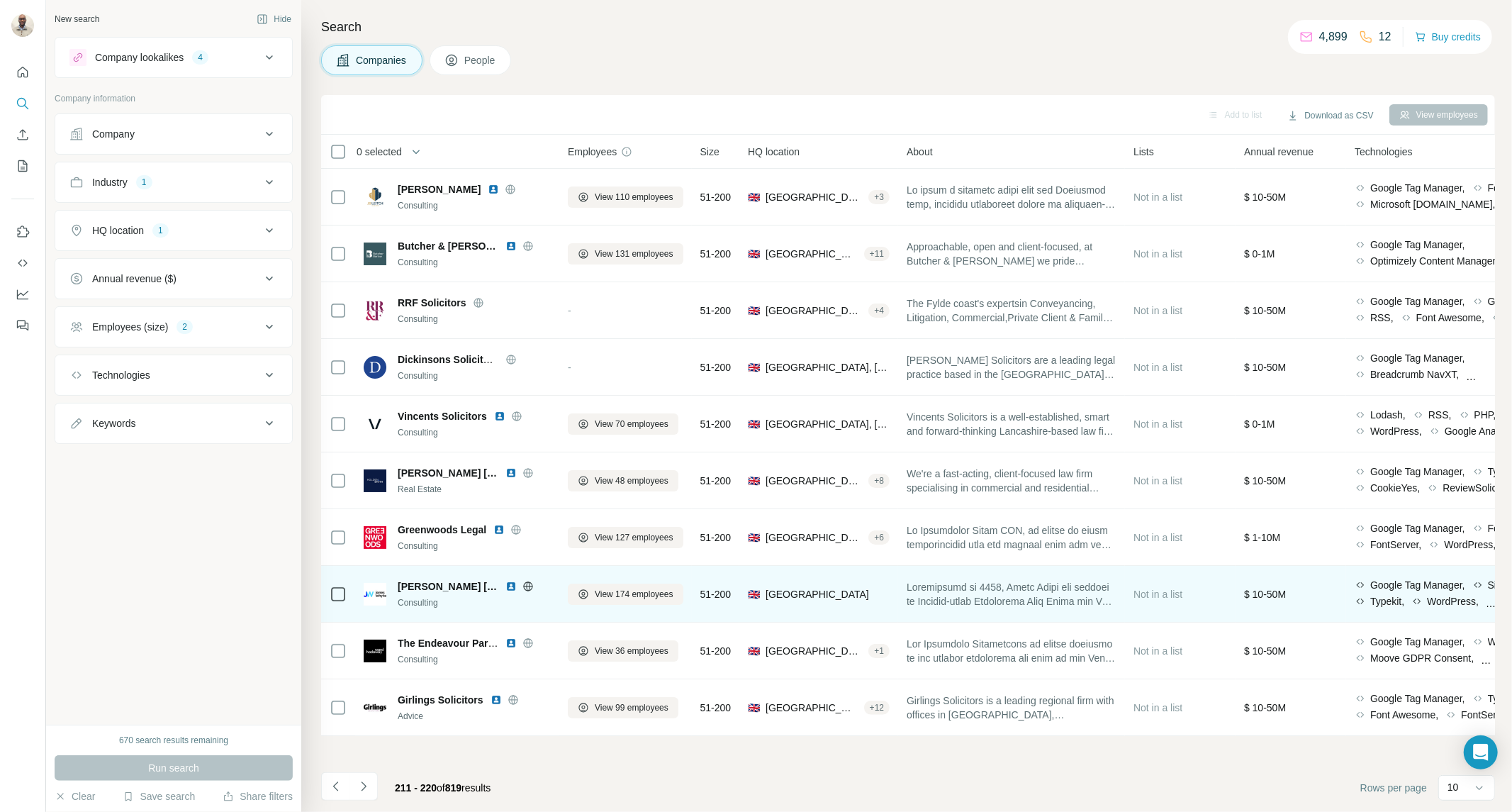
click at [505, 584] on img at bounding box center [511, 586] width 11 height 11
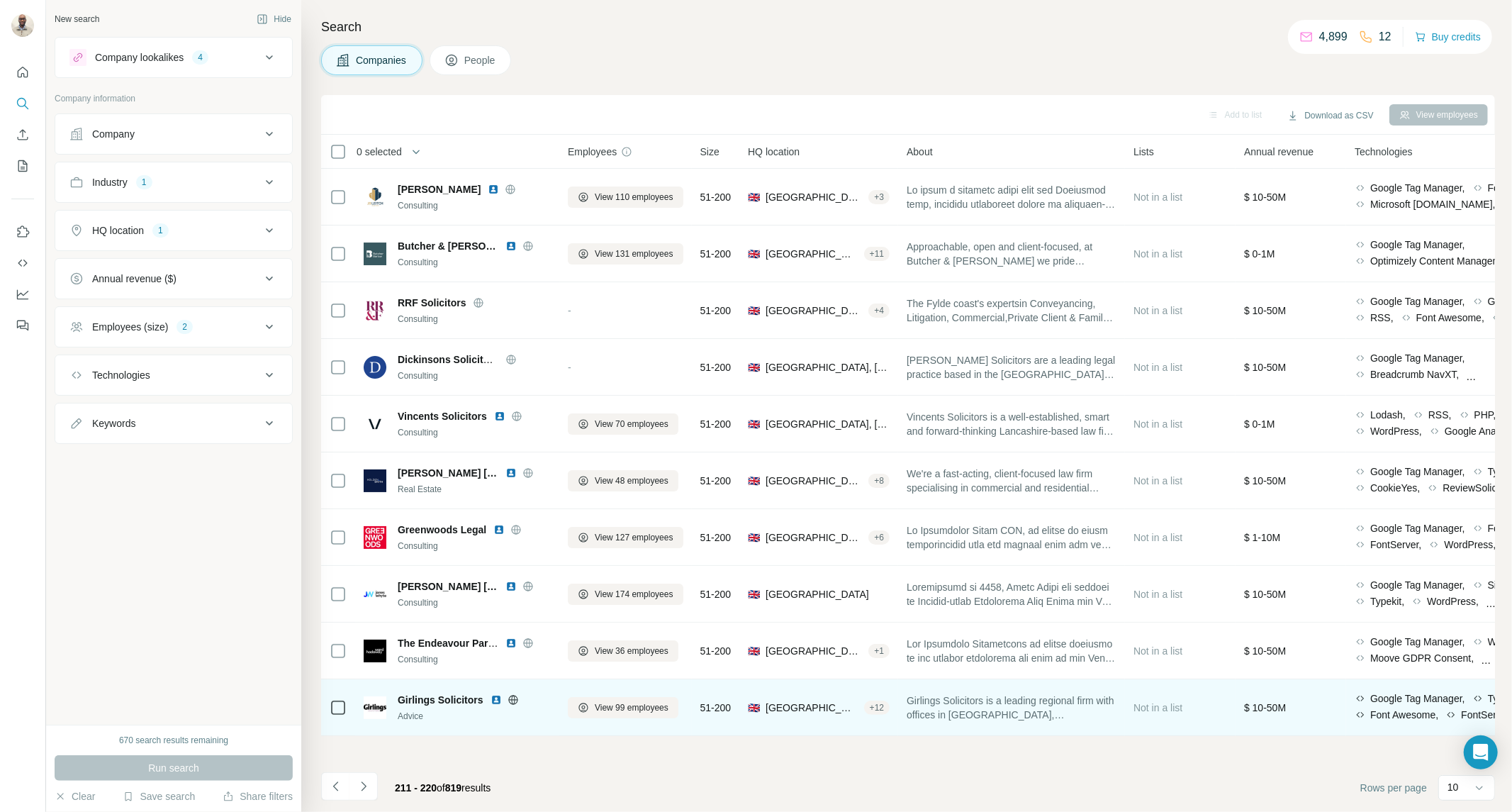
click at [495, 696] on img at bounding box center [495, 699] width 11 height 11
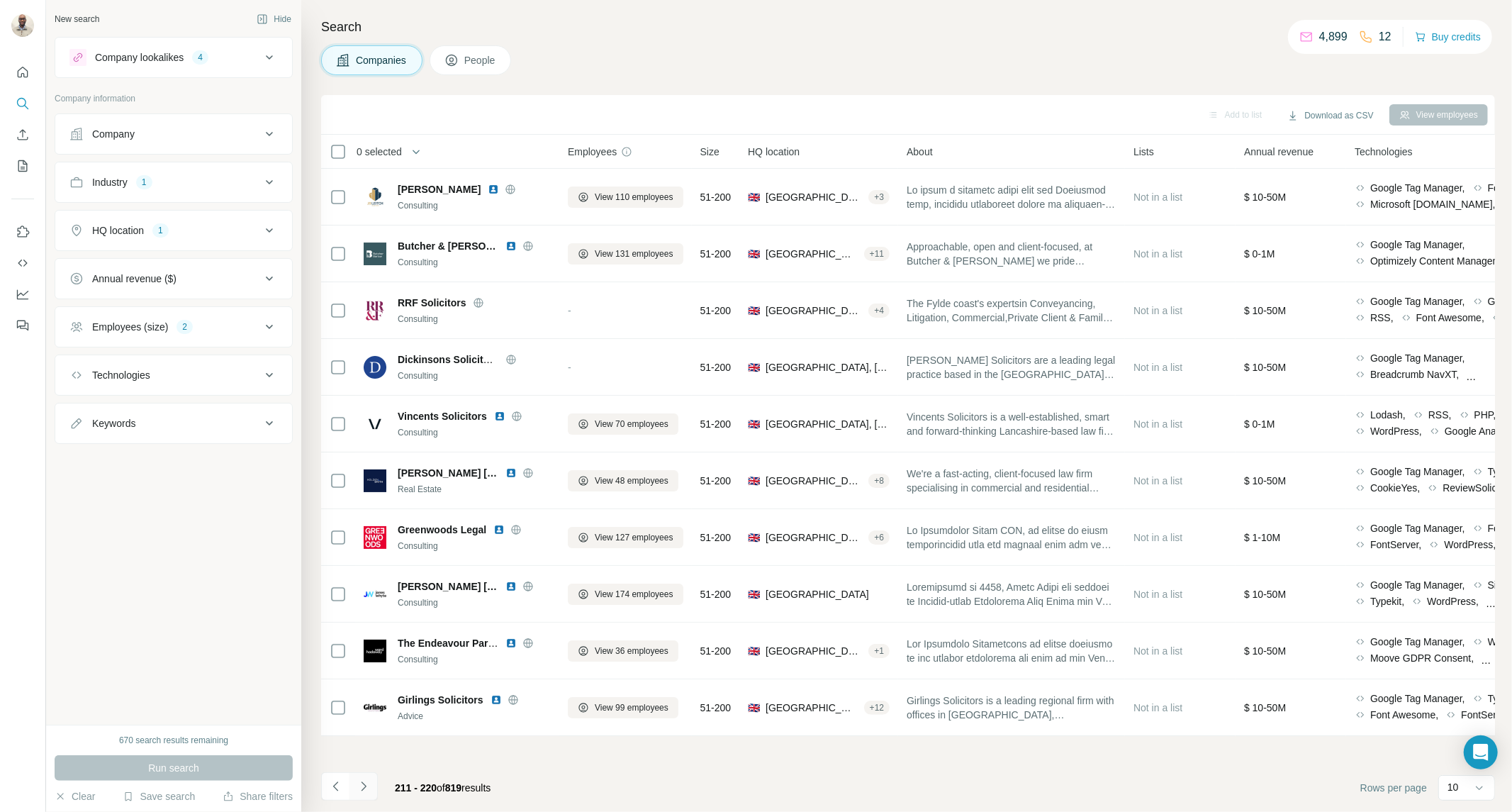
click at [365, 785] on icon "Navigate to next page" at bounding box center [363, 786] width 14 height 14
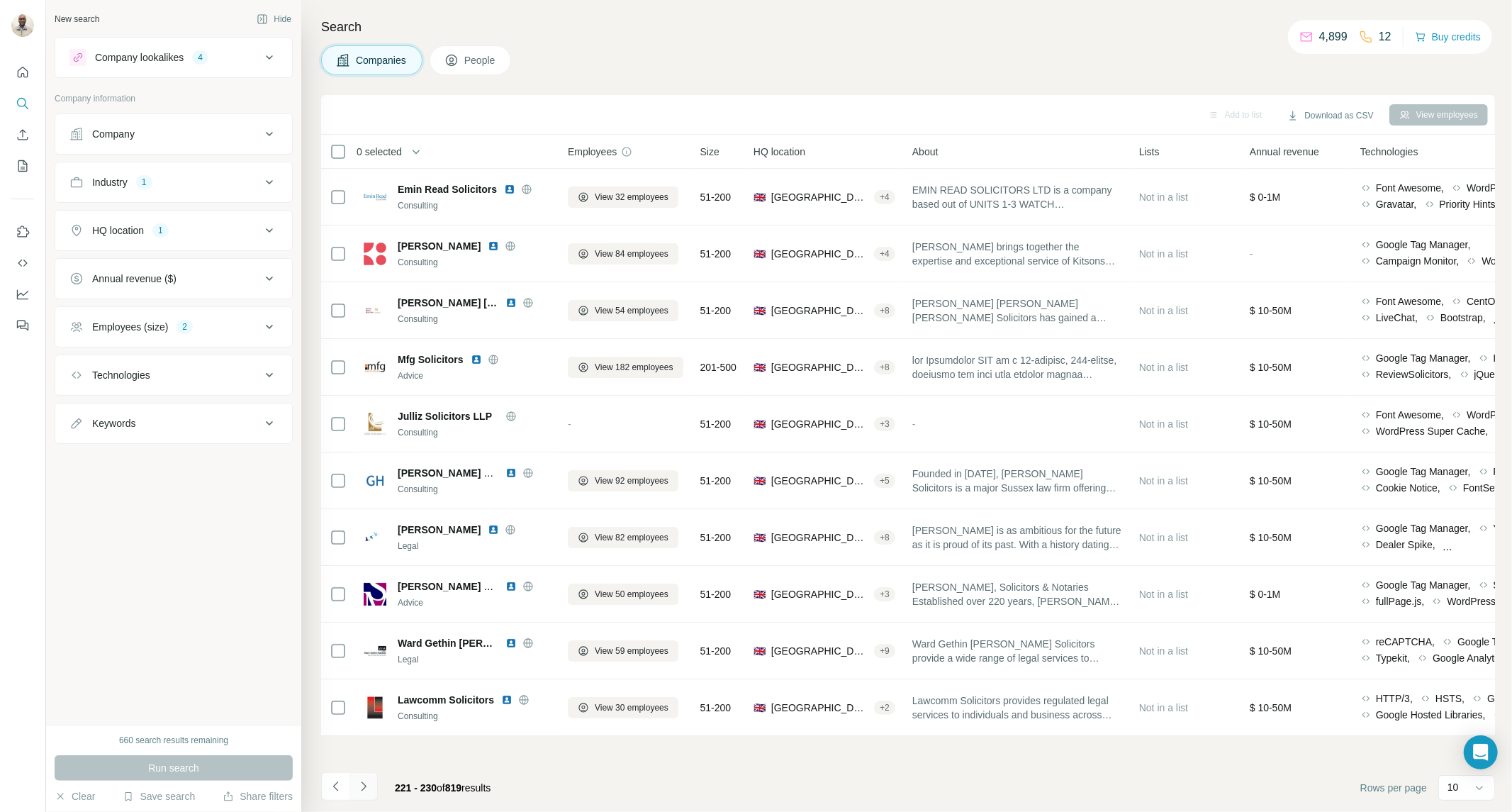
click at [358, 791] on icon "Navigate to next page" at bounding box center [363, 786] width 14 height 14
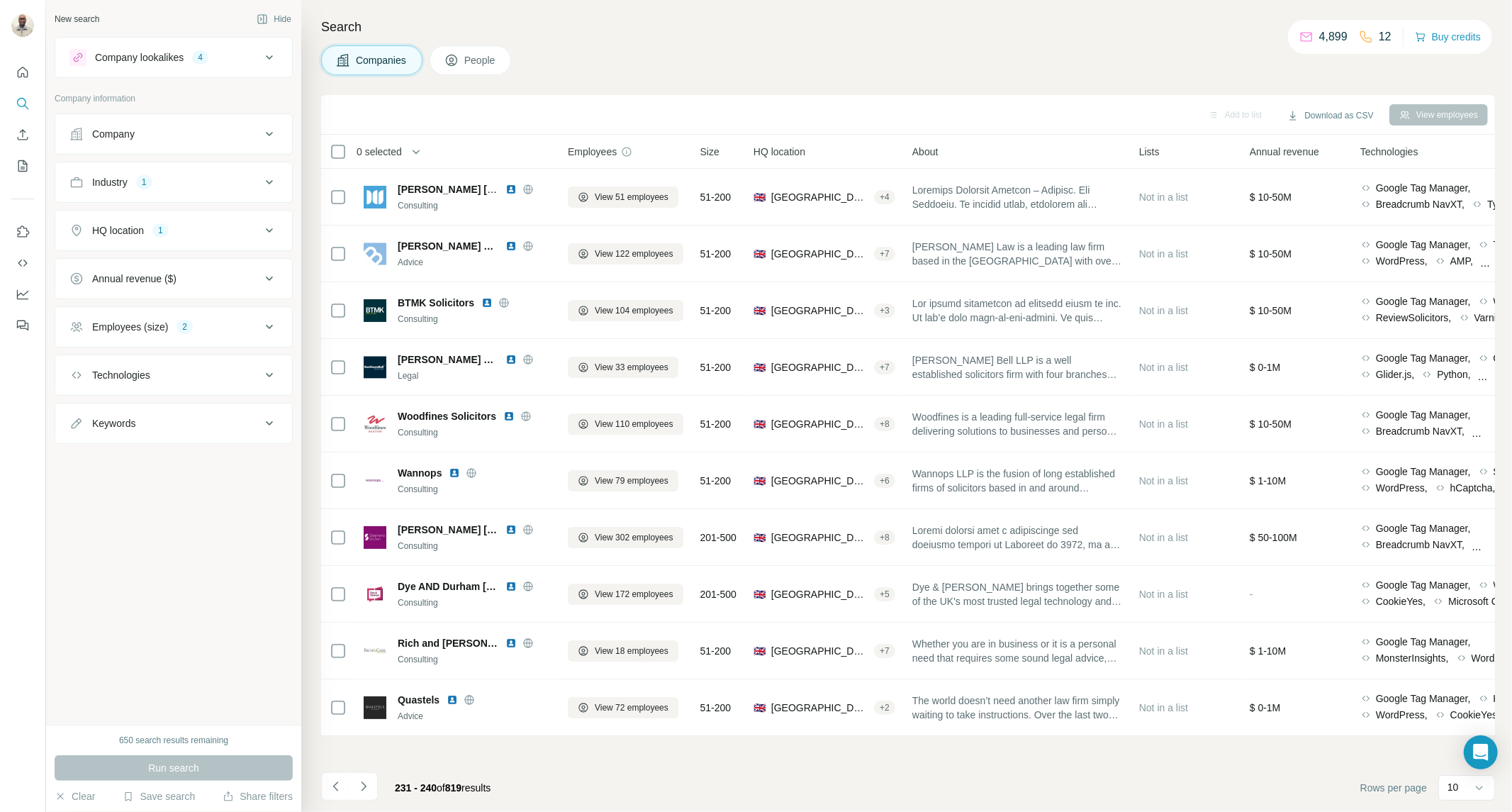
drag, startPoint x: 379, startPoint y: 790, endPoint x: 717, endPoint y: 775, distance: 338.3
click at [717, 775] on footer "231 - 240 of 819 results Rows per page 10" at bounding box center [907, 788] width 1174 height 48
click at [363, 780] on icon "Navigate to next page" at bounding box center [363, 786] width 14 height 14
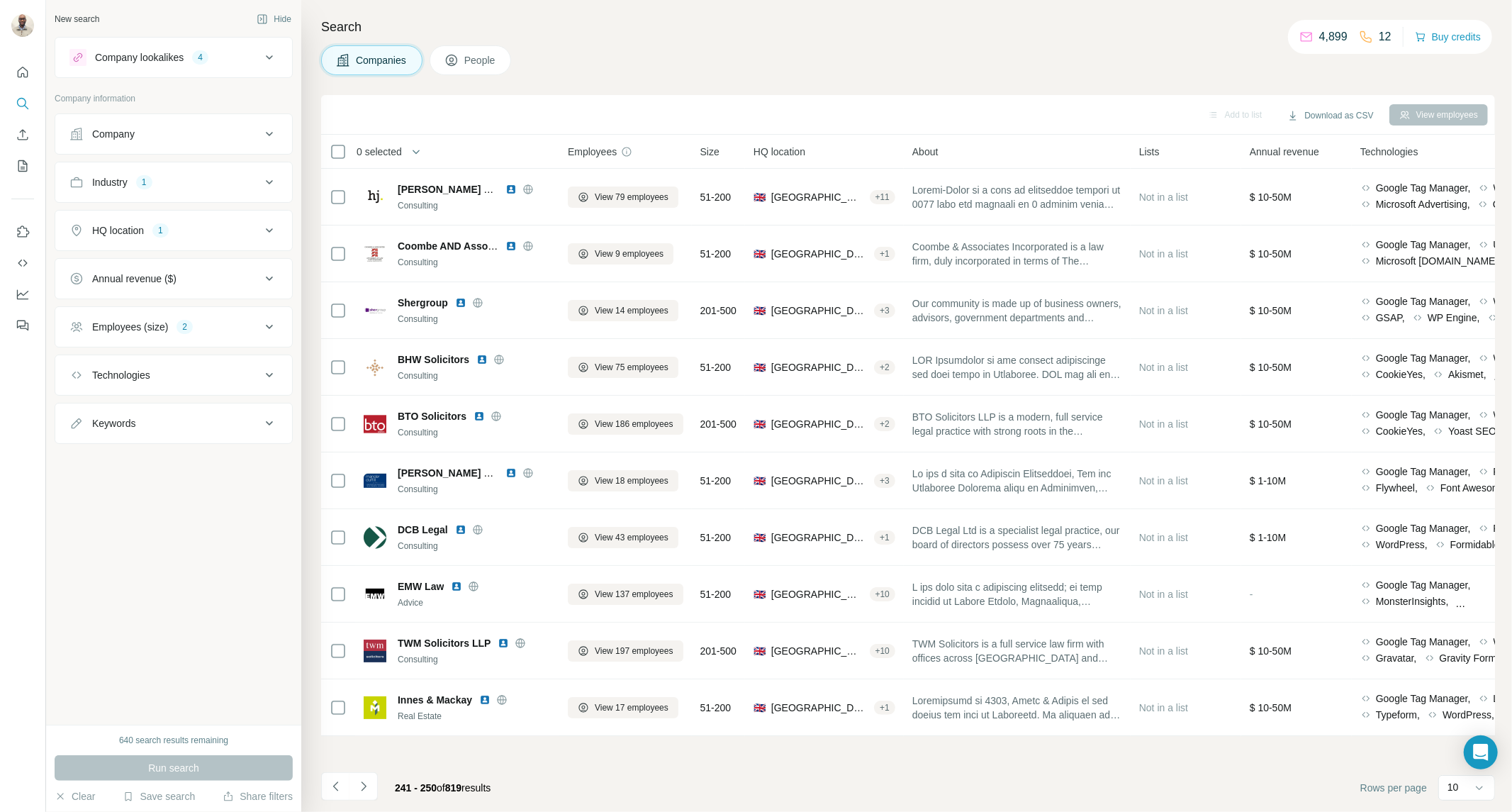
click at [361, 792] on icon "Navigate to next page" at bounding box center [363, 786] width 14 height 14
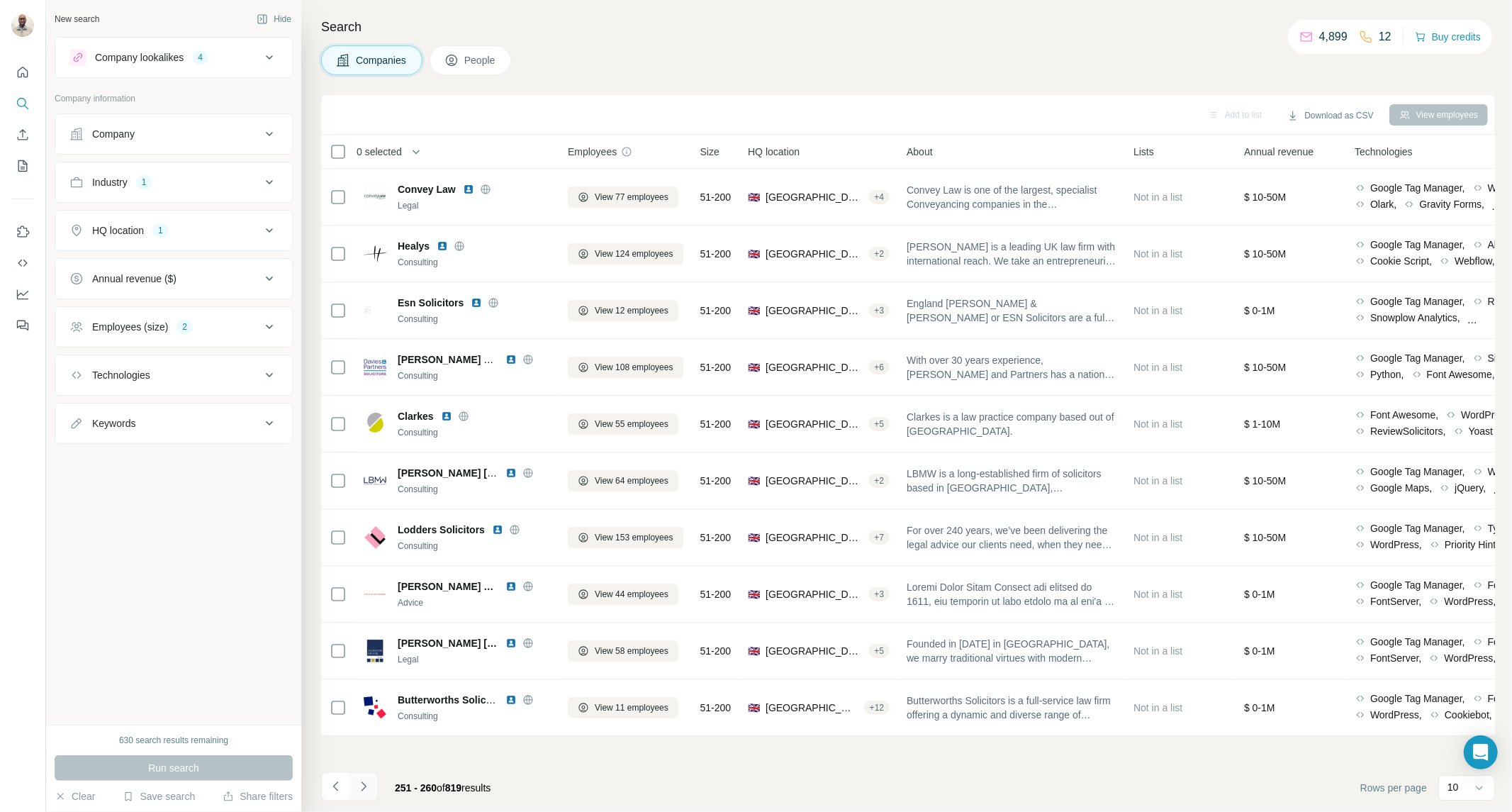
click at [351, 780] on button "Navigate to next page" at bounding box center [364, 786] width 29 height 29
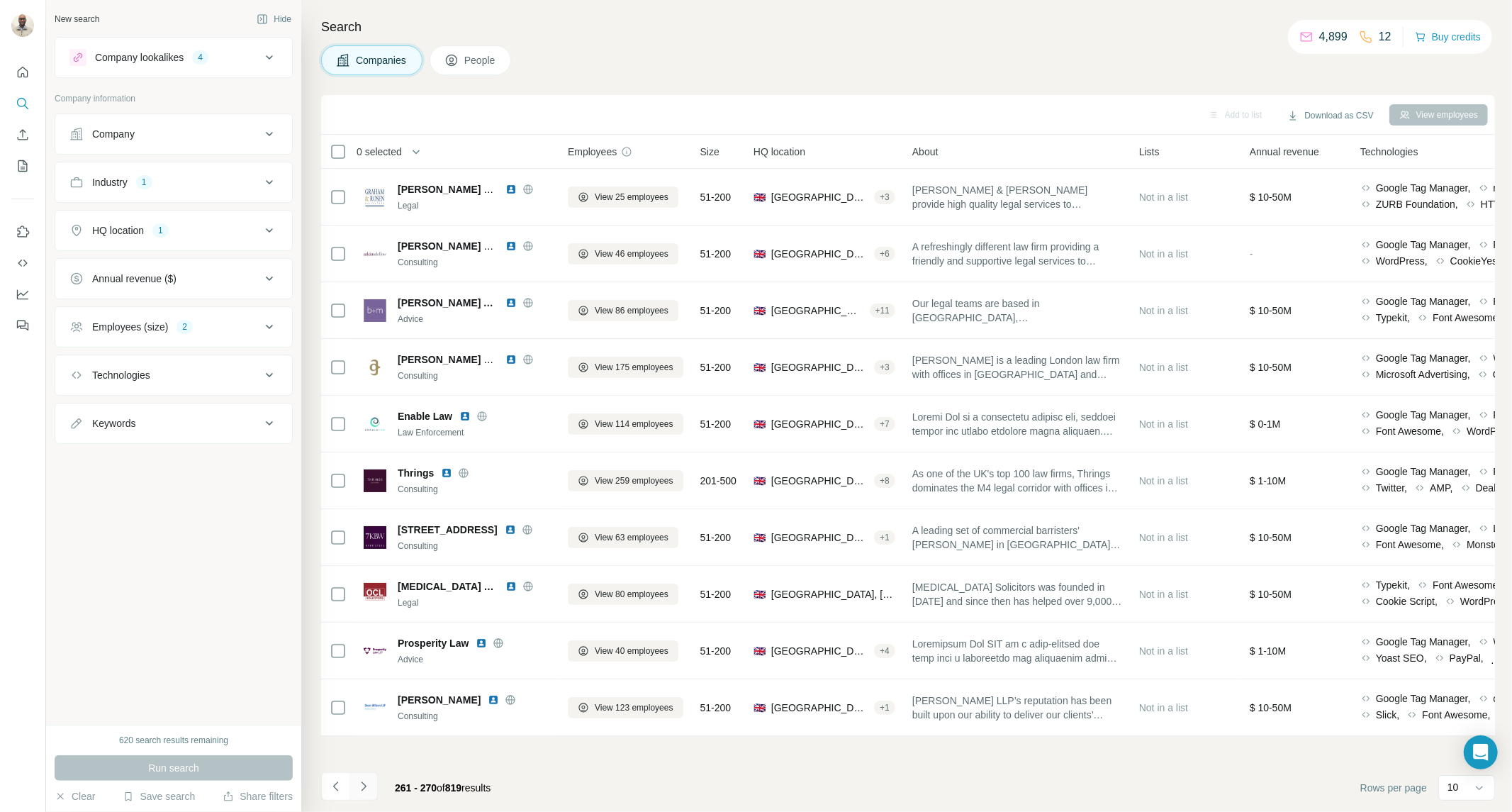
click at [367, 789] on icon "Navigate to next page" at bounding box center [363, 786] width 14 height 14
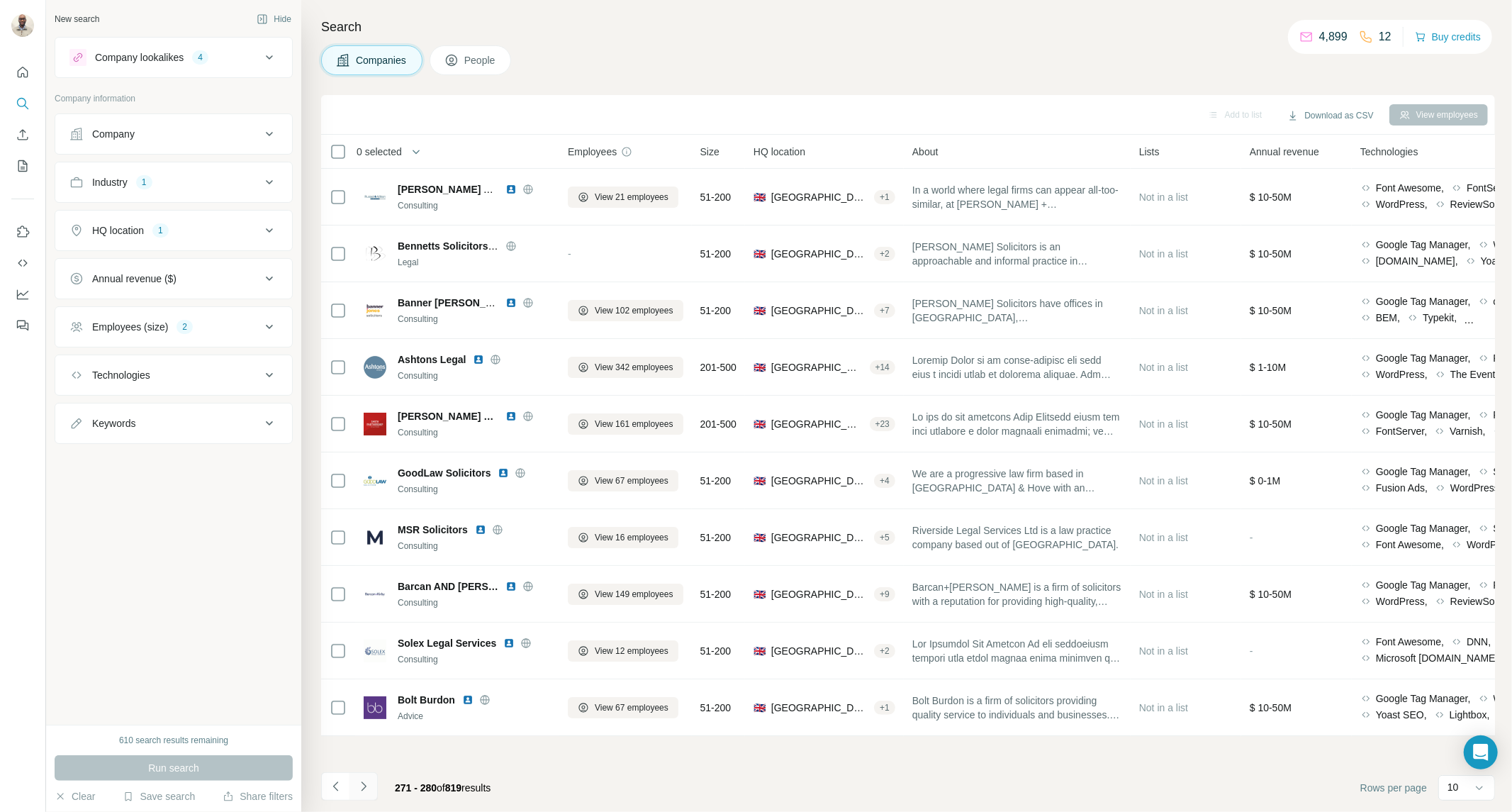
click at [373, 789] on button "Navigate to next page" at bounding box center [364, 786] width 29 height 29
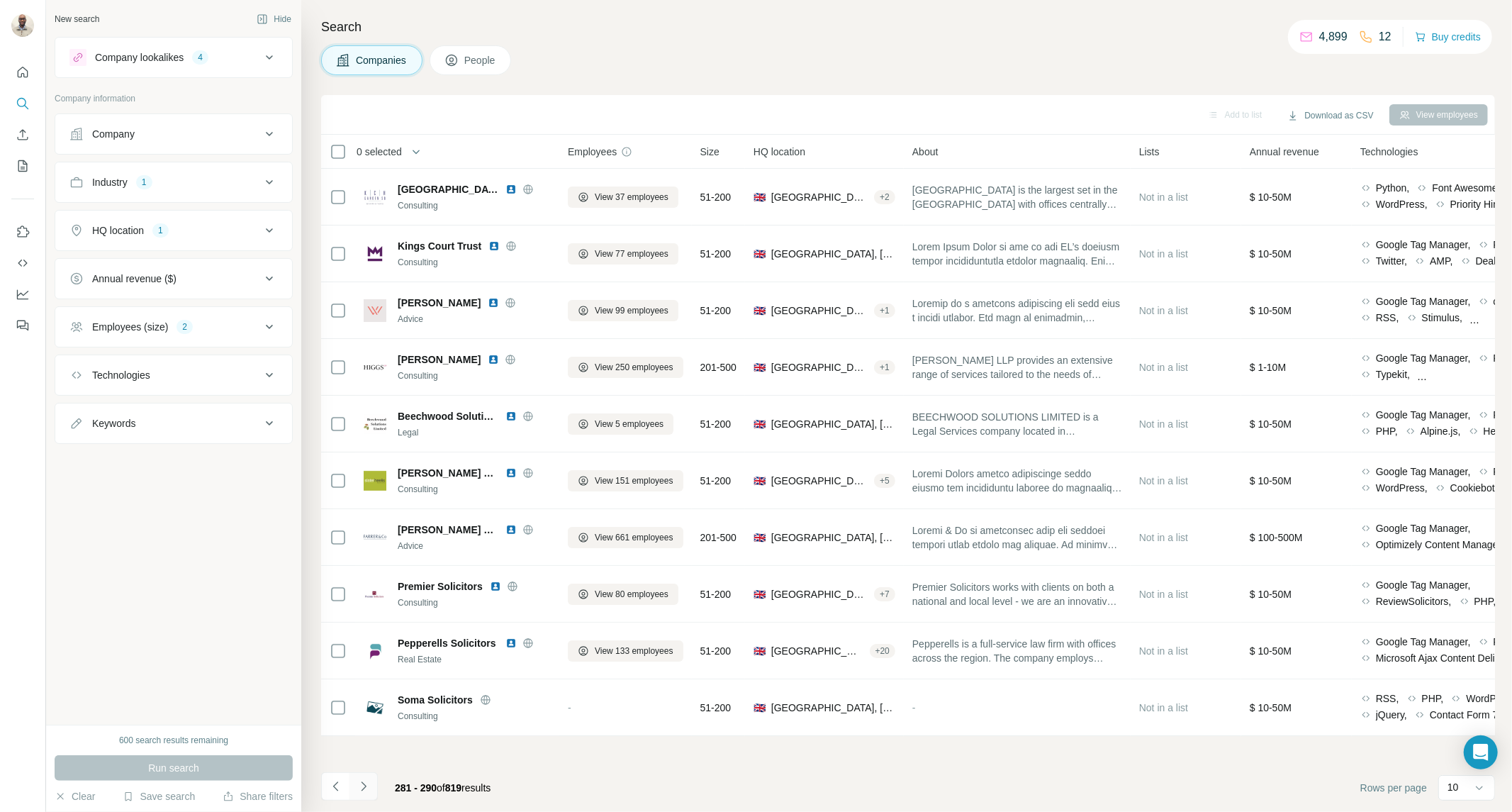
click at [373, 789] on button "Navigate to next page" at bounding box center [364, 786] width 29 height 29
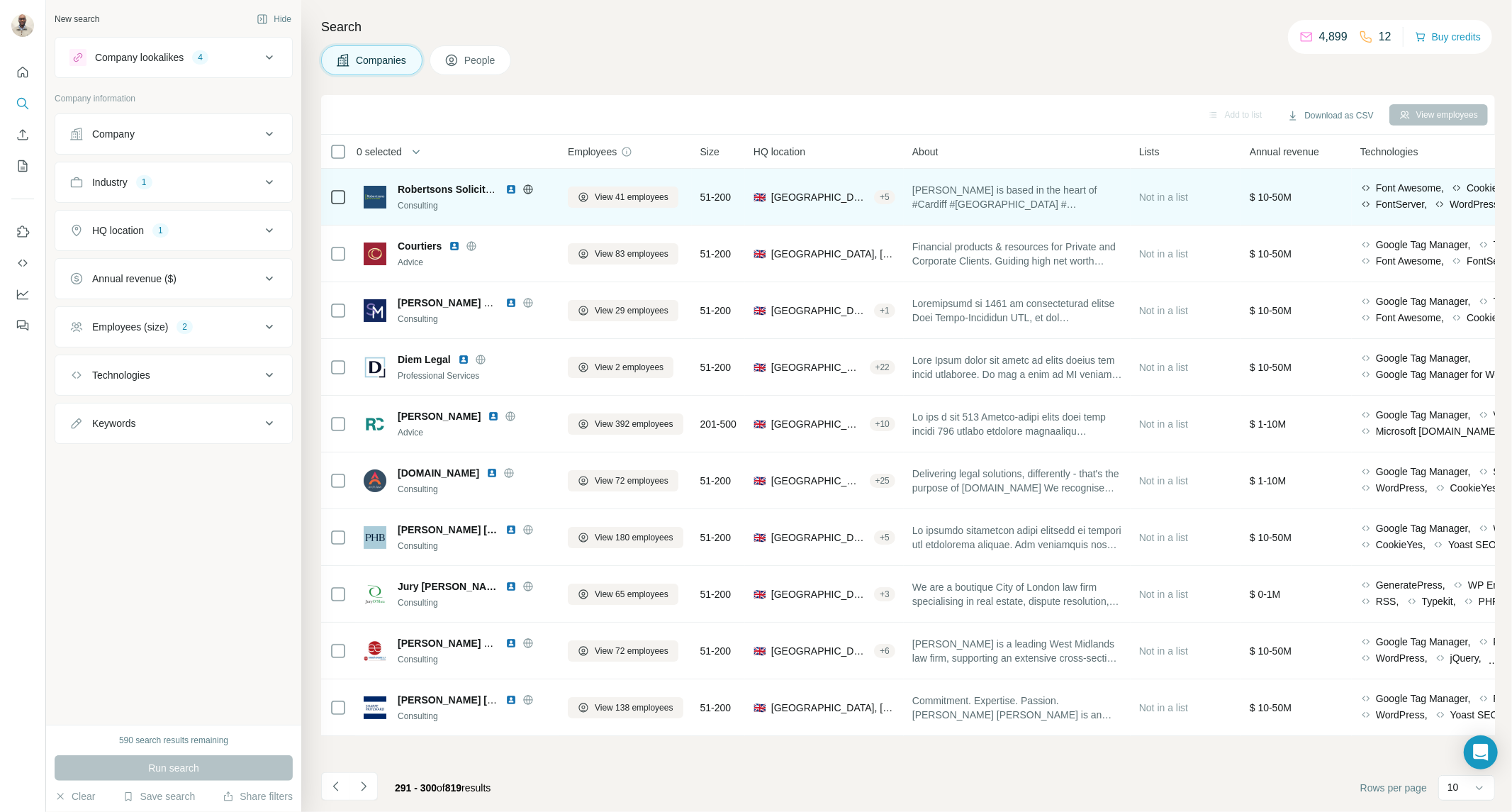
click at [513, 191] on img at bounding box center [511, 189] width 11 height 11
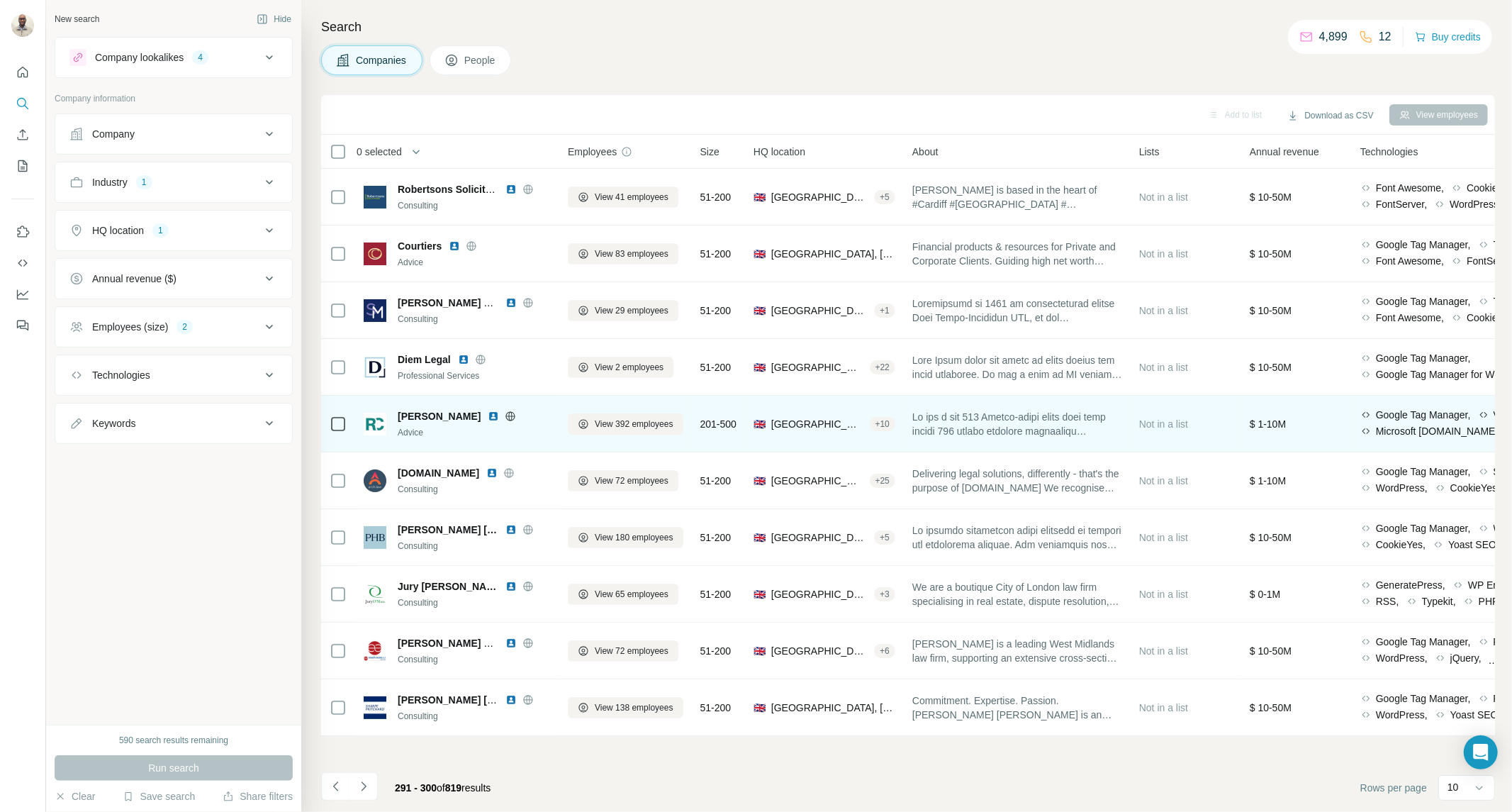
click at [488, 417] on img at bounding box center [493, 416] width 11 height 11
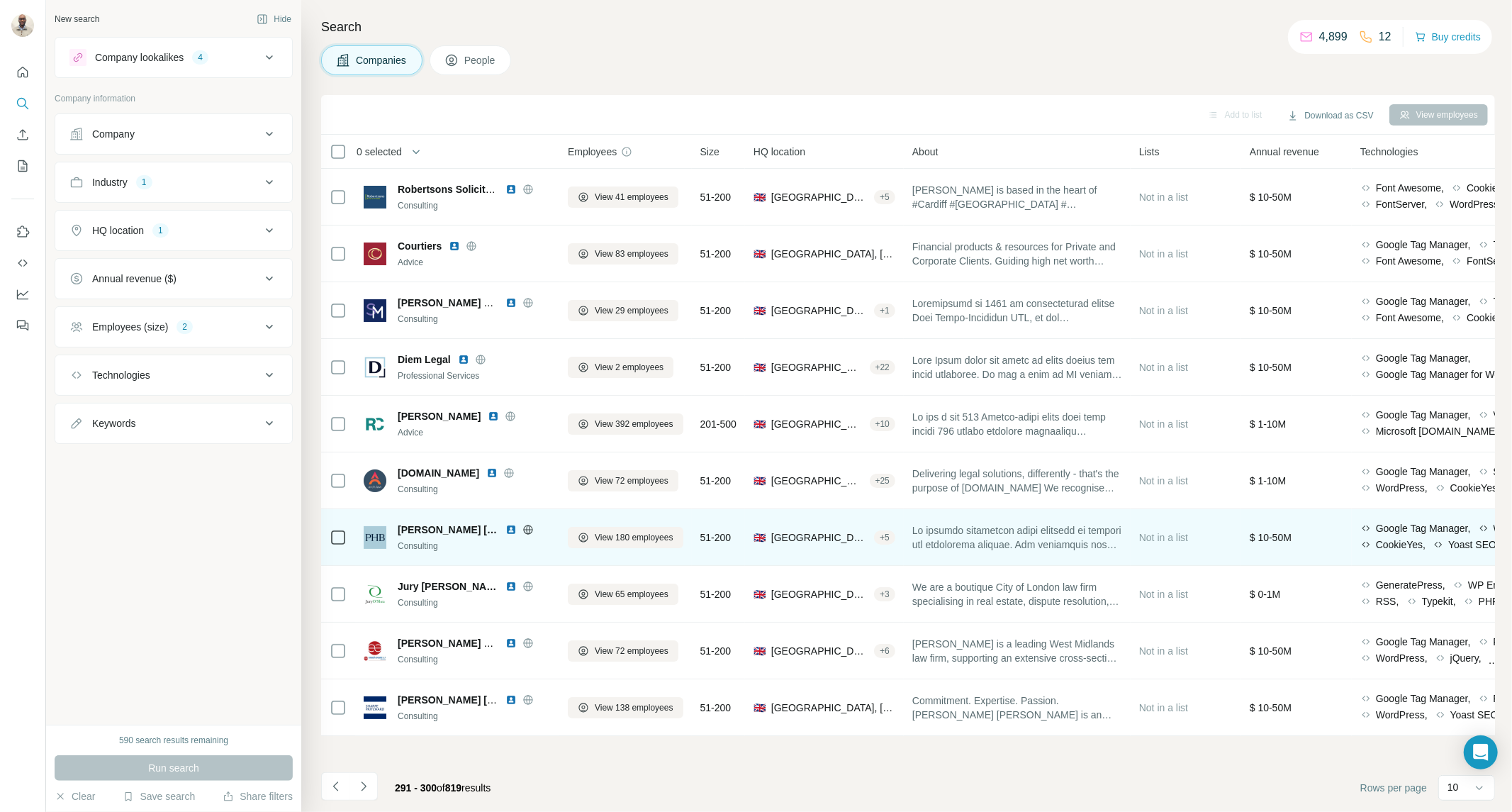
click at [493, 530] on div "Payne Hicks Beach" at bounding box center [474, 530] width 153 height 14
click at [505, 532] on img at bounding box center [511, 530] width 11 height 11
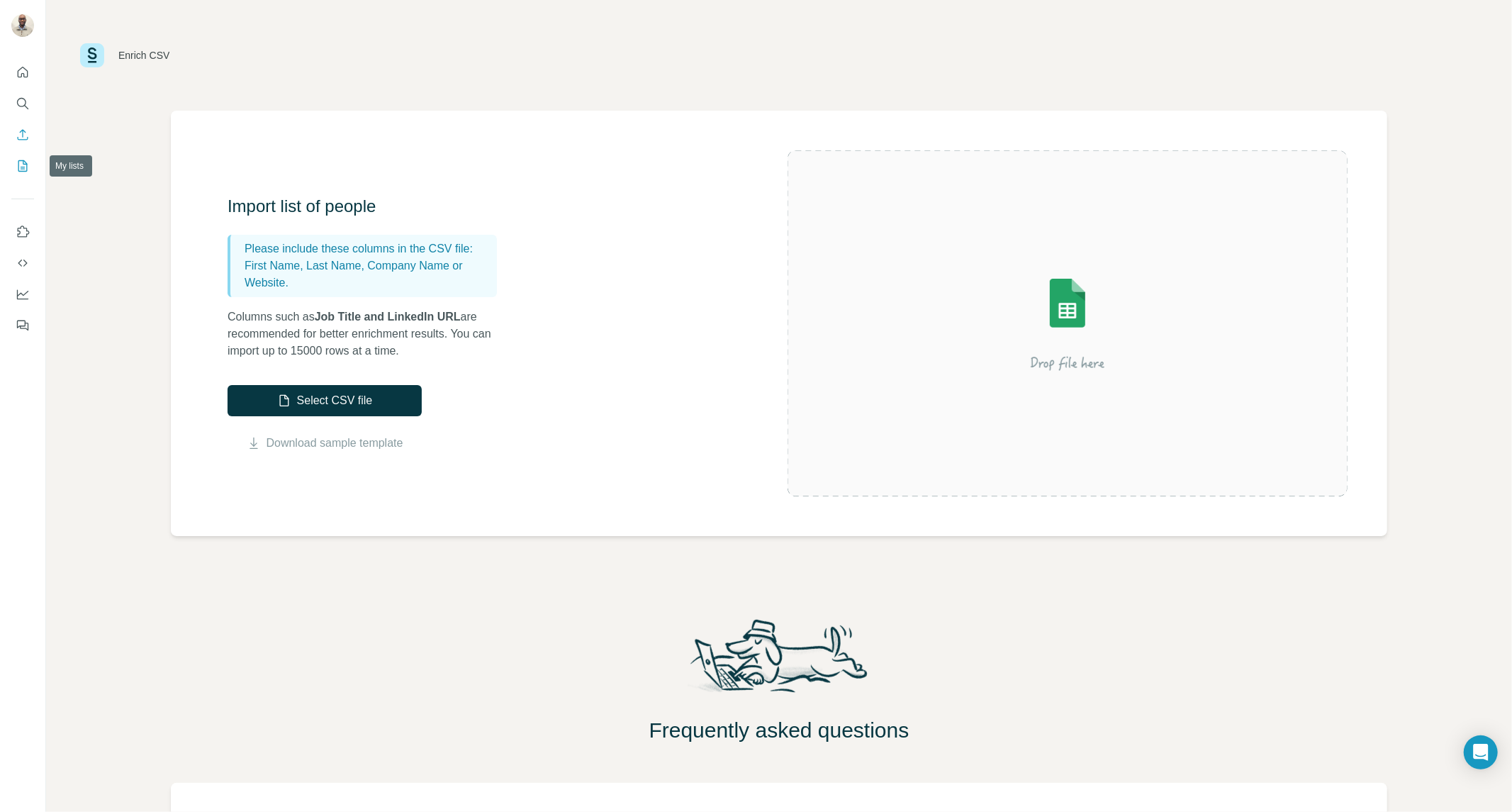
click at [23, 169] on icon "My lists" at bounding box center [23, 166] width 14 height 14
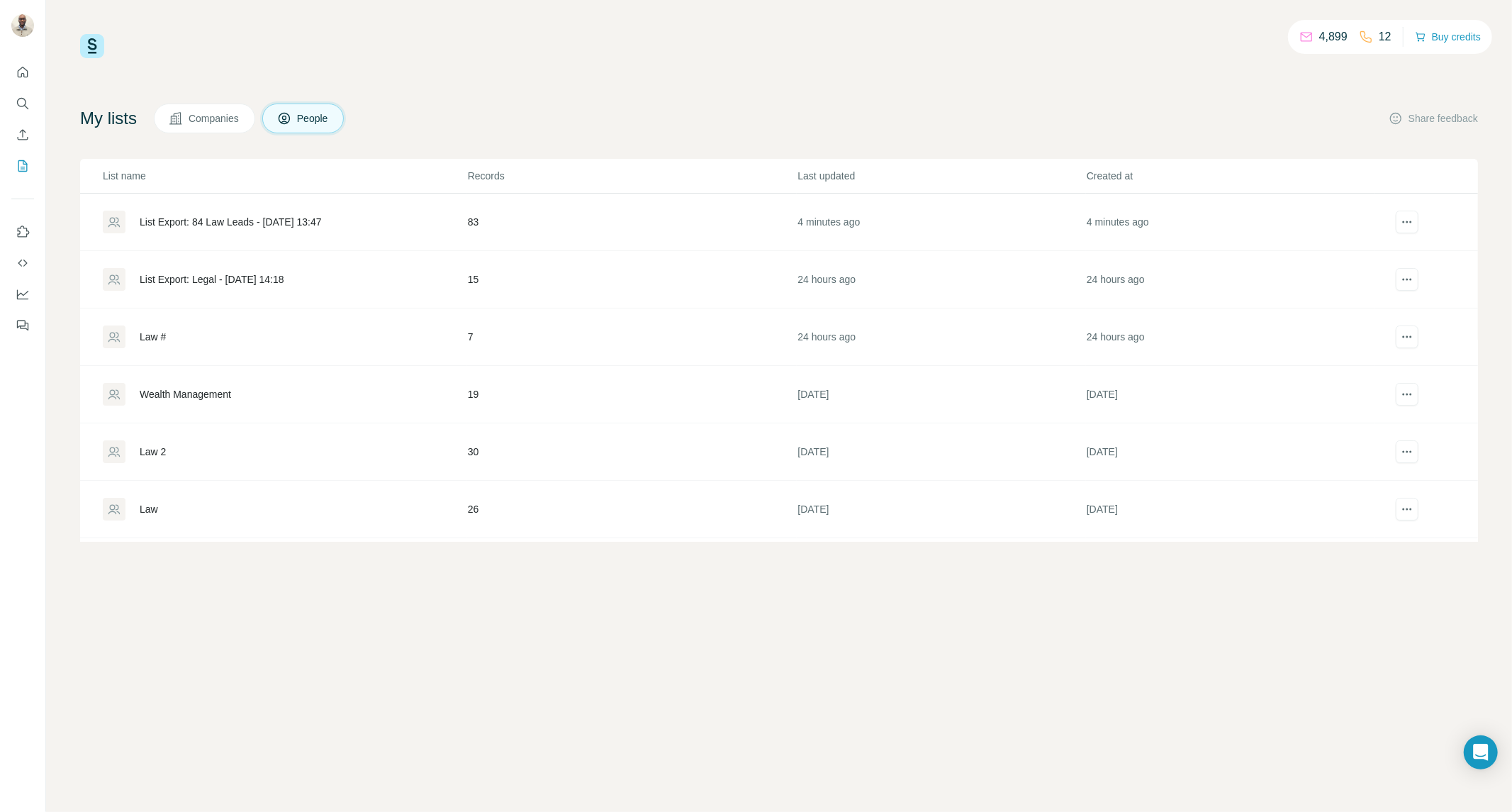
click at [239, 215] on div "List Export: 84 Law Leads - 21/08/2025 13:47" at bounding box center [230, 221] width 182 height 14
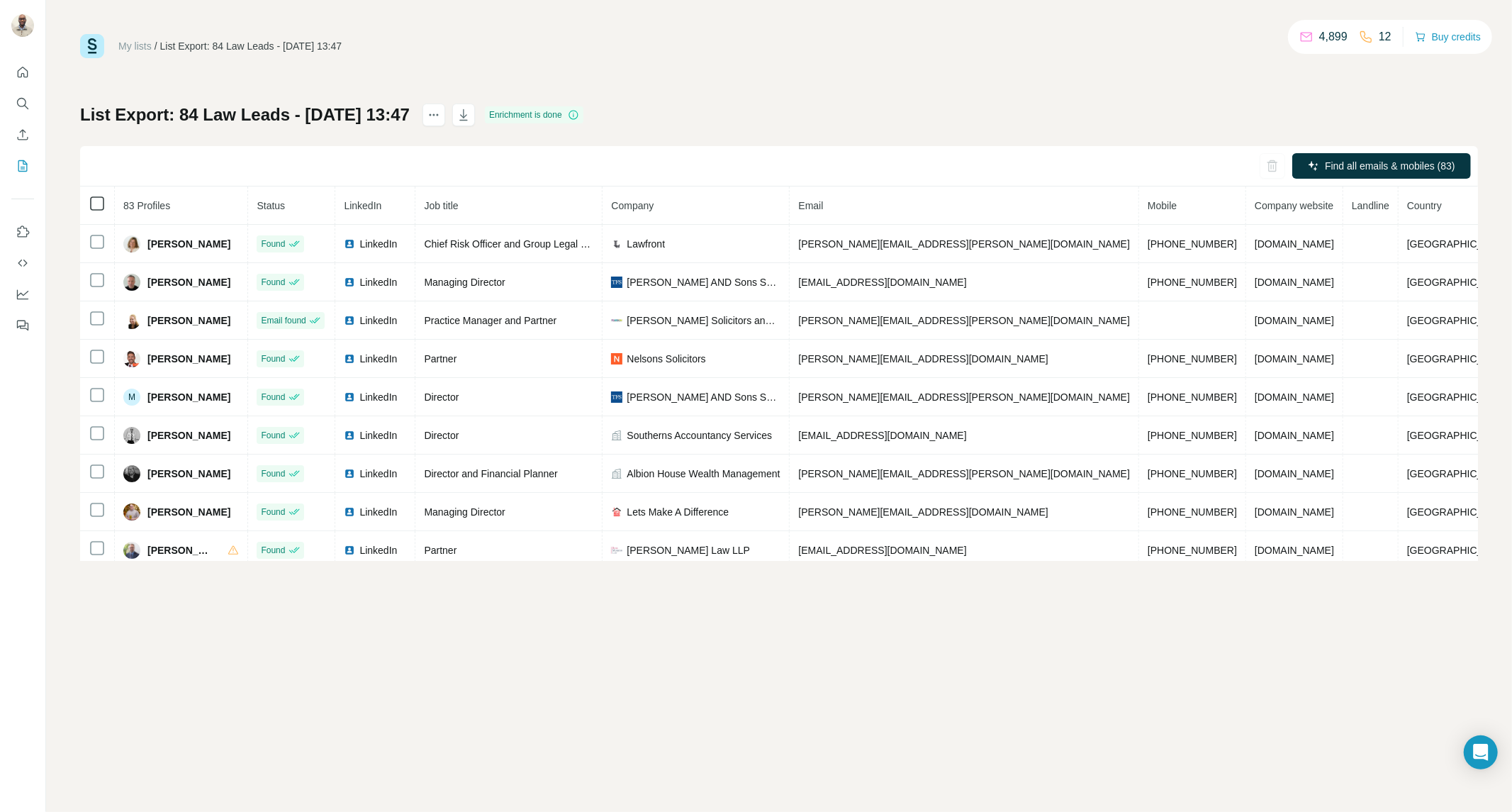
click at [99, 211] on icon at bounding box center [97, 203] width 17 height 17
click at [440, 114] on icon "actions" at bounding box center [434, 114] width 14 height 14
click at [471, 114] on icon "button" at bounding box center [463, 114] width 14 height 14
click at [18, 104] on icon "Search" at bounding box center [23, 103] width 14 height 14
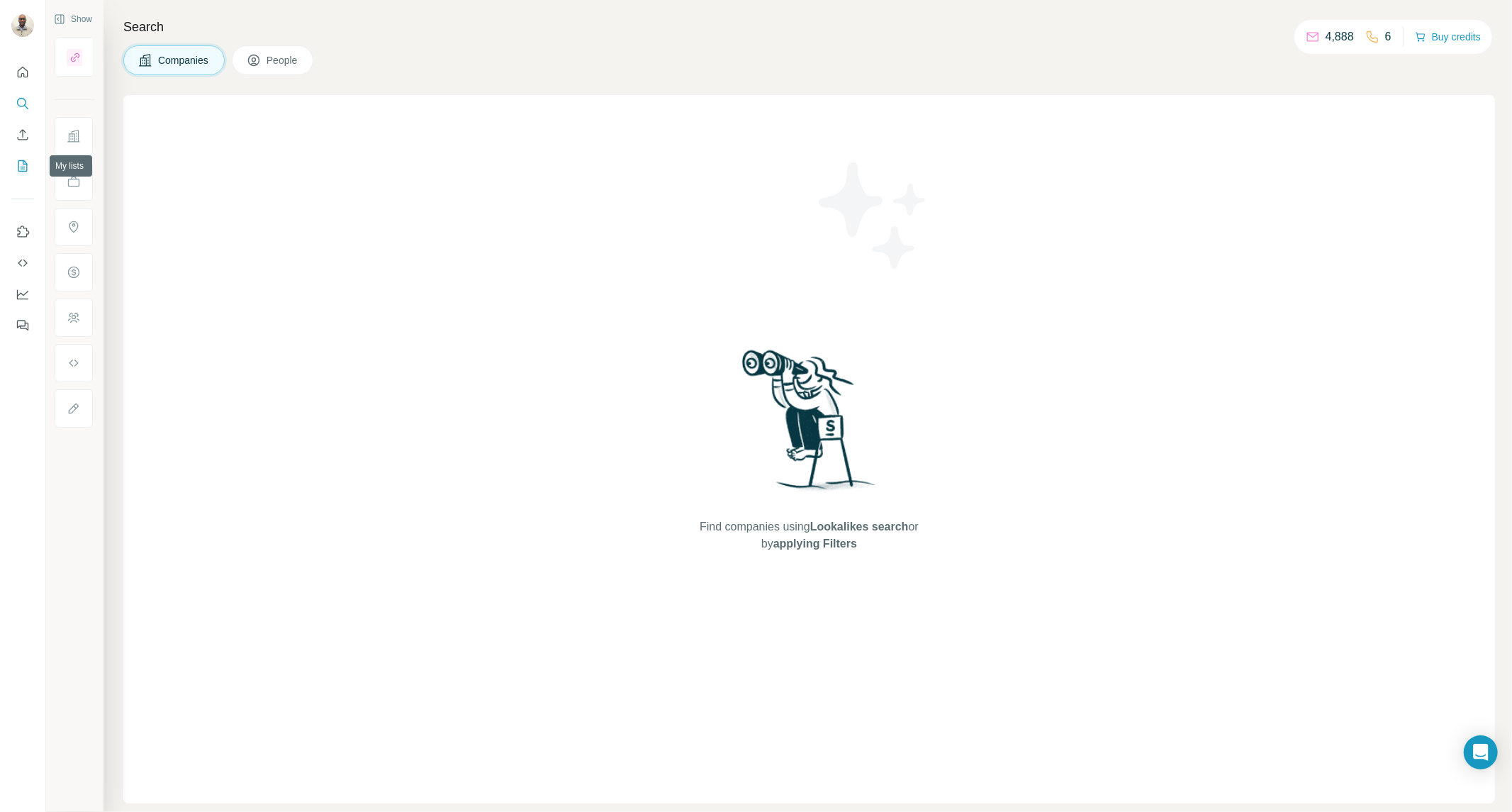
click at [26, 165] on icon "My lists" at bounding box center [23, 166] width 14 height 14
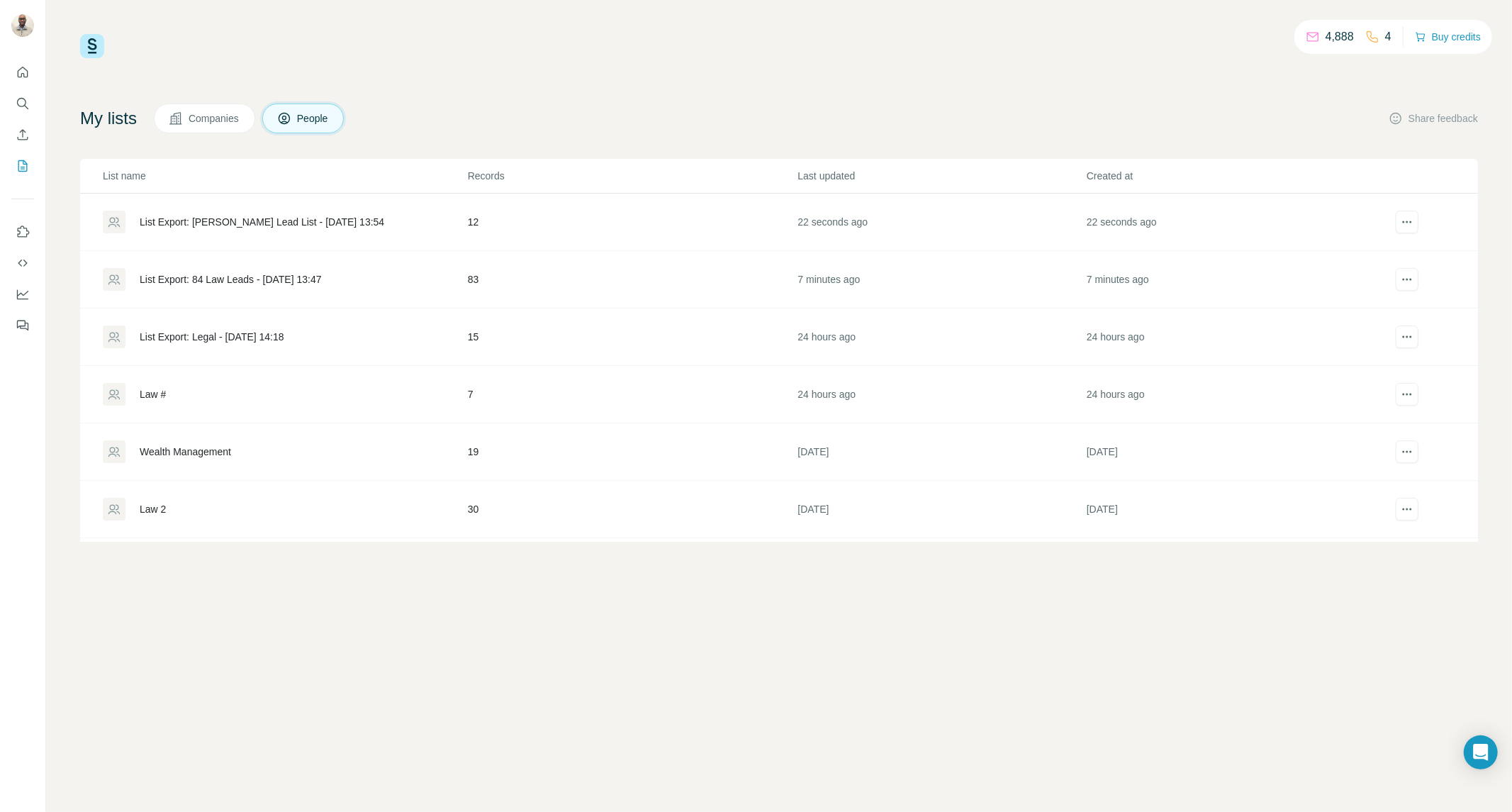
click at [258, 224] on div "List Export: Ahmed’s Lead List - 21/08/2025 13:54" at bounding box center [261, 221] width 245 height 14
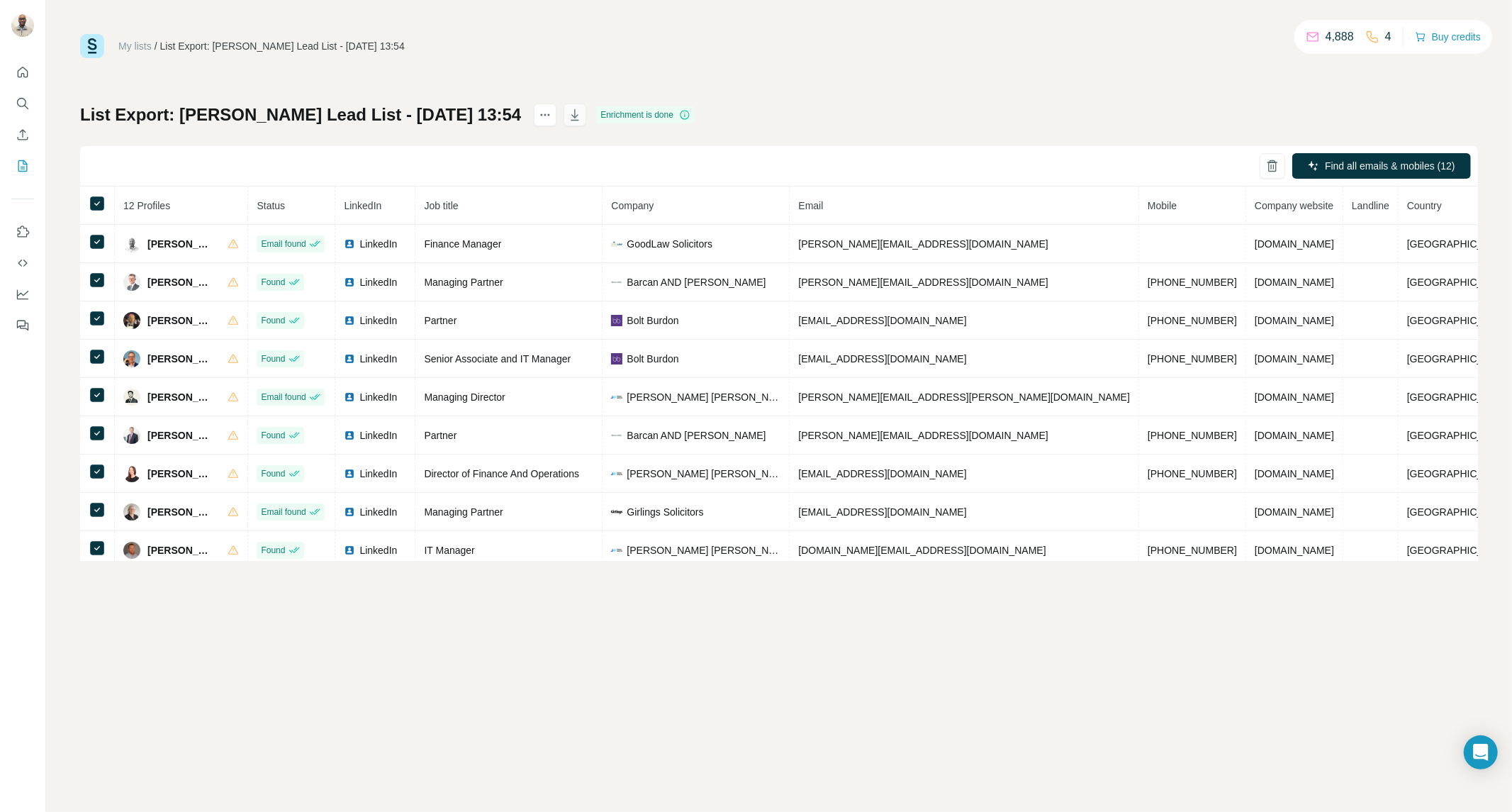
click at [568, 114] on icon "button" at bounding box center [575, 114] width 14 height 14
click at [16, 102] on icon "Search" at bounding box center [23, 103] width 14 height 14
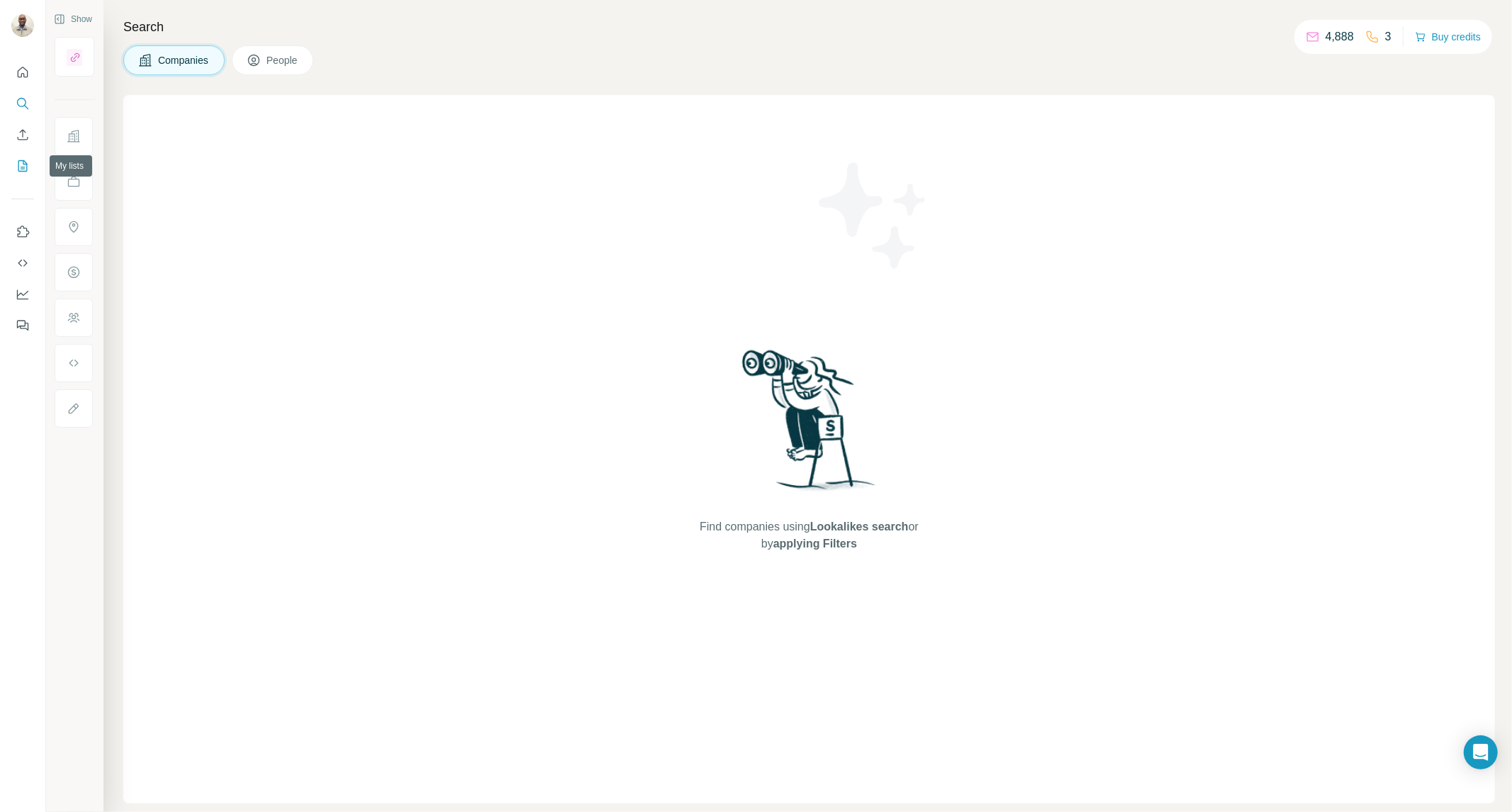
click at [26, 169] on icon "My lists" at bounding box center [23, 166] width 9 height 11
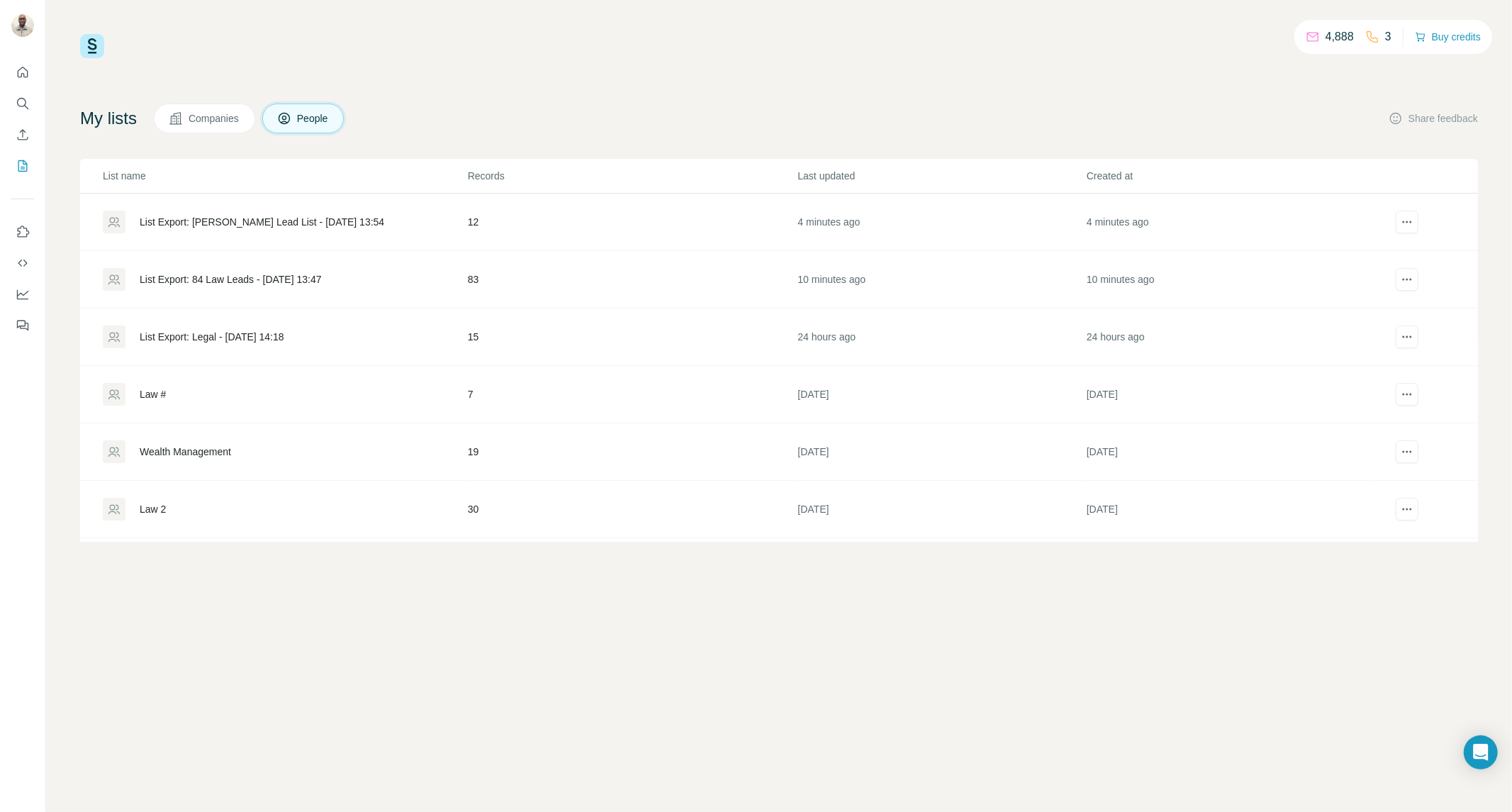
click at [187, 218] on div "List Export: Ahmed’s Lead List - 21/08/2025 13:54" at bounding box center [261, 221] width 245 height 14
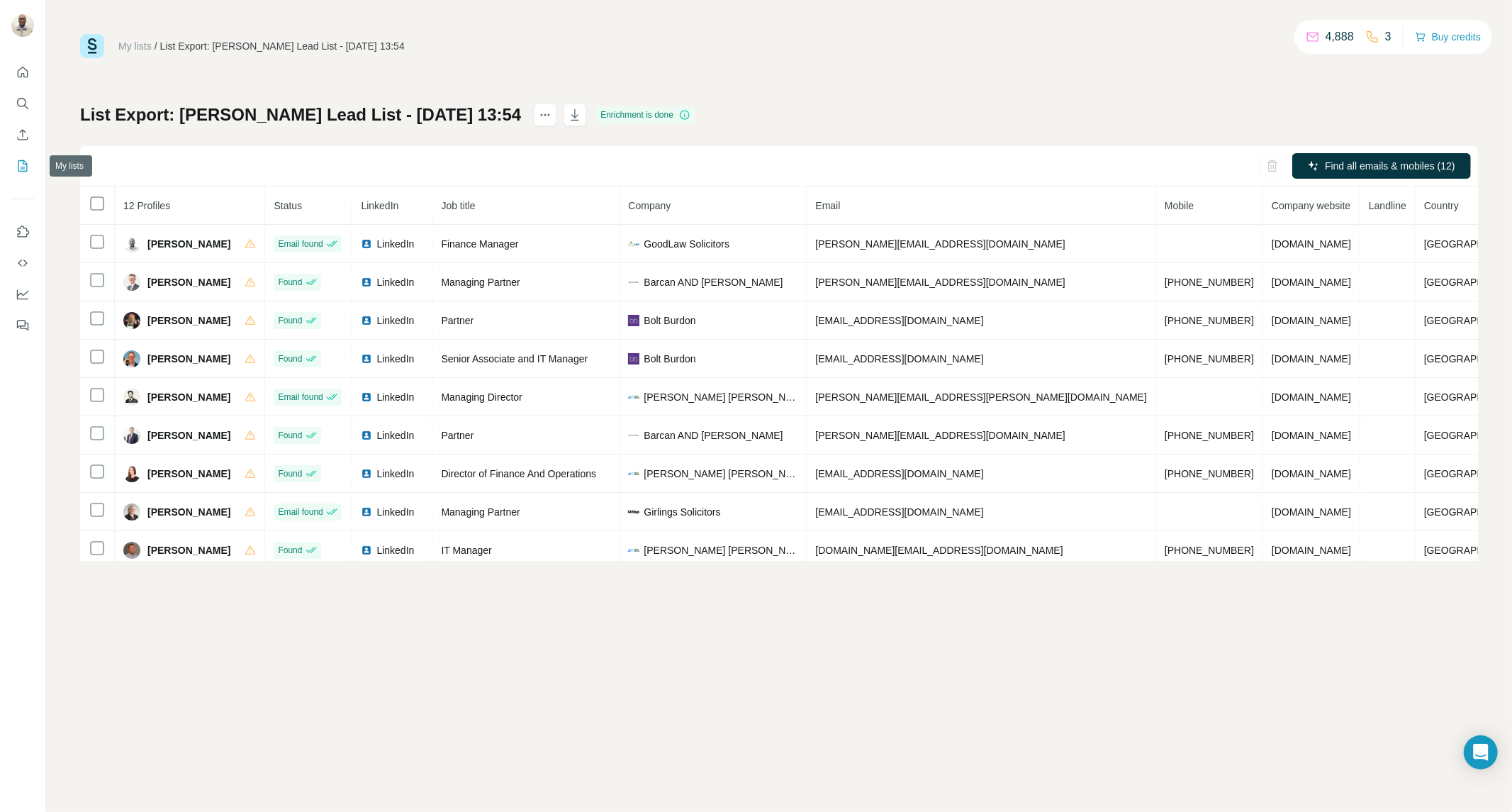
click at [21, 162] on icon "My lists" at bounding box center [23, 166] width 14 height 14
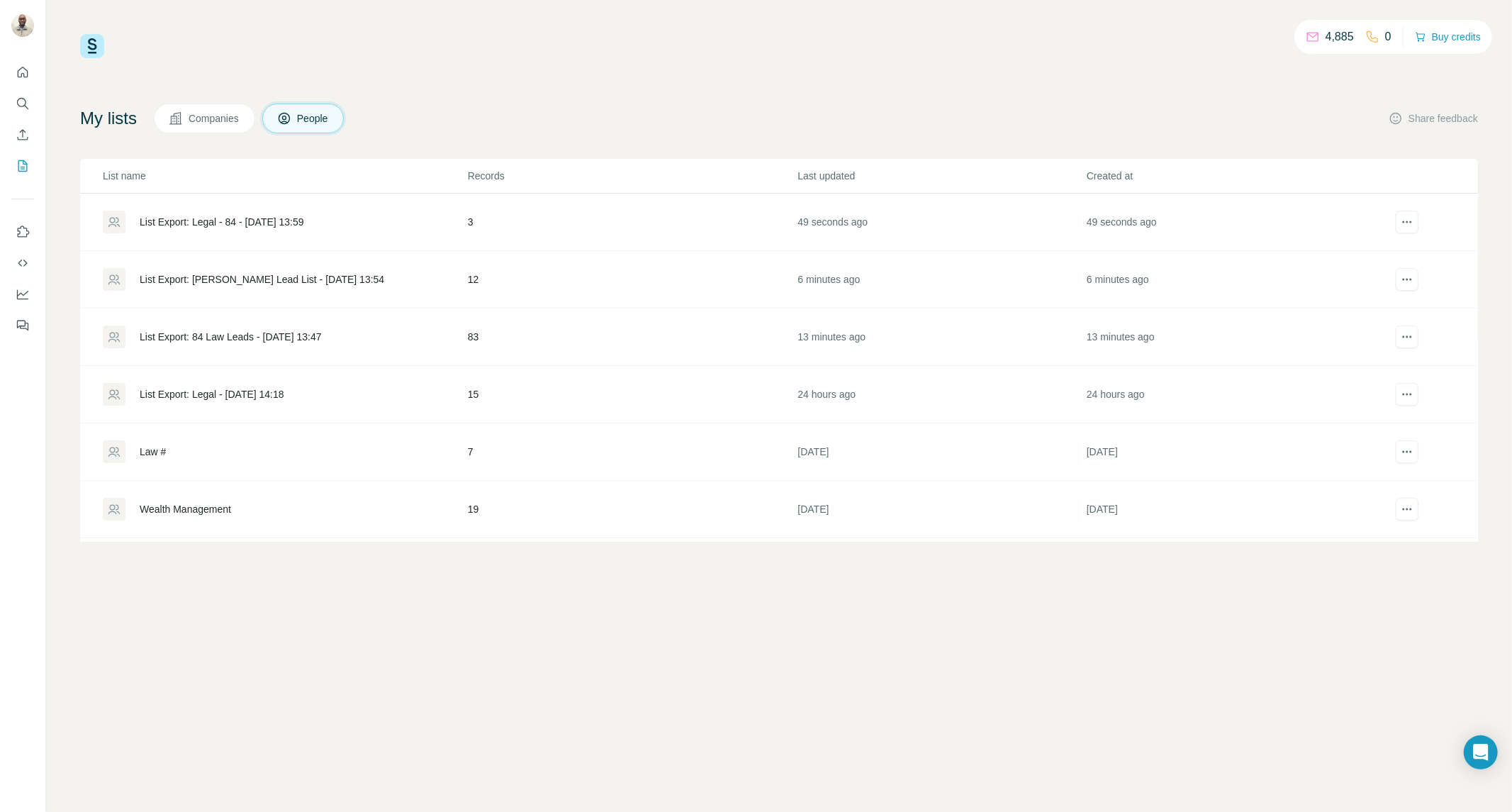
click at [304, 215] on div "List Export: Legal - 84 - 21/08/2025 13:59" at bounding box center [221, 221] width 164 height 14
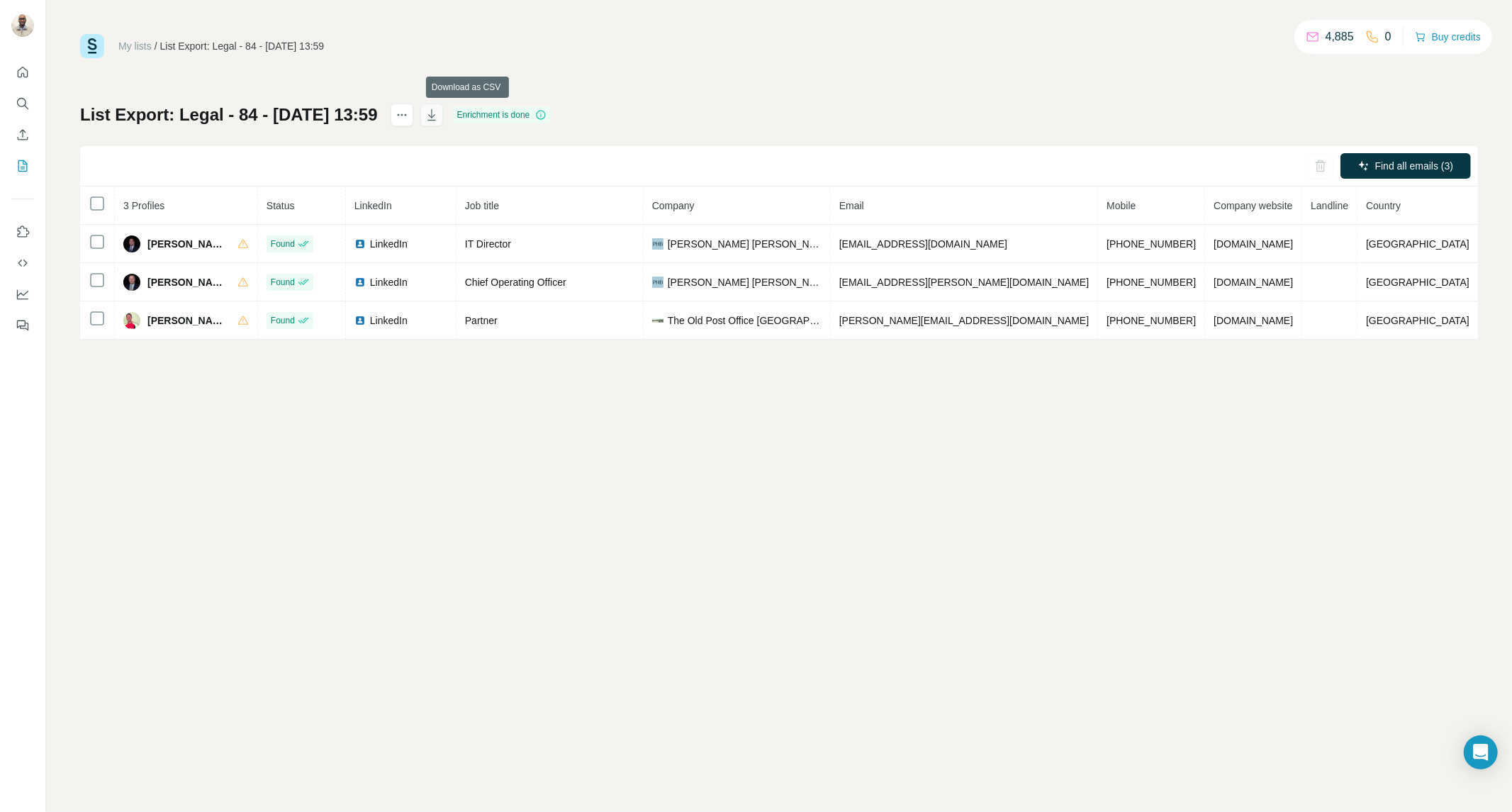
click at [439, 121] on icon "button" at bounding box center [431, 114] width 14 height 14
click at [950, 78] on div "My lists / List Export: Legal - 84 - 21/08/2025 13:59 4,885 0 Buy credits List …" at bounding box center [779, 187] width 1398 height 306
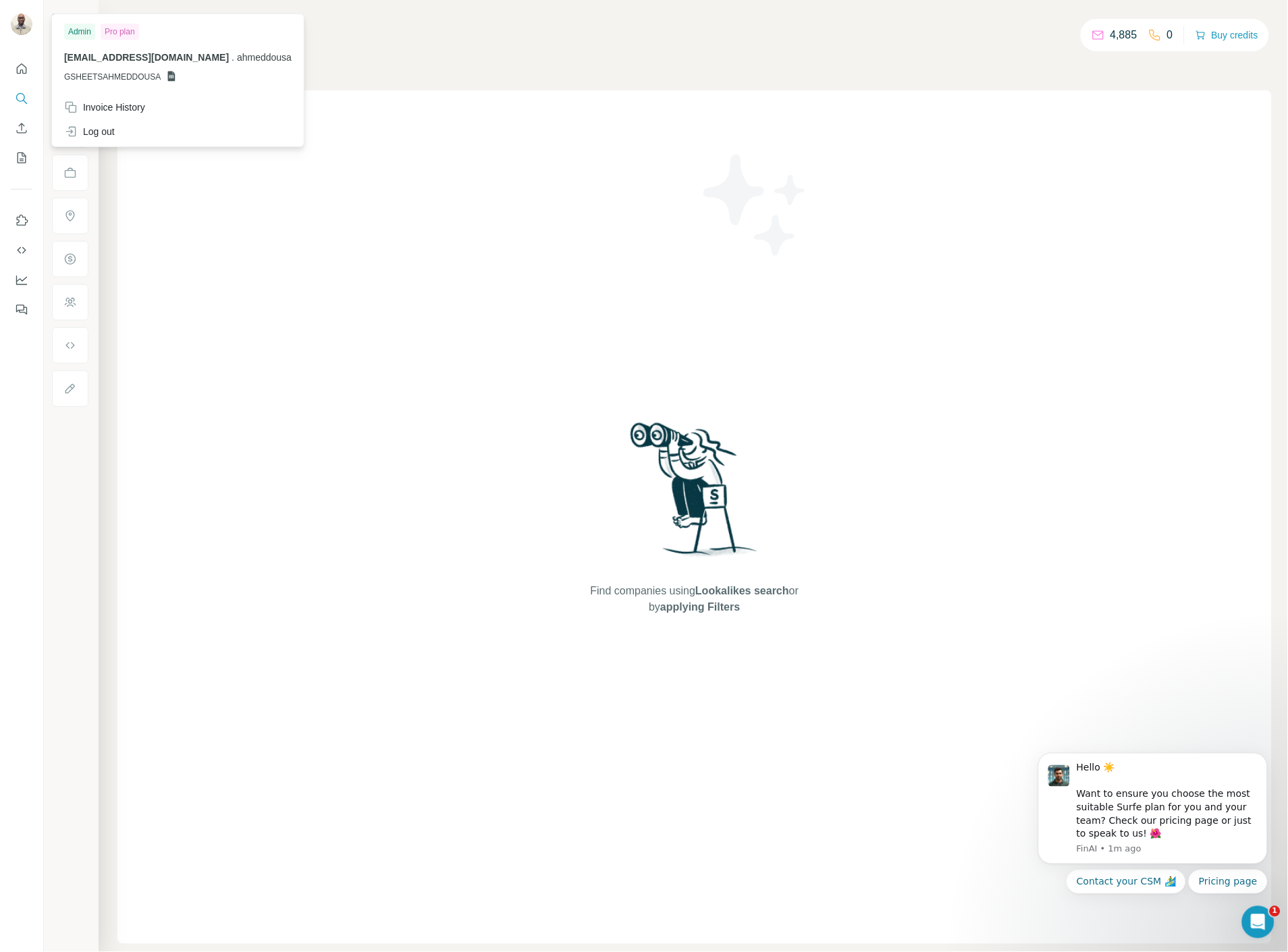
click at [100, 30] on div "Admin Pro plan" at bounding box center [177, 32] width 227 height 16
click at [22, 68] on icon "Quick start" at bounding box center [22, 69] width 14 height 14
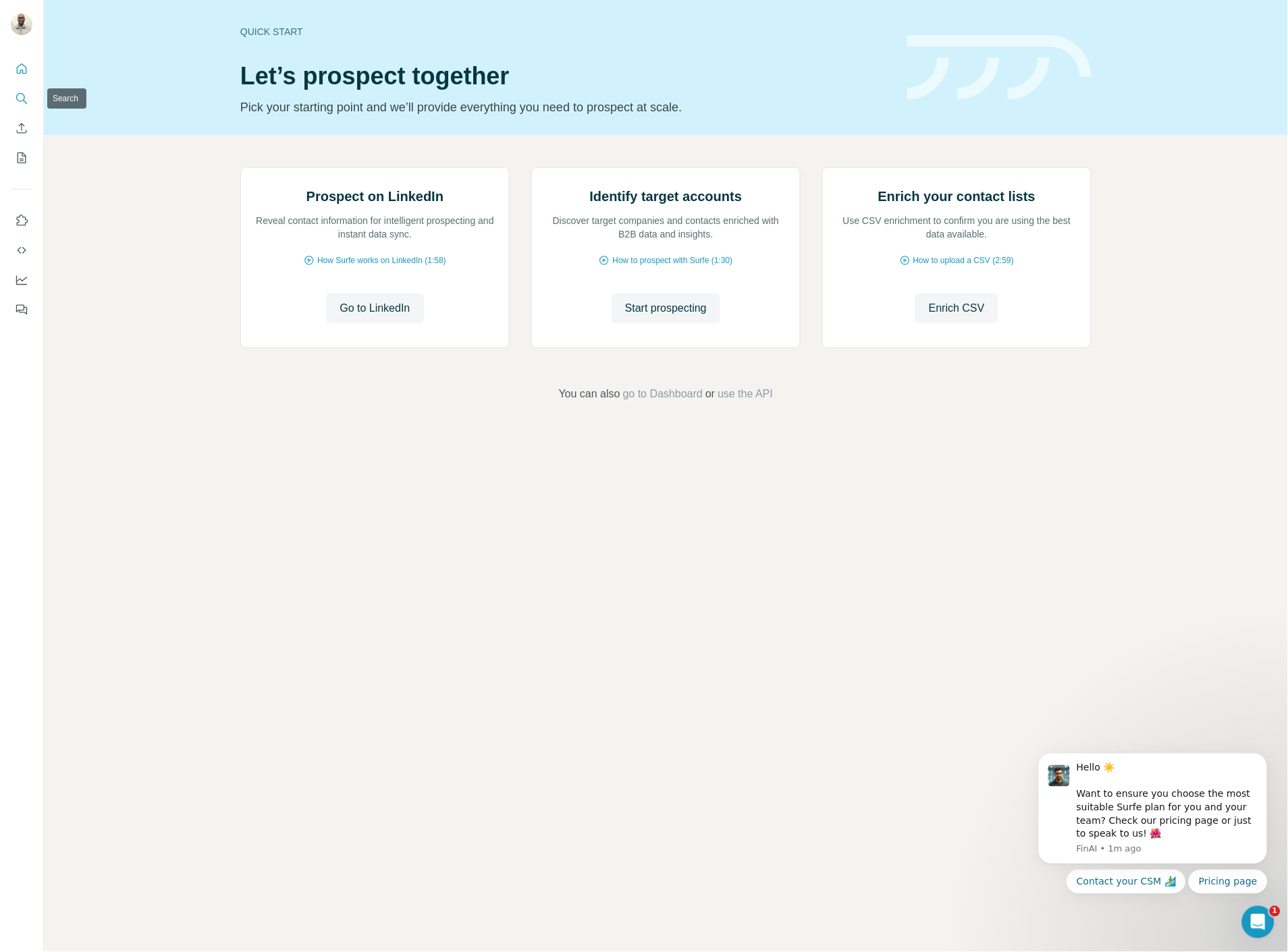
click at [24, 92] on icon "Search" at bounding box center [22, 98] width 14 height 14
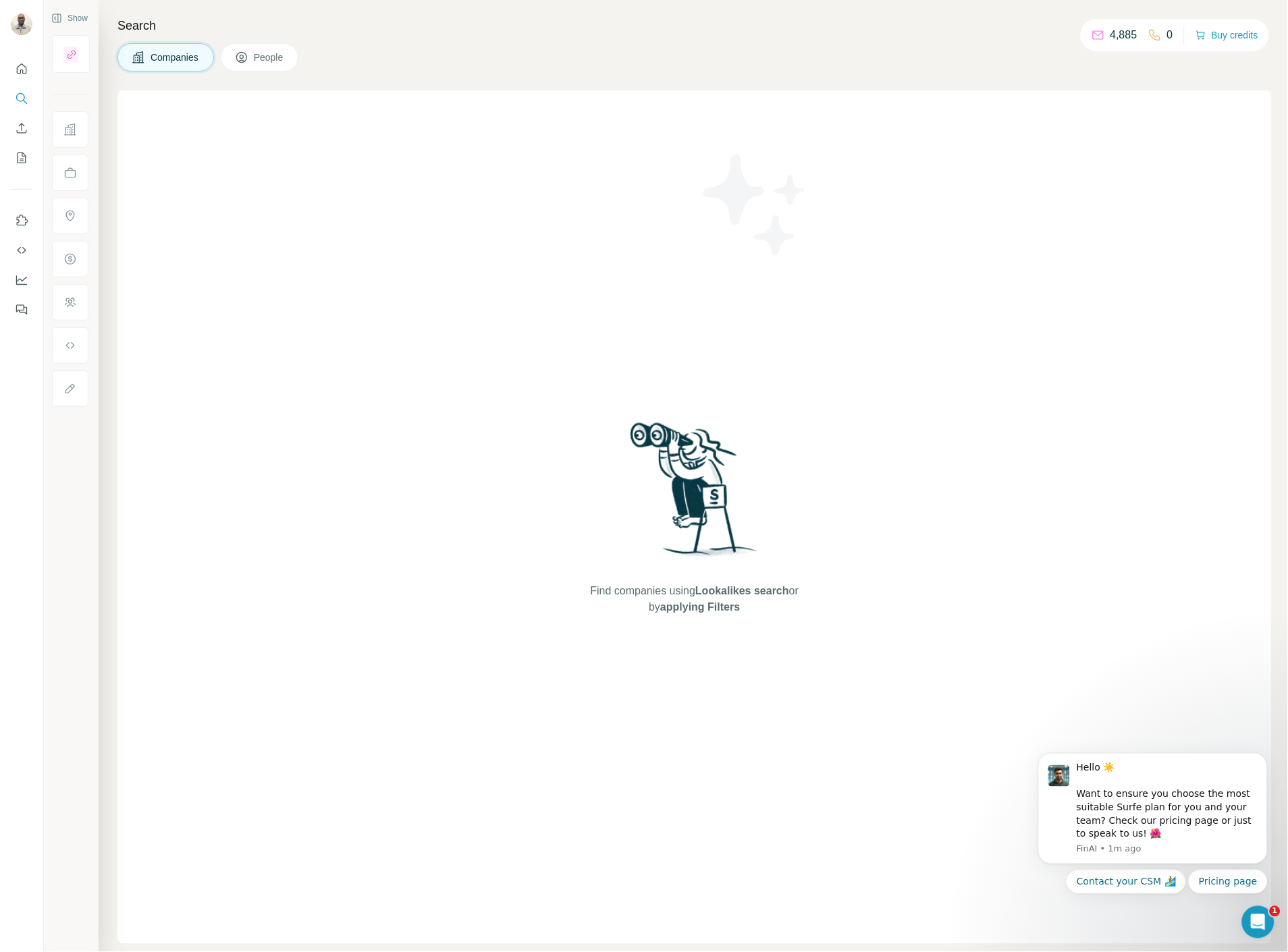
click at [1112, 23] on div "4,885 0 Buy credits" at bounding box center [1175, 34] width 189 height 32
click at [27, 307] on icon "Feedback" at bounding box center [22, 310] width 14 height 14
click at [17, 272] on button "Dashboard" at bounding box center [22, 280] width 22 height 24
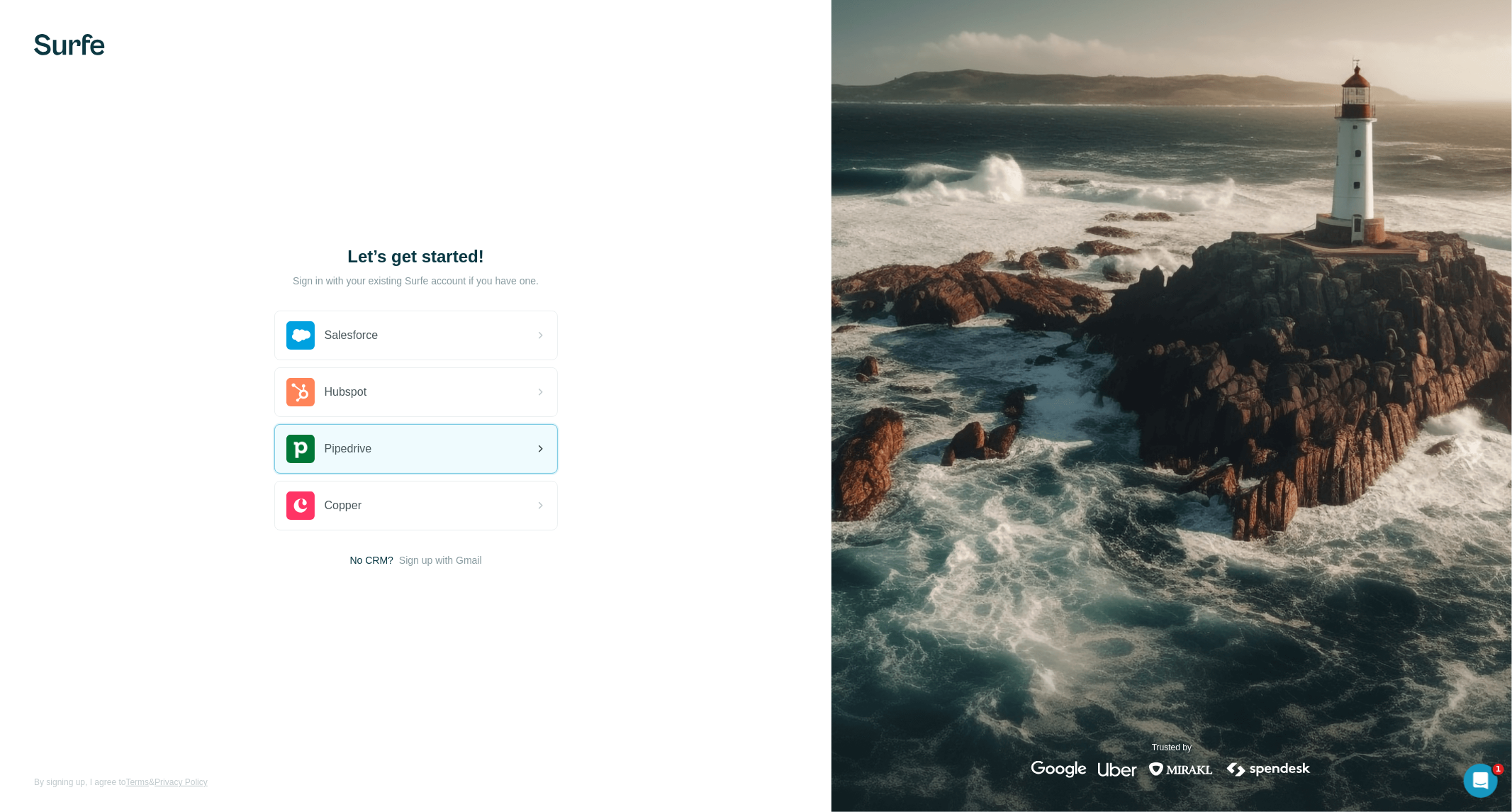
click at [398, 461] on div "Pipedrive" at bounding box center [416, 449] width 282 height 48
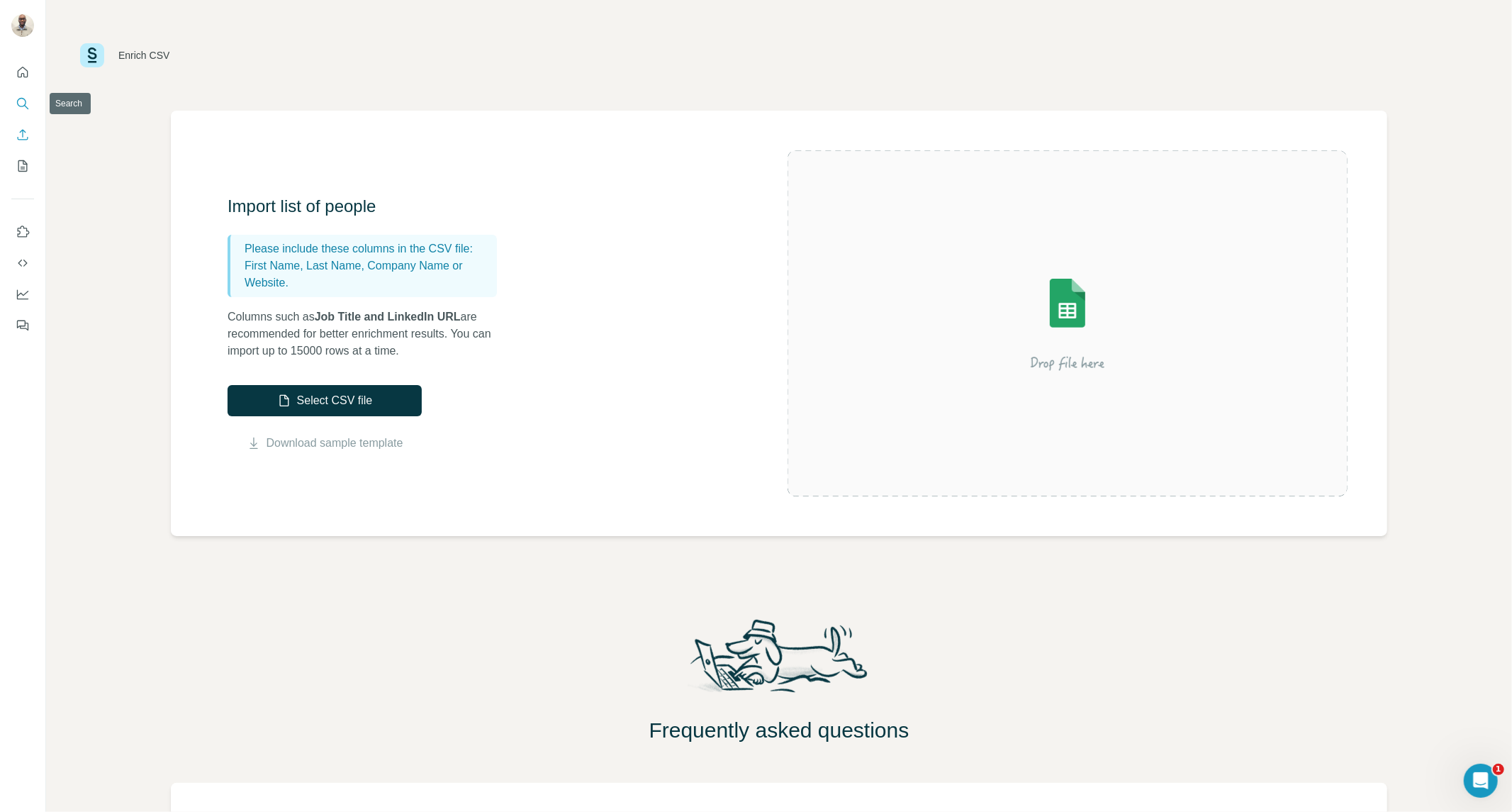
click at [22, 101] on icon "Search" at bounding box center [23, 103] width 14 height 14
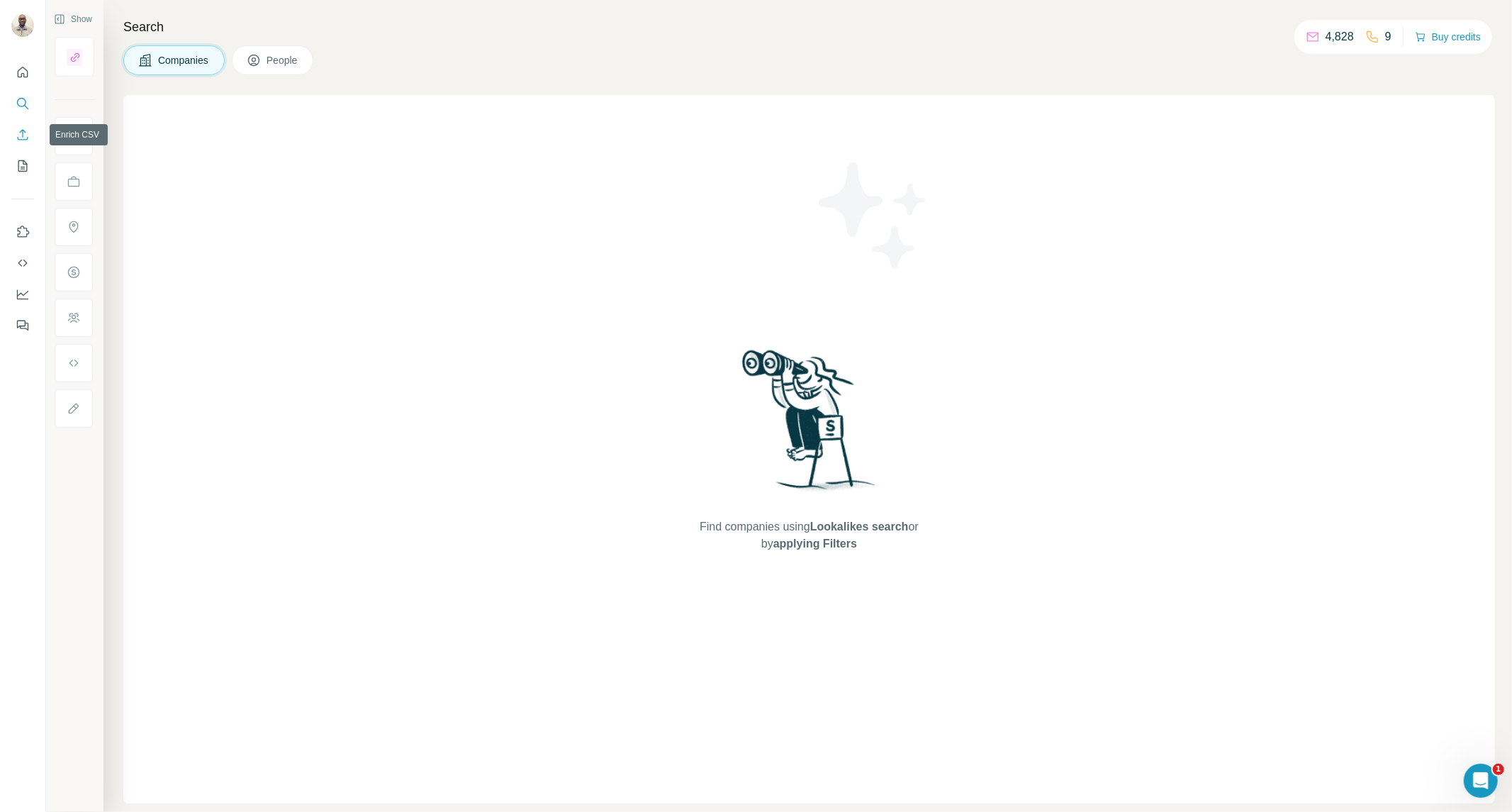
click at [23, 137] on icon "Enrich CSV" at bounding box center [23, 134] width 11 height 11
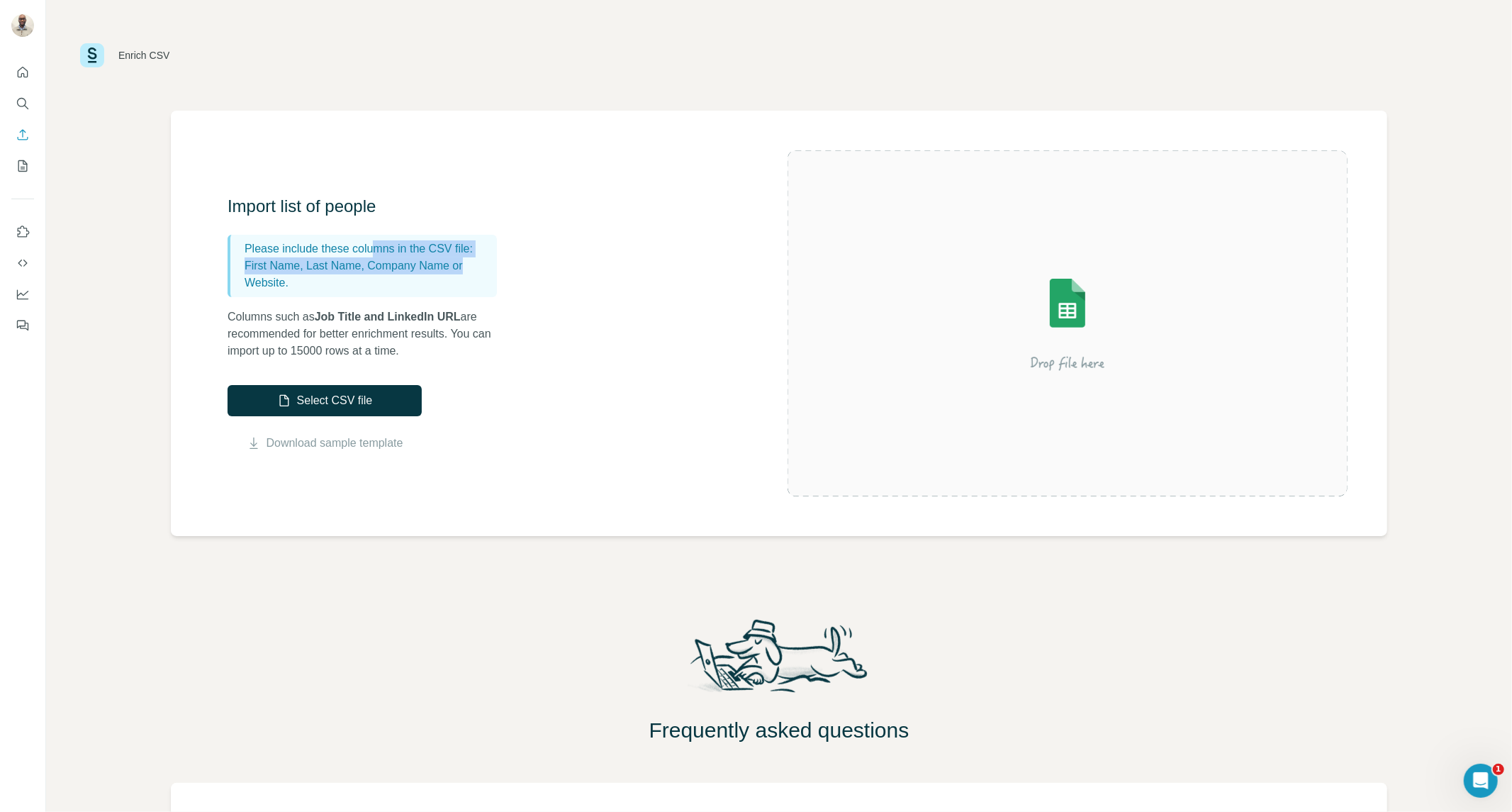
drag, startPoint x: 379, startPoint y: 243, endPoint x: 498, endPoint y: 264, distance: 120.8
click at [498, 264] on div "Import list of people Please include these columns in the CSV file: First Name,…" at bounding box center [369, 277] width 283 height 164
click at [443, 276] on p "First Name, Last Name, Company Name or Website." at bounding box center [368, 274] width 247 height 34
click at [338, 393] on button "Select CSV file" at bounding box center [325, 400] width 194 height 31
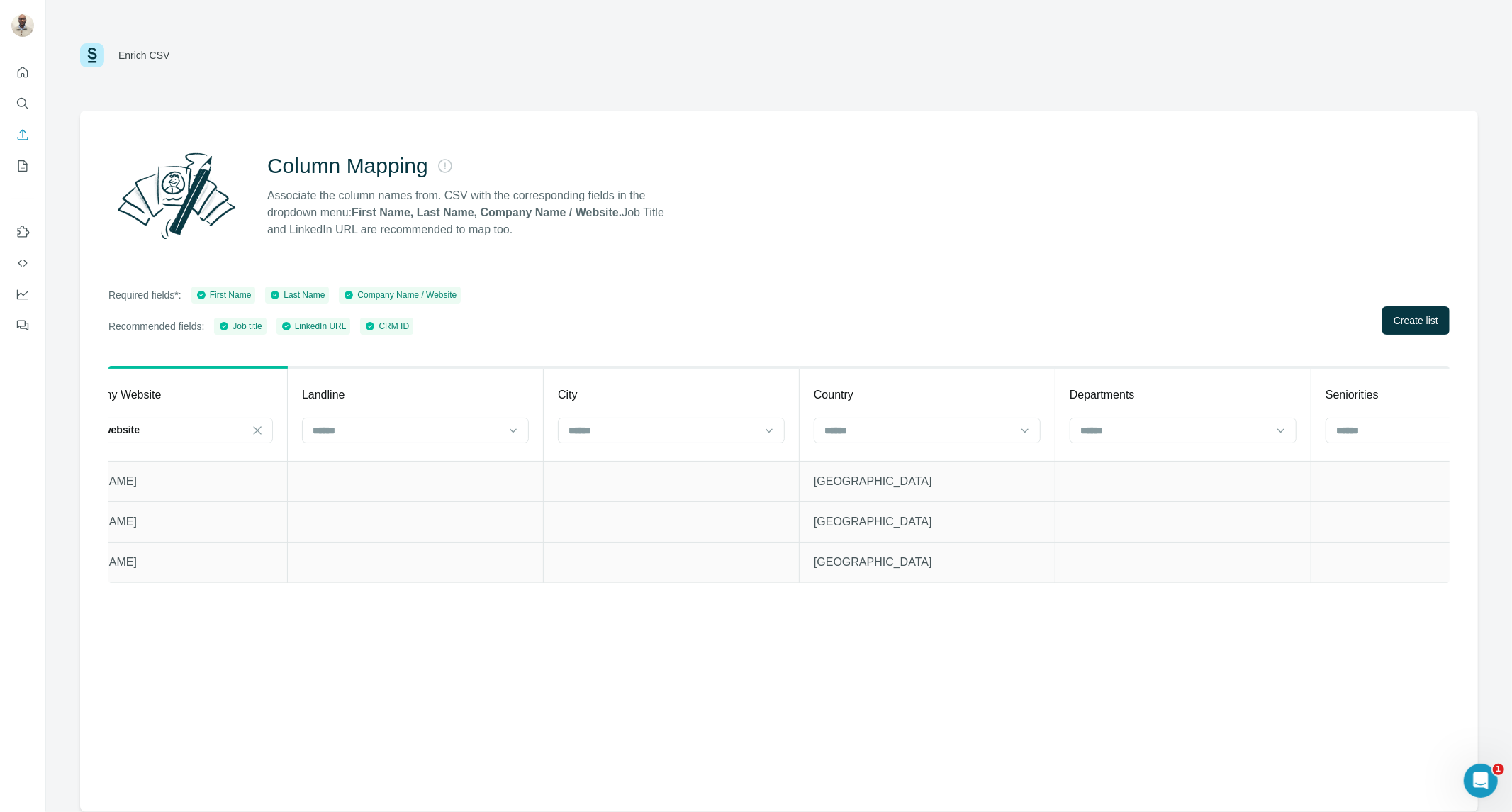
scroll to position [0, 3740]
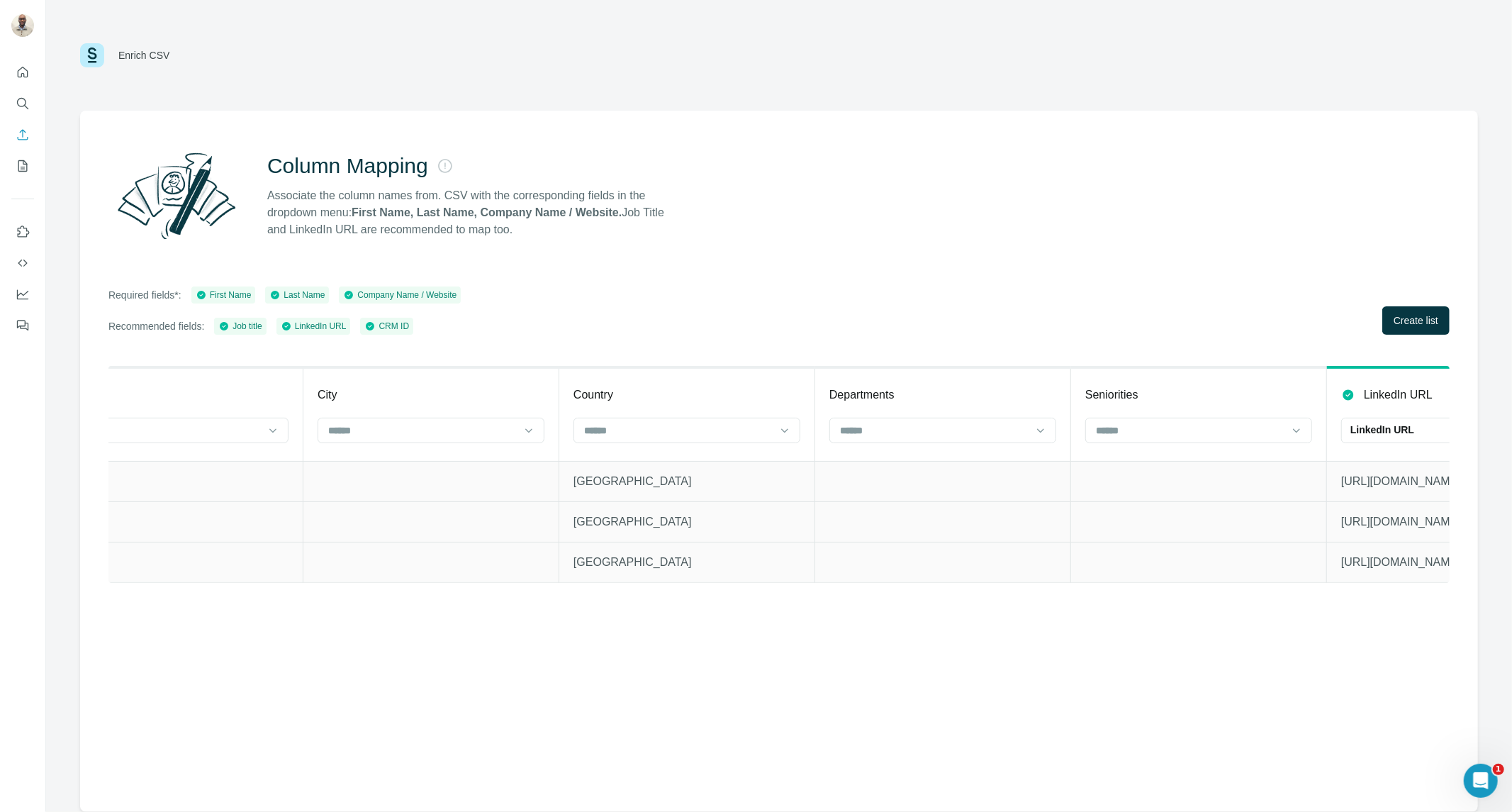
drag, startPoint x: 989, startPoint y: 669, endPoint x: 924, endPoint y: 578, distance: 111.8
click at [924, 578] on tr "contact Matthew Thom Thomas Flavell AND Sons Solicitors matthew.thom@thomasflav…" at bounding box center [303, 562] width 7164 height 41
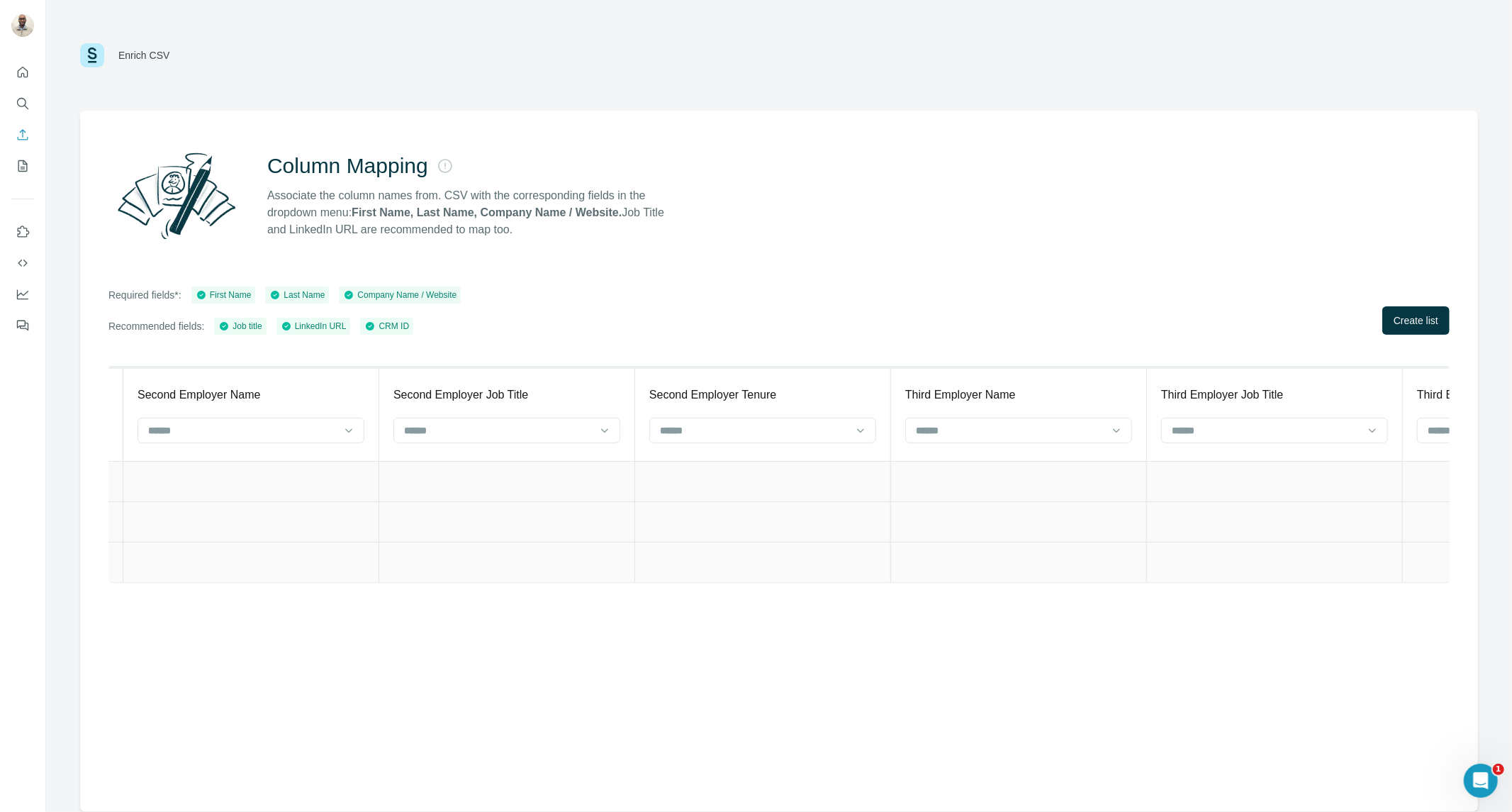
scroll to position [0, 5826]
click at [1411, 312] on button "Create list" at bounding box center [1415, 321] width 67 height 29
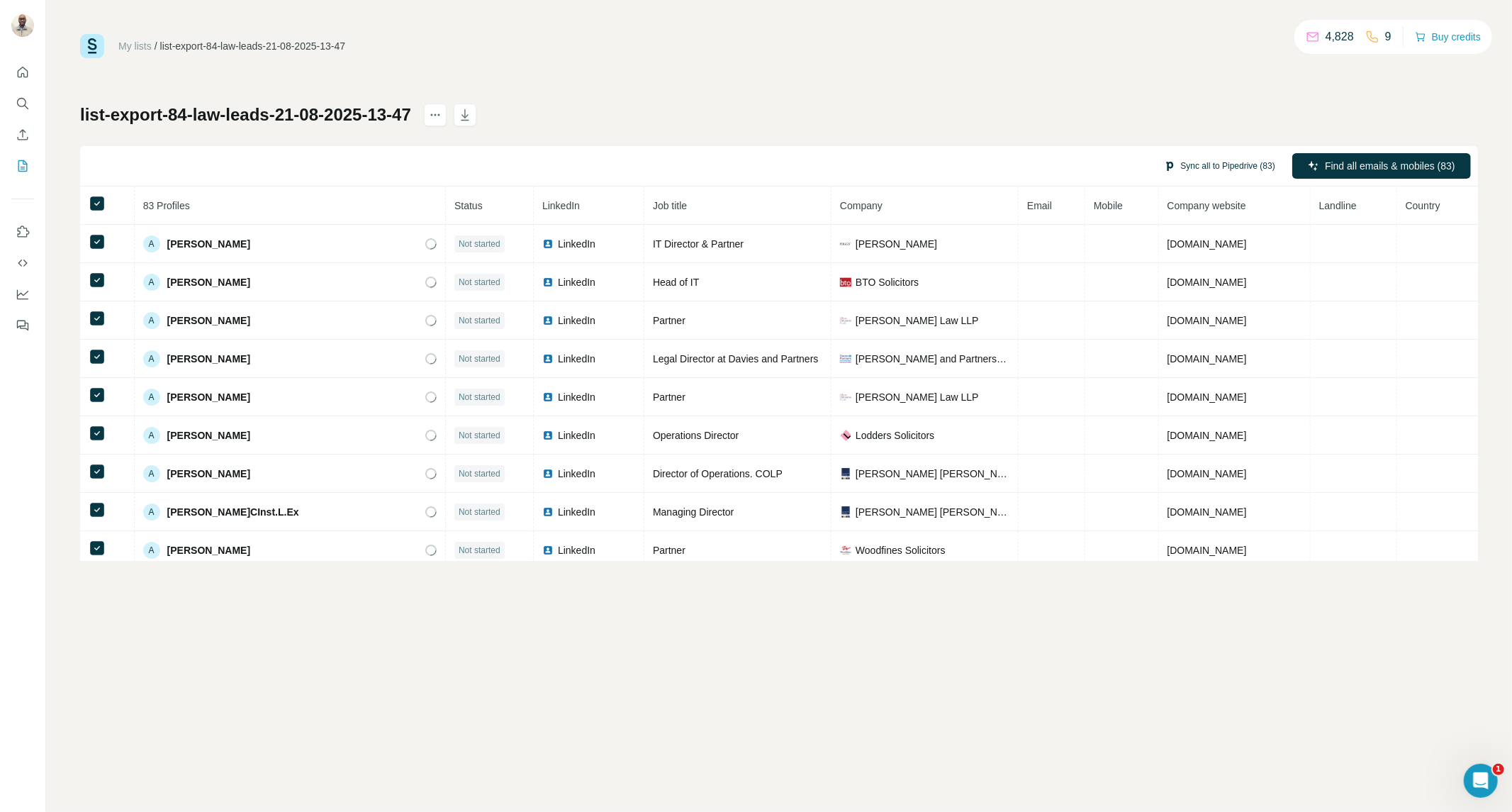
click at [1190, 162] on button "Sync all to Pipedrive (83)" at bounding box center [1219, 166] width 131 height 21
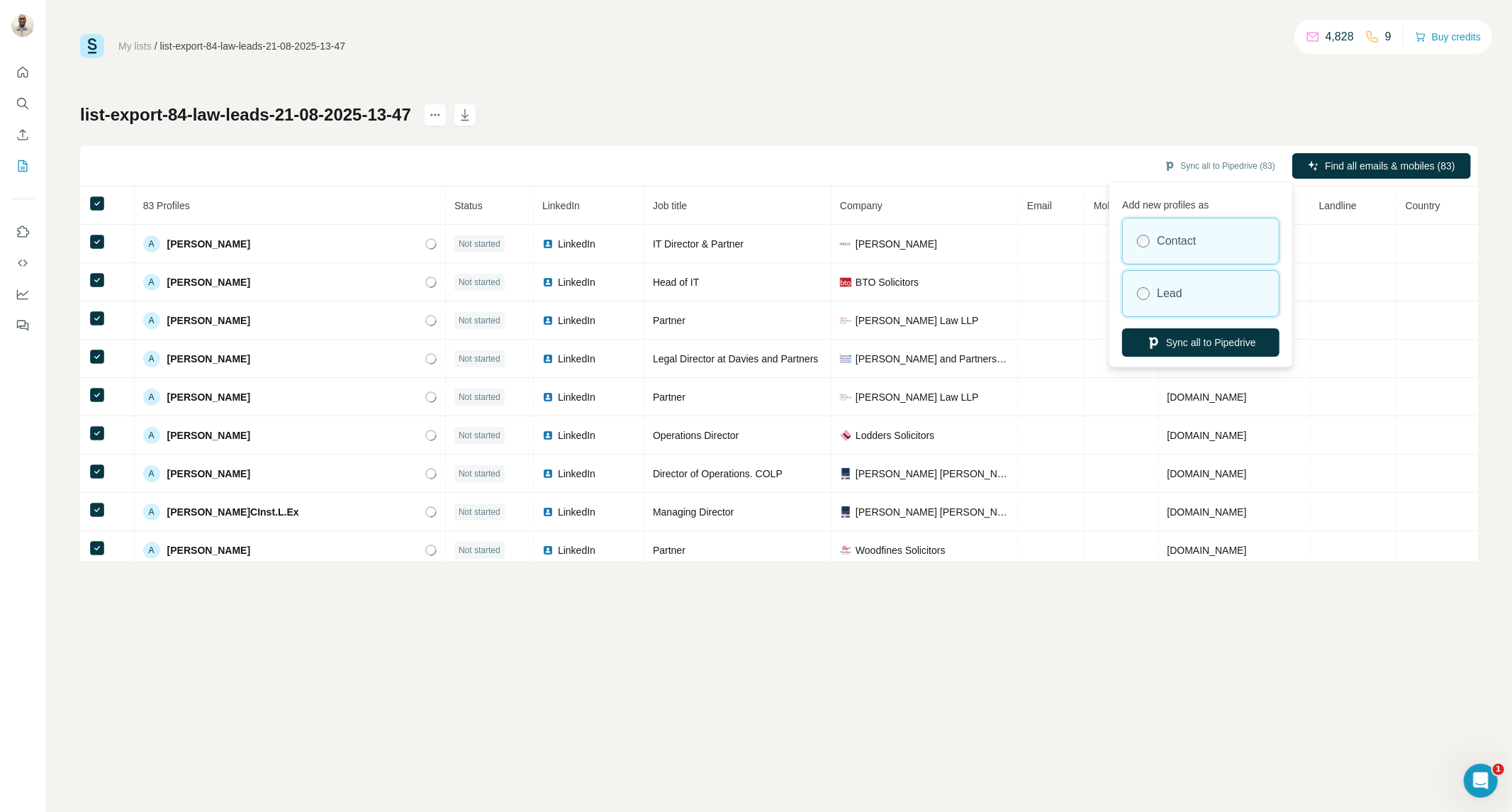
click at [1168, 298] on label "Lead" at bounding box center [1169, 293] width 26 height 17
click at [1160, 344] on button "Sync all to Pipedrive" at bounding box center [1200, 343] width 157 height 29
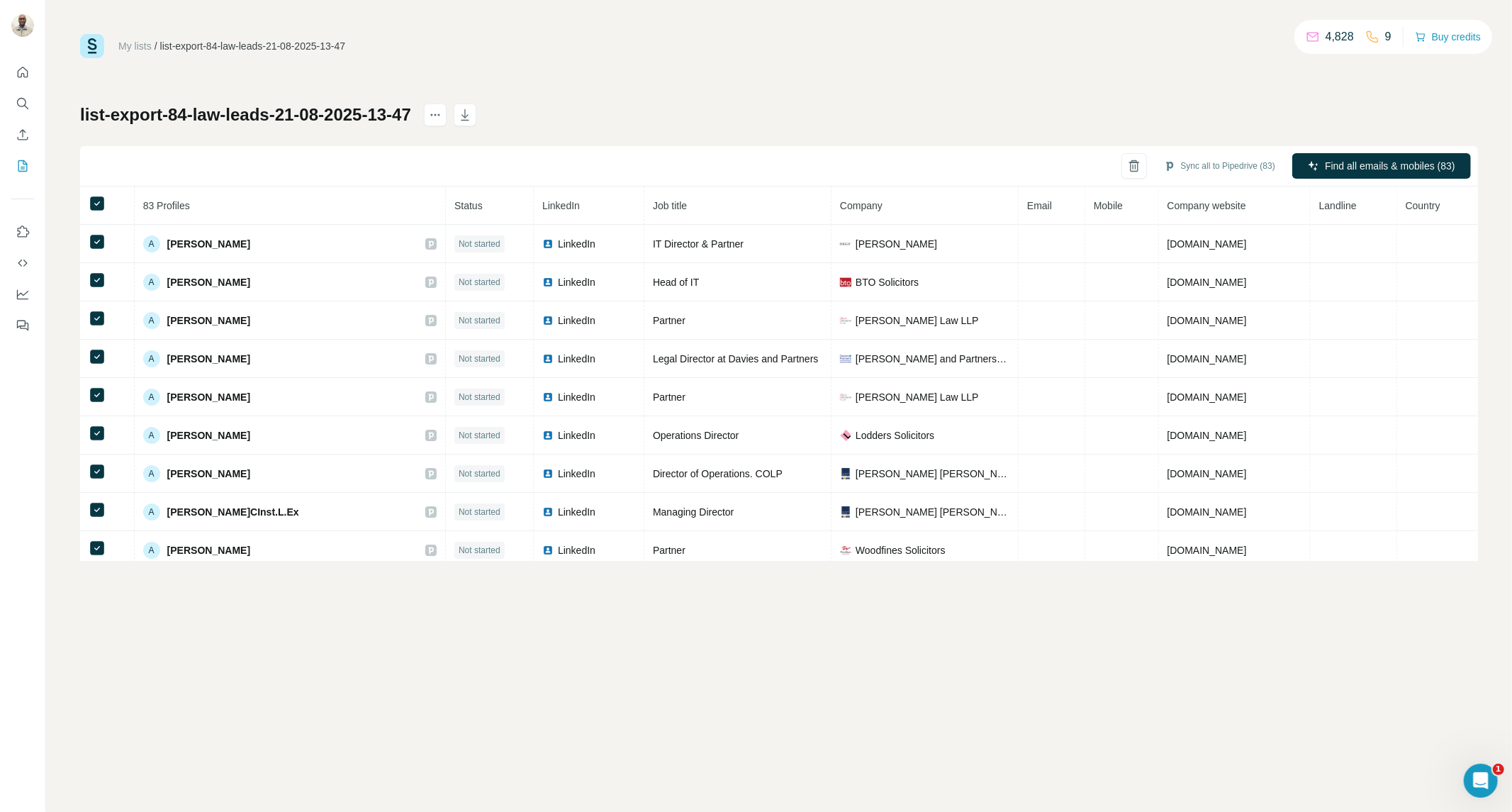
click at [923, 56] on div "My lists / list-export-84-law-leads-21-08-2025-13-47 4,828 9 Buy credits" at bounding box center [779, 46] width 1398 height 24
click at [26, 153] on button "My lists" at bounding box center [23, 166] width 23 height 26
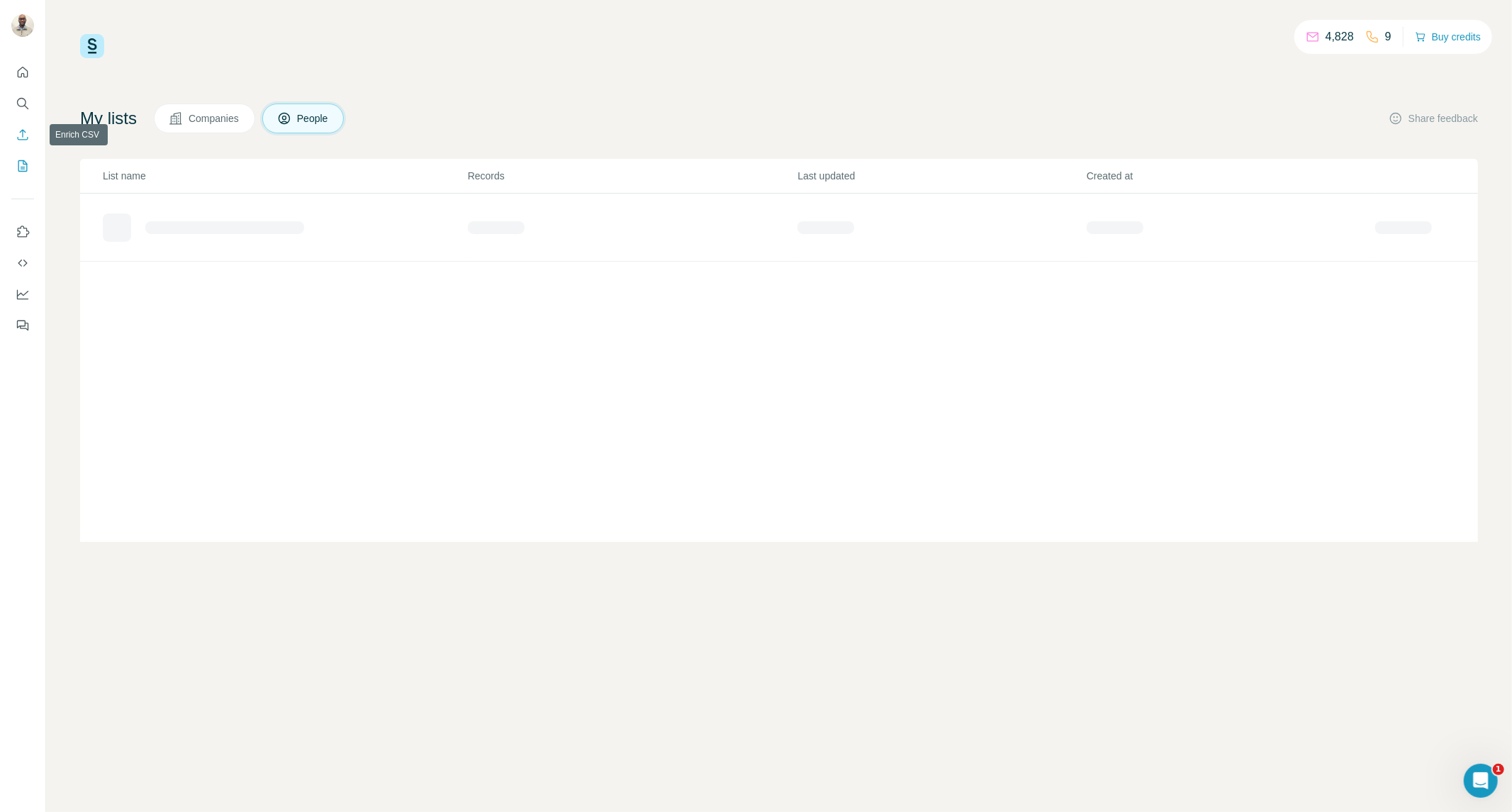
click at [26, 140] on icon "Enrich CSV" at bounding box center [23, 134] width 14 height 14
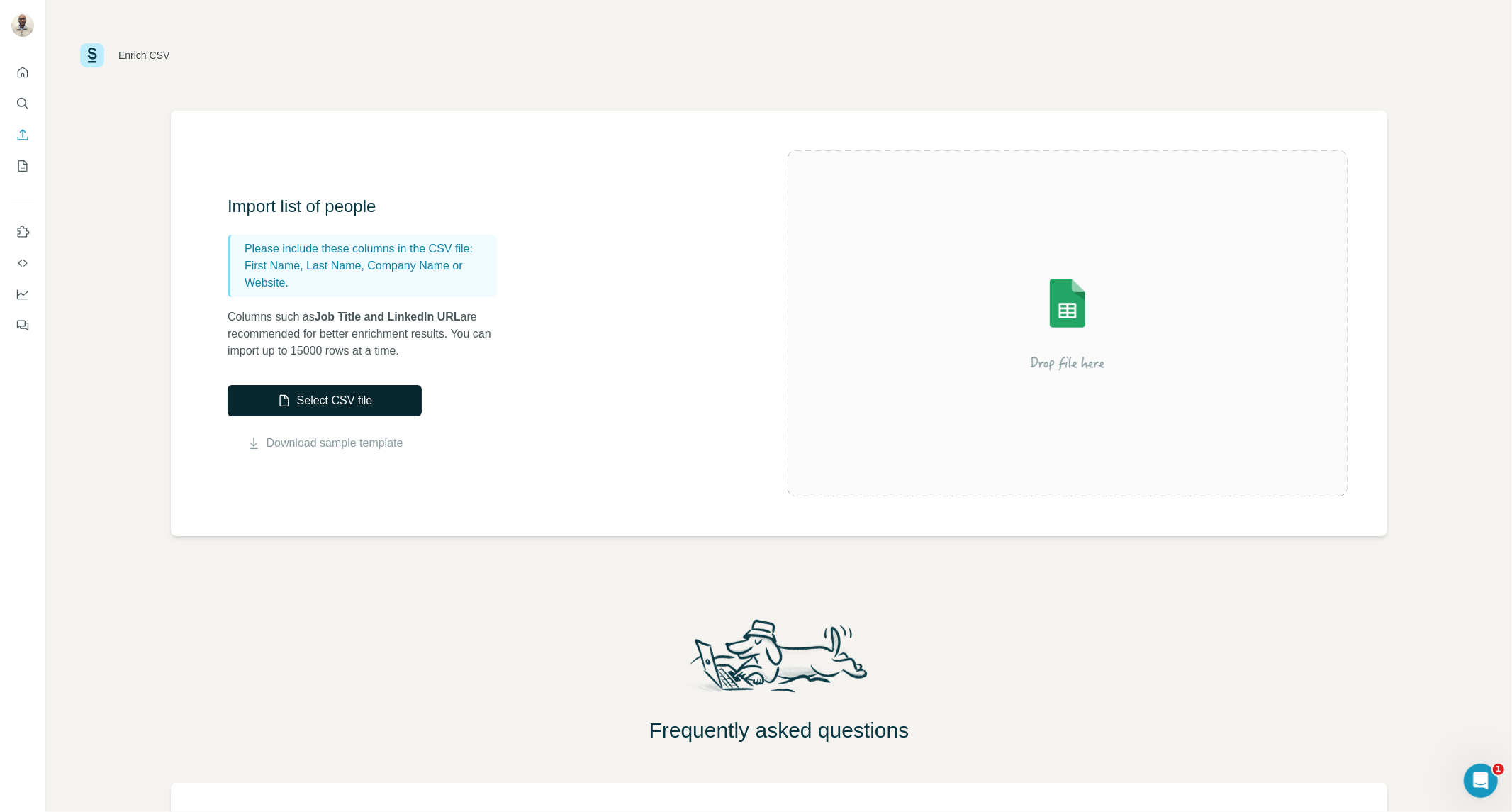
click at [352, 404] on button "Select CSV file" at bounding box center [325, 400] width 194 height 31
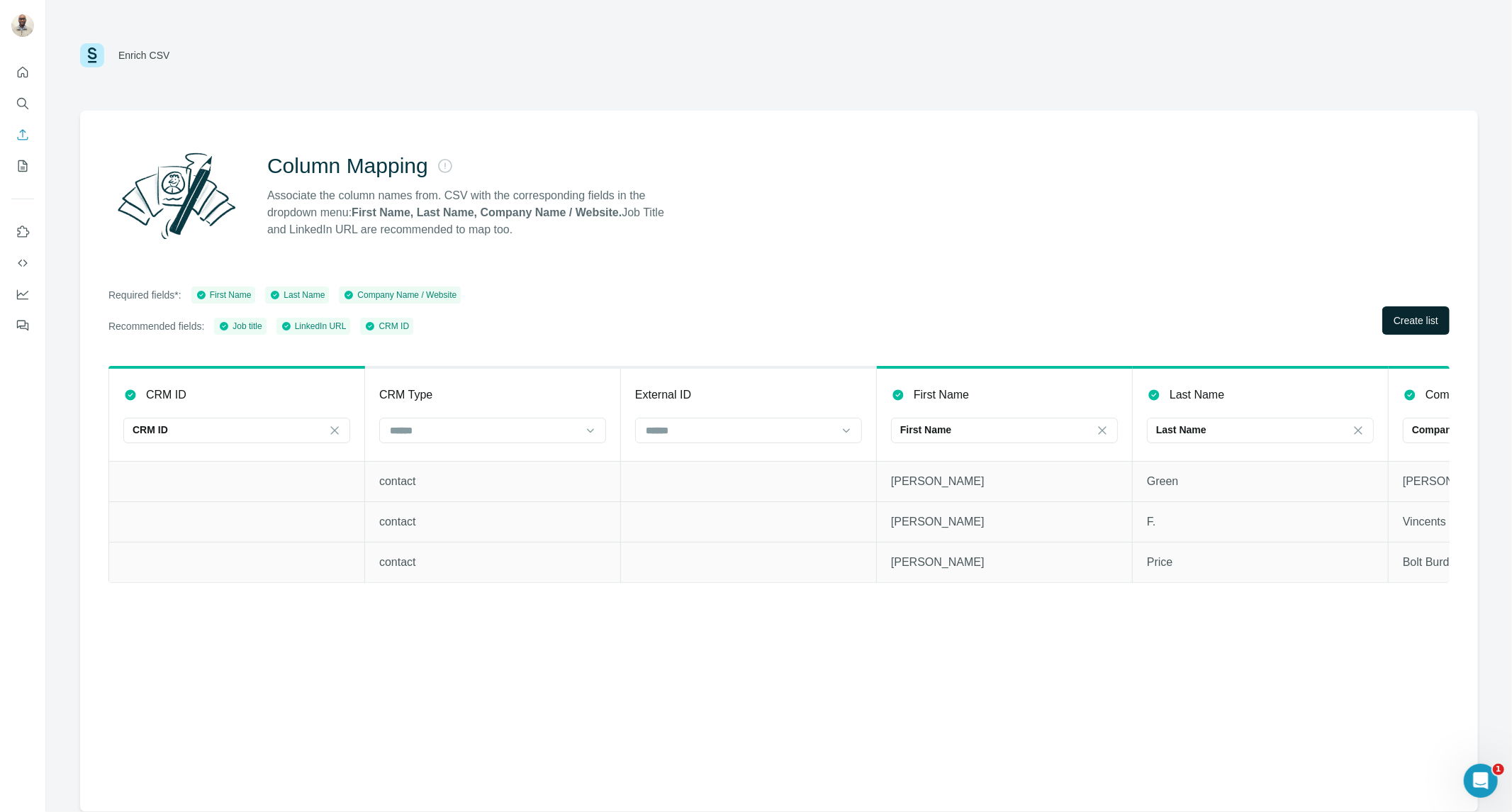
click at [1393, 316] on span "Create list" at bounding box center [1415, 320] width 44 height 14
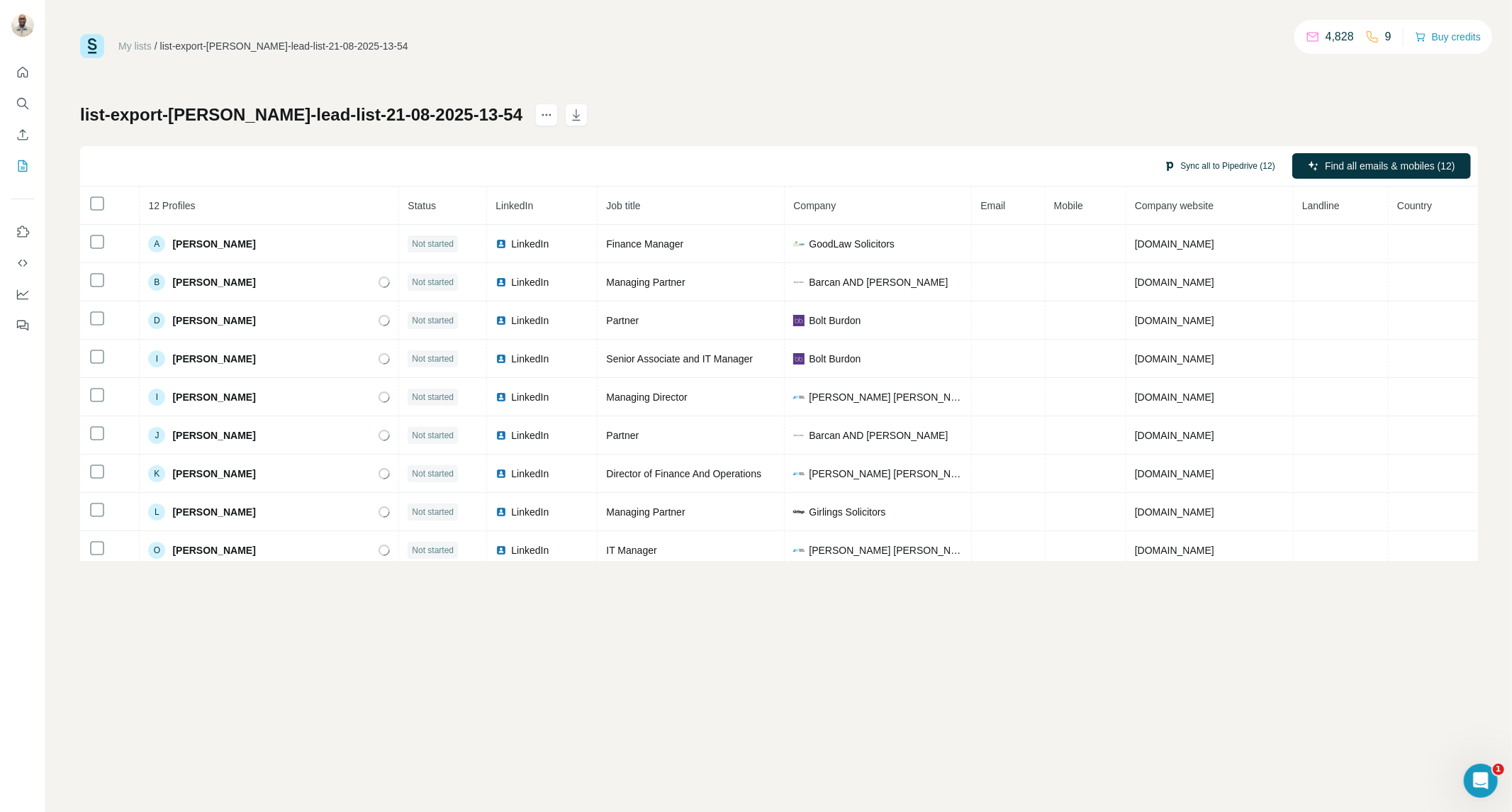
click at [1206, 169] on button "Sync all to Pipedrive (12)" at bounding box center [1219, 166] width 131 height 21
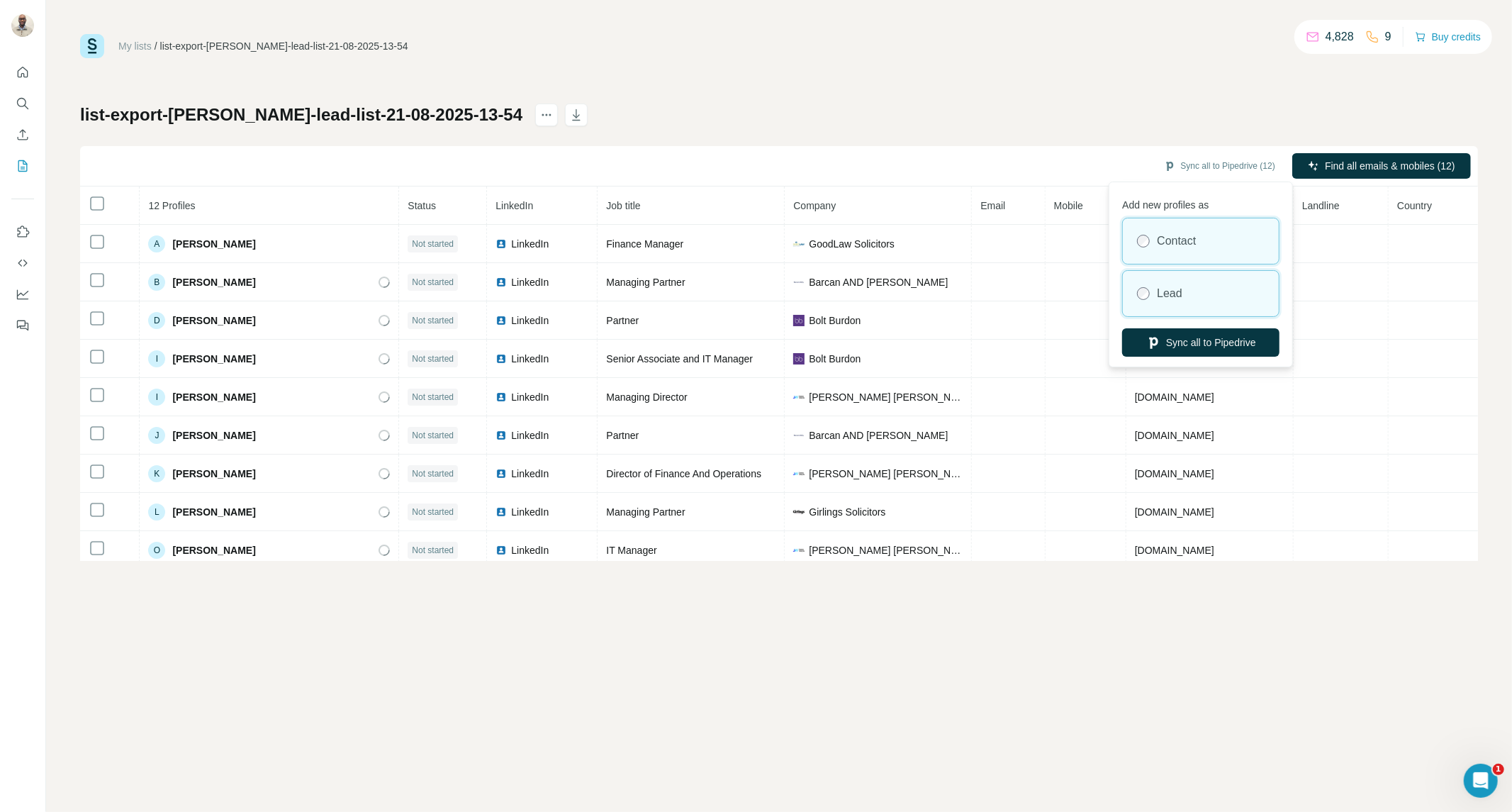
click at [1206, 271] on div "Lead" at bounding box center [1200, 294] width 156 height 45
click at [1207, 331] on button "Sync all to Pipedrive" at bounding box center [1200, 343] width 157 height 29
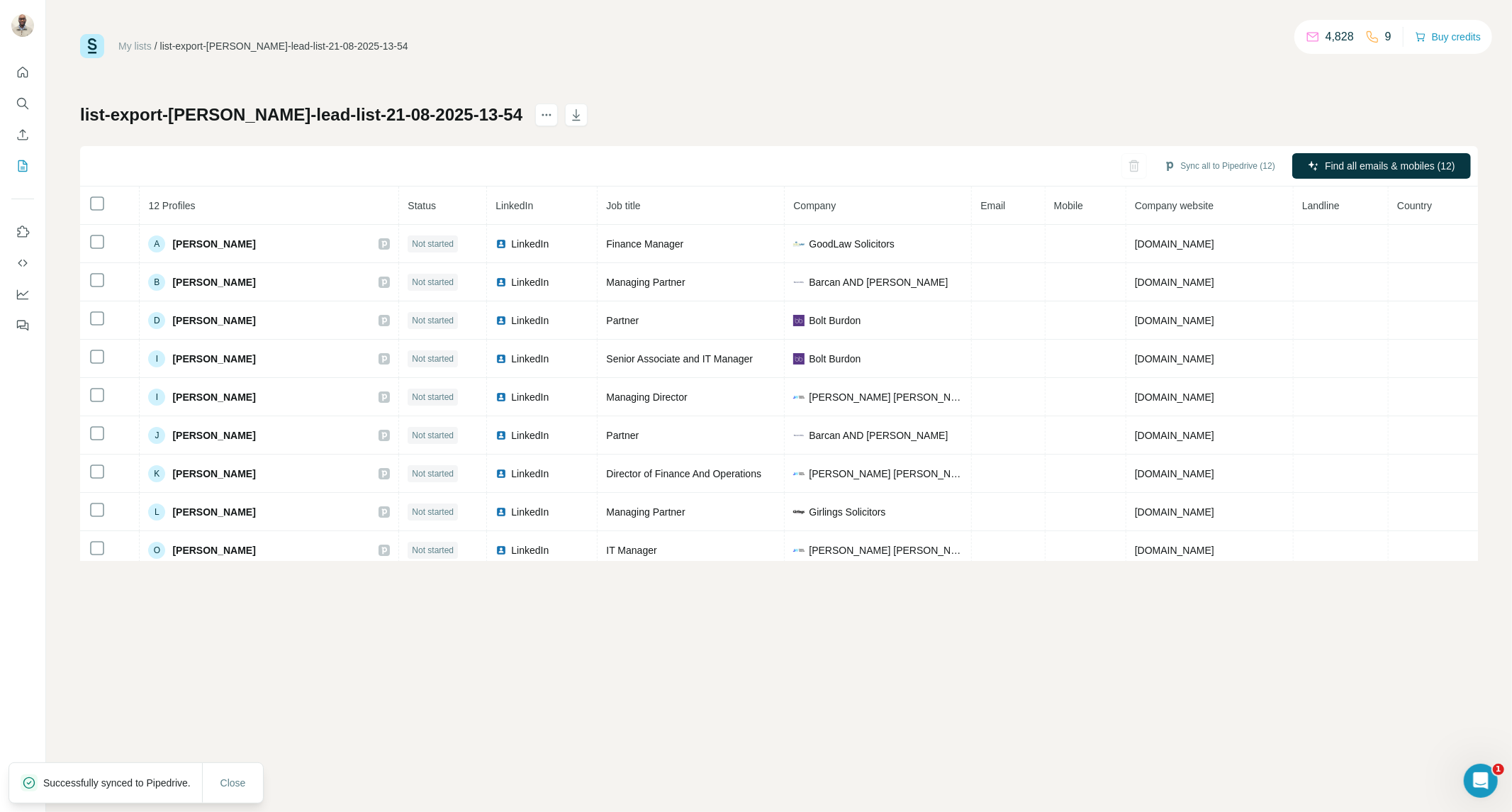
click at [130, 38] on div "My lists / list-export-ahmeds-lead-list-21-08-2025-13-54" at bounding box center [244, 46] width 328 height 24
click at [135, 42] on link "My lists" at bounding box center [135, 46] width 33 height 11
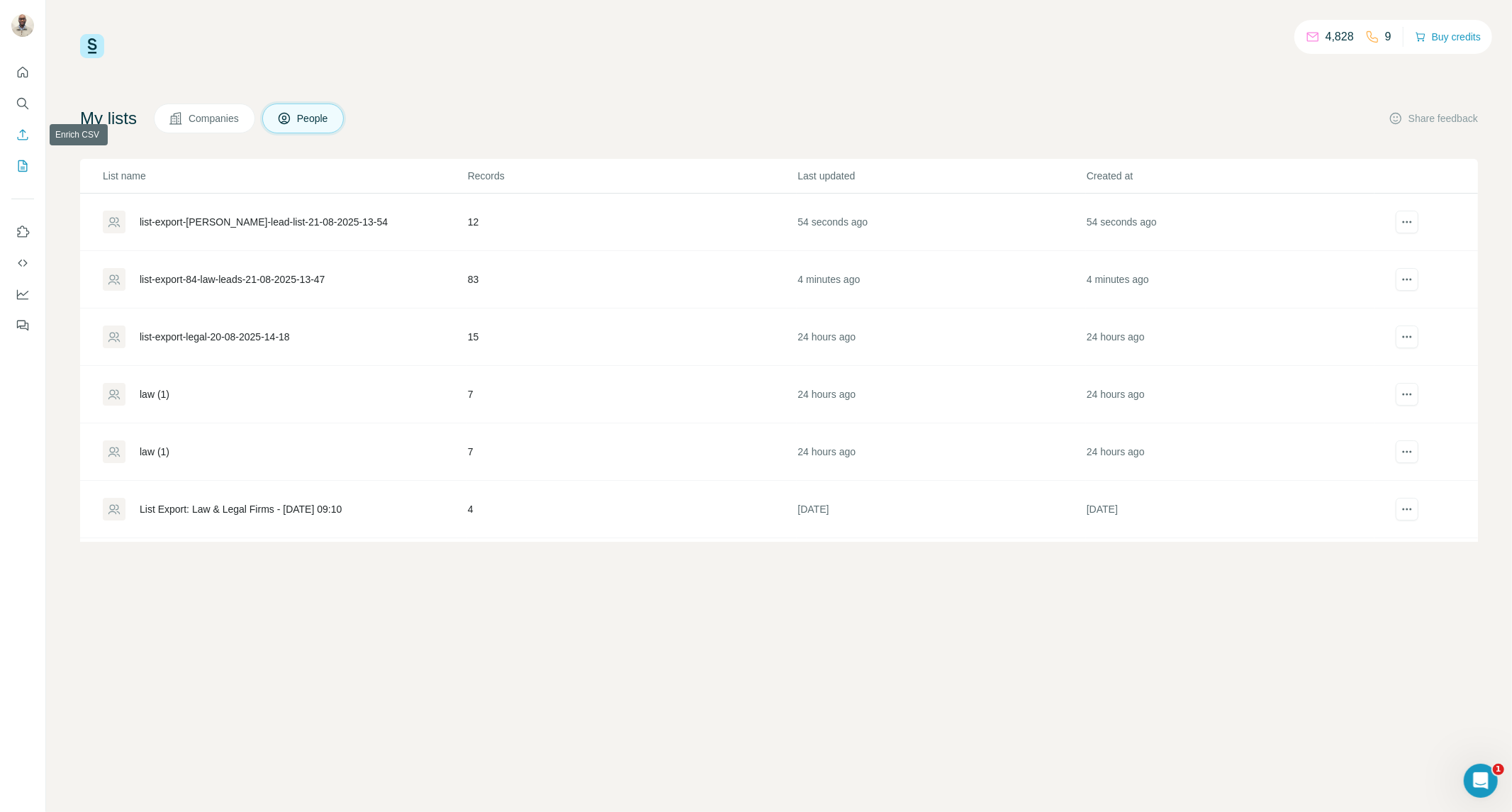
click at [29, 130] on icon "Enrich CSV" at bounding box center [23, 134] width 14 height 14
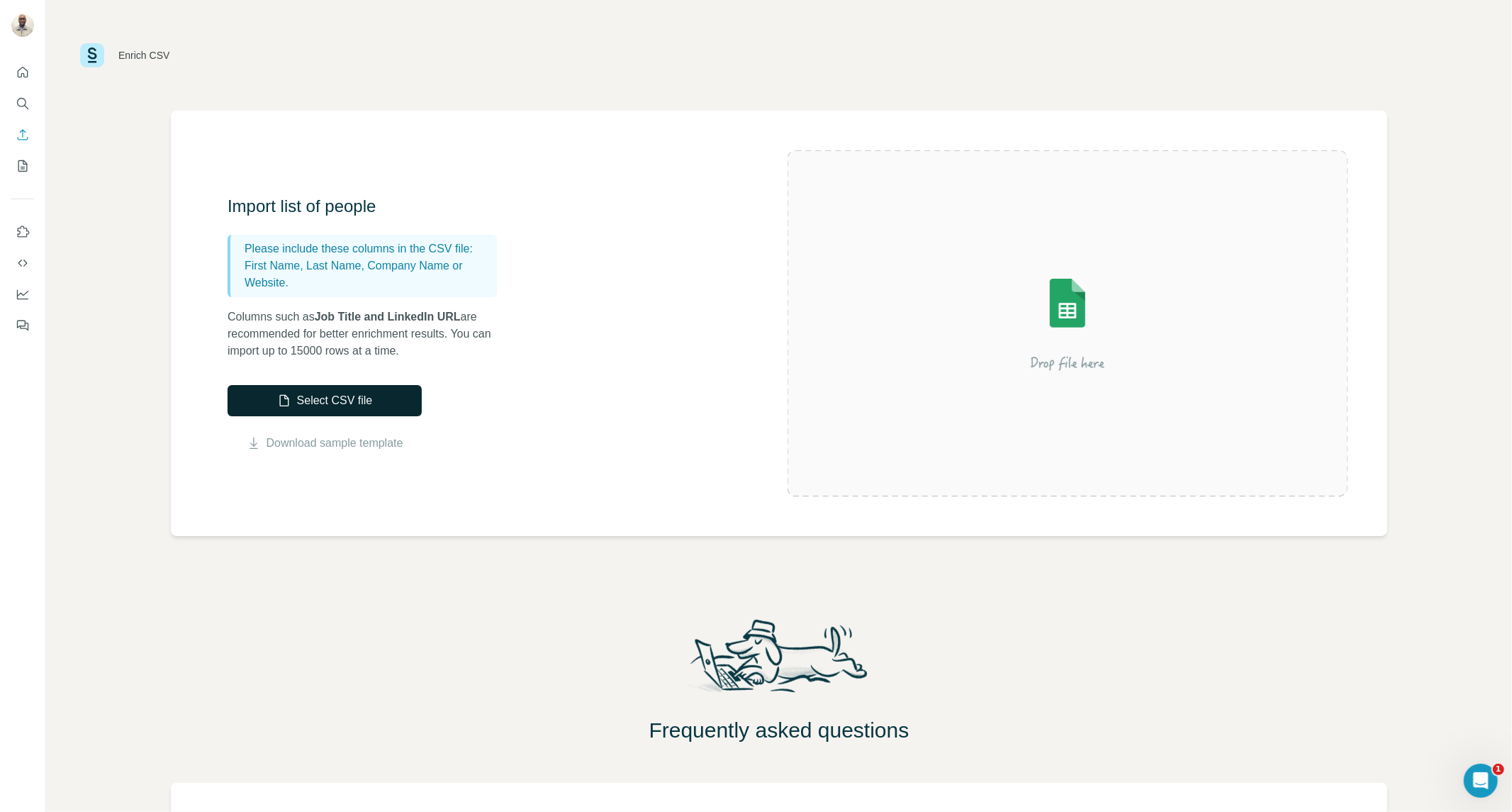
click at [308, 391] on button "Select CSV file" at bounding box center [325, 400] width 194 height 31
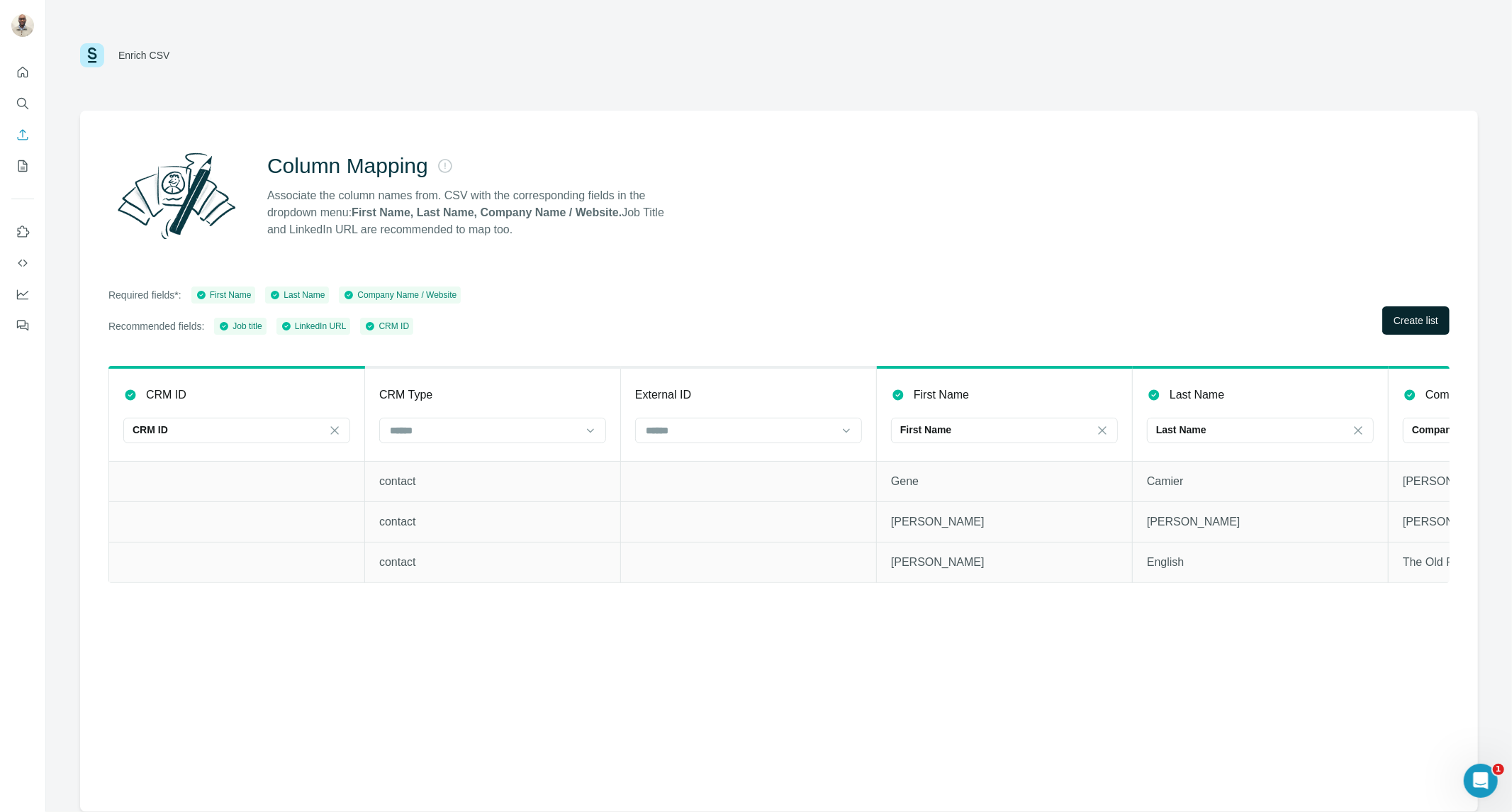
click at [1398, 313] on span "Create list" at bounding box center [1415, 320] width 44 height 14
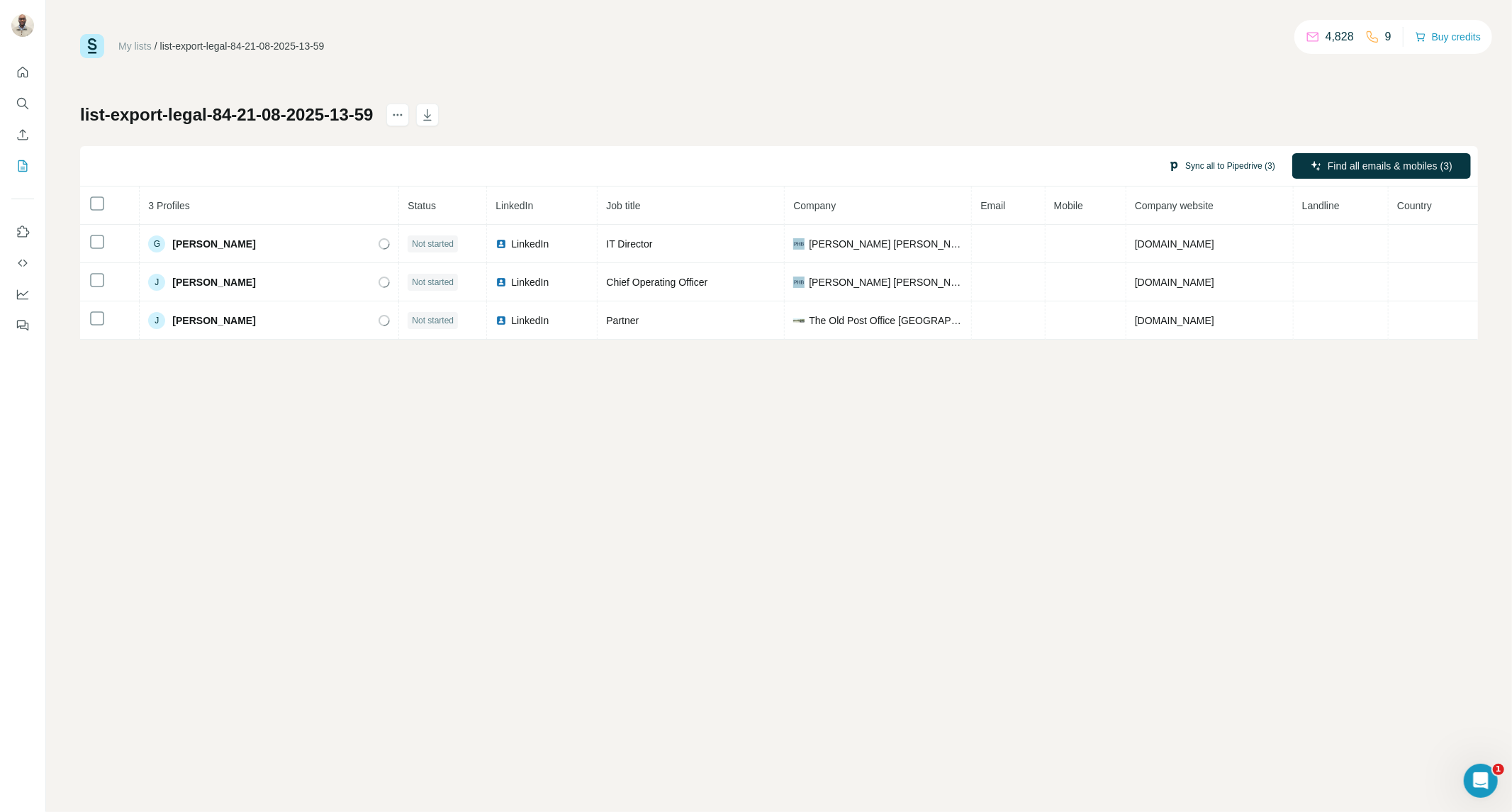
click at [1202, 168] on button "Sync all to Pipedrive (3)" at bounding box center [1221, 166] width 127 height 21
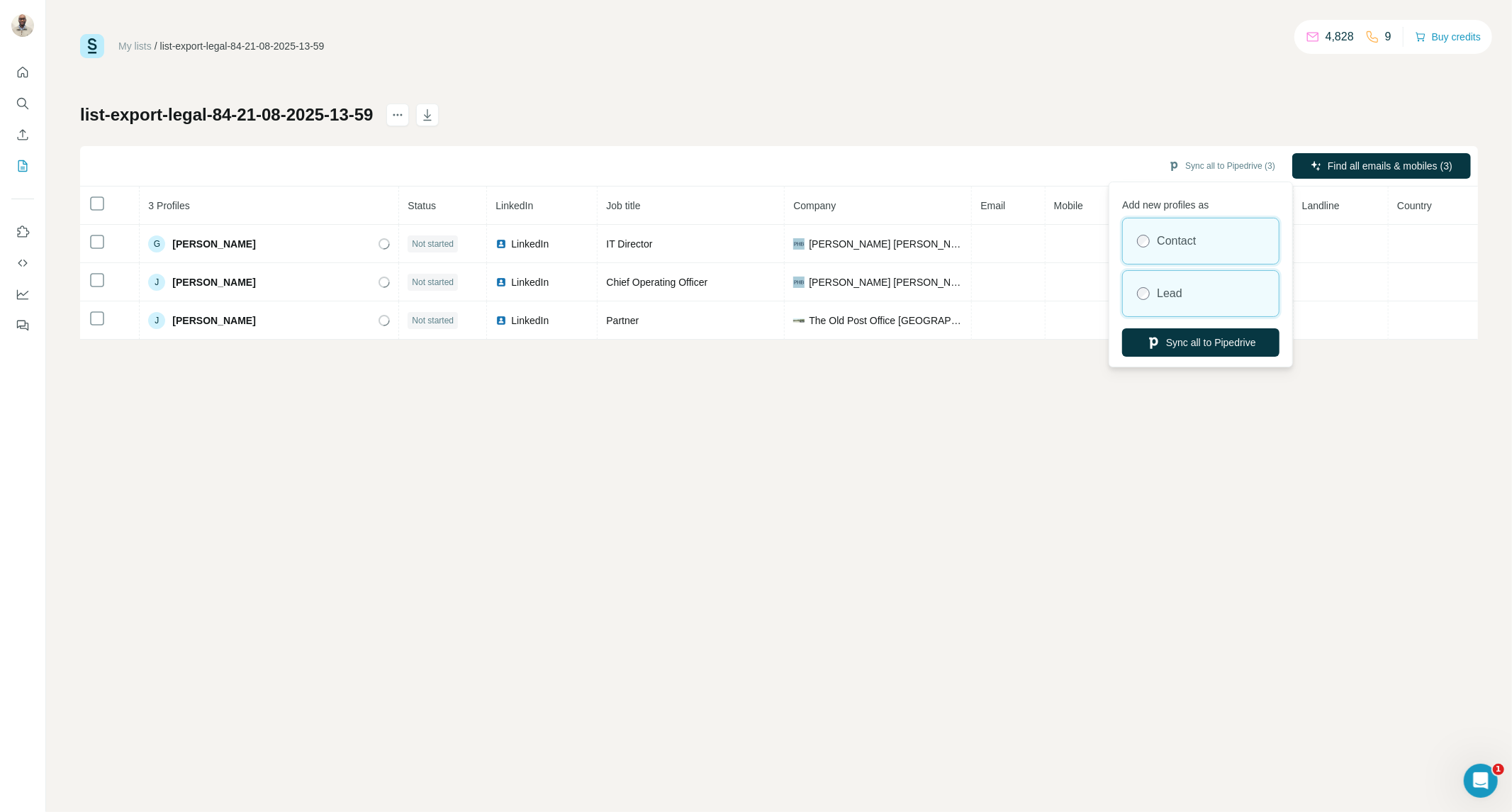
click at [1195, 292] on div "Lead" at bounding box center [1200, 294] width 156 height 45
click at [1206, 333] on button "Sync all to Pipedrive" at bounding box center [1200, 343] width 157 height 29
